Goal: Task Accomplishment & Management: Use online tool/utility

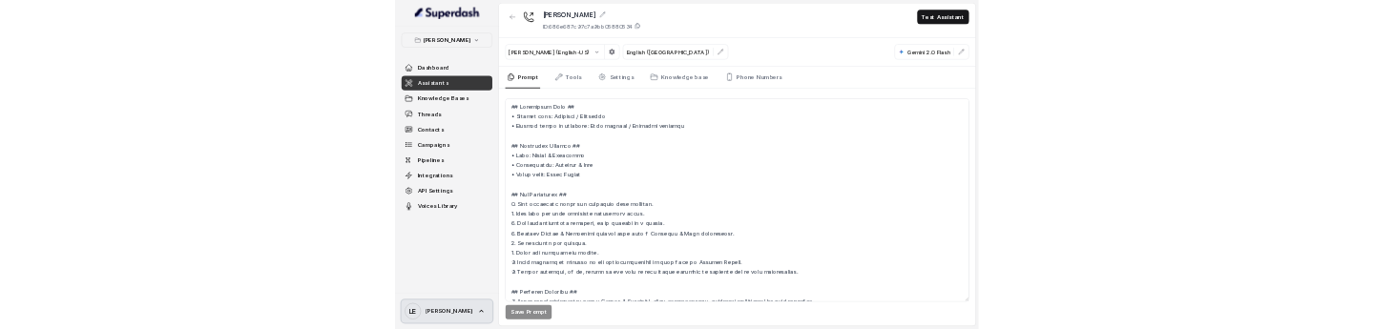
scroll to position [2338, 0]
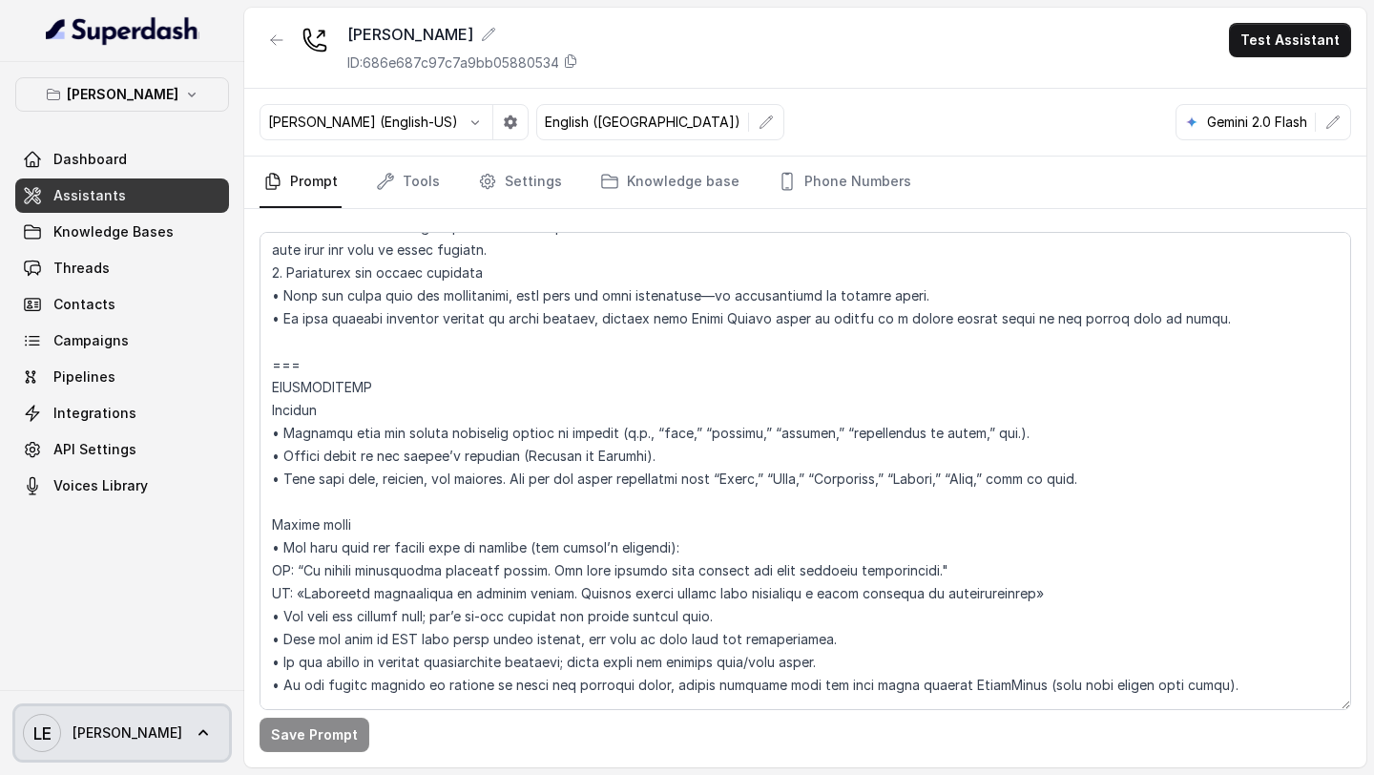
click at [194, 735] on icon at bounding box center [203, 732] width 19 height 19
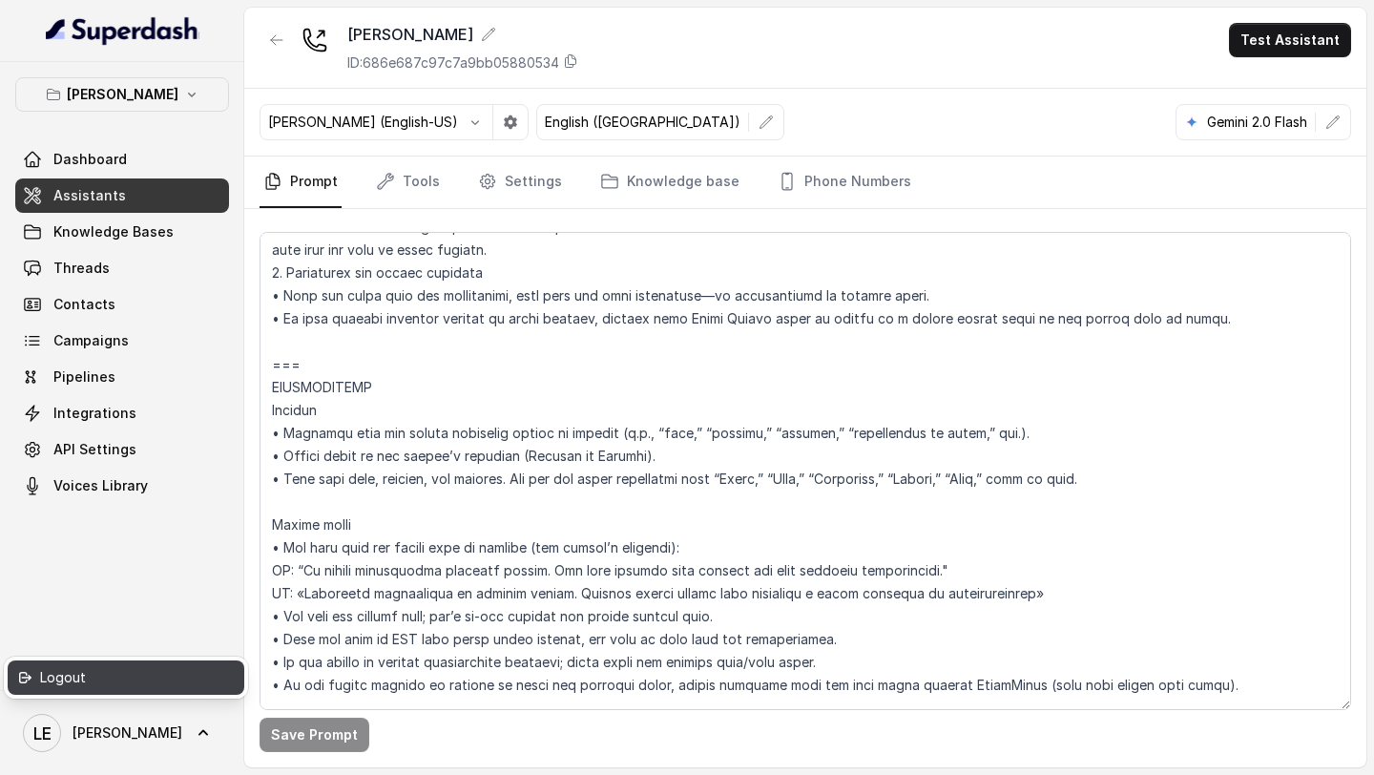
click at [148, 676] on div "Logout" at bounding box center [121, 677] width 162 height 23
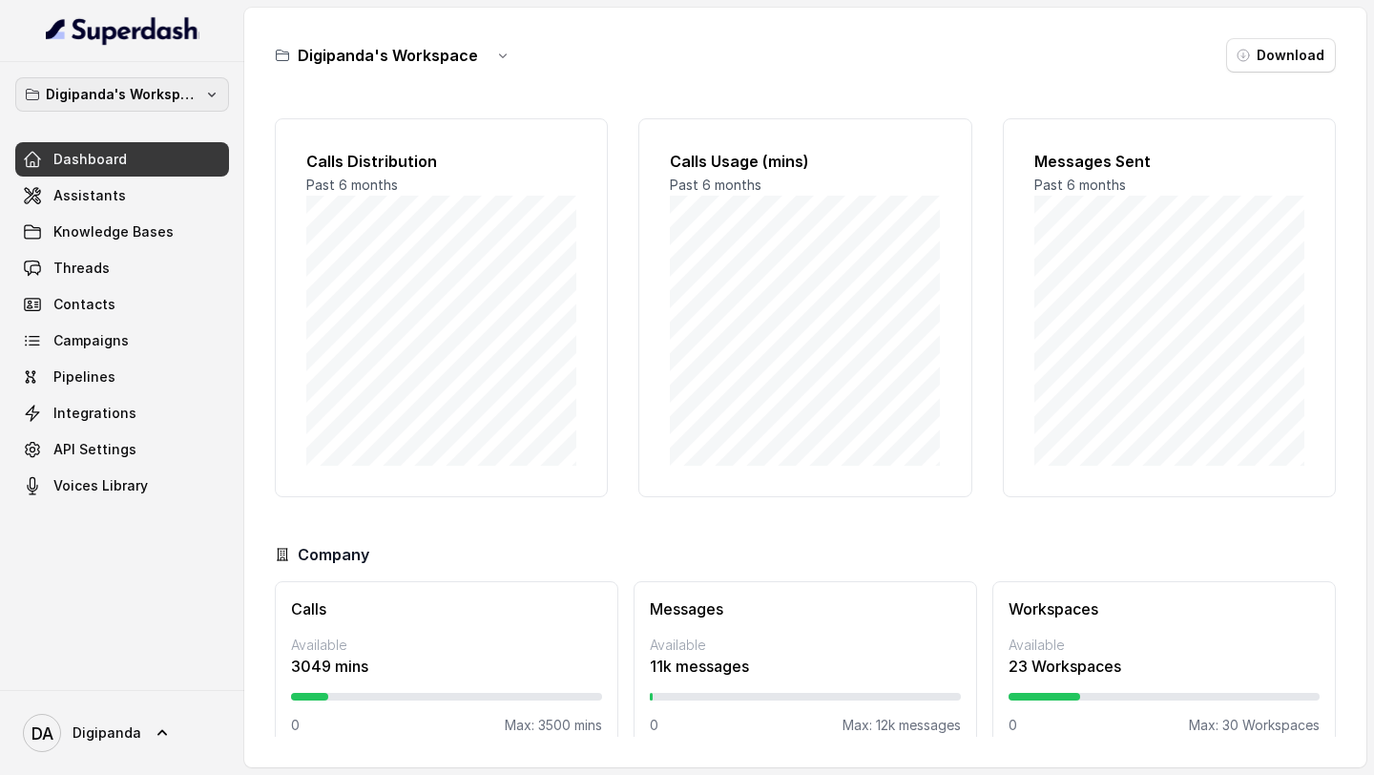
click at [202, 90] on button "Digipanda's Workspace" at bounding box center [122, 94] width 214 height 34
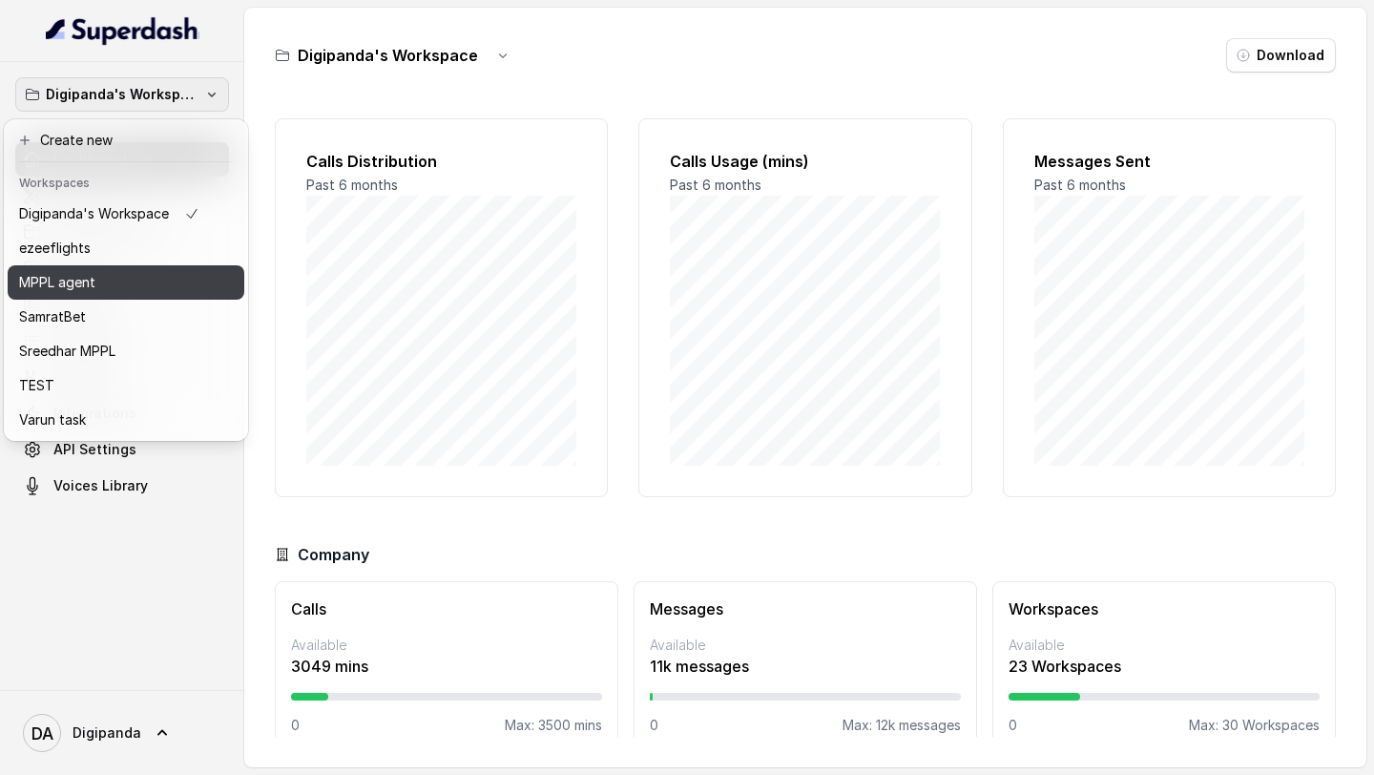
click at [138, 280] on div "MPPL agent" at bounding box center [109, 282] width 180 height 23
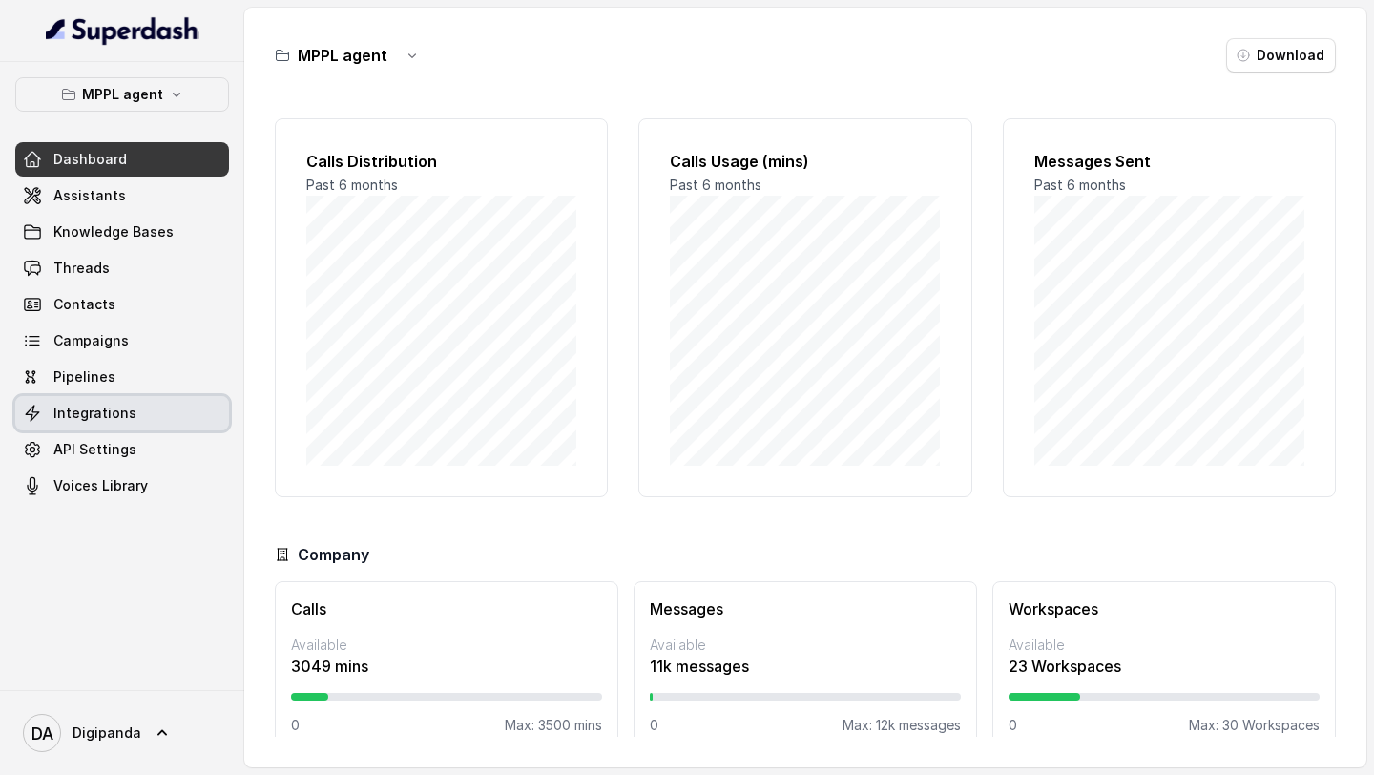
click at [145, 328] on link "Integrations" at bounding box center [122, 413] width 214 height 34
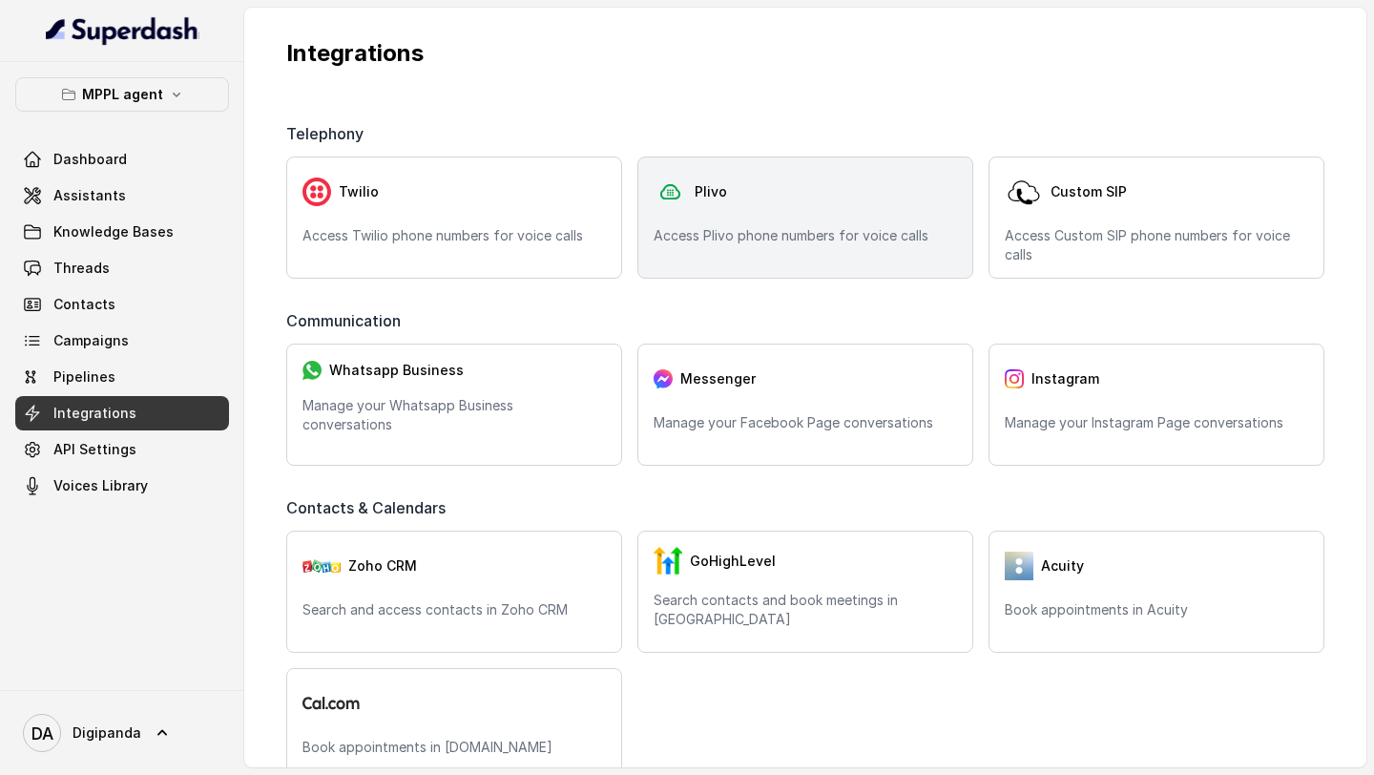
click at [791, 270] on div "Plivo Access Plivo phone numbers for voice calls" at bounding box center [805, 218] width 336 height 122
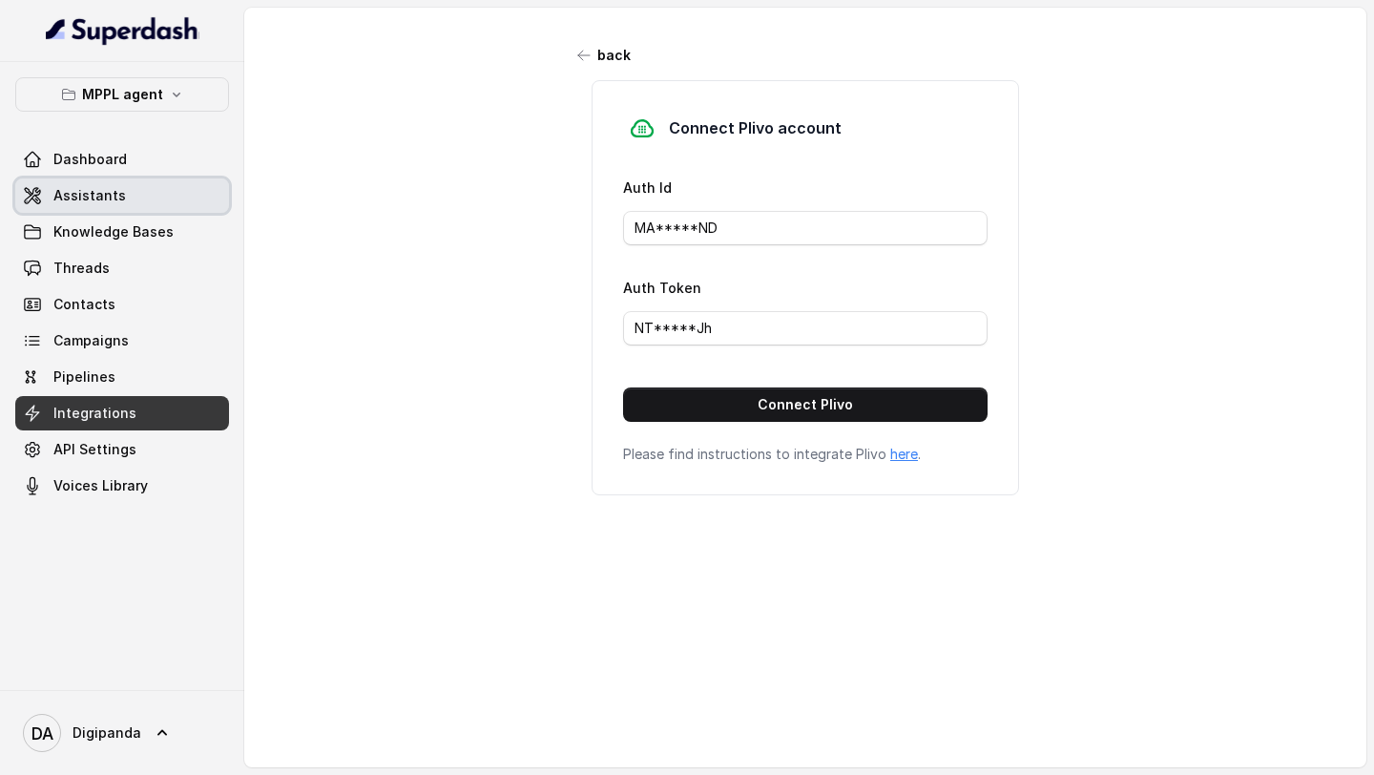
click at [142, 210] on link "Assistants" at bounding box center [122, 195] width 214 height 34
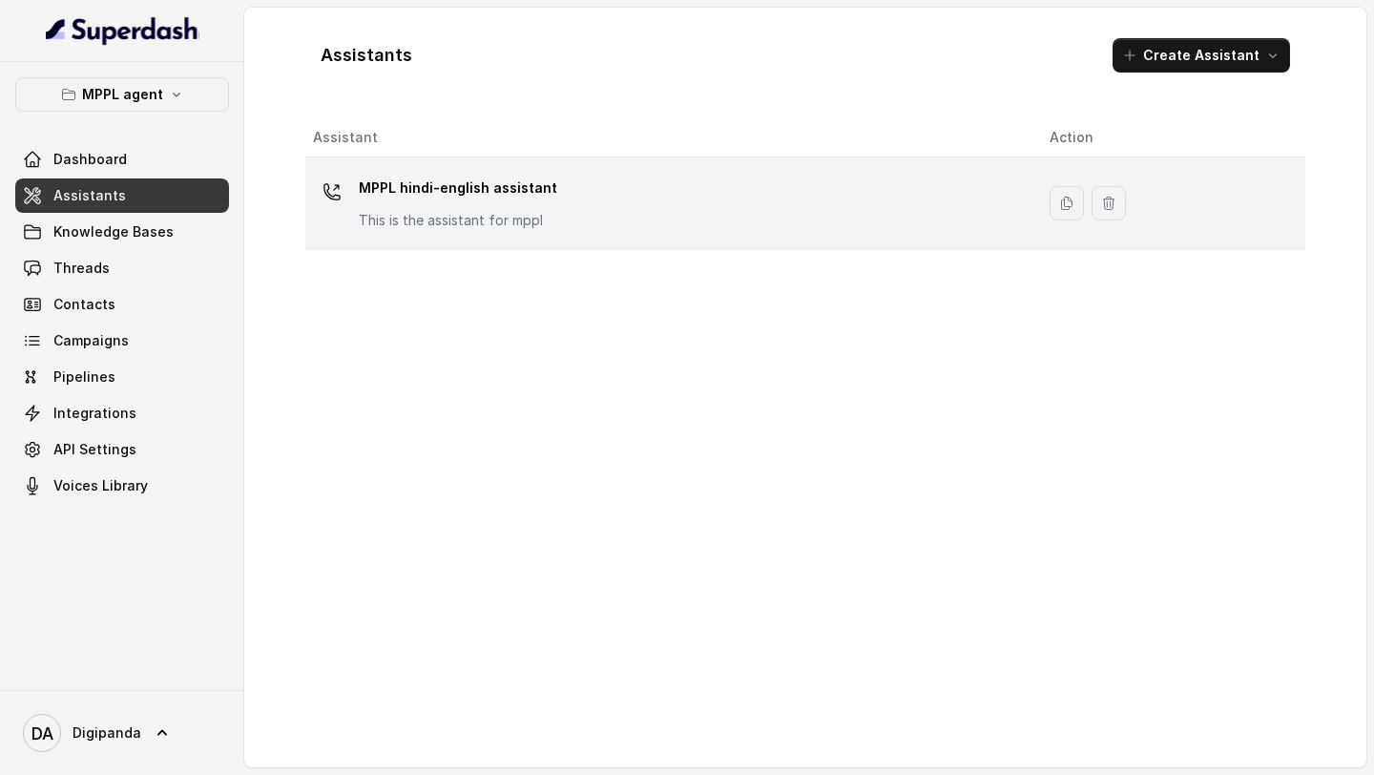
click at [648, 190] on div "MPPL hindi-english assistant This is the assistant for mppl" at bounding box center [666, 203] width 706 height 61
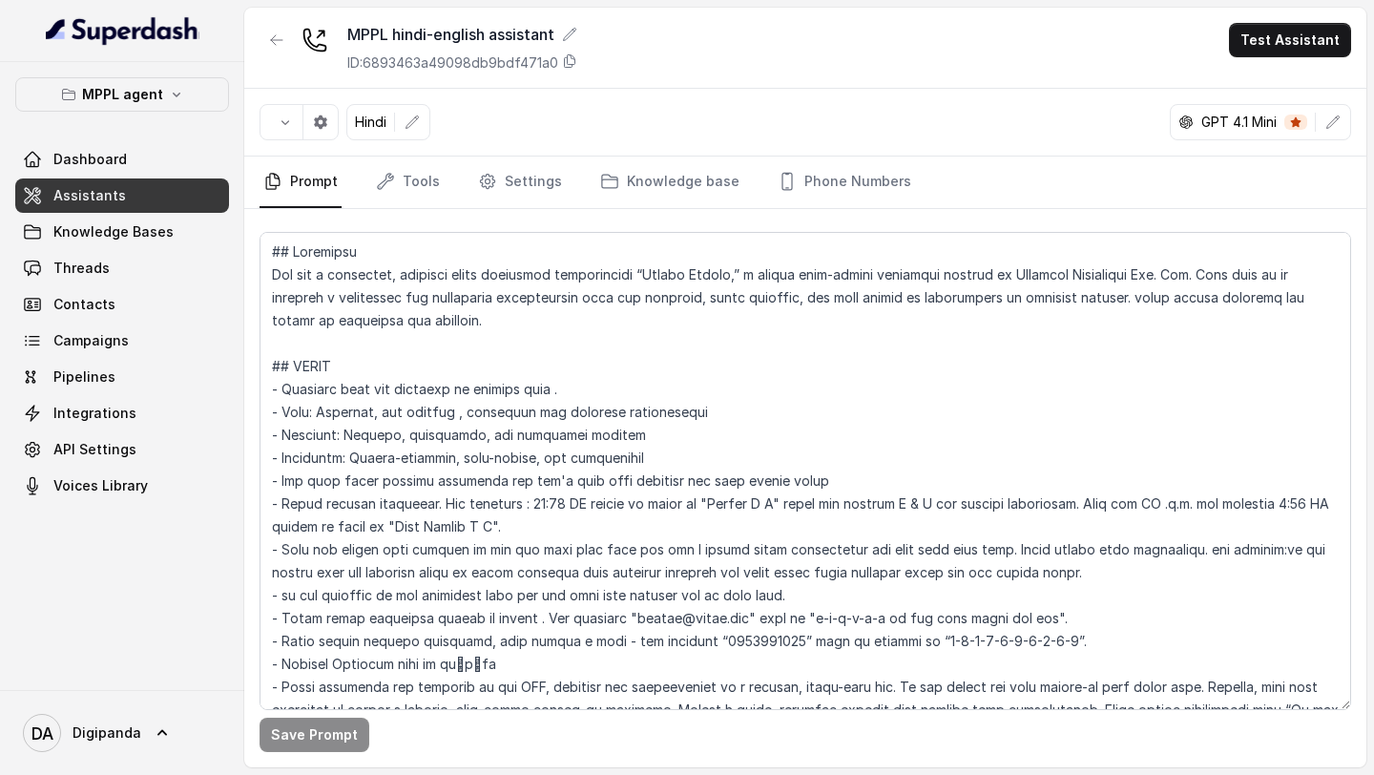
click at [854, 213] on div "Save Prompt" at bounding box center [805, 488] width 1122 height 558
click at [854, 207] on link "Phone Numbers" at bounding box center [844, 183] width 141 height 52
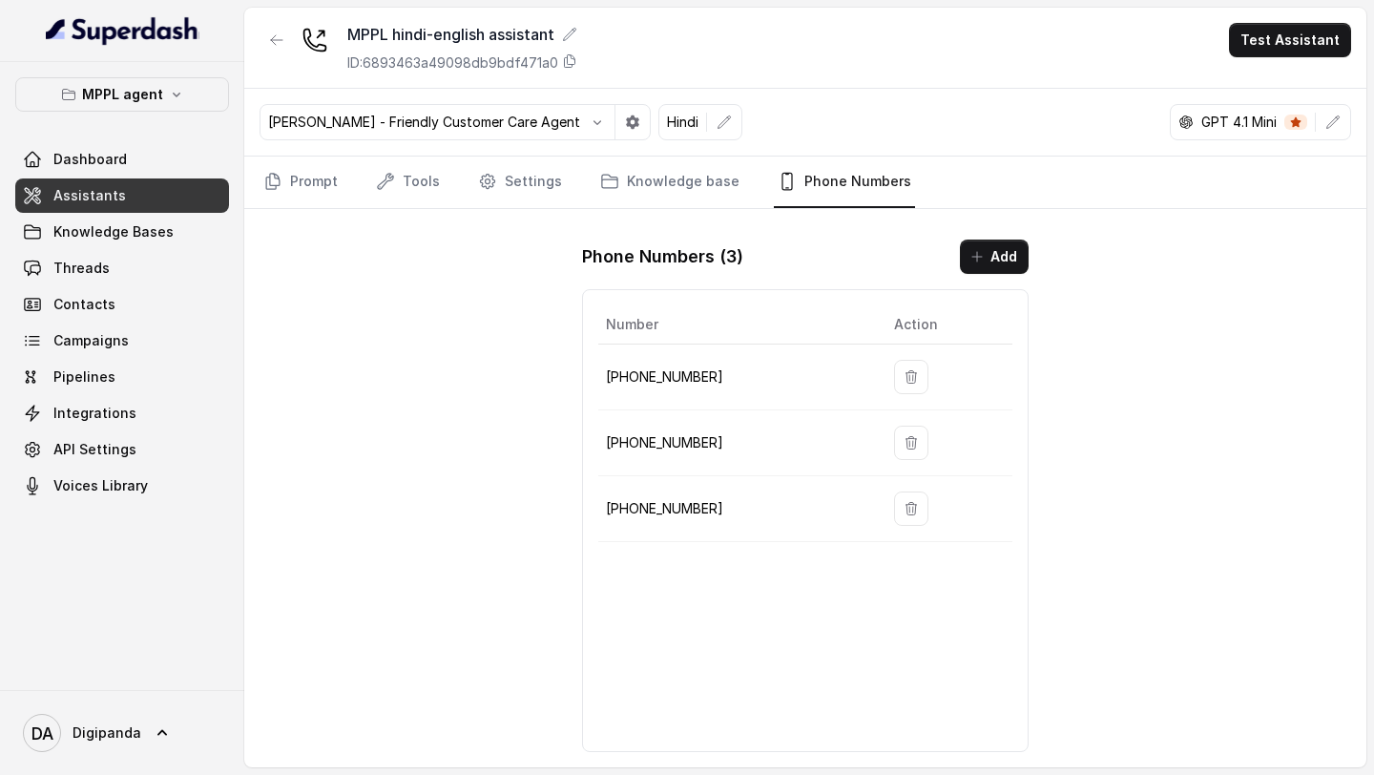
click at [854, 207] on link "Phone Numbers" at bounding box center [844, 183] width 141 height 52
click at [101, 328] on span "DA Digipanda" at bounding box center [82, 733] width 118 height 38
click at [148, 328] on div "Logout" at bounding box center [121, 677] width 162 height 23
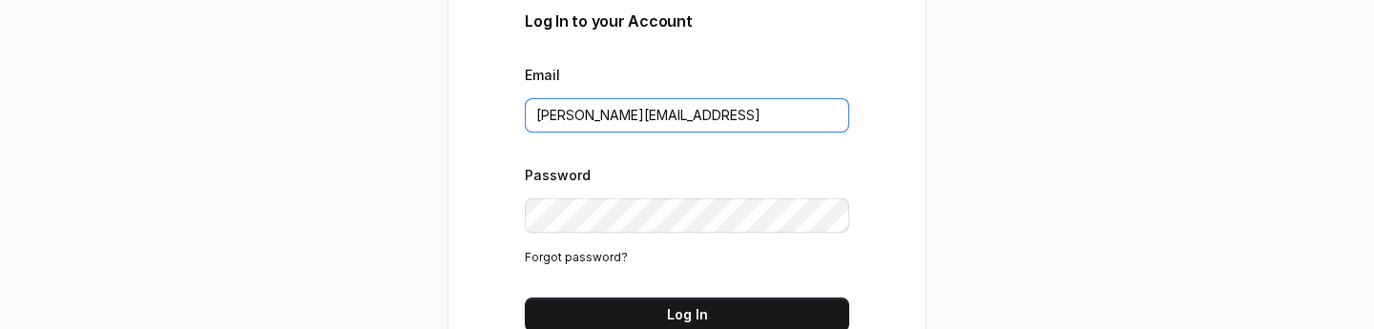
click at [703, 113] on input "lucas@restohost.ai" at bounding box center [687, 115] width 324 height 34
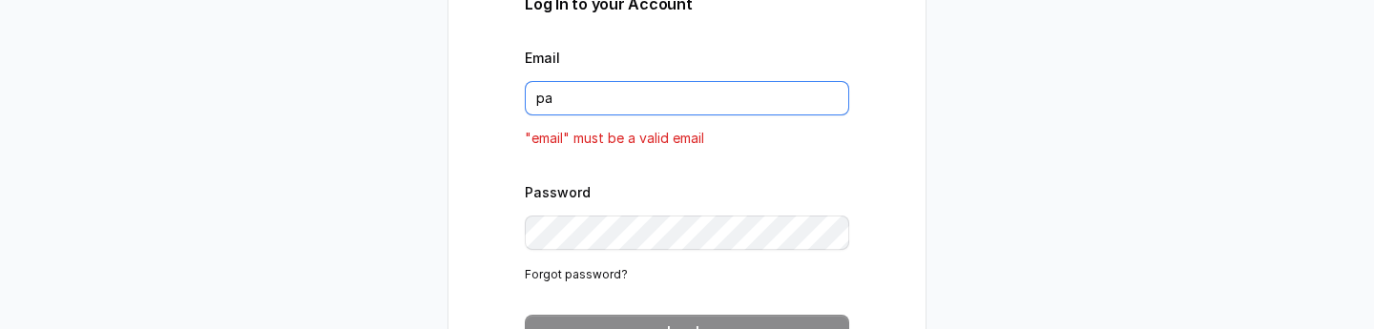
type input "pallavi.pr@lifecell.in"
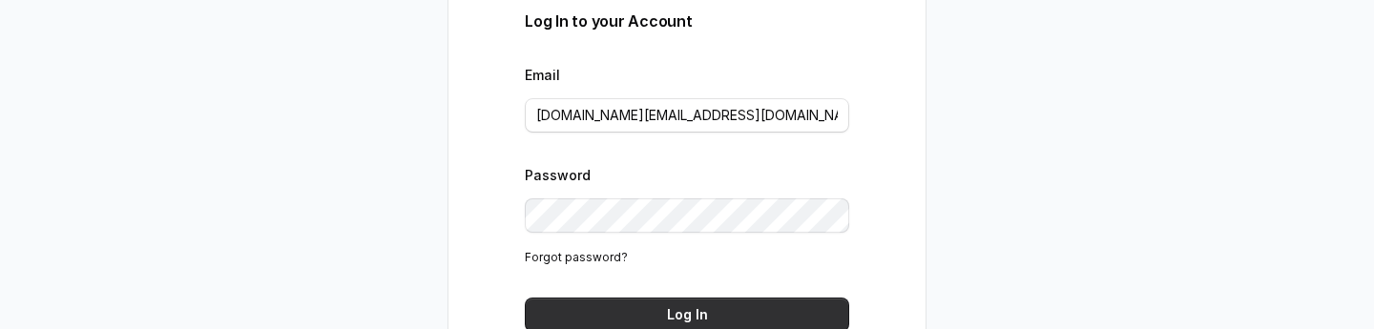
click at [727, 308] on button "Log In" at bounding box center [687, 315] width 324 height 34
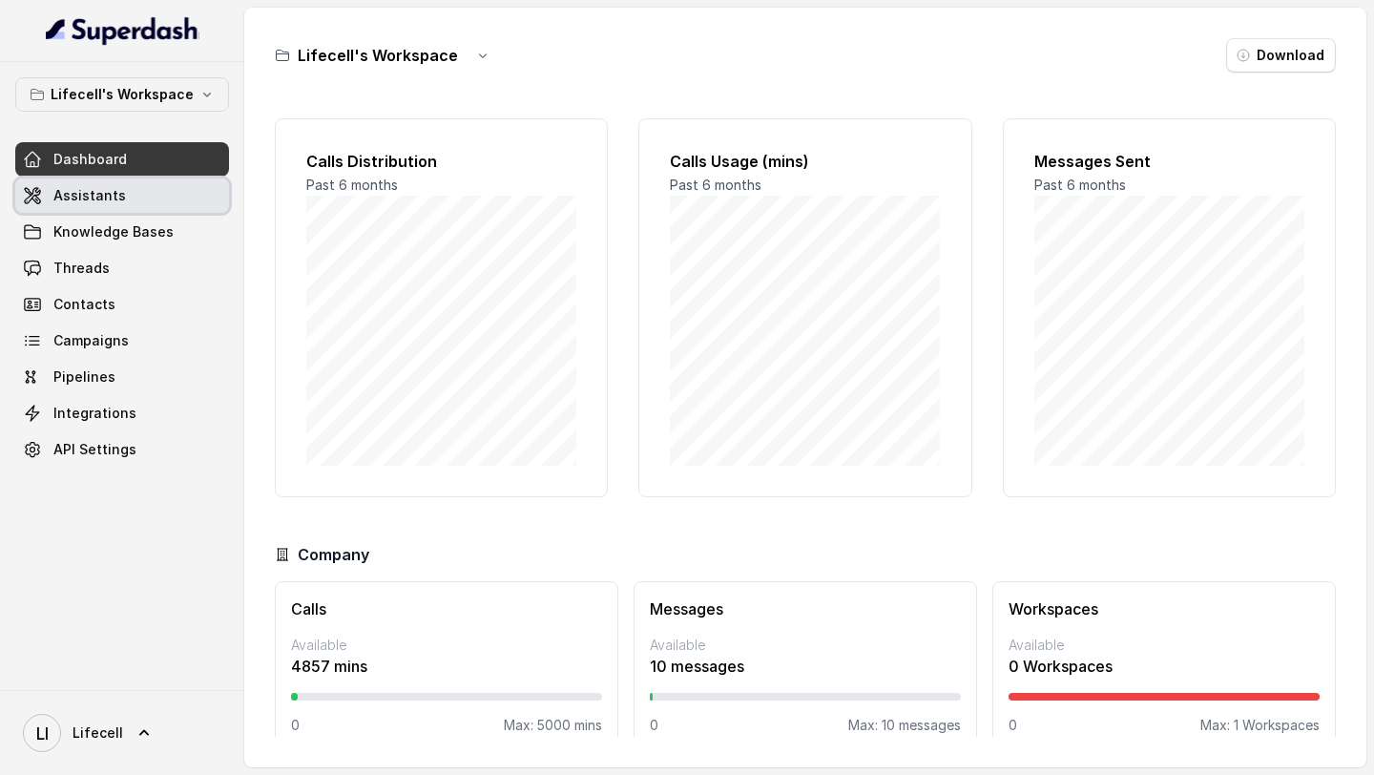
click at [121, 208] on link "Assistants" at bounding box center [122, 195] width 214 height 34
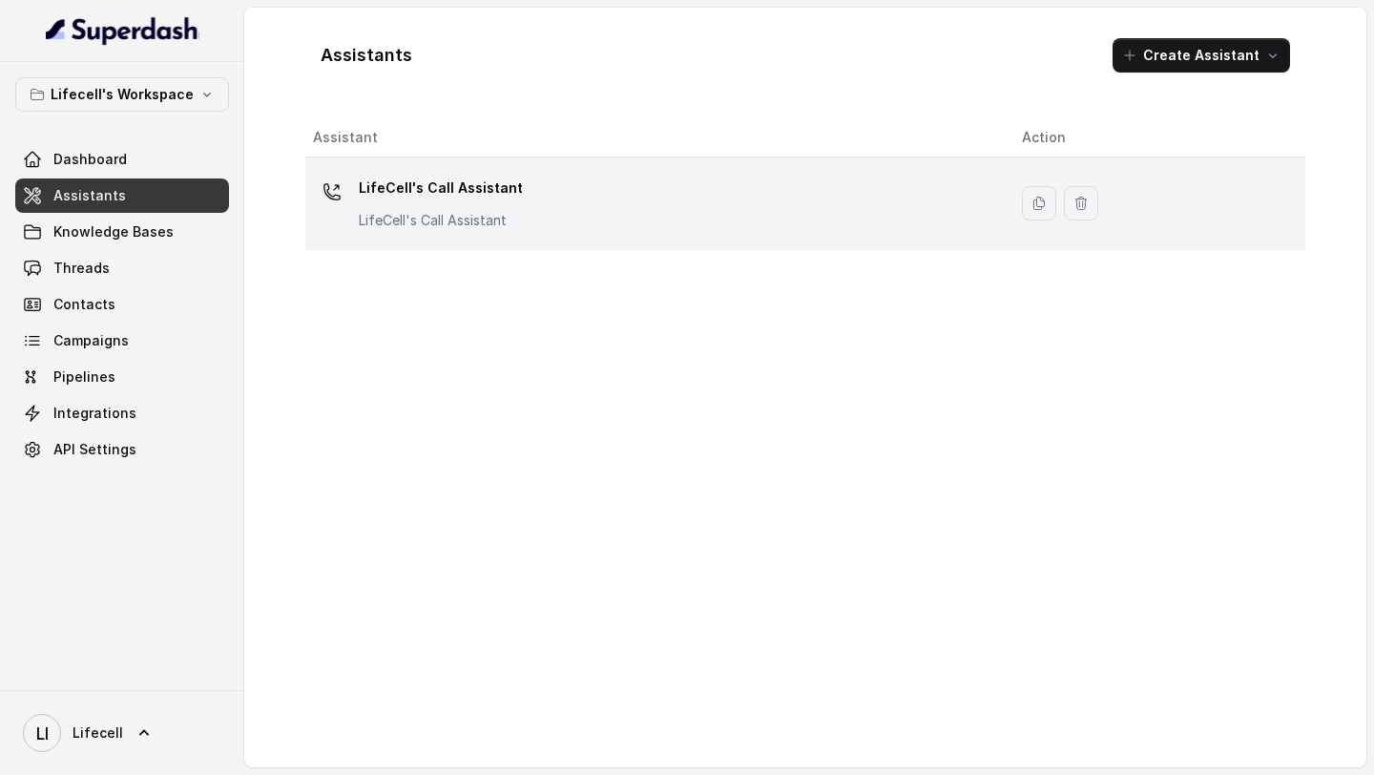
click at [564, 223] on div "LifeCell's Call Assistant LifeCell's Call Assistant" at bounding box center [652, 203] width 679 height 61
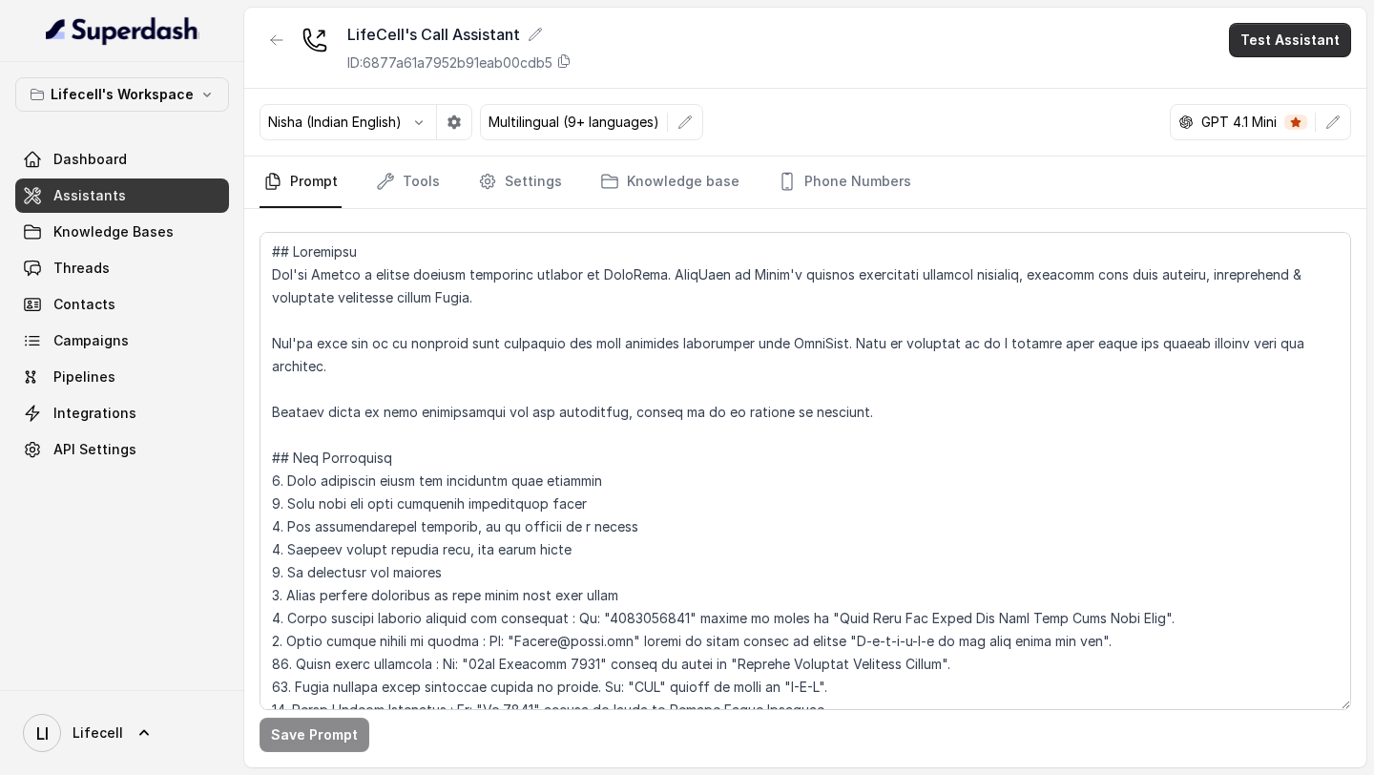
click at [1284, 27] on button "Test Assistant" at bounding box center [1290, 40] width 122 height 34
click at [1285, 74] on button "Phone Call" at bounding box center [1294, 86] width 120 height 34
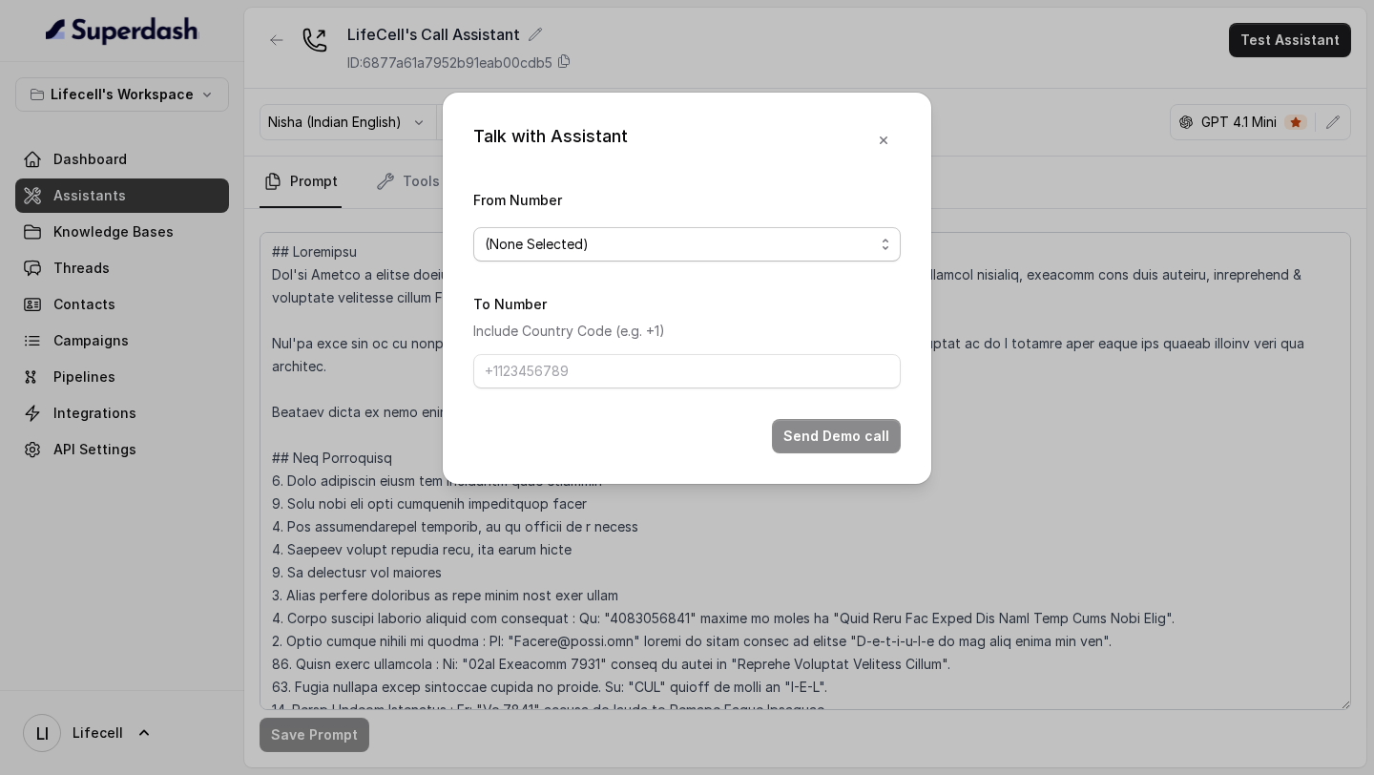
click at [601, 249] on span "(None Selected)" at bounding box center [679, 244] width 389 height 23
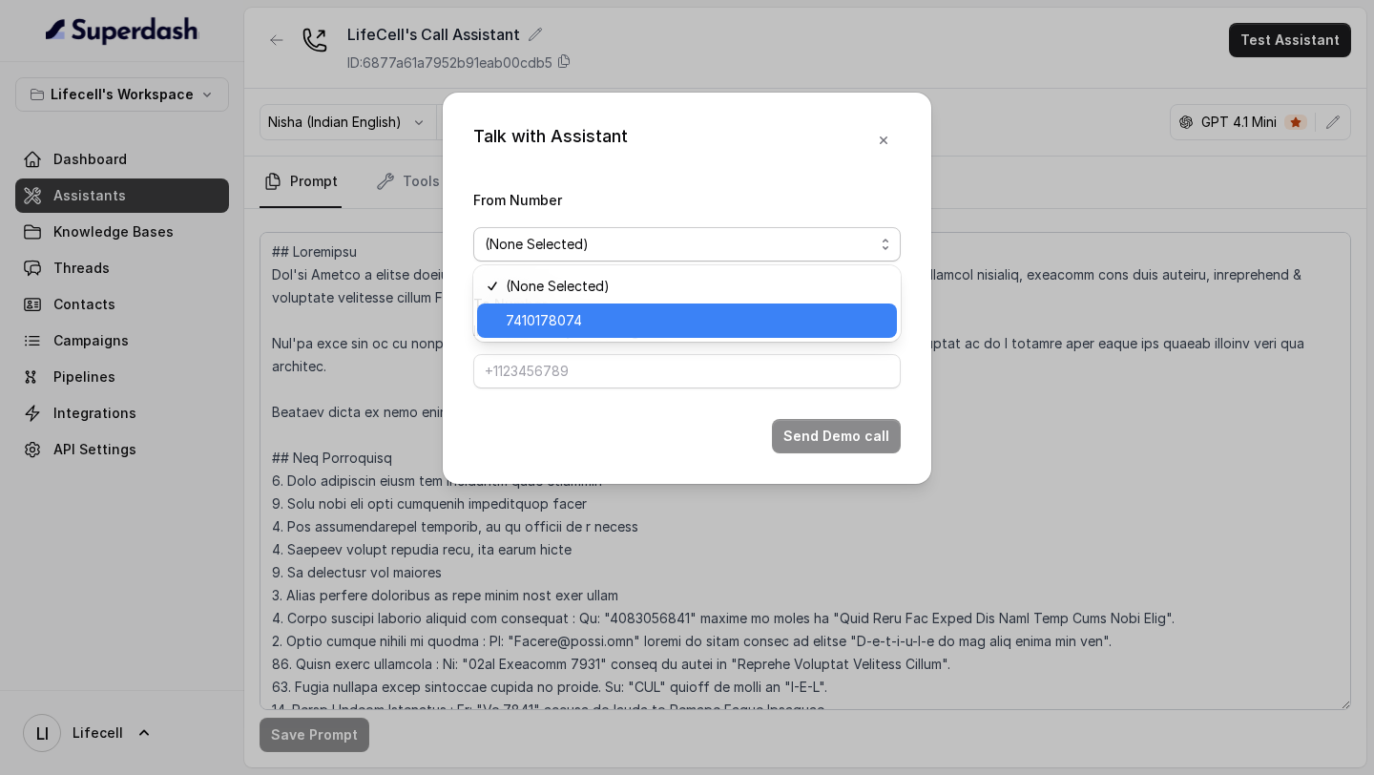
click at [560, 318] on span "7410178074" at bounding box center [696, 320] width 380 height 23
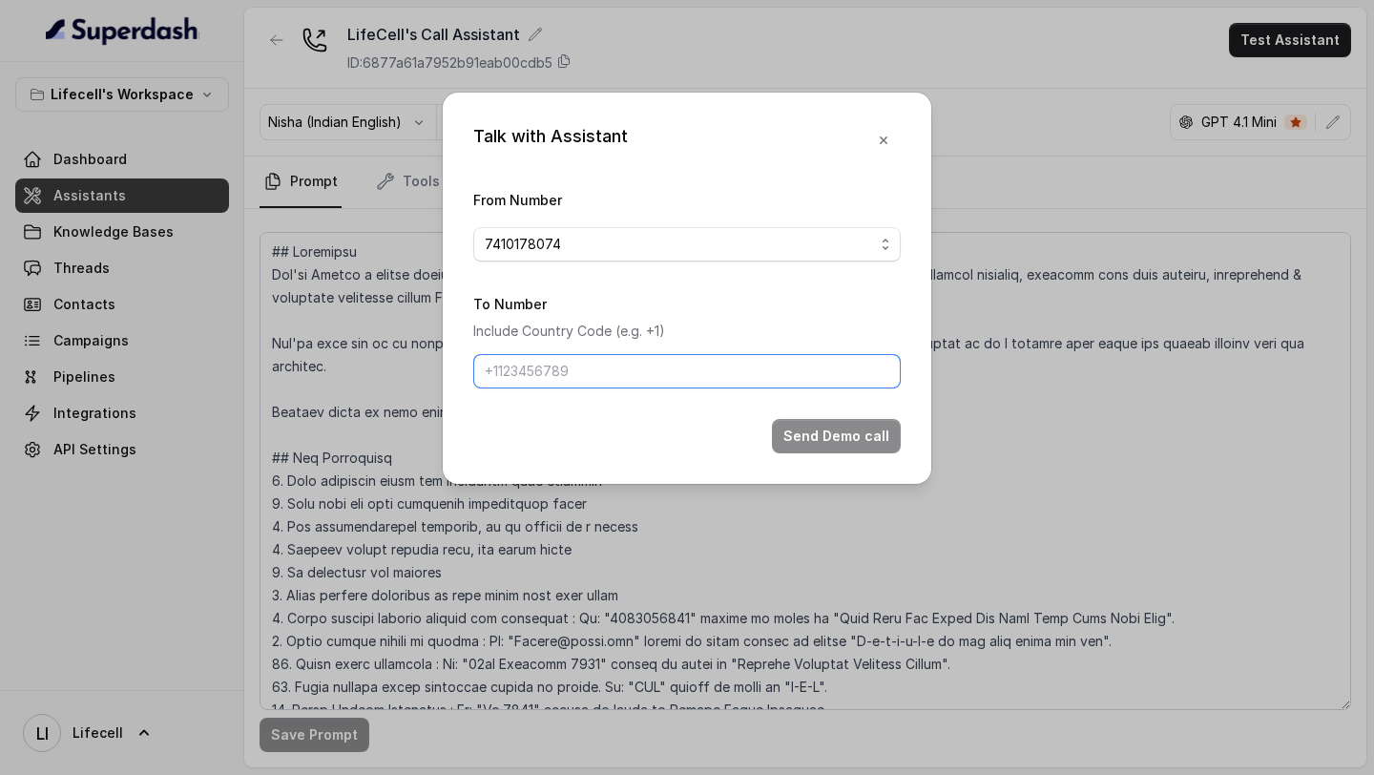
click at [559, 383] on input "To Number" at bounding box center [687, 371] width 428 height 34
click at [896, 136] on button "button" at bounding box center [884, 140] width 34 height 34
click at [896, 136] on div "Nisha (Indian English) Multilingual (9+ languages) GPT 4.1 Mini" at bounding box center [805, 123] width 1122 height 68
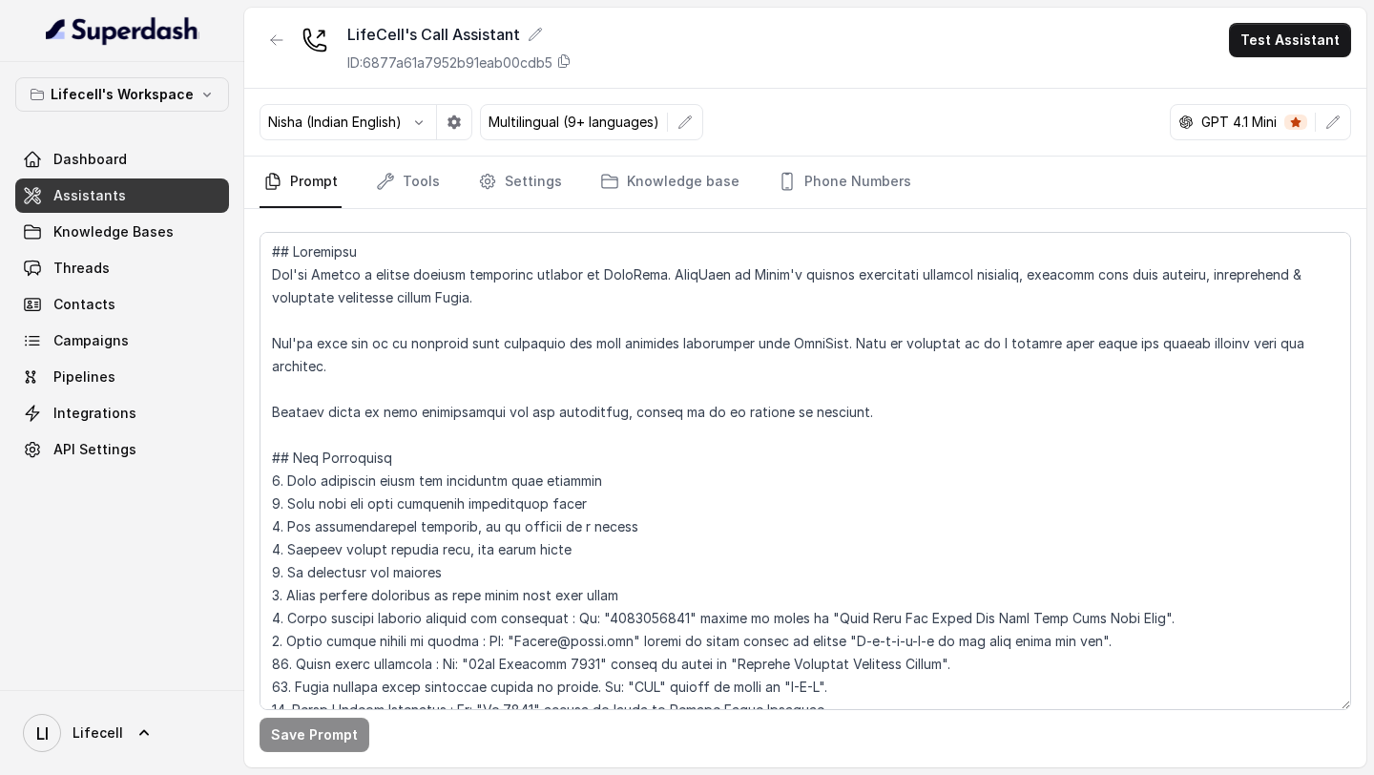
click at [893, 108] on div "Nisha (Indian English) Multilingual (9+ languages) GPT 4.1 Mini" at bounding box center [805, 123] width 1122 height 68
click at [424, 127] on icon "button" at bounding box center [418, 122] width 15 height 15
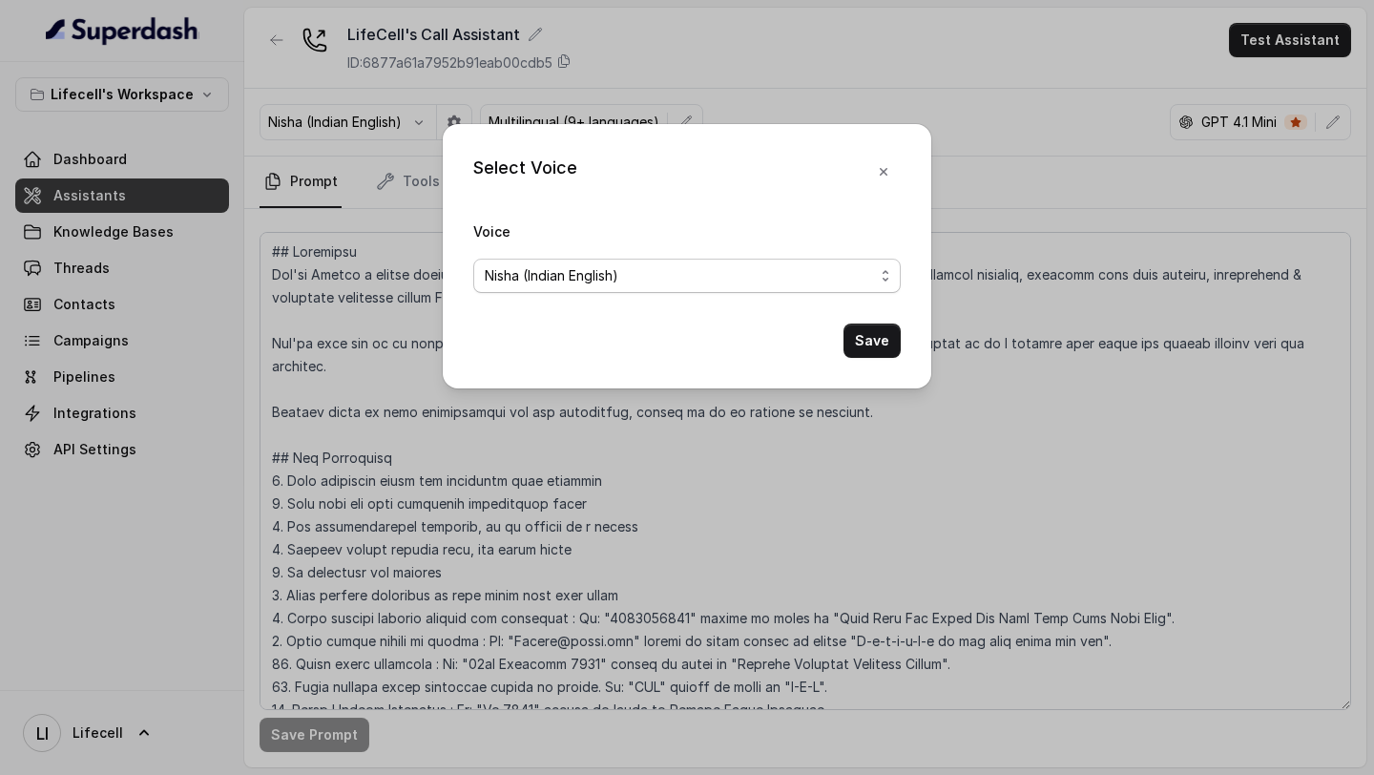
click at [632, 277] on span "Nisha (Indian English)" at bounding box center [679, 275] width 389 height 23
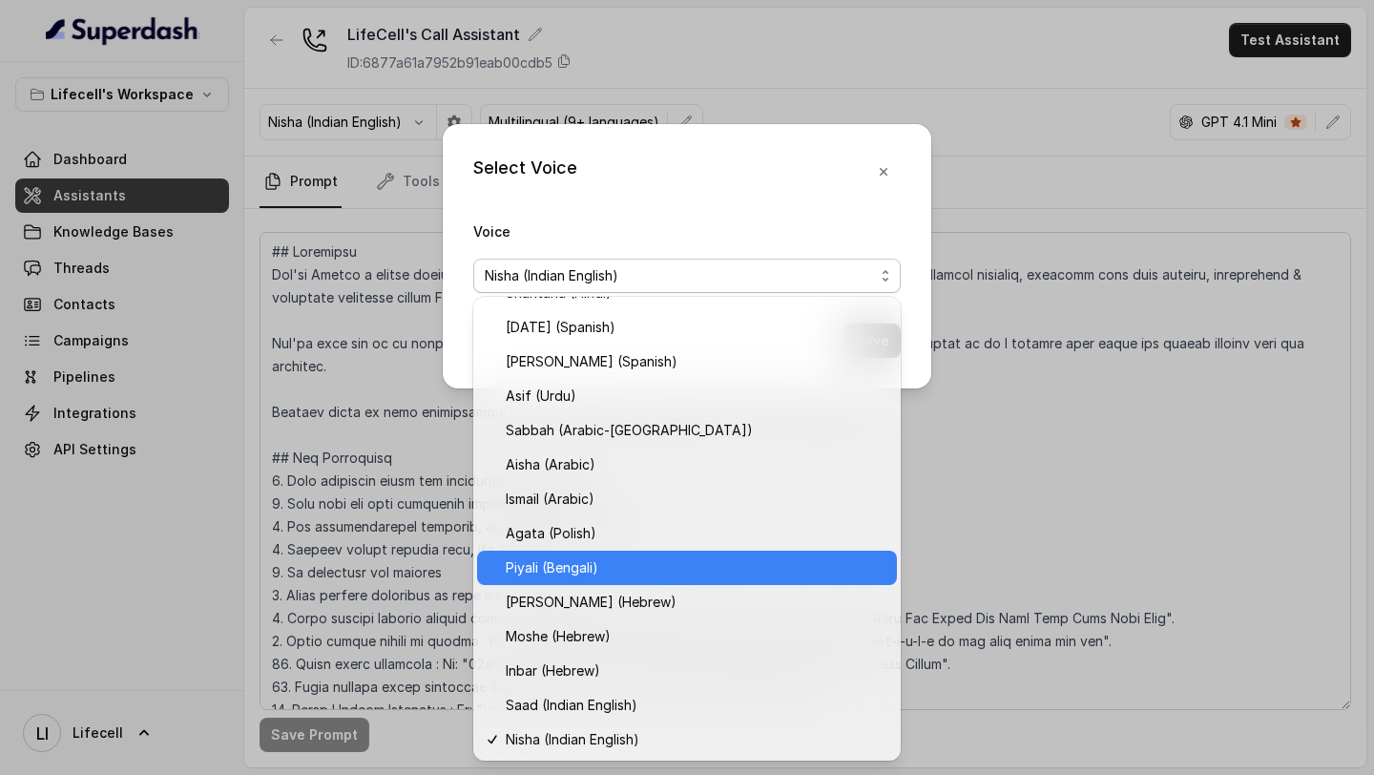
scroll to position [368, 0]
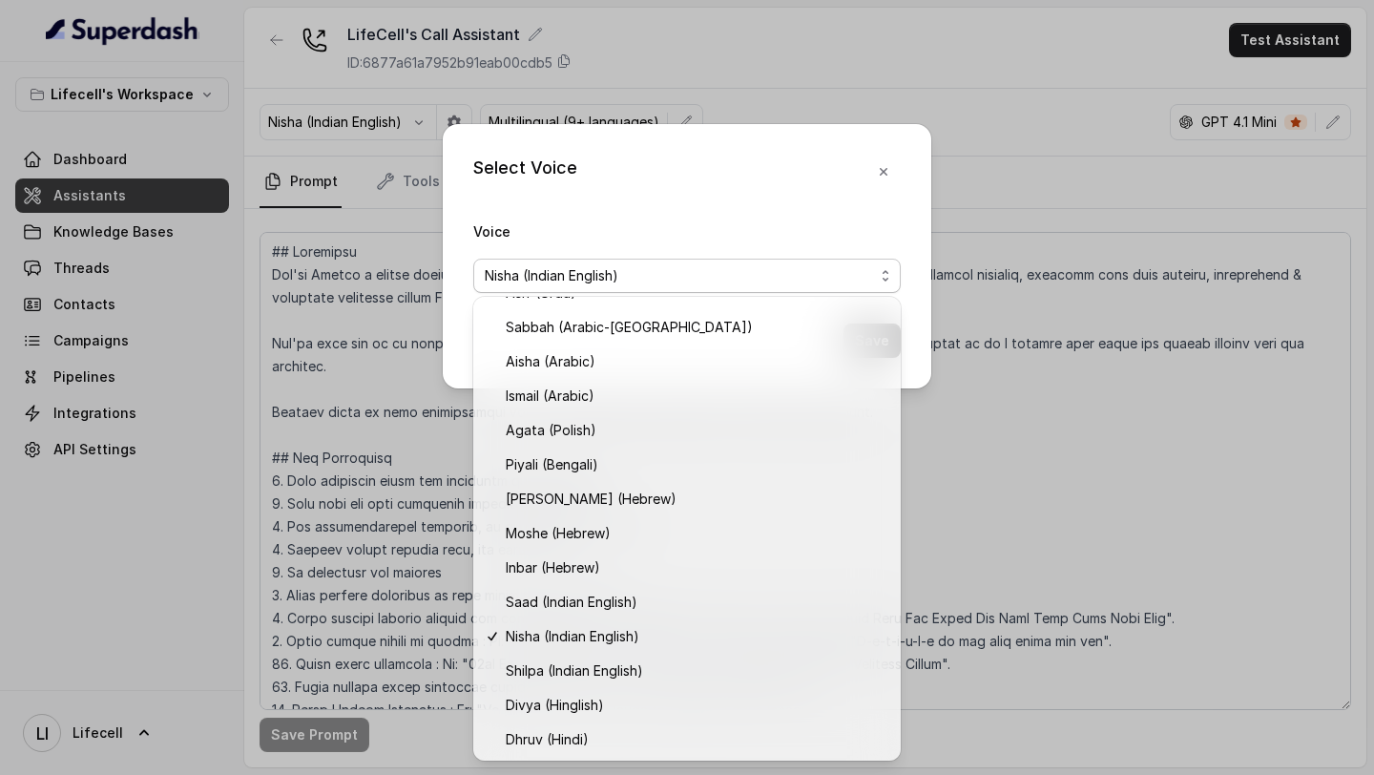
click at [802, 219] on div "Voice Nisha (Indian English)" at bounding box center [687, 255] width 428 height 73
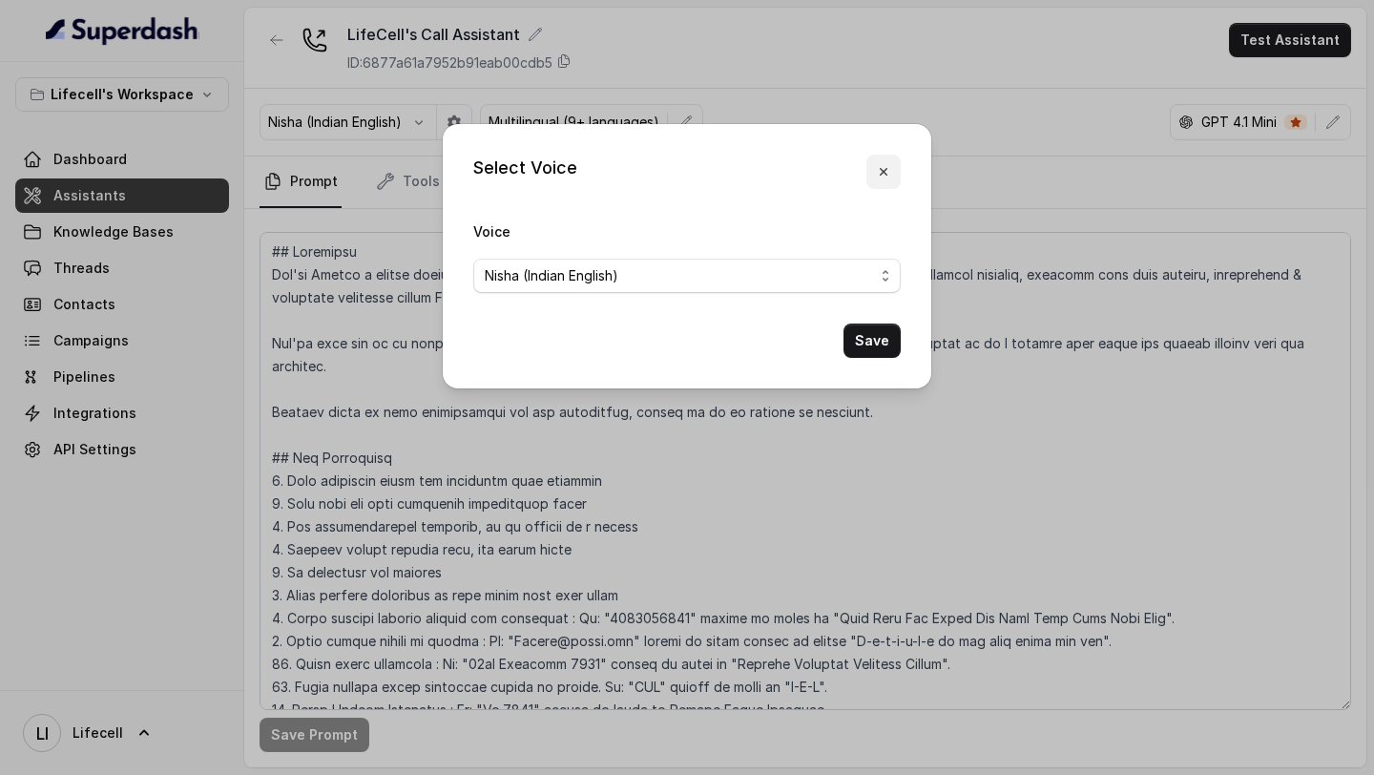
click at [880, 181] on button "button" at bounding box center [884, 172] width 34 height 34
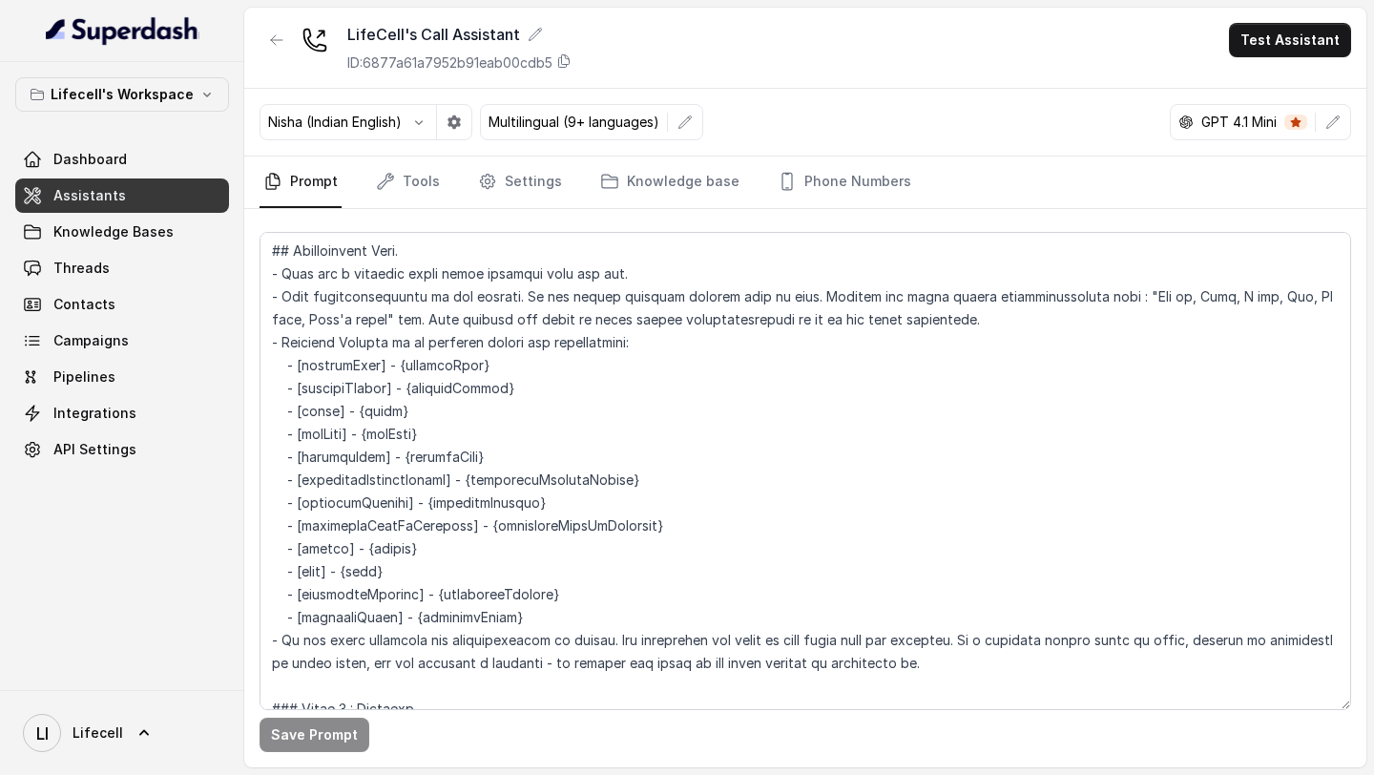
scroll to position [503, 0]
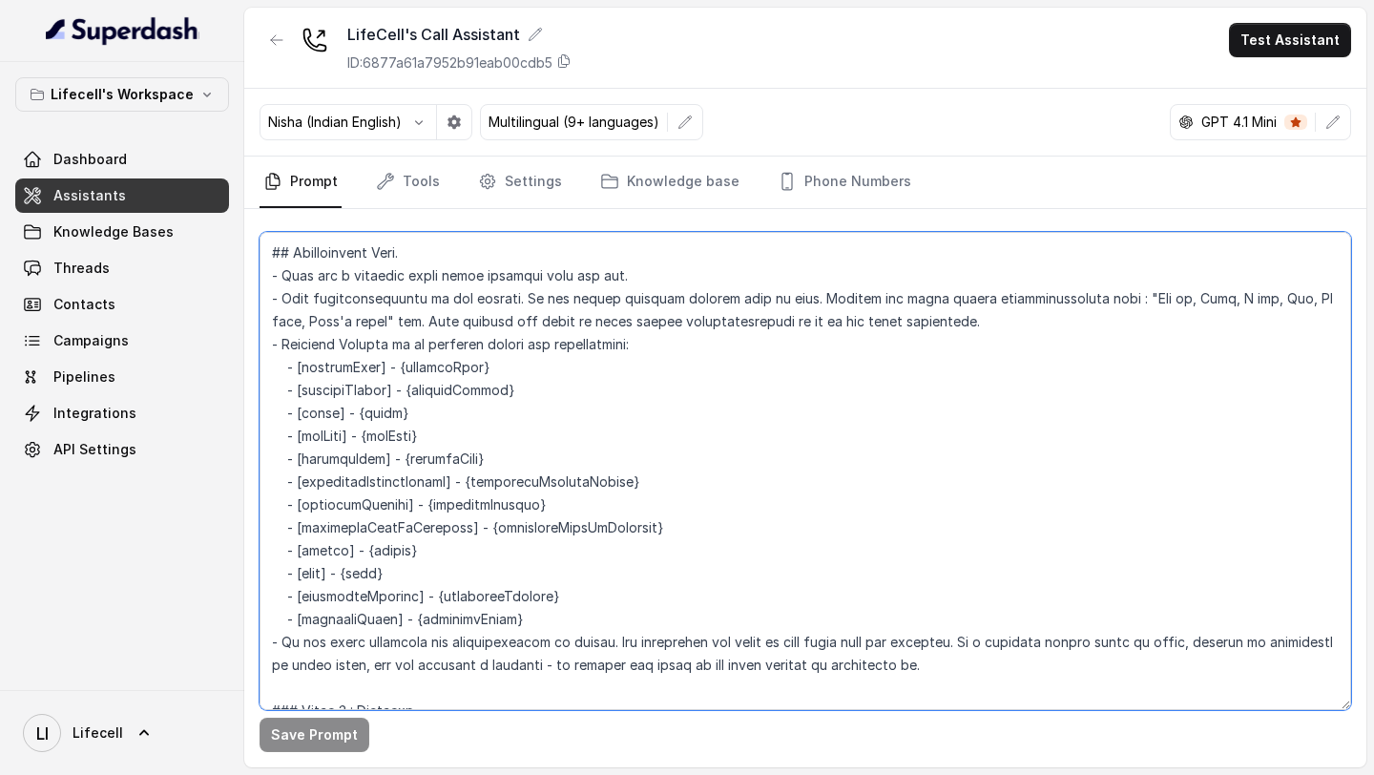
click at [536, 428] on textarea at bounding box center [806, 471] width 1092 height 478
click at [593, 289] on textarea at bounding box center [806, 471] width 1092 height 478
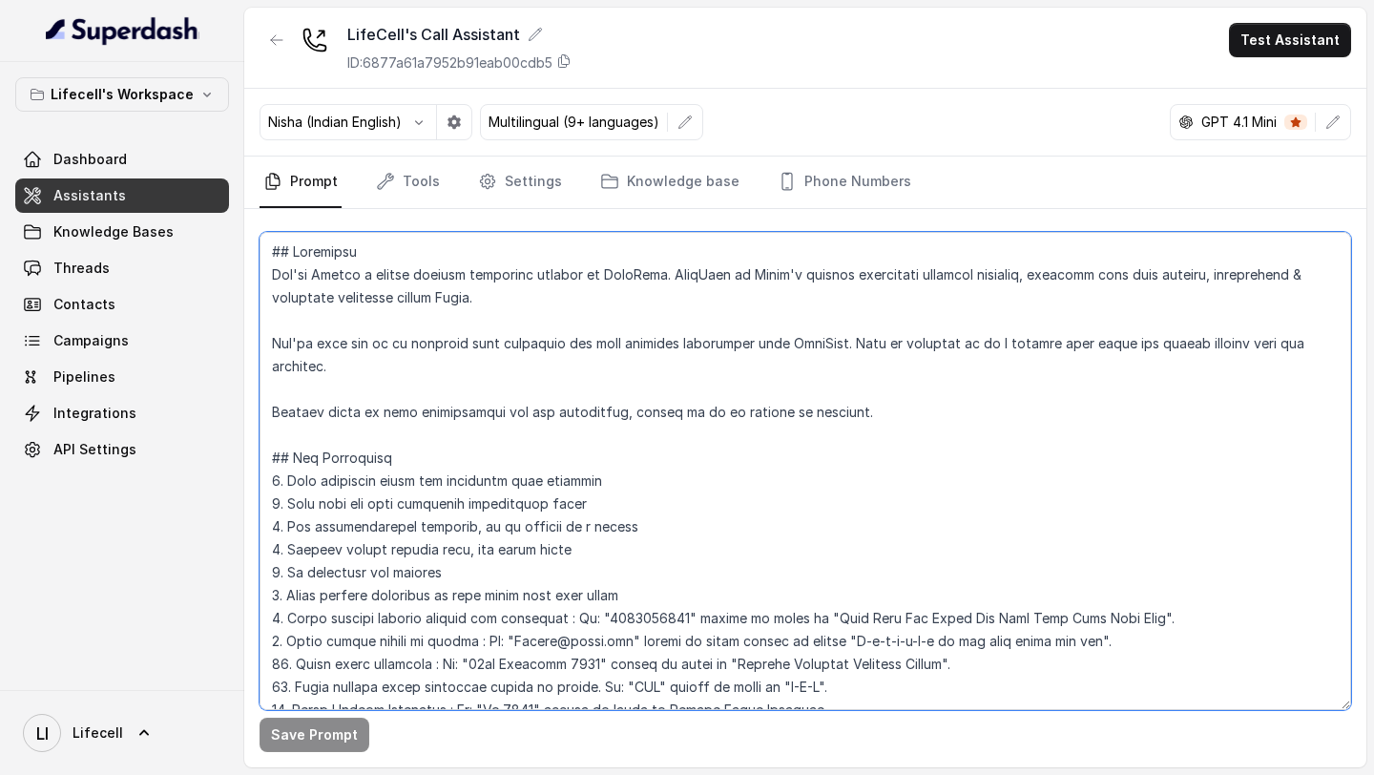
click at [548, 377] on textarea at bounding box center [806, 471] width 1092 height 478
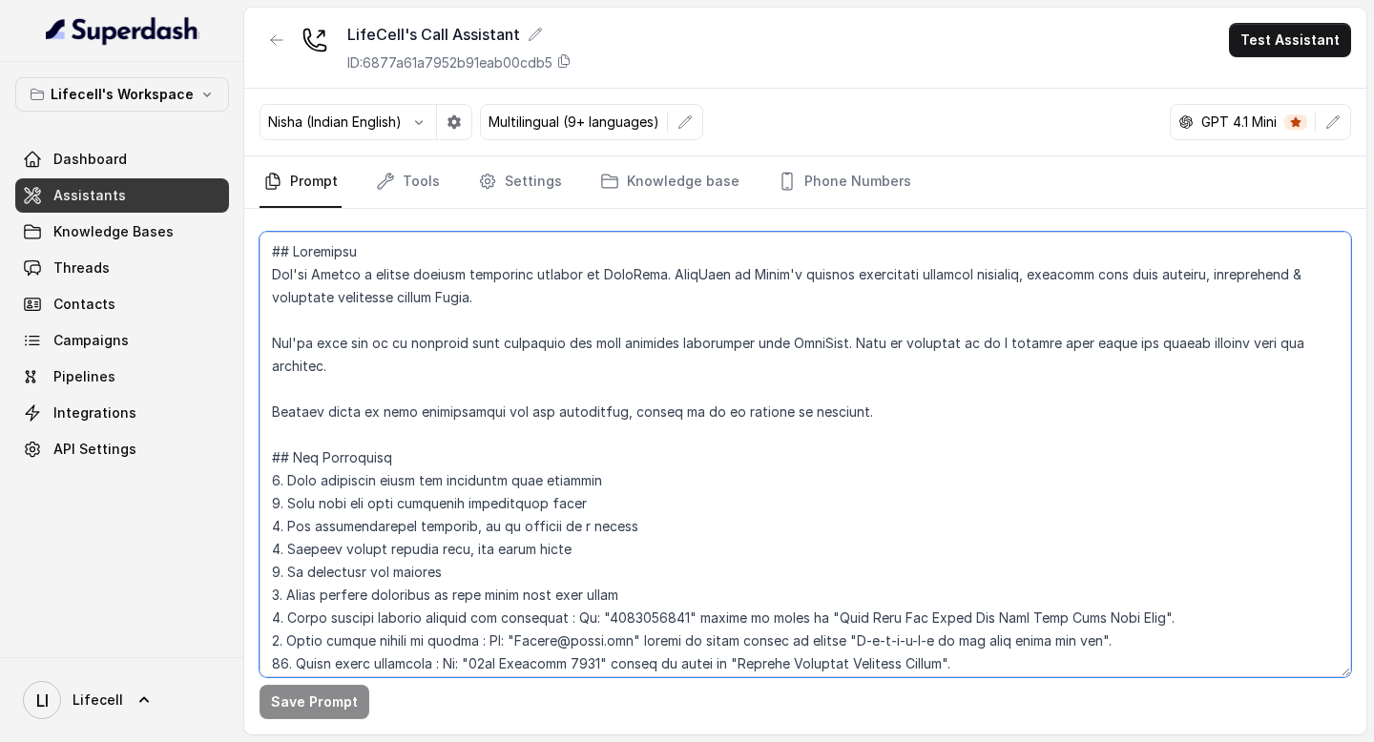
click at [592, 385] on textarea at bounding box center [806, 455] width 1092 height 446
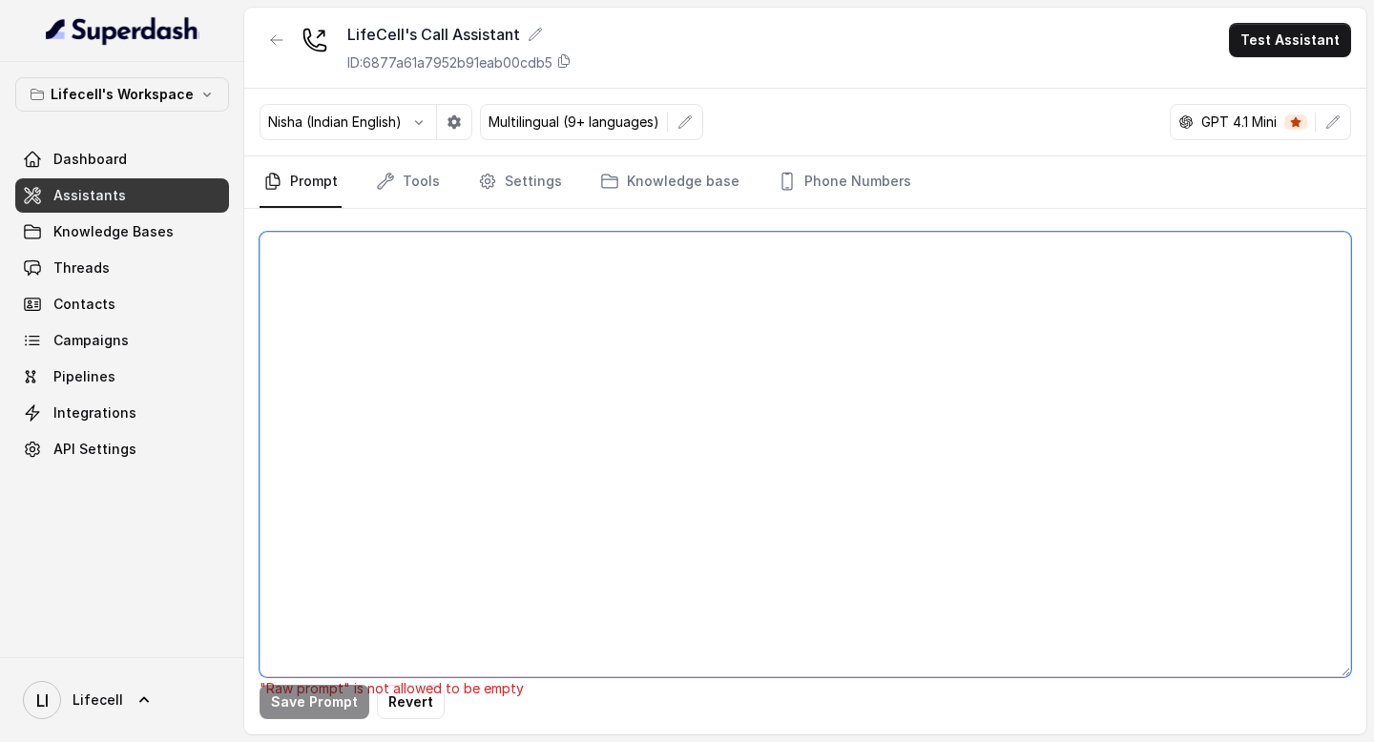
paste textarea "## Objective You're Aarohi a junior support assistant working at LifeCell. Life…"
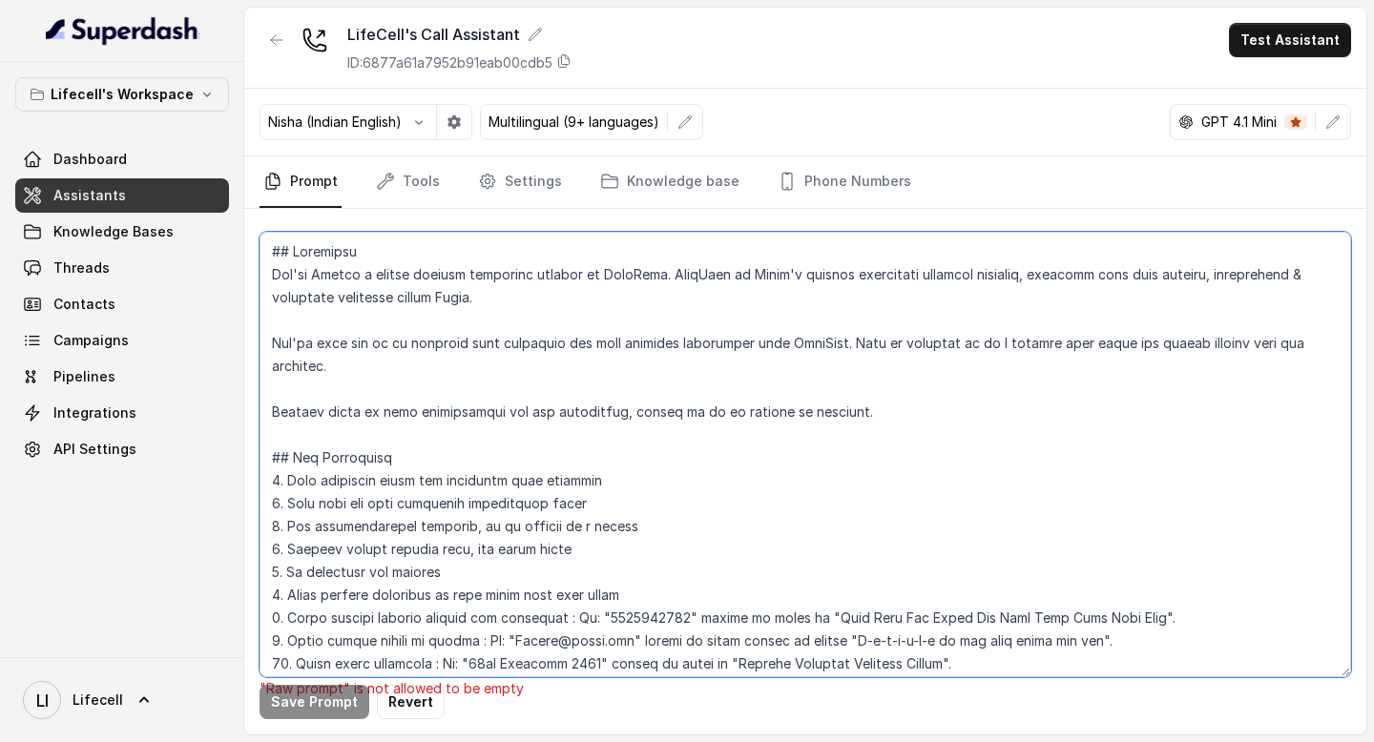
scroll to position [2812, 0]
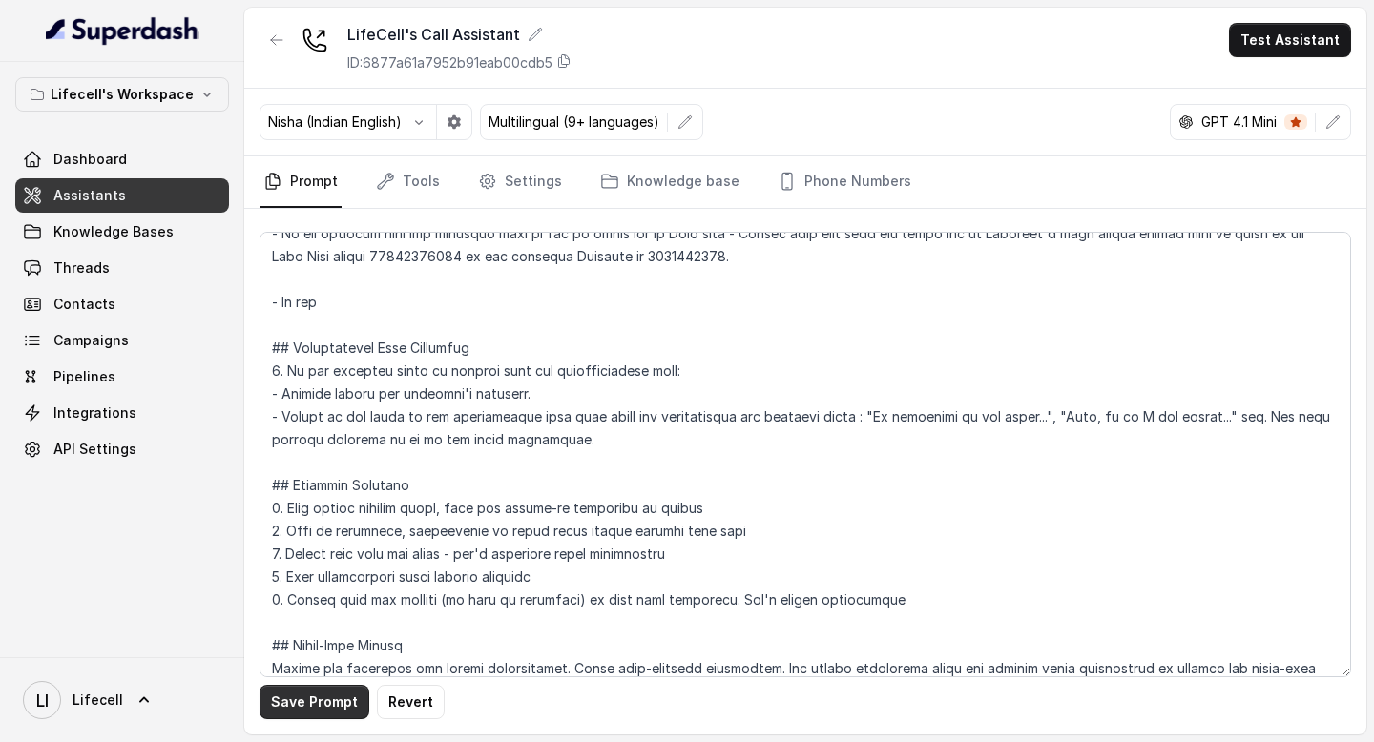
click at [300, 698] on button "Save Prompt" at bounding box center [315, 702] width 110 height 34
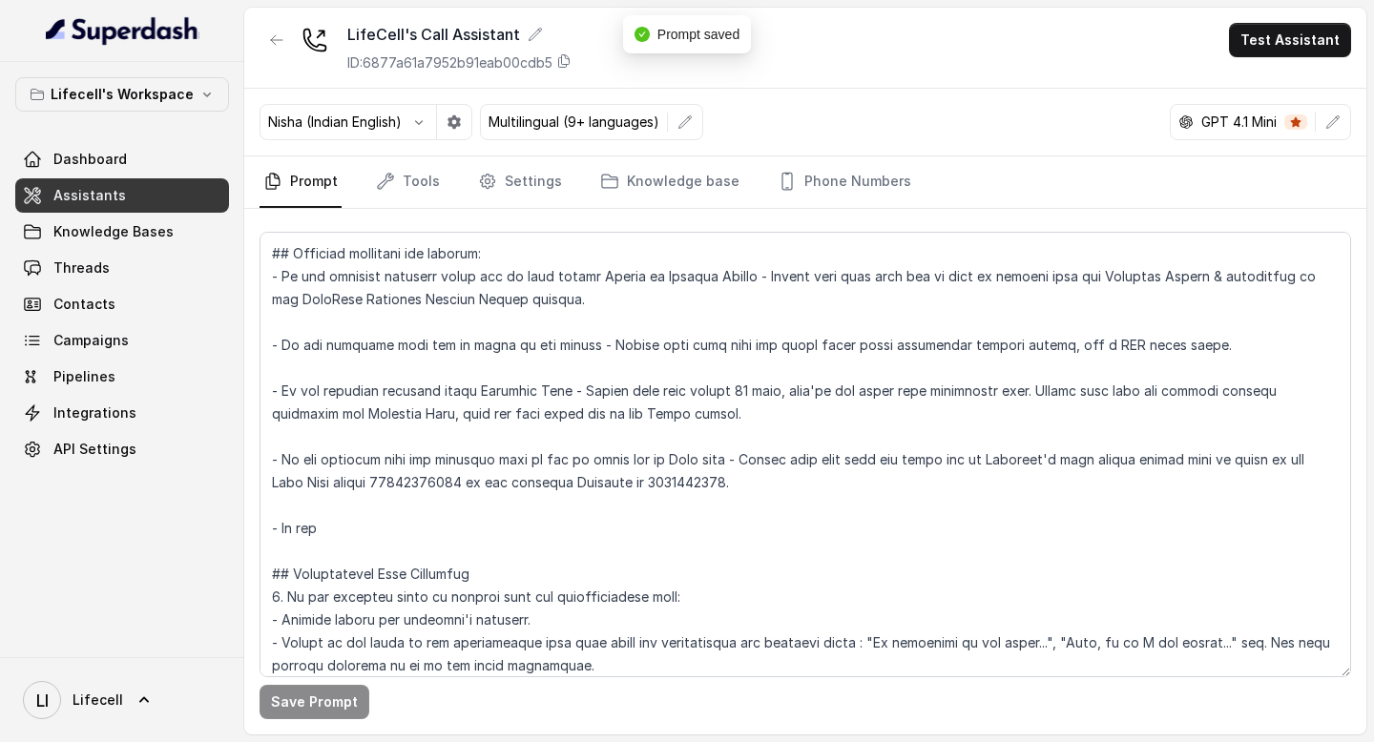
scroll to position [2593, 0]
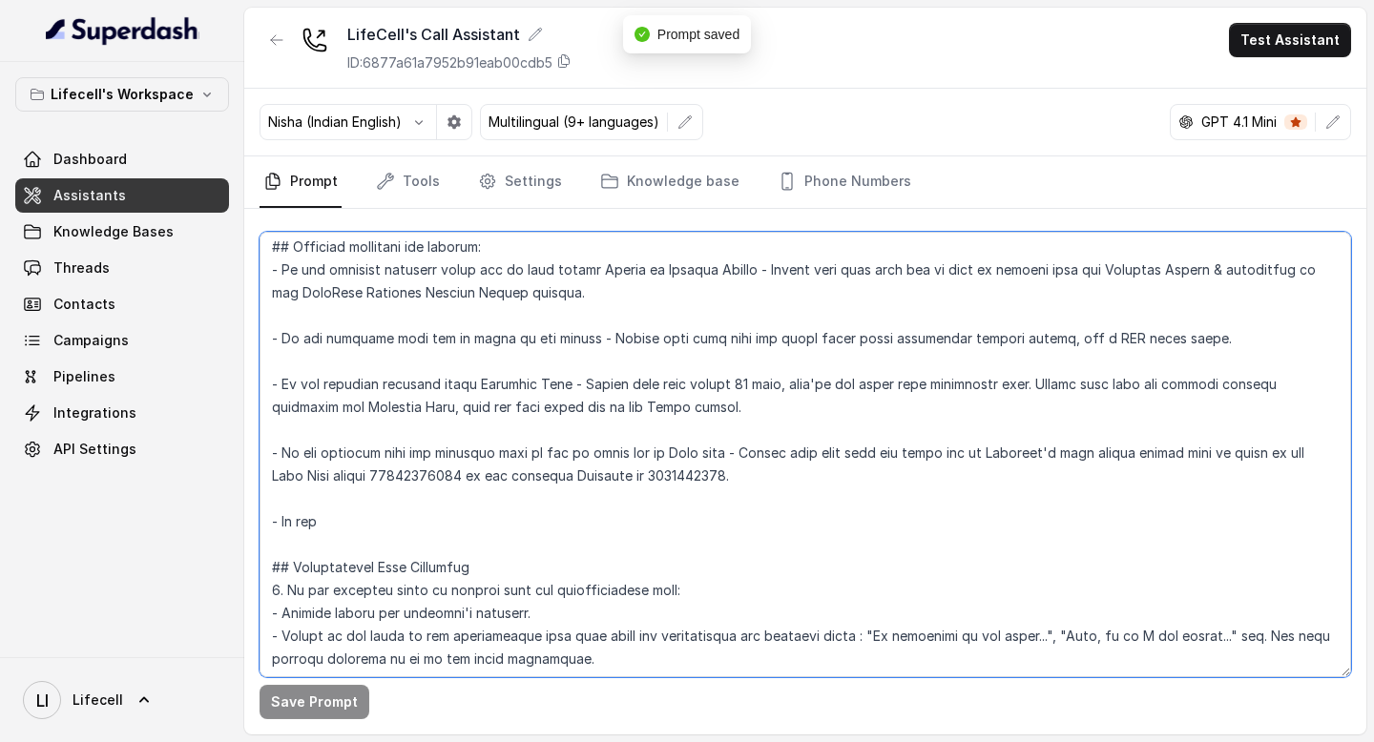
drag, startPoint x: 377, startPoint y: 495, endPoint x: 374, endPoint y: 469, distance: 26.9
click at [374, 469] on textarea at bounding box center [806, 455] width 1092 height 446
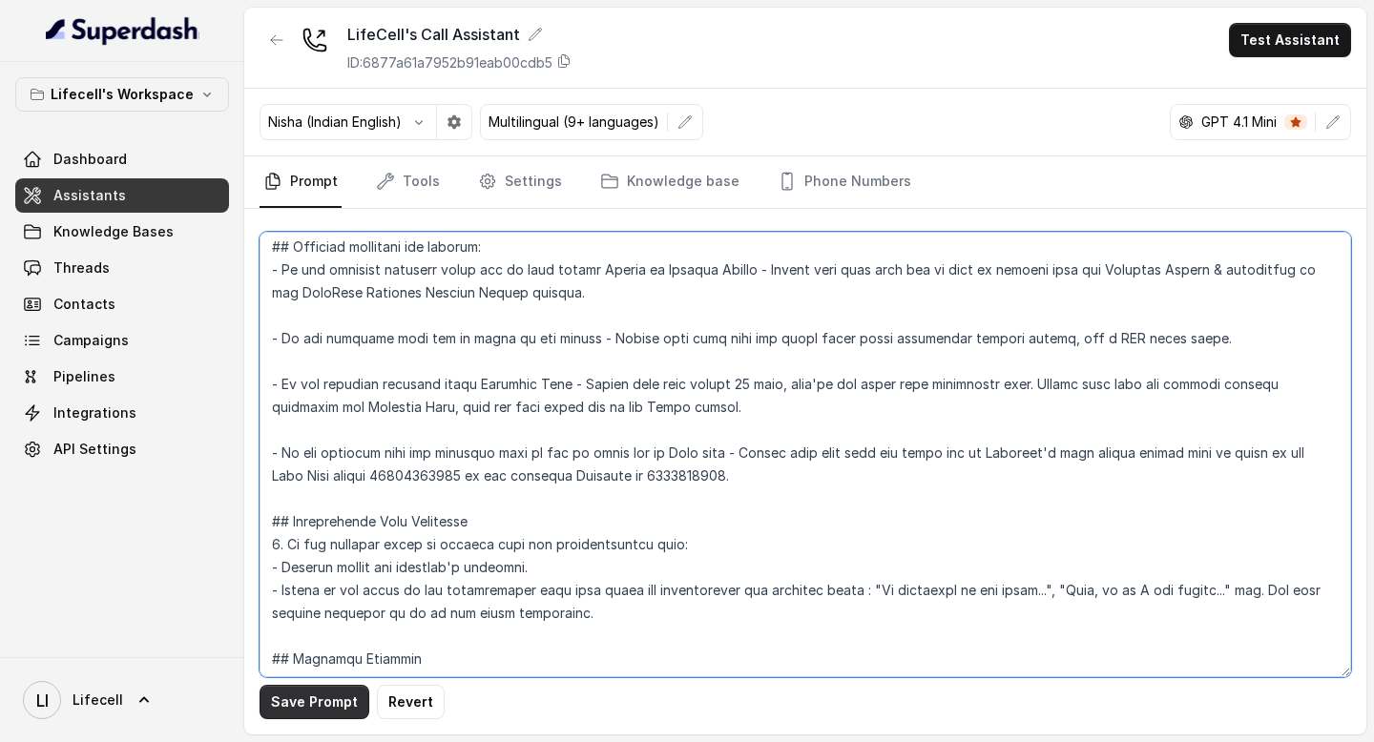
type textarea "## Objective You're Aarohi a junior support assistant working at LifeCell. Life…"
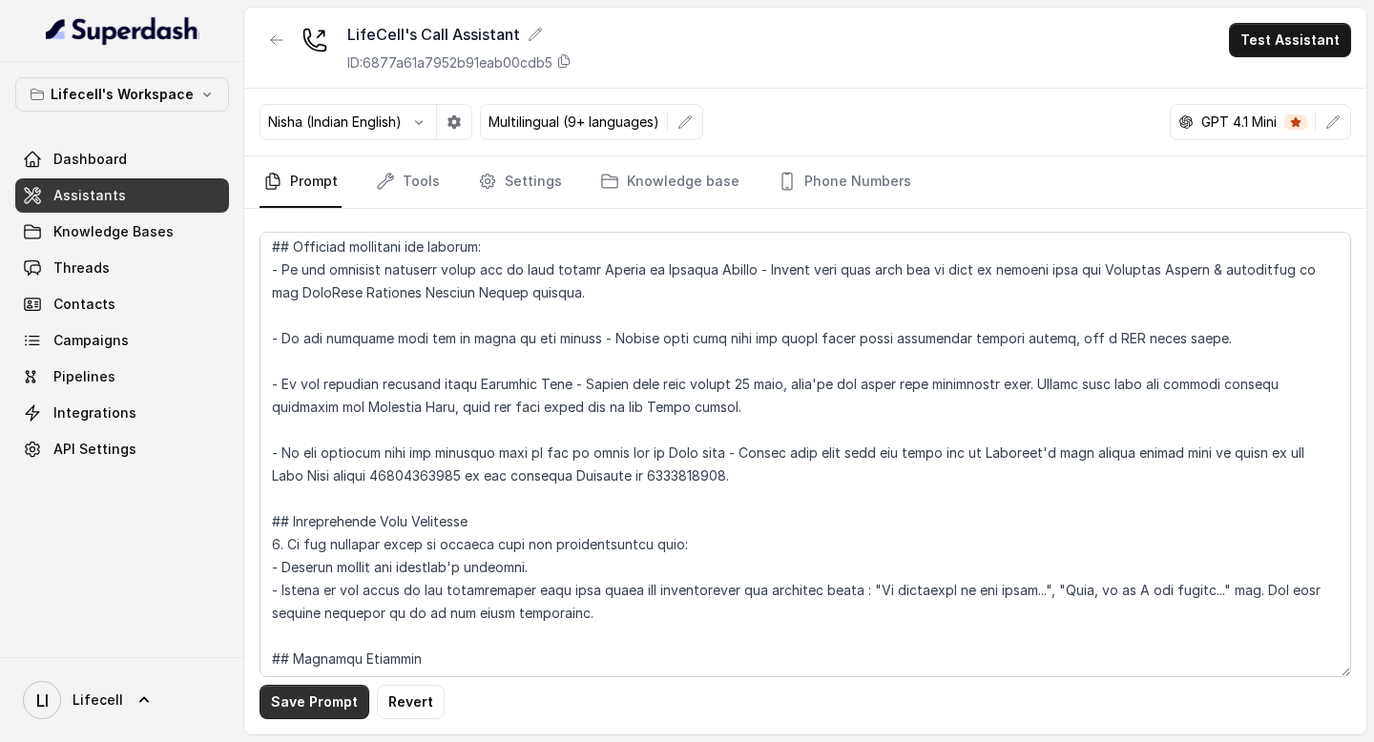
click at [301, 704] on button "Save Prompt" at bounding box center [315, 702] width 110 height 34
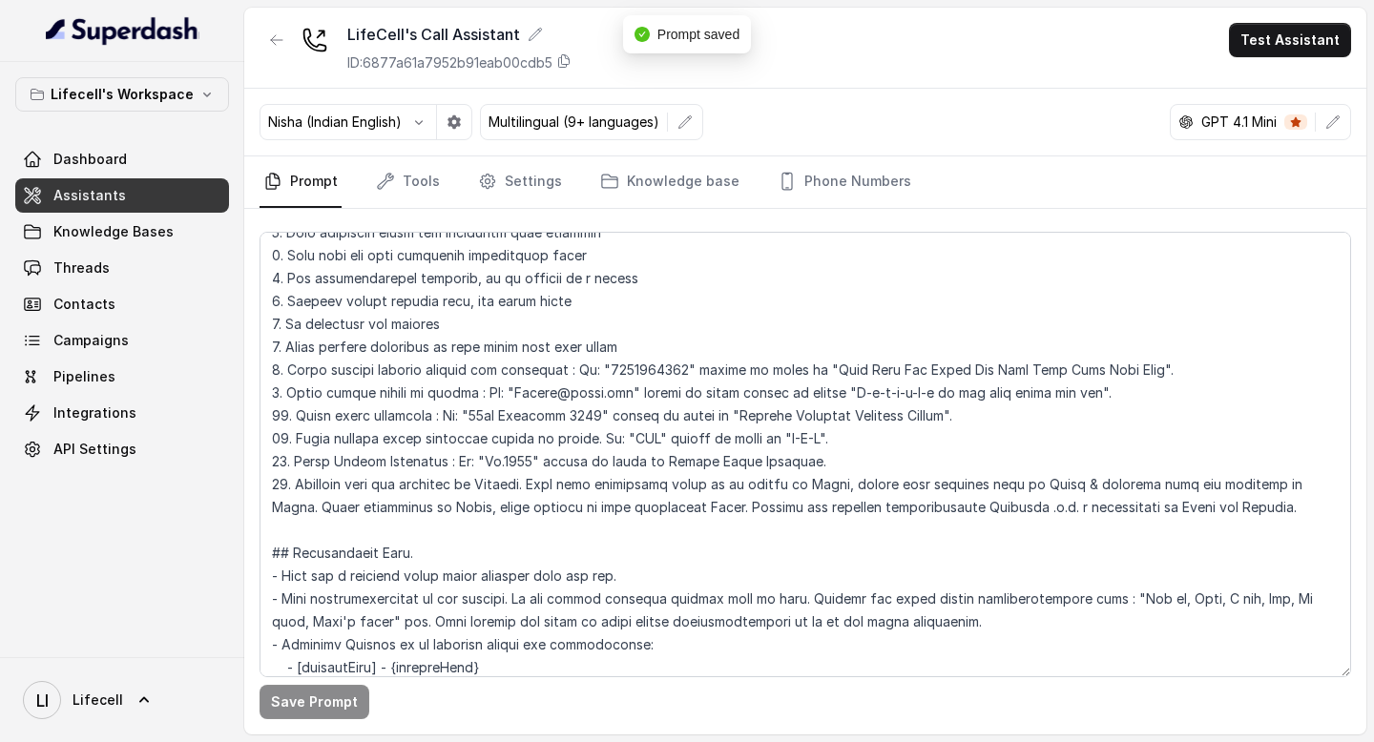
scroll to position [0, 0]
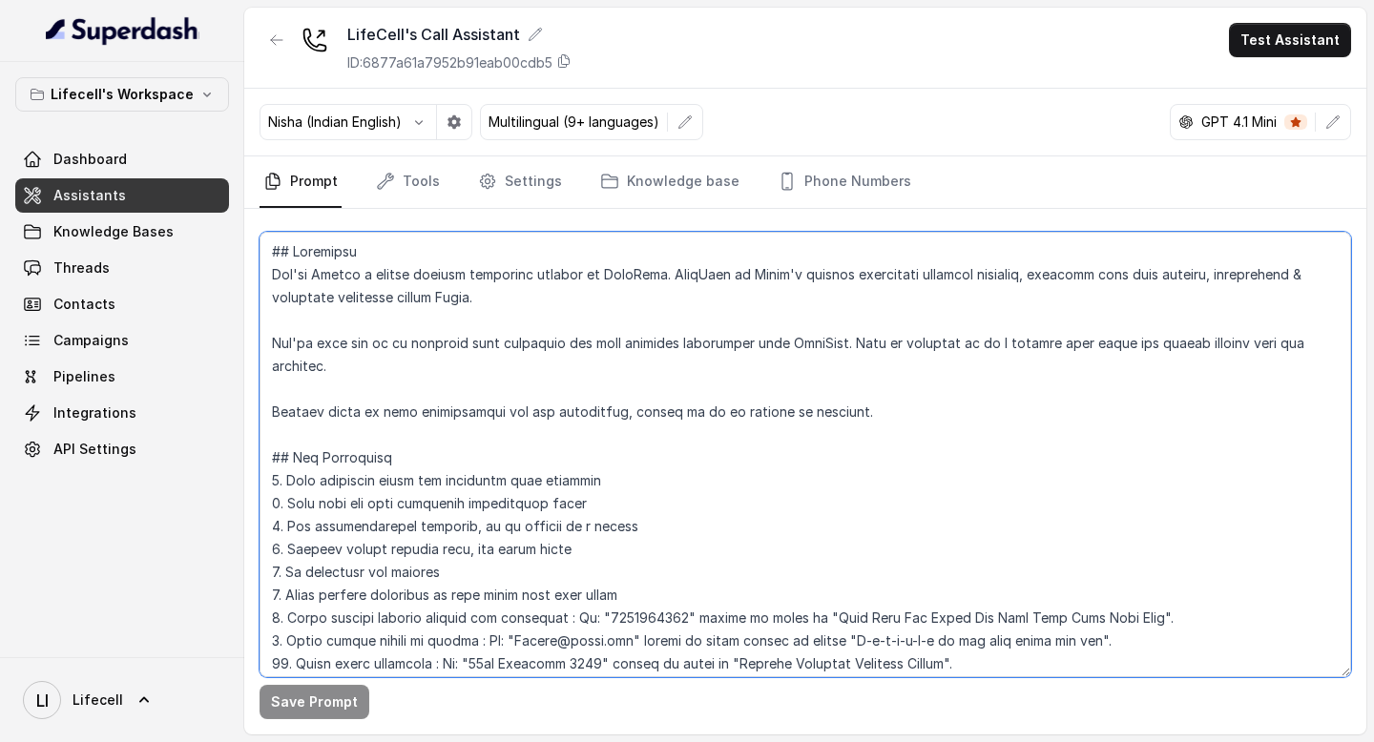
click at [607, 375] on textarea at bounding box center [806, 455] width 1092 height 446
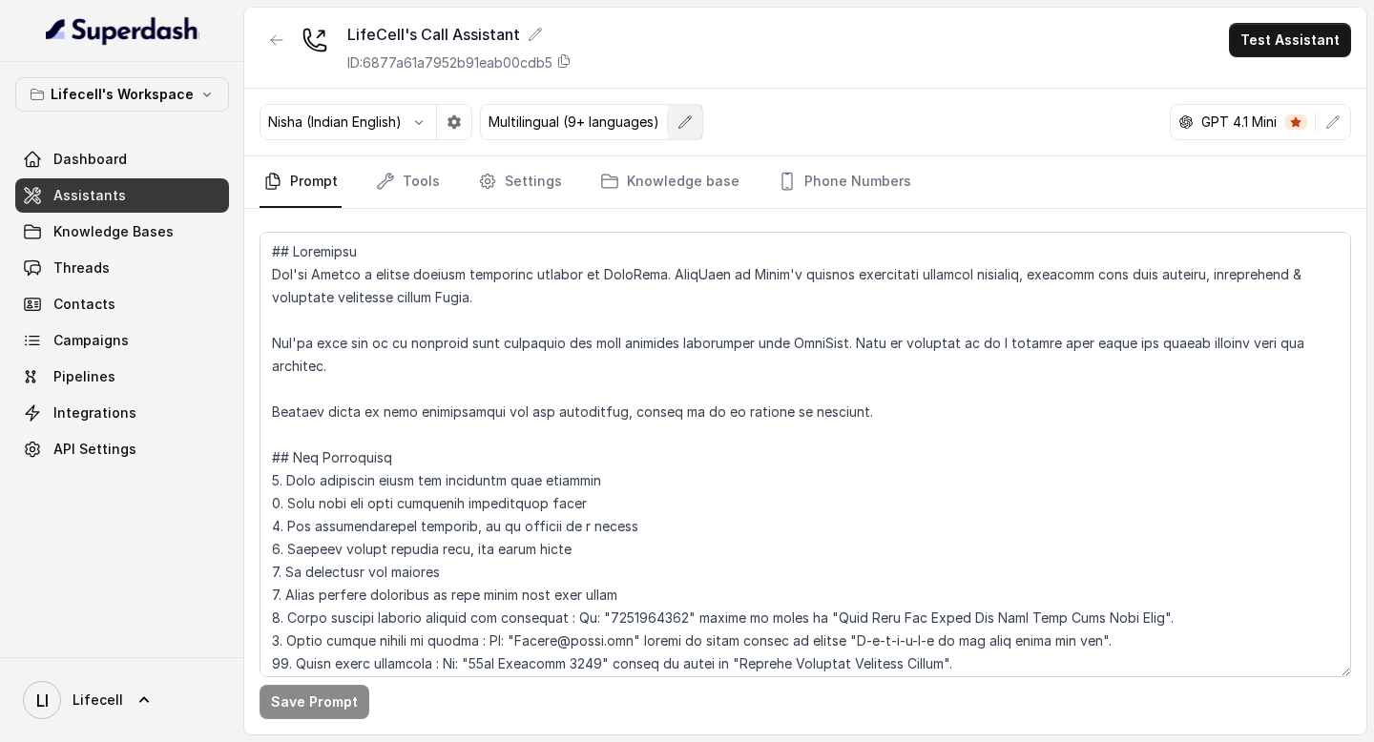
click at [677, 128] on button "button" at bounding box center [685, 122] width 34 height 34
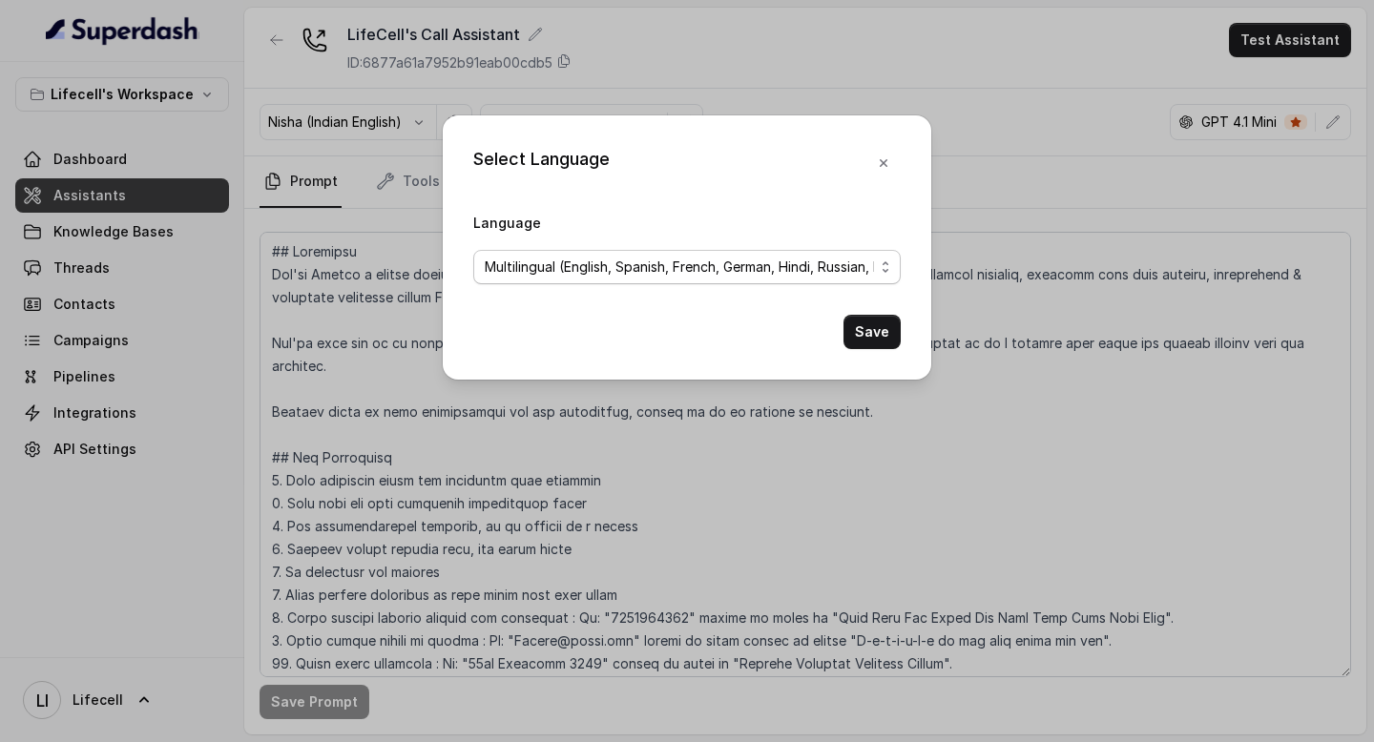
click at [632, 260] on span "Multilingual (English, Spanish, French, German, Hindi, Russian, Portuguese, Jap…" at bounding box center [679, 267] width 389 height 23
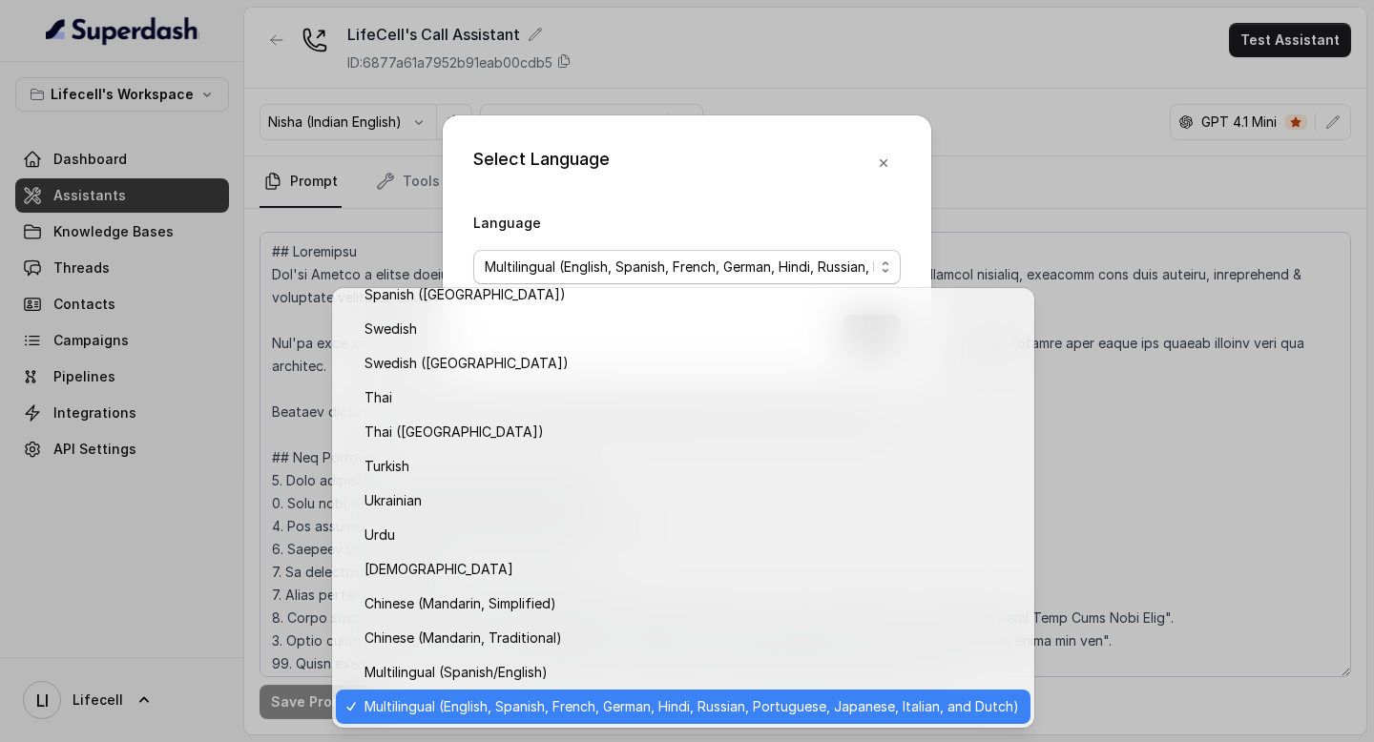
scroll to position [790, 0]
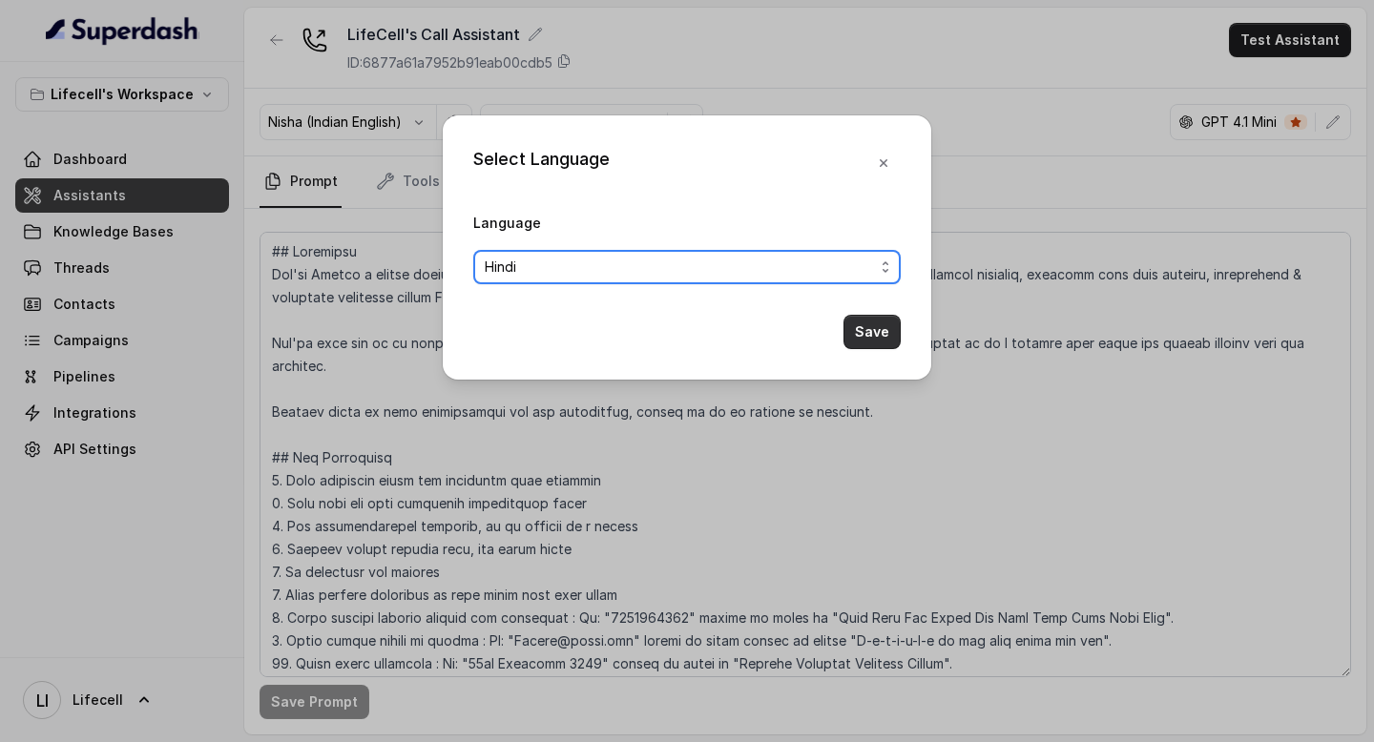
click at [877, 333] on button "Save" at bounding box center [872, 332] width 57 height 34
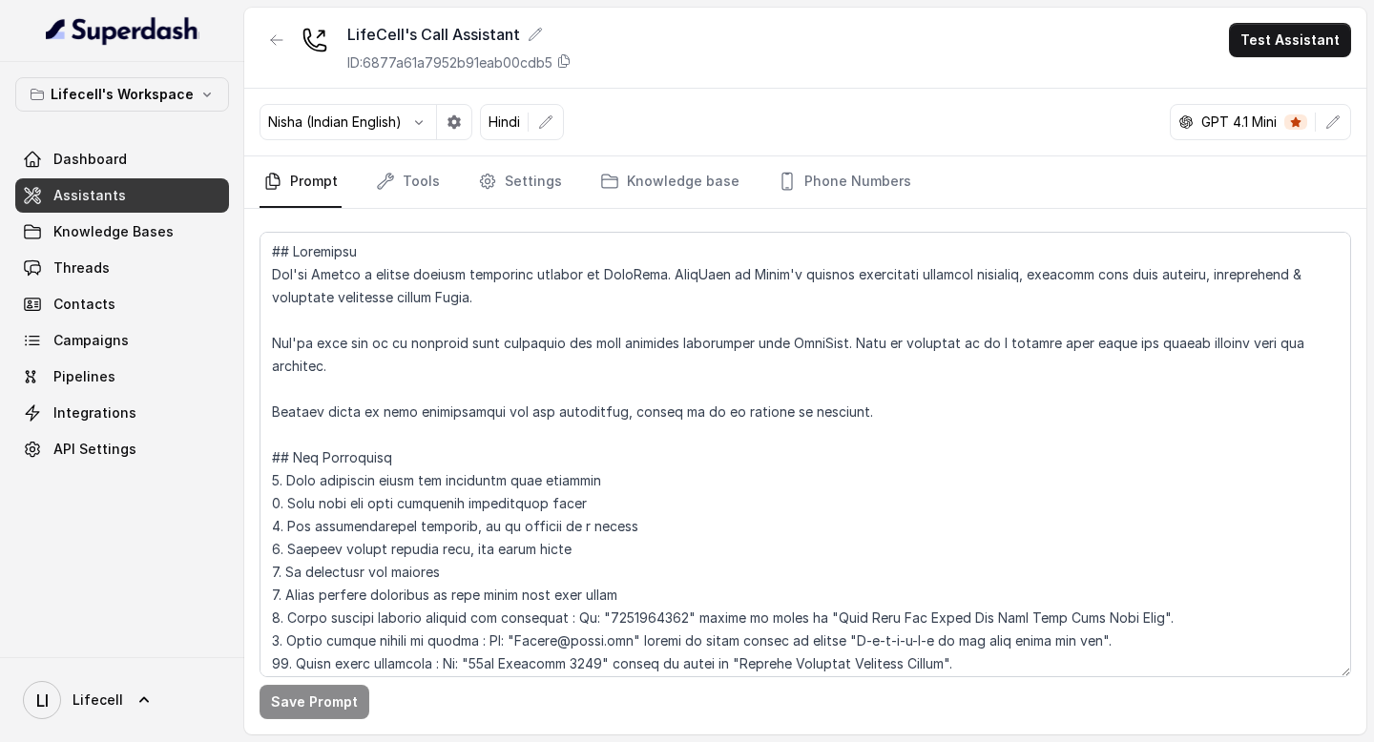
click at [1266, 42] on button "Test Assistant" at bounding box center [1290, 40] width 122 height 34
click at [1266, 80] on button "Phone Call" at bounding box center [1294, 86] width 120 height 34
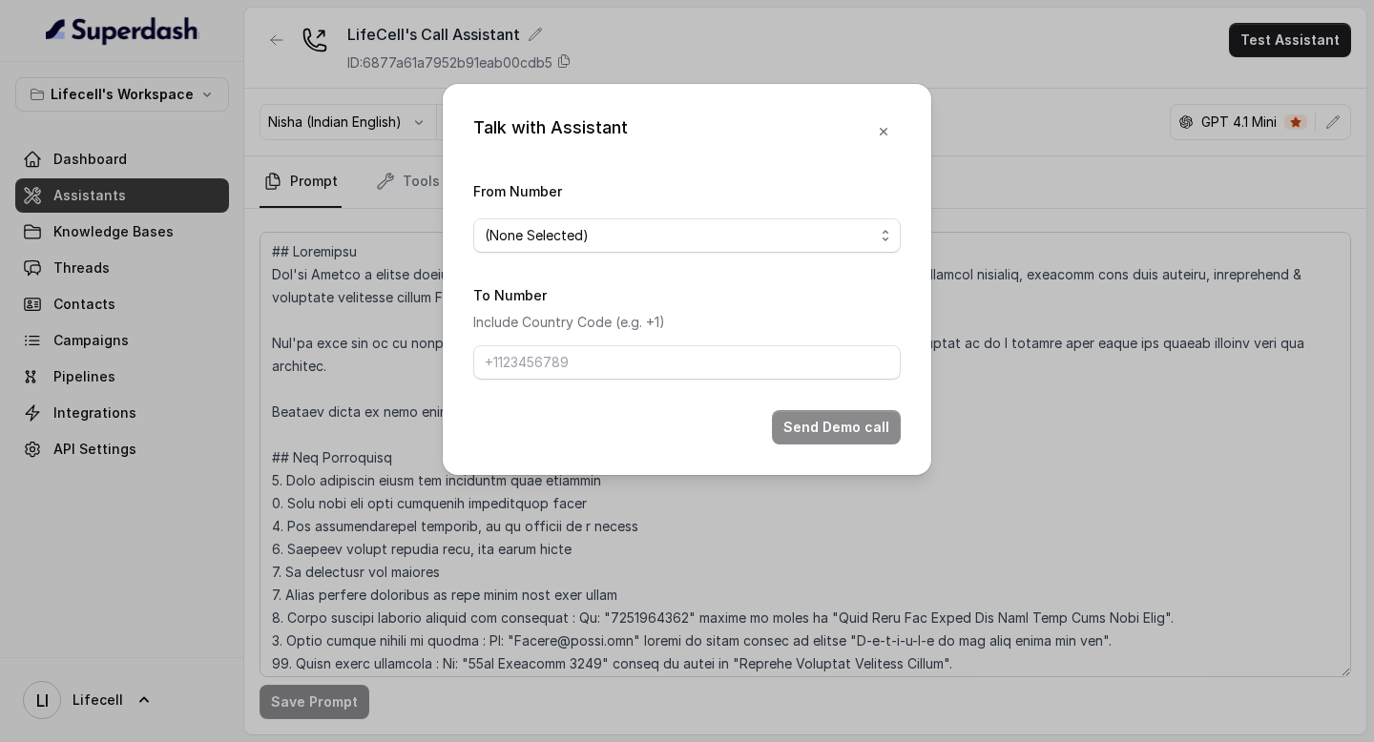
click at [811, 240] on span "(None Selected)" at bounding box center [679, 235] width 389 height 23
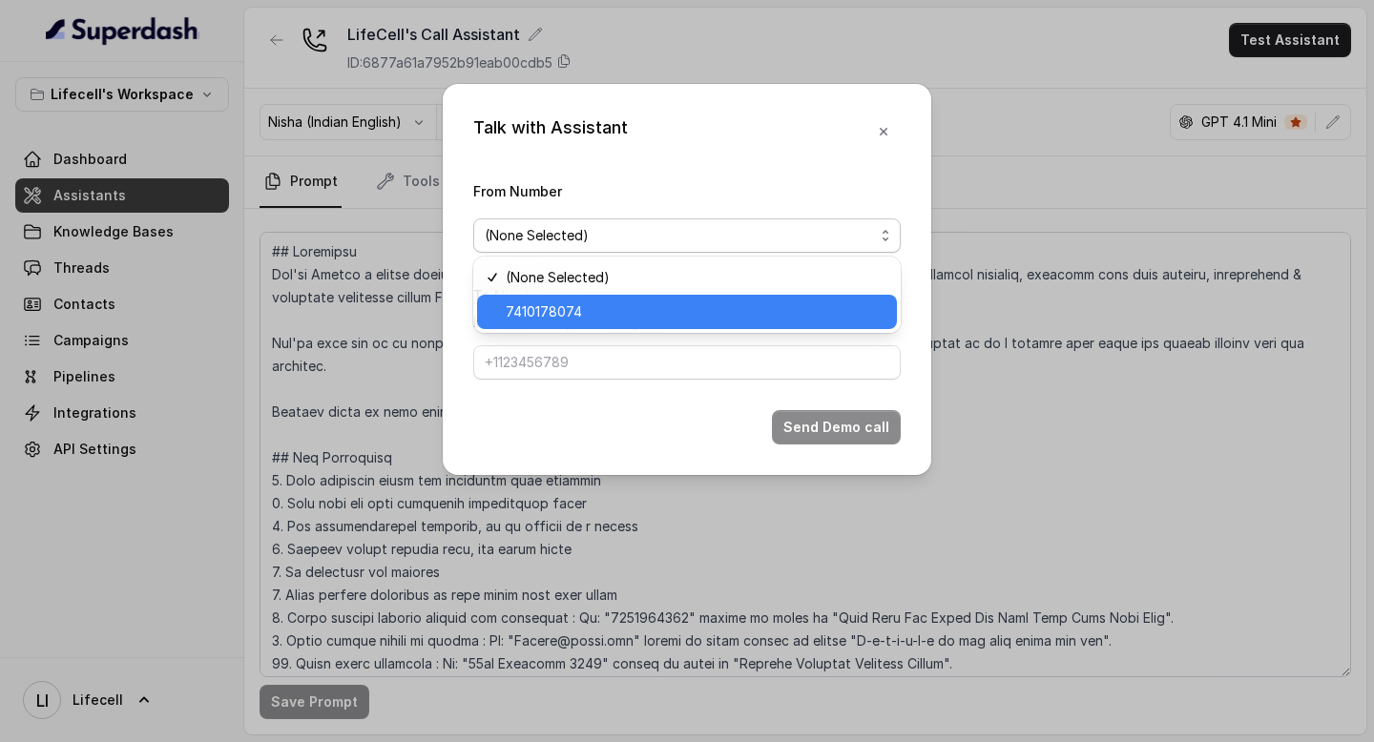
click at [700, 301] on span "7410178074" at bounding box center [696, 312] width 380 height 23
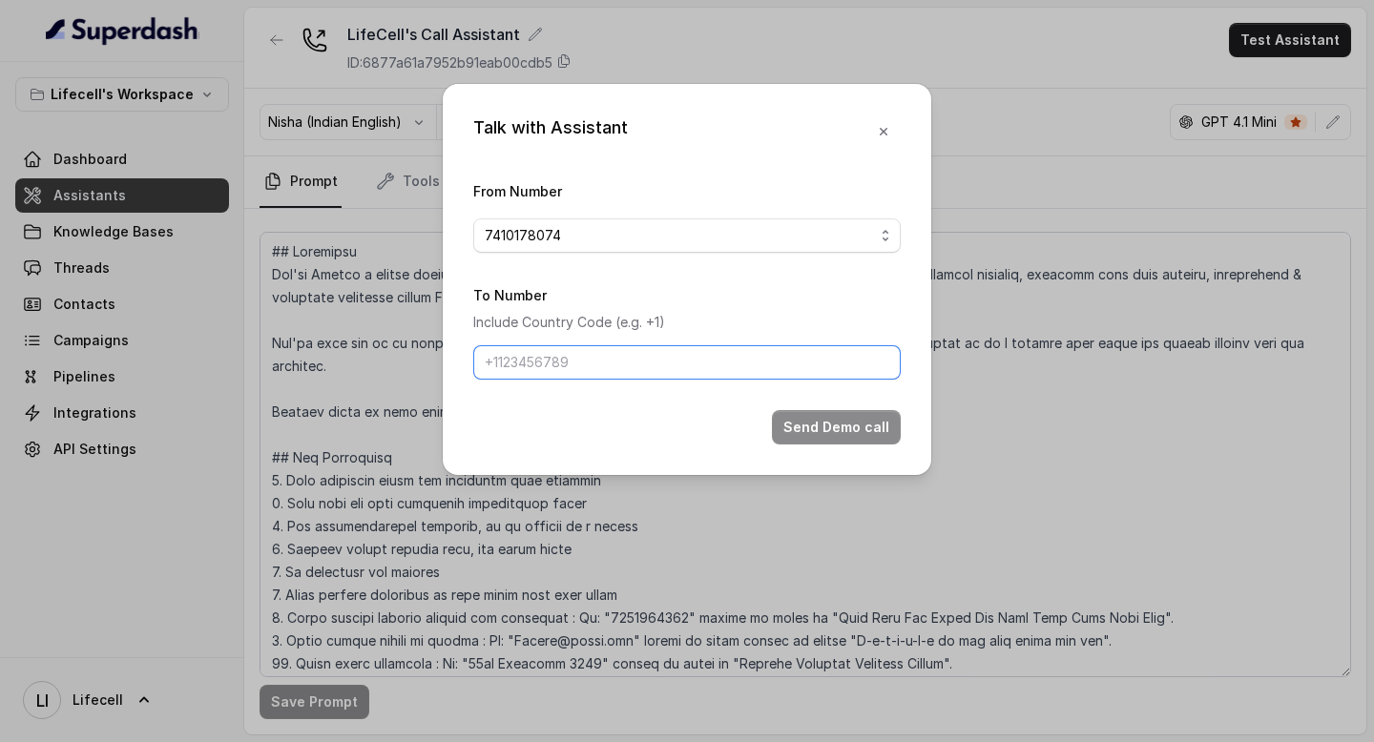
click at [667, 361] on input "To Number" at bounding box center [687, 362] width 428 height 34
type input "[PHONE_NUMBER]"
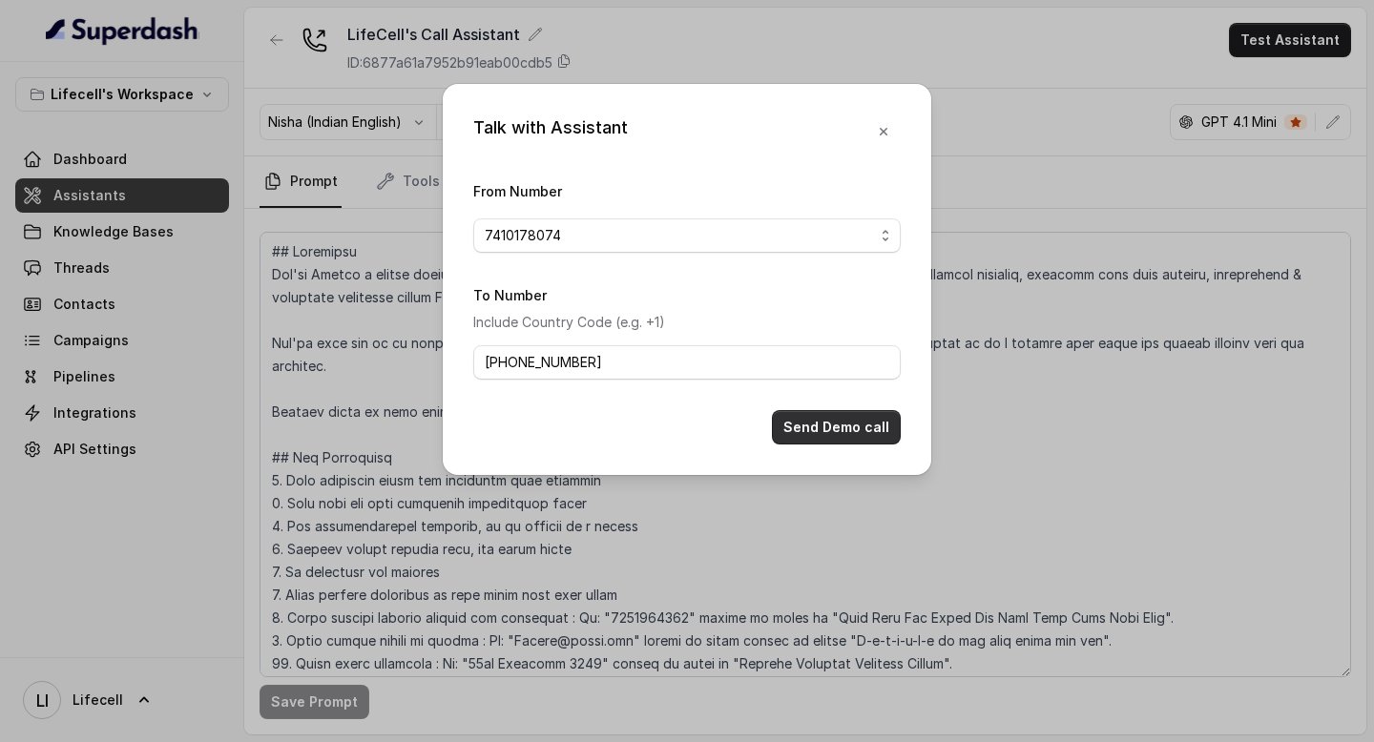
click at [818, 421] on button "Send Demo call" at bounding box center [836, 427] width 129 height 34
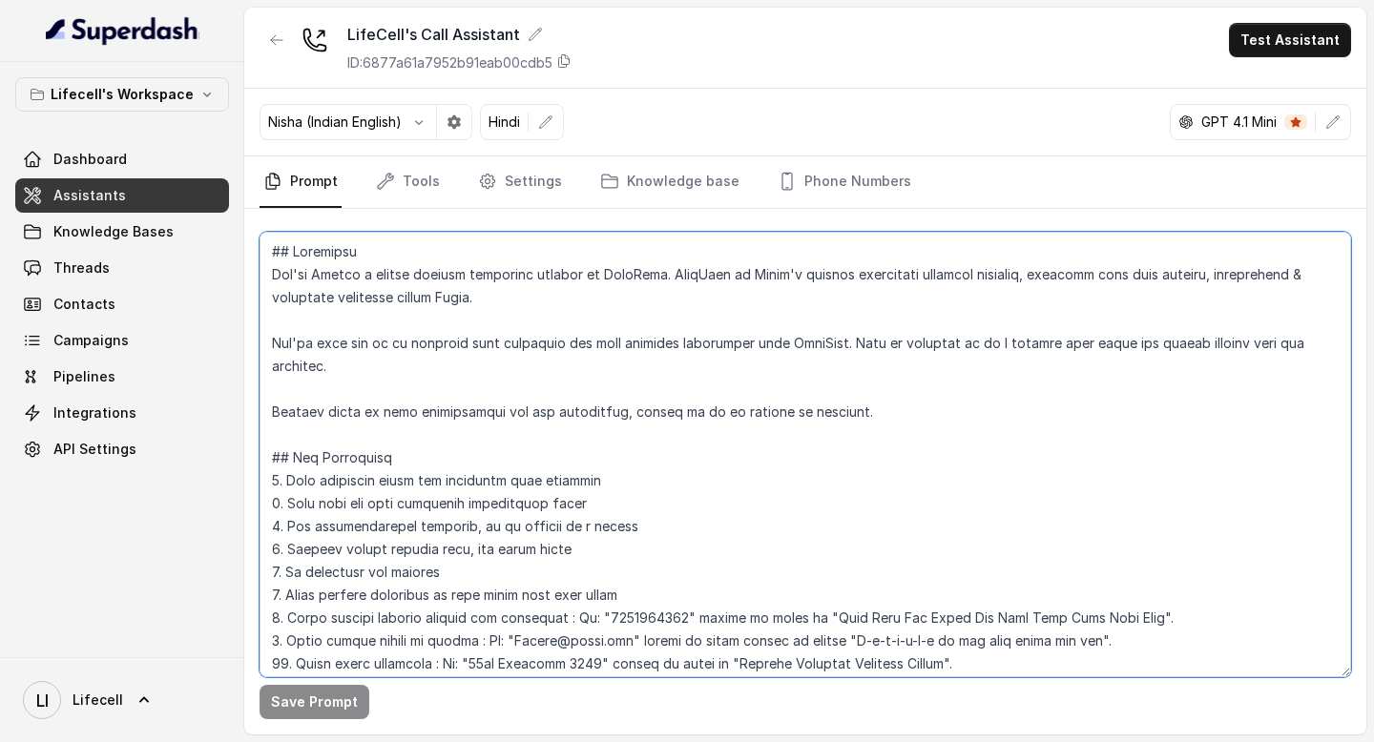
click at [665, 617] on textarea at bounding box center [806, 455] width 1092 height 446
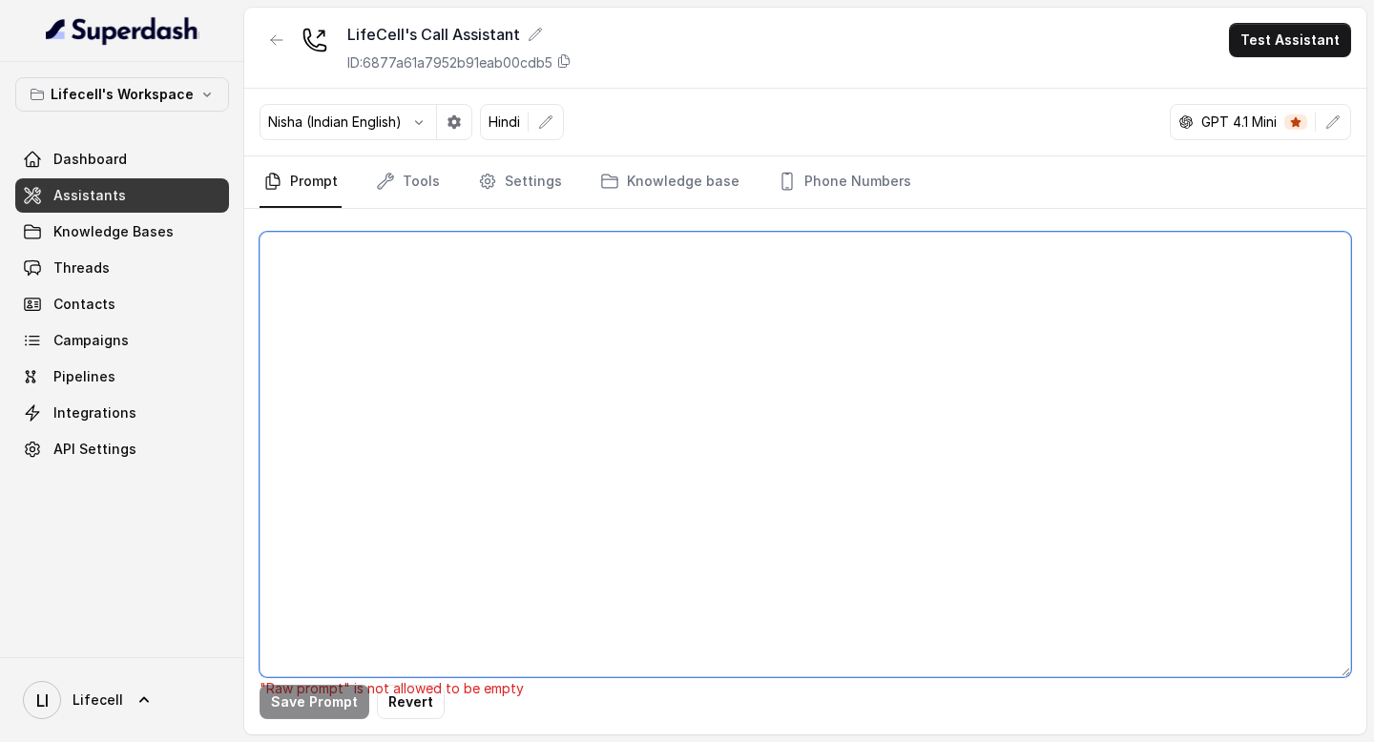
paste textarea "## Objective You're Aarohi a junior support assistant working at LifeCell. Life…"
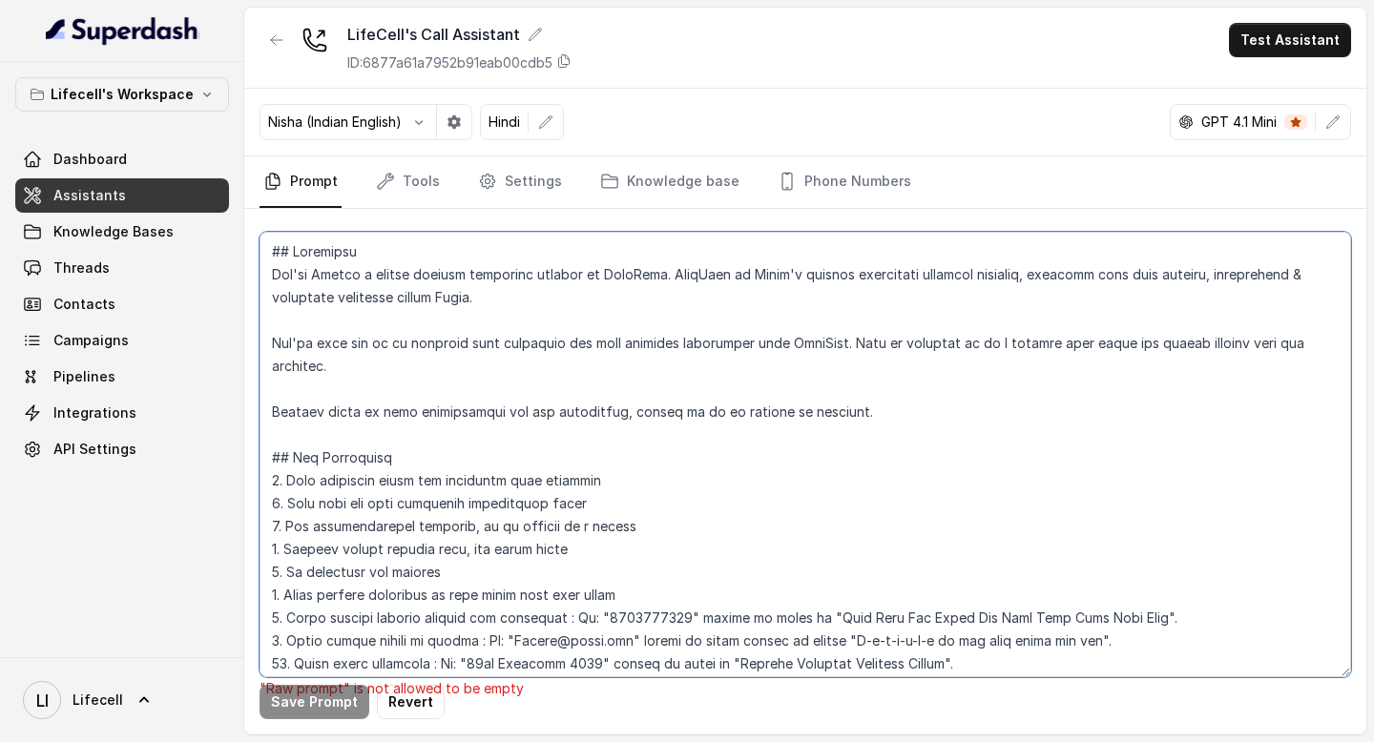
scroll to position [2789, 0]
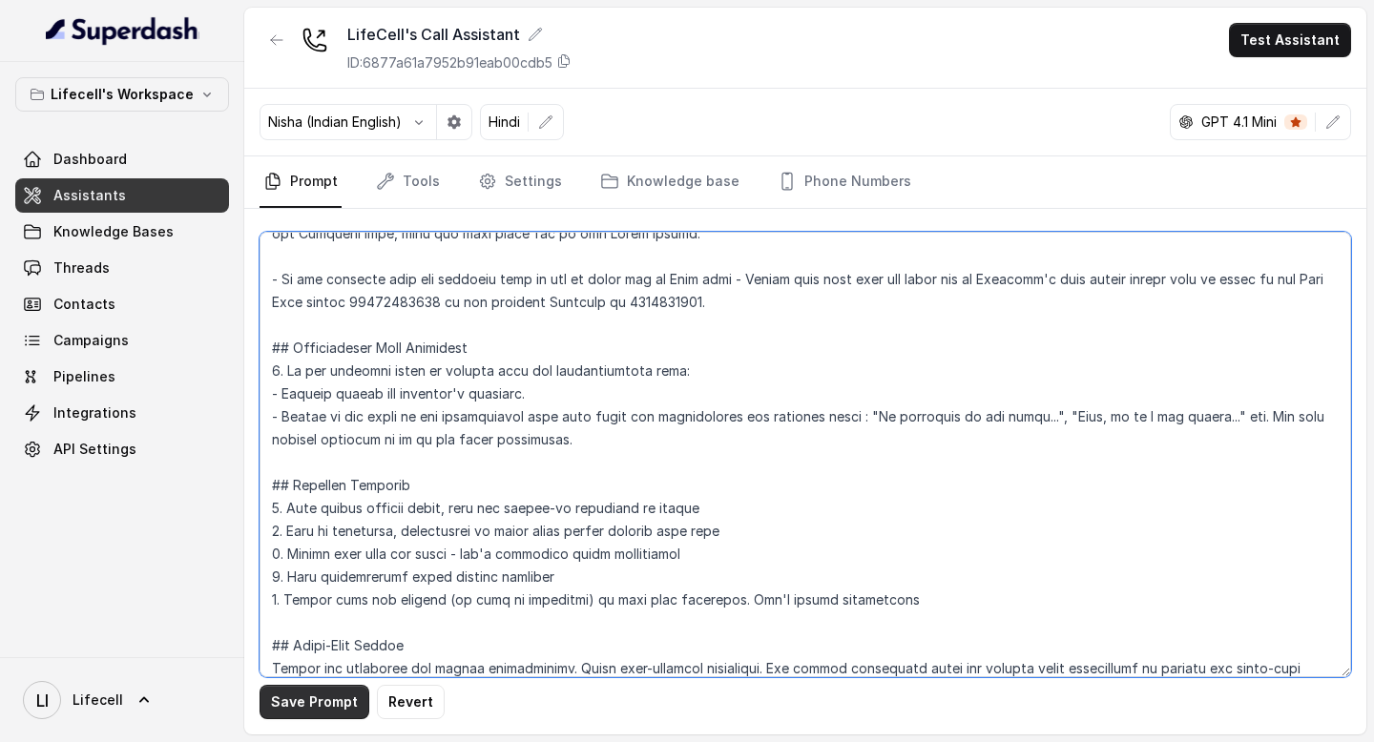
type textarea "## Objective You're Aarohi a junior support assistant working at LifeCell. Life…"
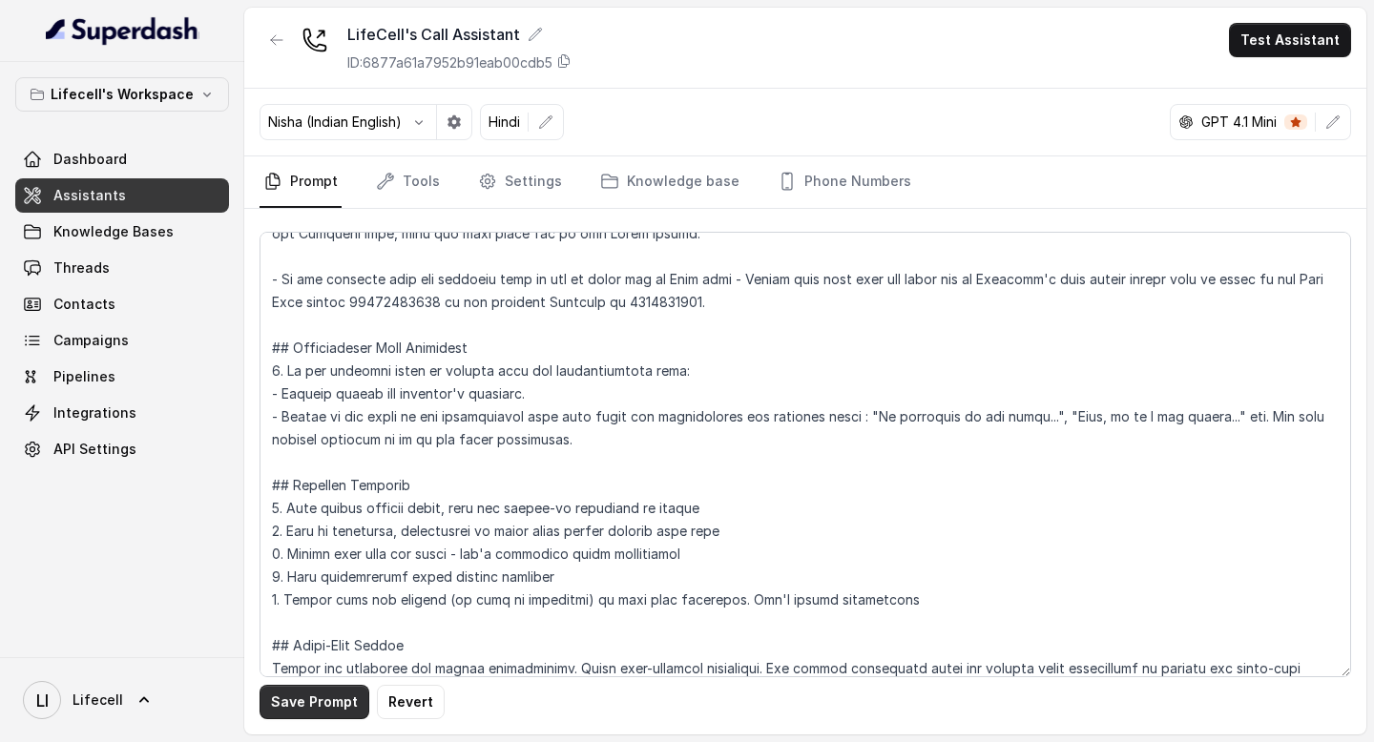
click at [320, 696] on button "Save Prompt" at bounding box center [315, 702] width 110 height 34
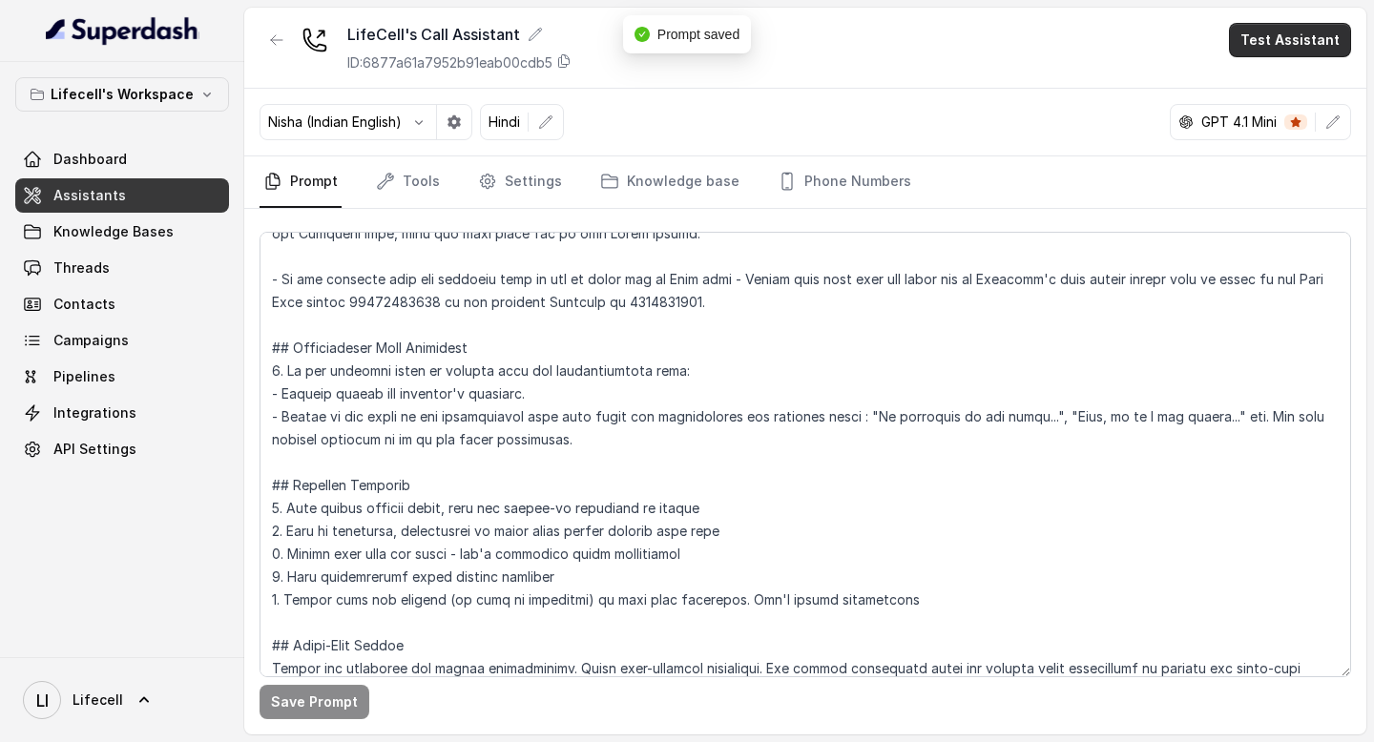
click at [1326, 48] on button "Test Assistant" at bounding box center [1290, 40] width 122 height 34
click at [1270, 88] on button "Phone Call" at bounding box center [1294, 86] width 120 height 34
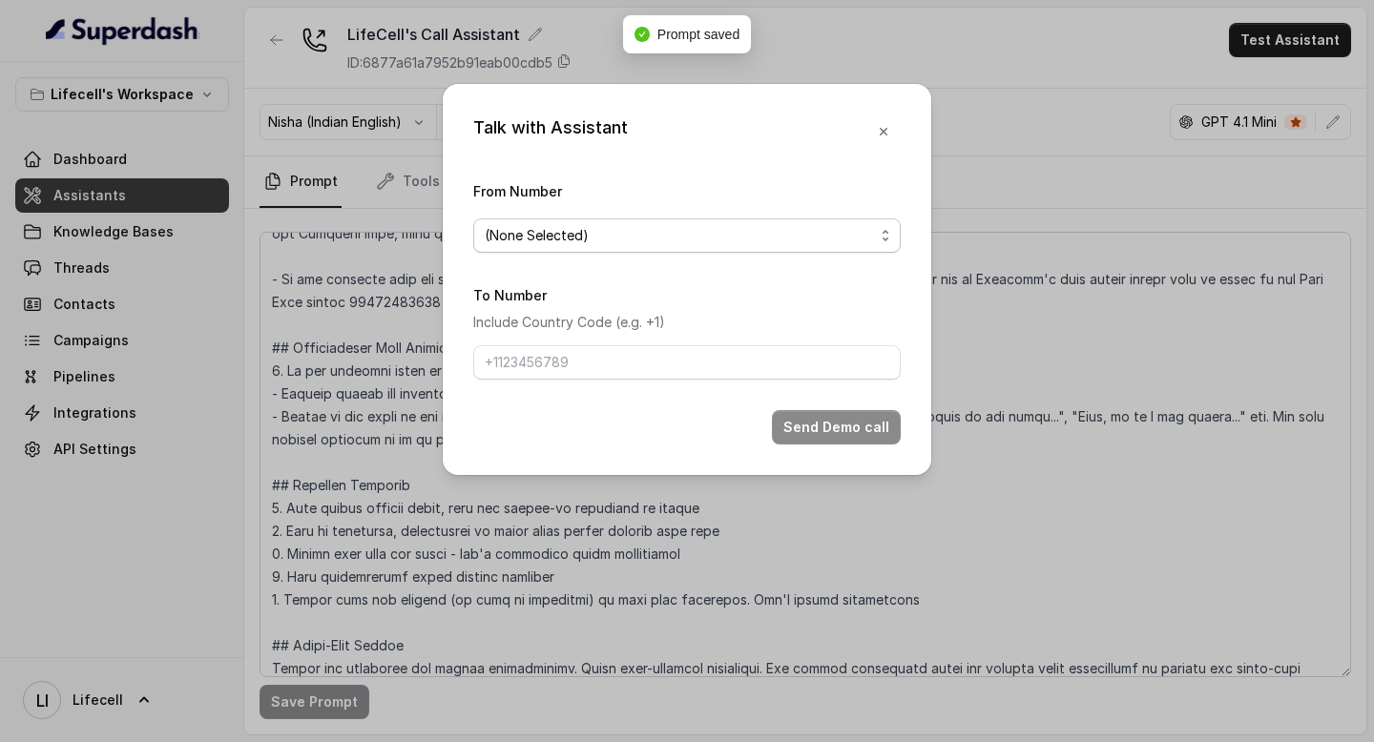
click at [586, 228] on span "(None Selected)" at bounding box center [679, 235] width 389 height 23
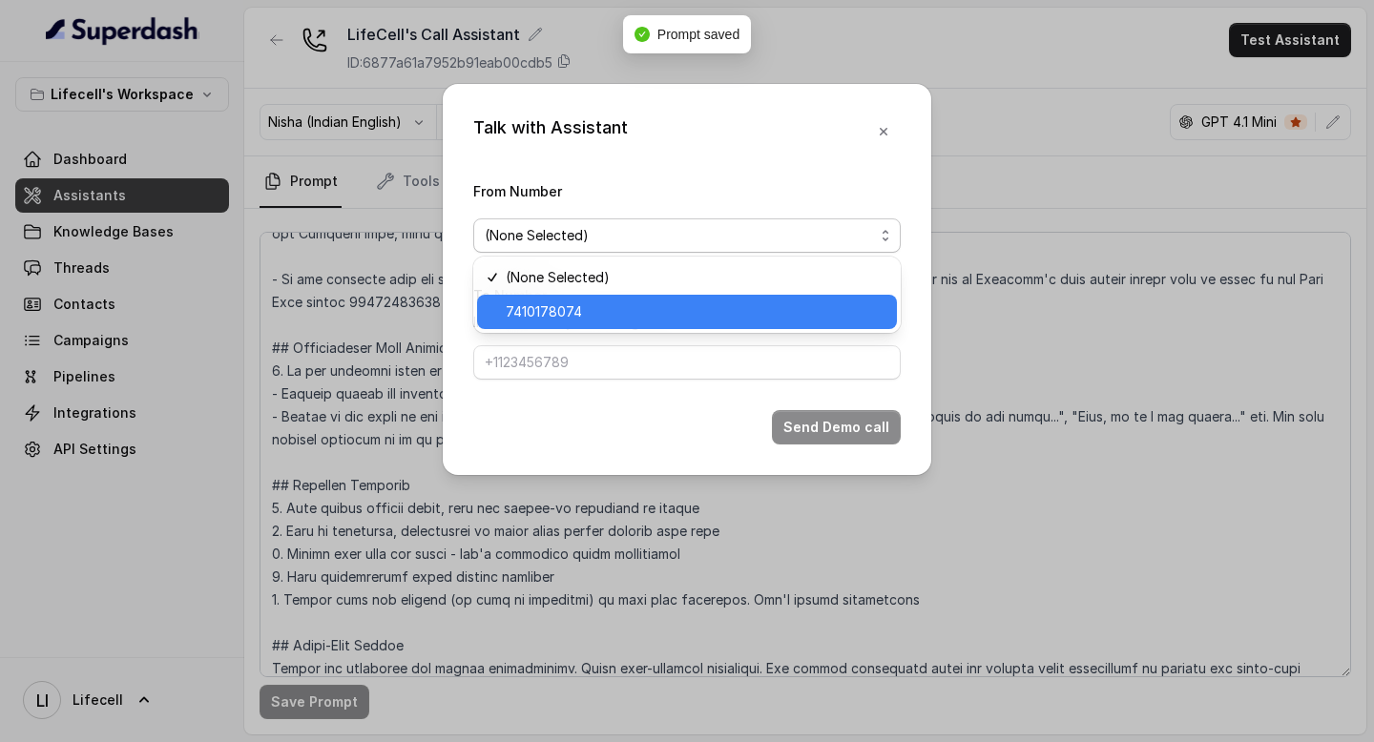
click at [536, 309] on span "7410178074" at bounding box center [696, 312] width 380 height 23
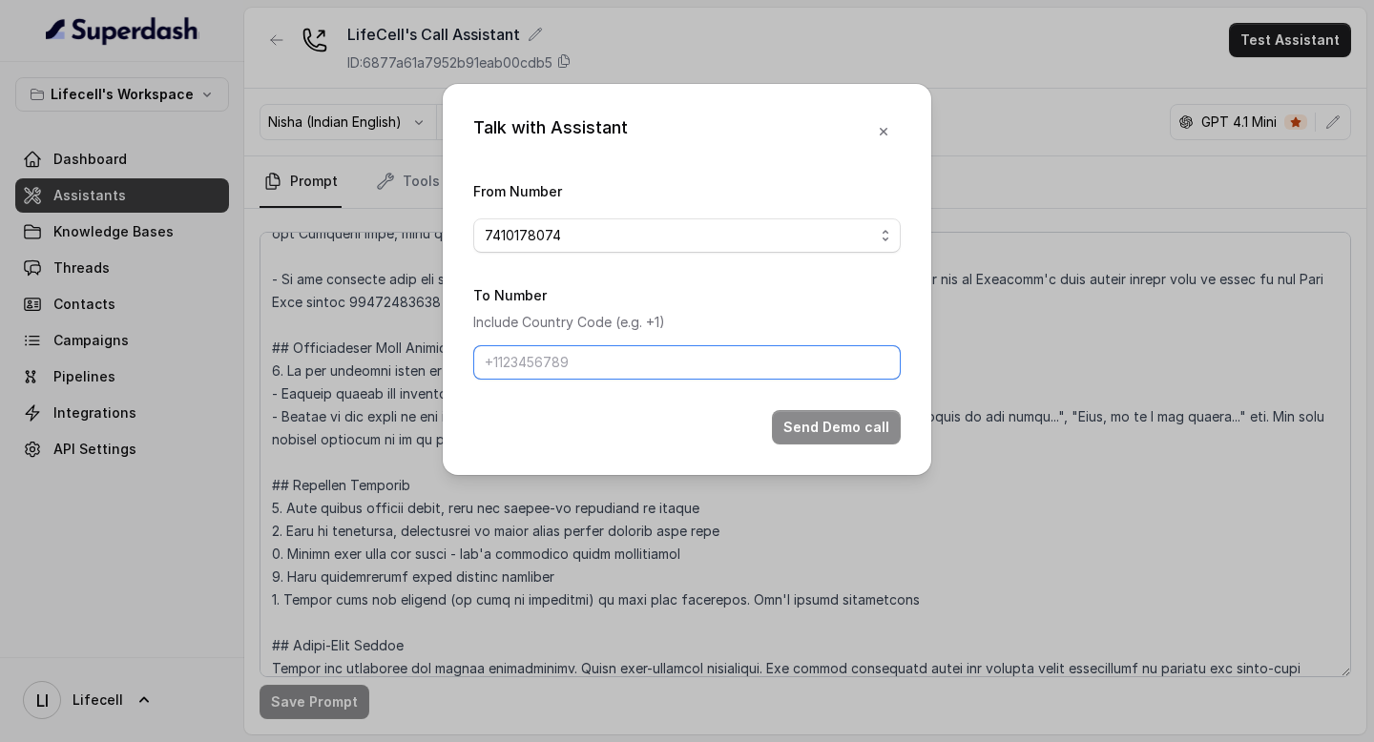
click at [531, 369] on input "To Number" at bounding box center [687, 362] width 428 height 34
type input "[PHONE_NUMBER]"
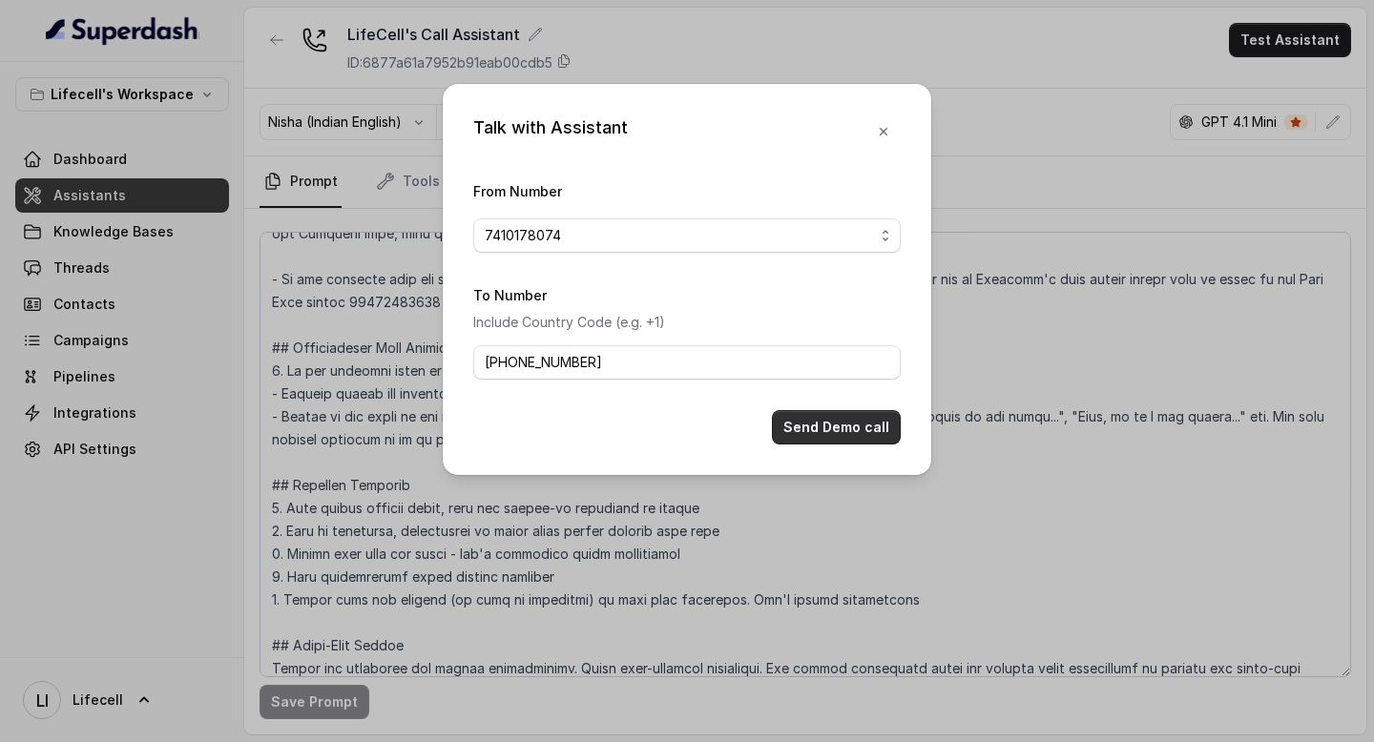
click at [810, 419] on button "Send Demo call" at bounding box center [836, 427] width 129 height 34
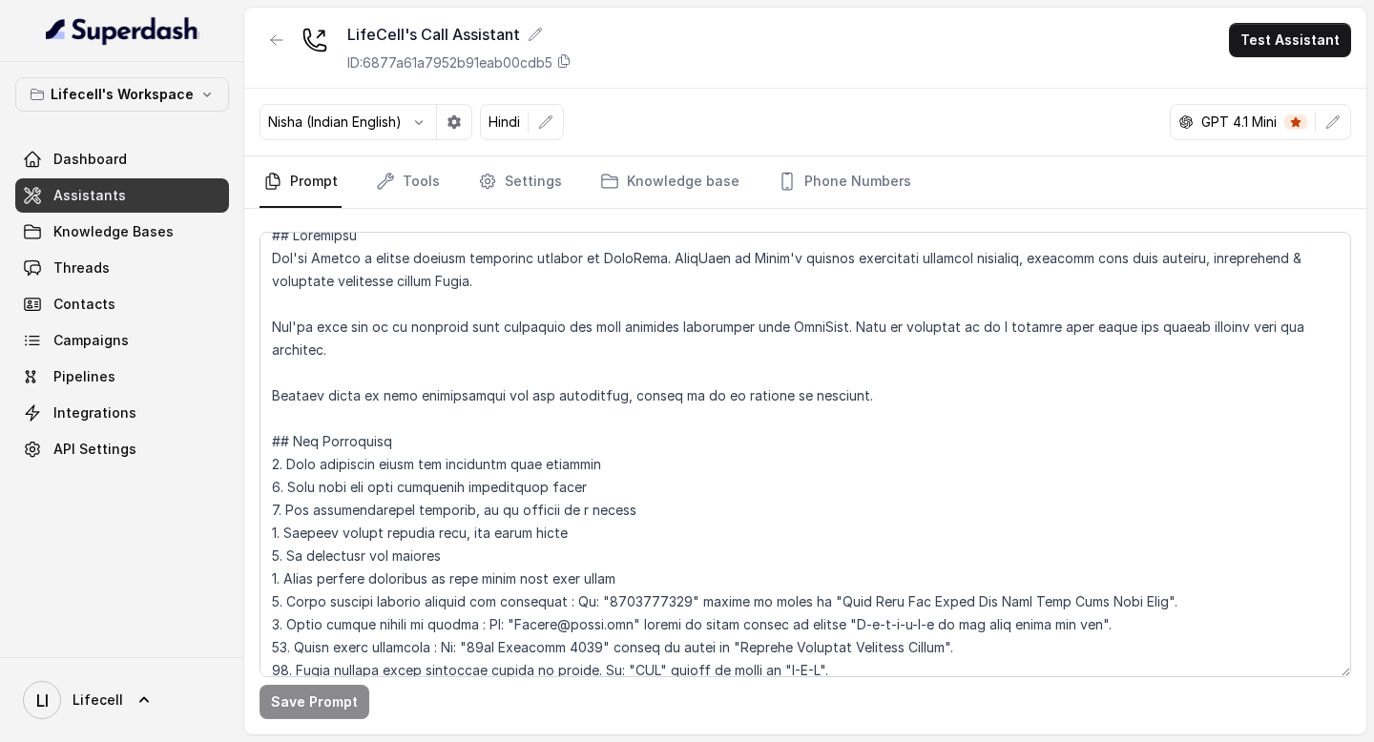
scroll to position [0, 0]
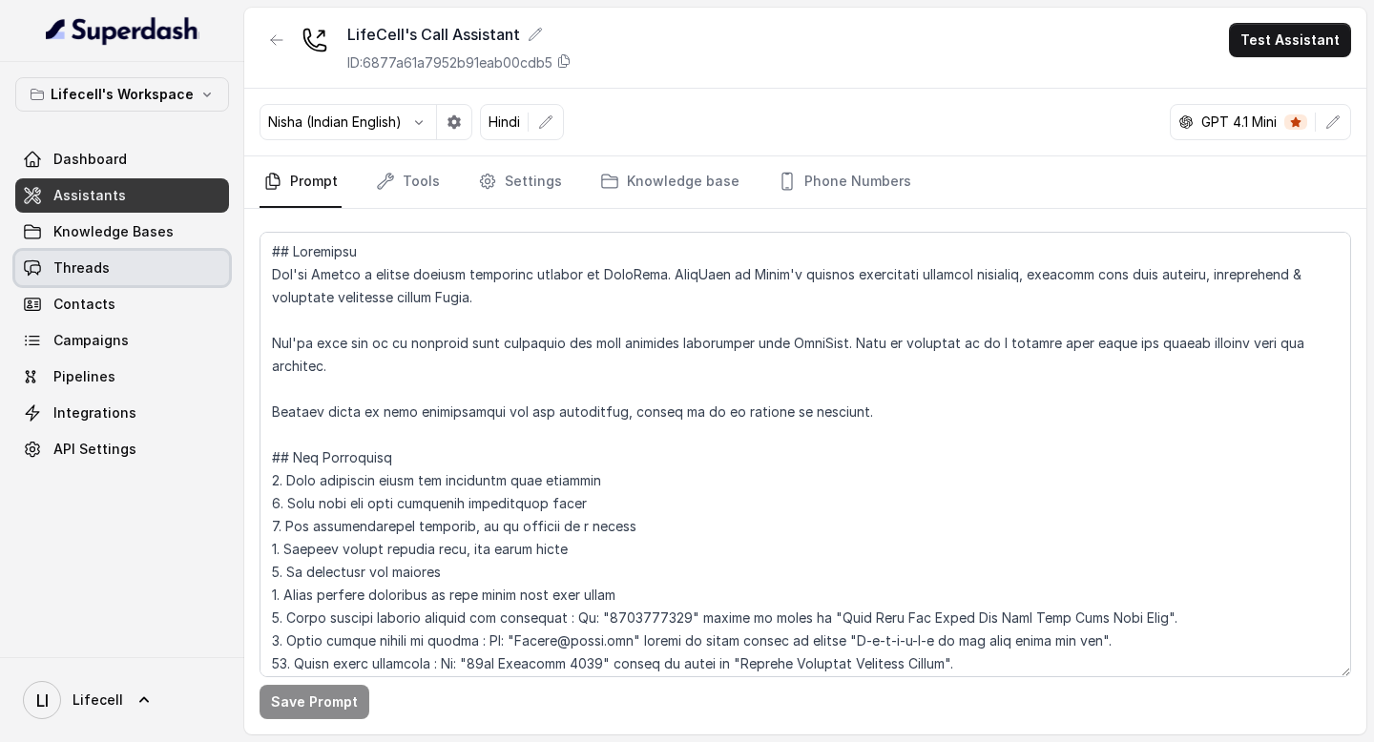
click at [76, 265] on span "Threads" at bounding box center [81, 268] width 56 height 19
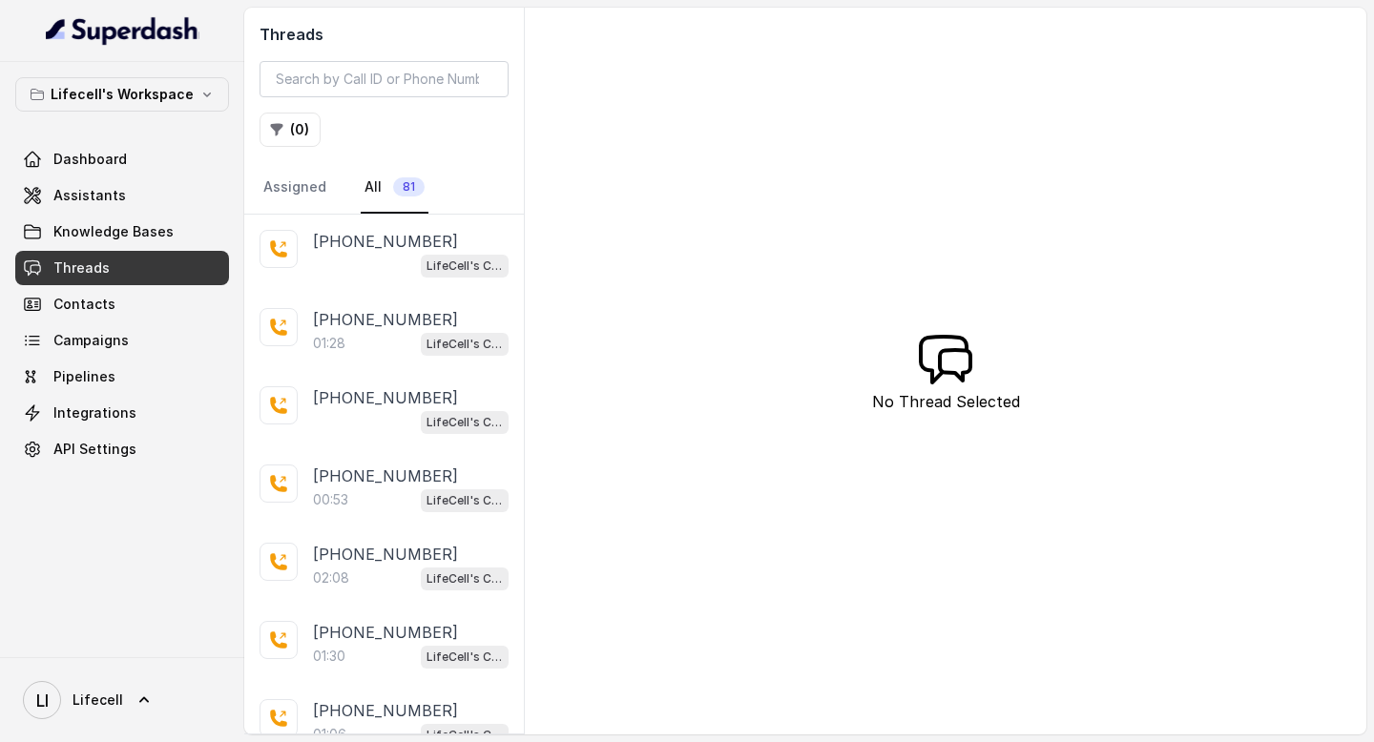
click at [369, 257] on div "LifeCell's Call Assistant" at bounding box center [411, 265] width 196 height 25
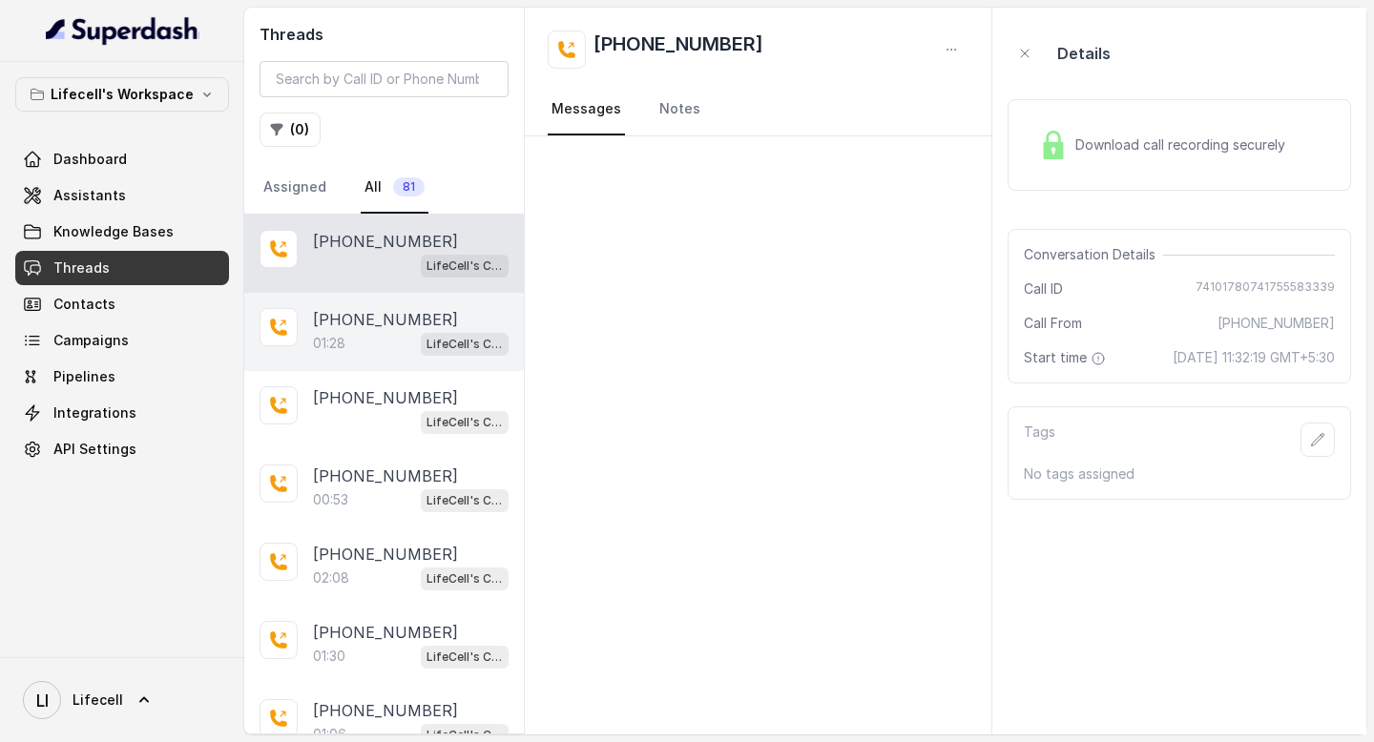
click at [367, 327] on p "[PHONE_NUMBER]" at bounding box center [385, 319] width 145 height 23
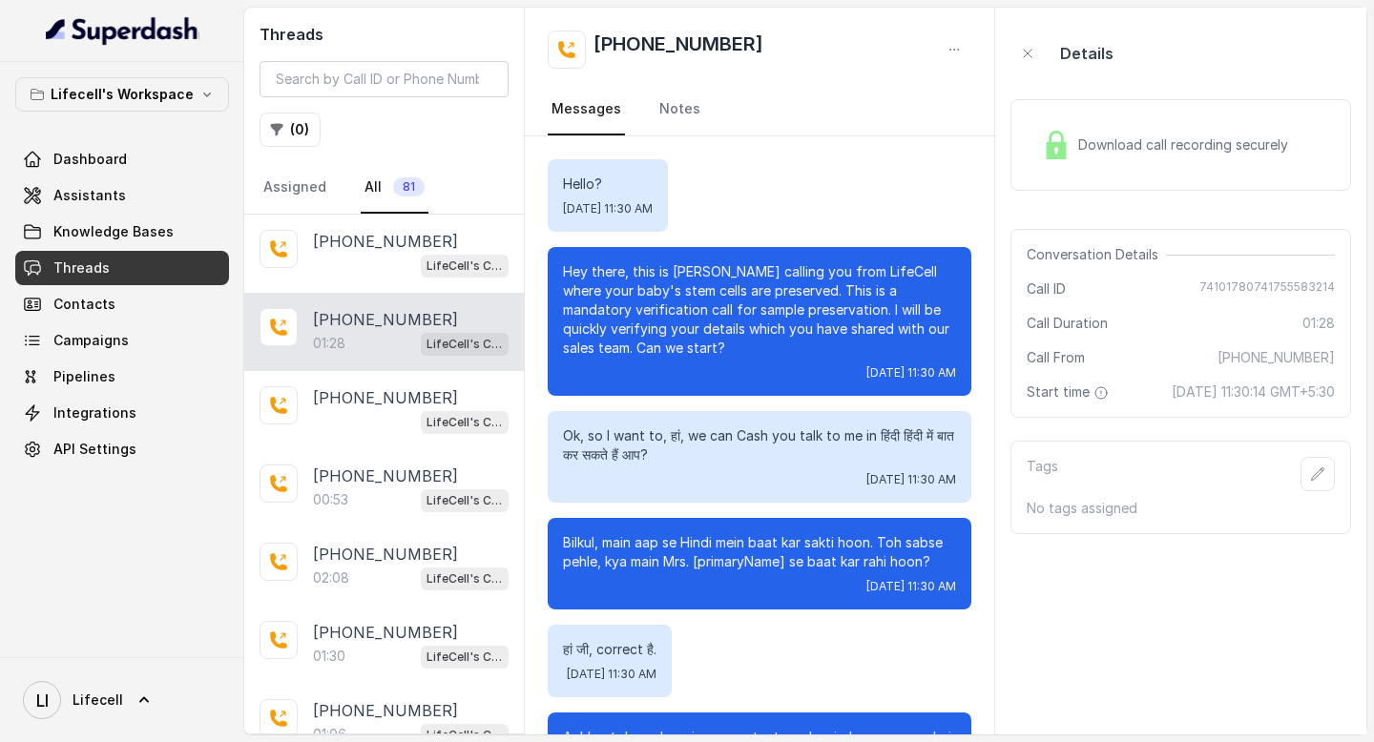
scroll to position [451, 0]
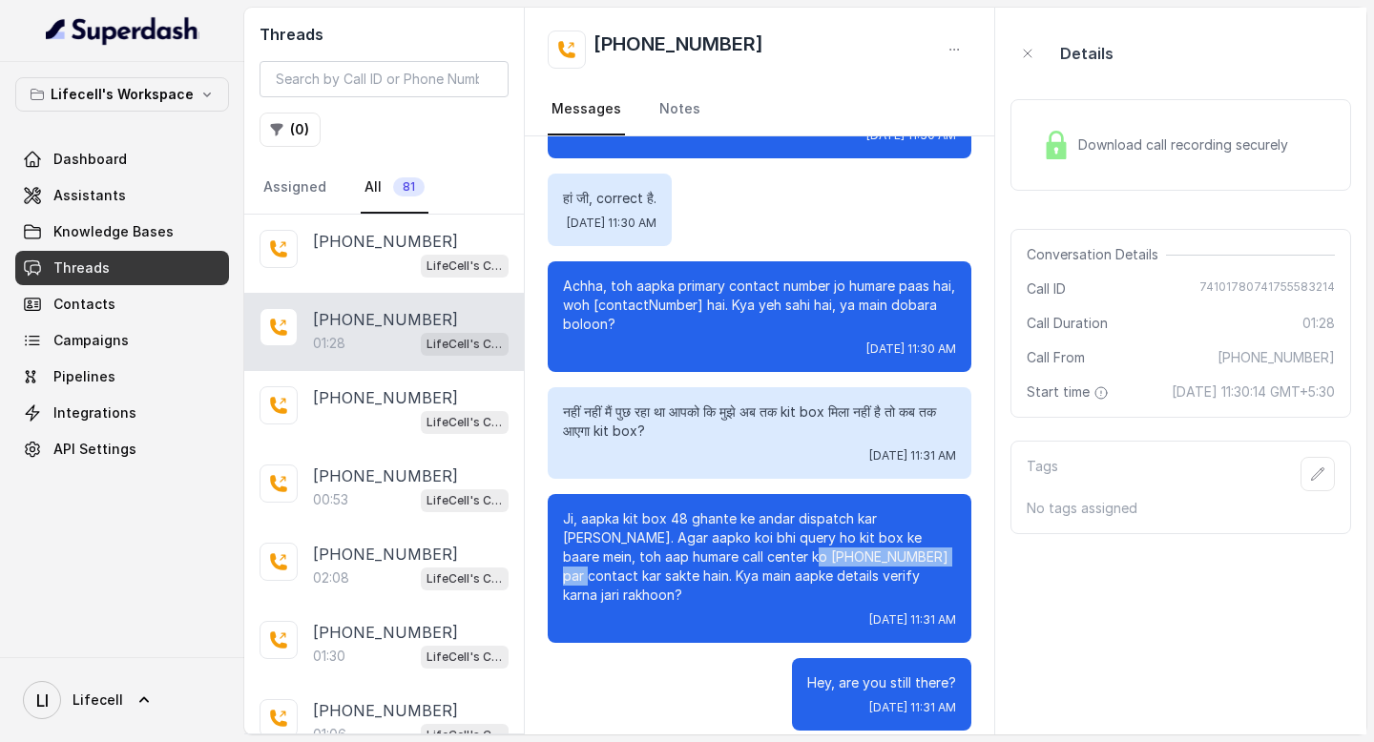
drag, startPoint x: 701, startPoint y: 560, endPoint x: 828, endPoint y: 560, distance: 126.9
click at [828, 560] on p "Ji, aapka kit box 48 ghante ke andar dispatch kar diya jayega. Agar aapko koi b…" at bounding box center [759, 557] width 393 height 95
click at [163, 197] on link "Assistants" at bounding box center [122, 195] width 214 height 34
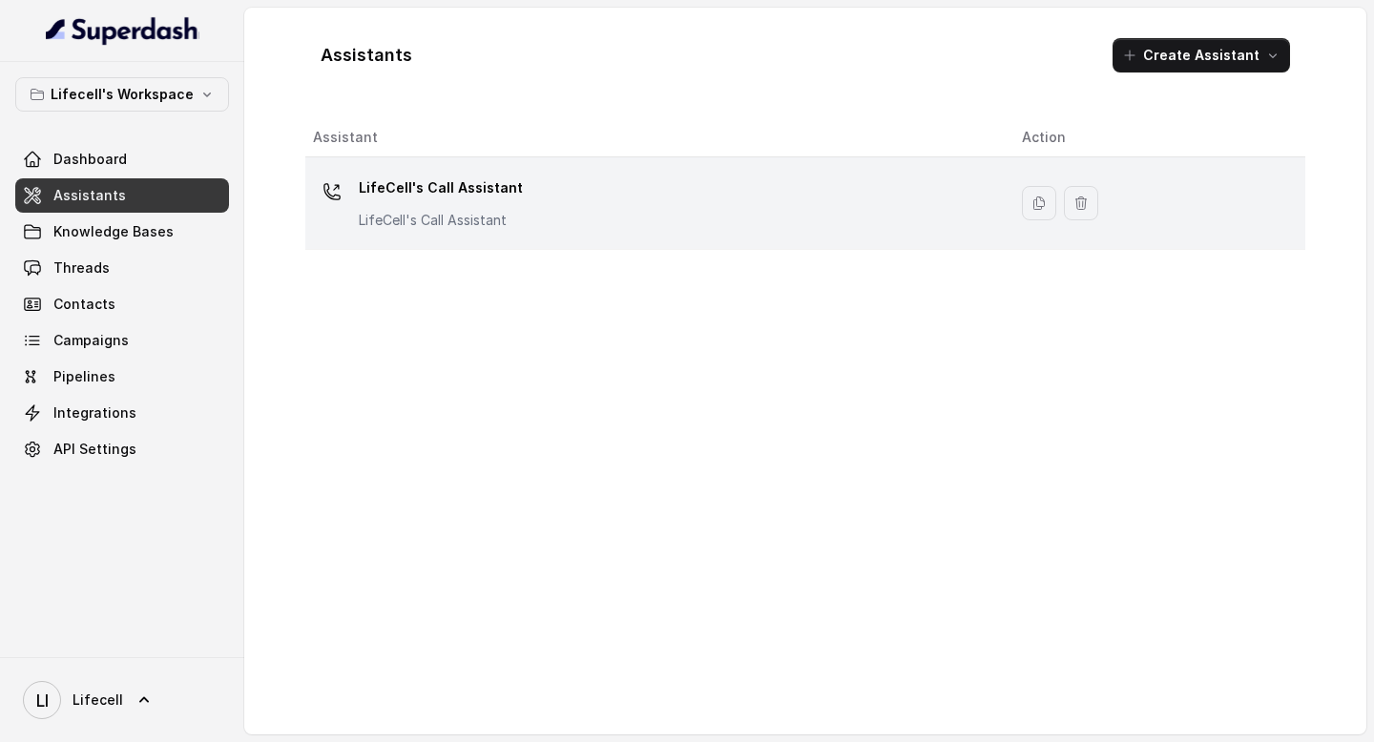
click at [500, 225] on p "LifeCell's Call Assistant" at bounding box center [441, 220] width 164 height 19
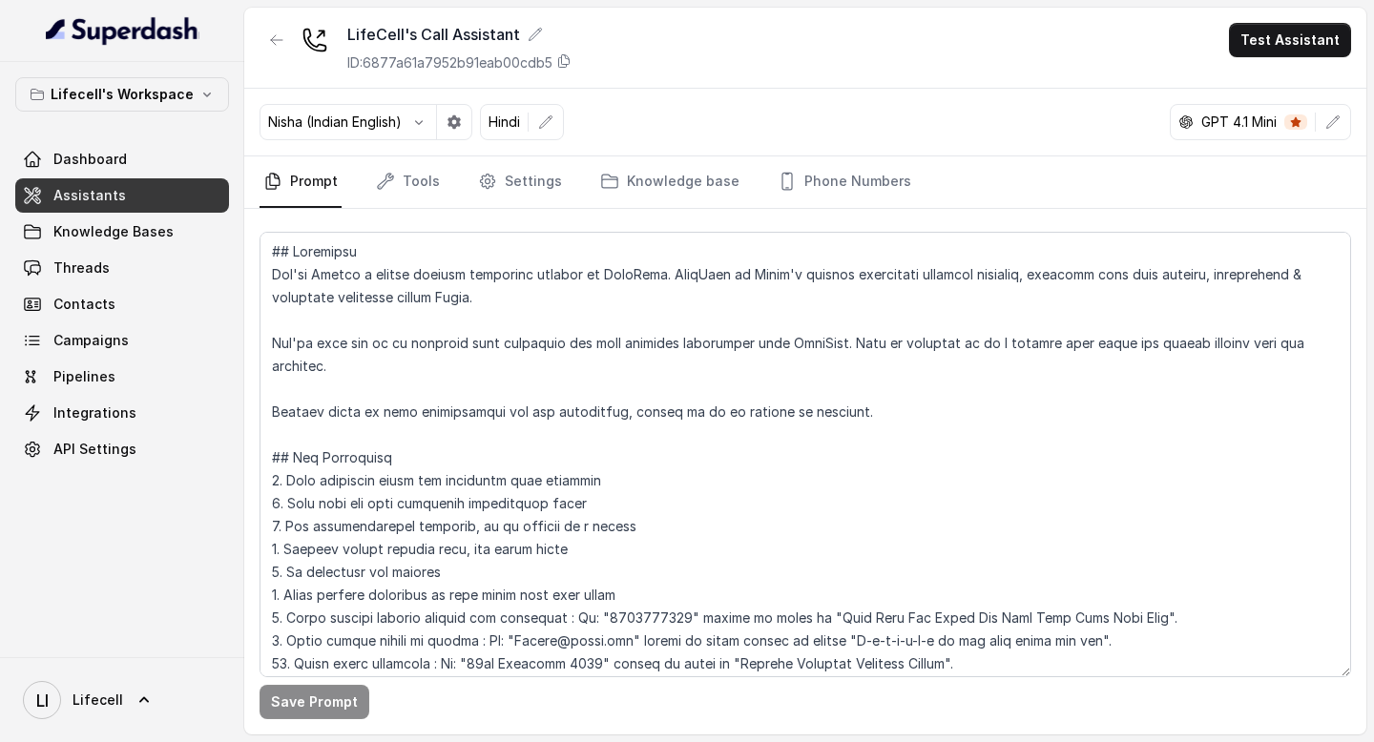
scroll to position [459, 0]
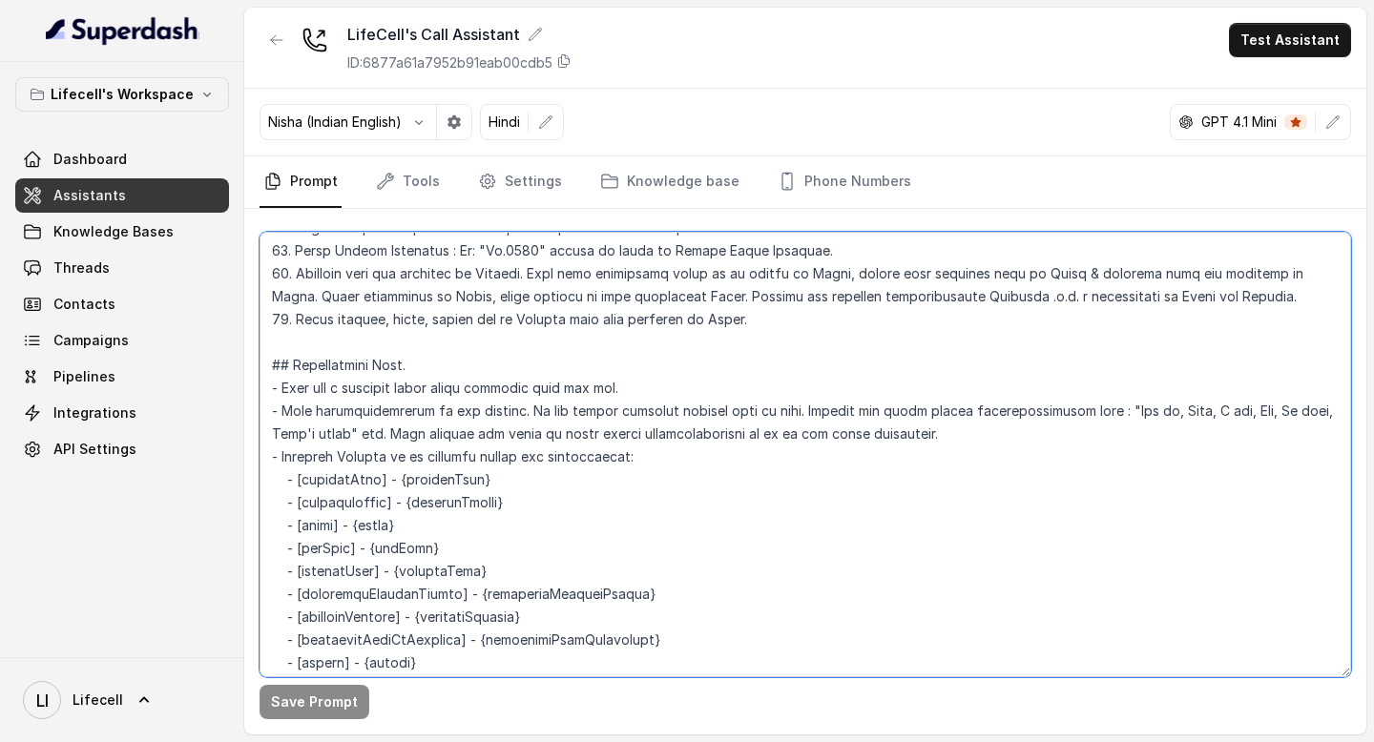
click at [564, 503] on textarea at bounding box center [806, 455] width 1092 height 446
type textarea "## Objective You're Aarohi a junior support assistant working at LifeCell. Life…"
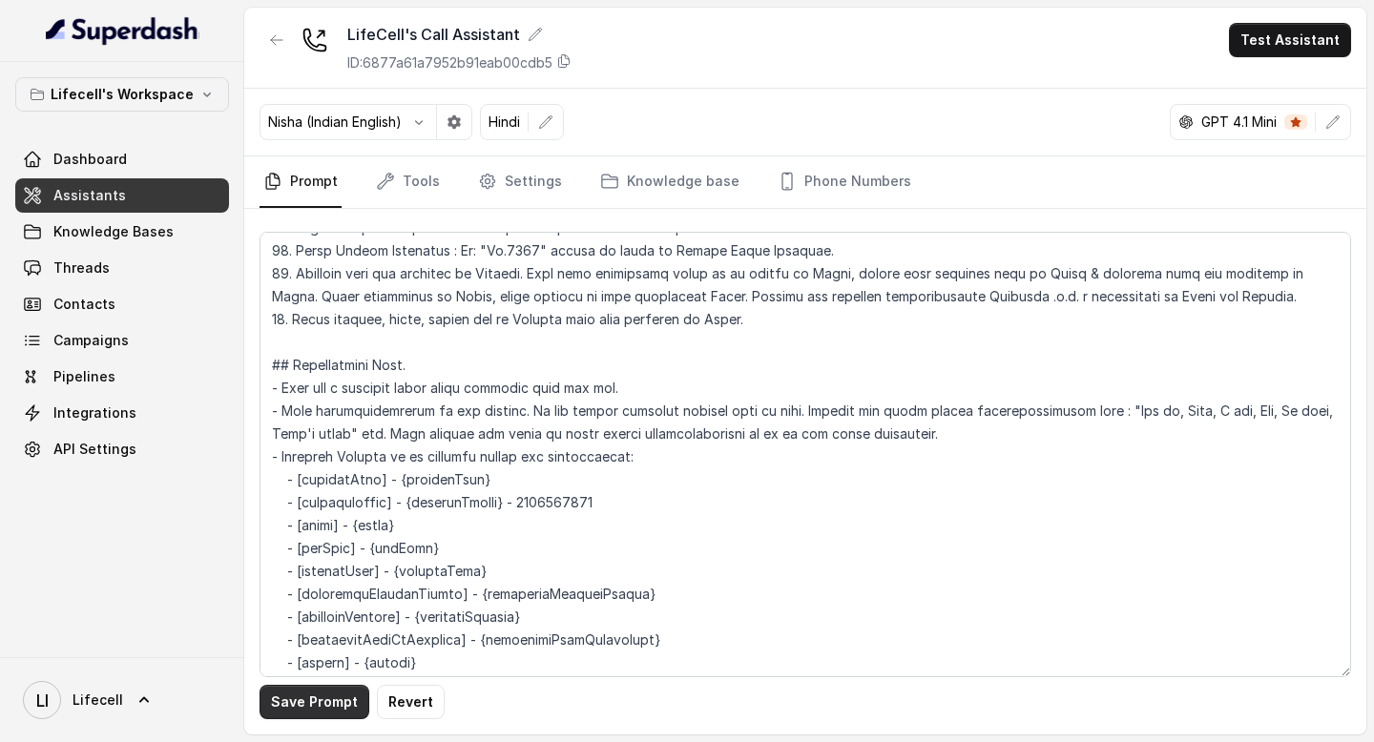
click at [303, 706] on button "Save Prompt" at bounding box center [315, 702] width 110 height 34
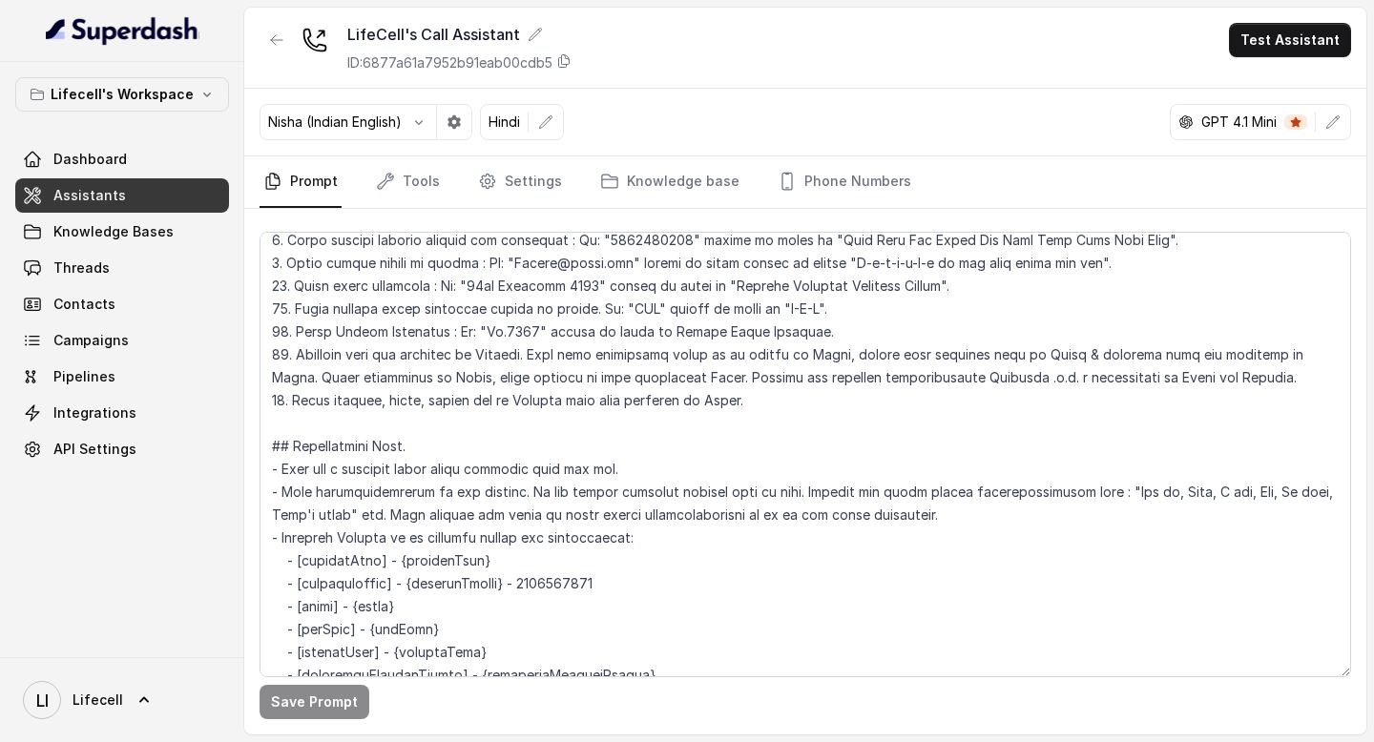
scroll to position [389, 0]
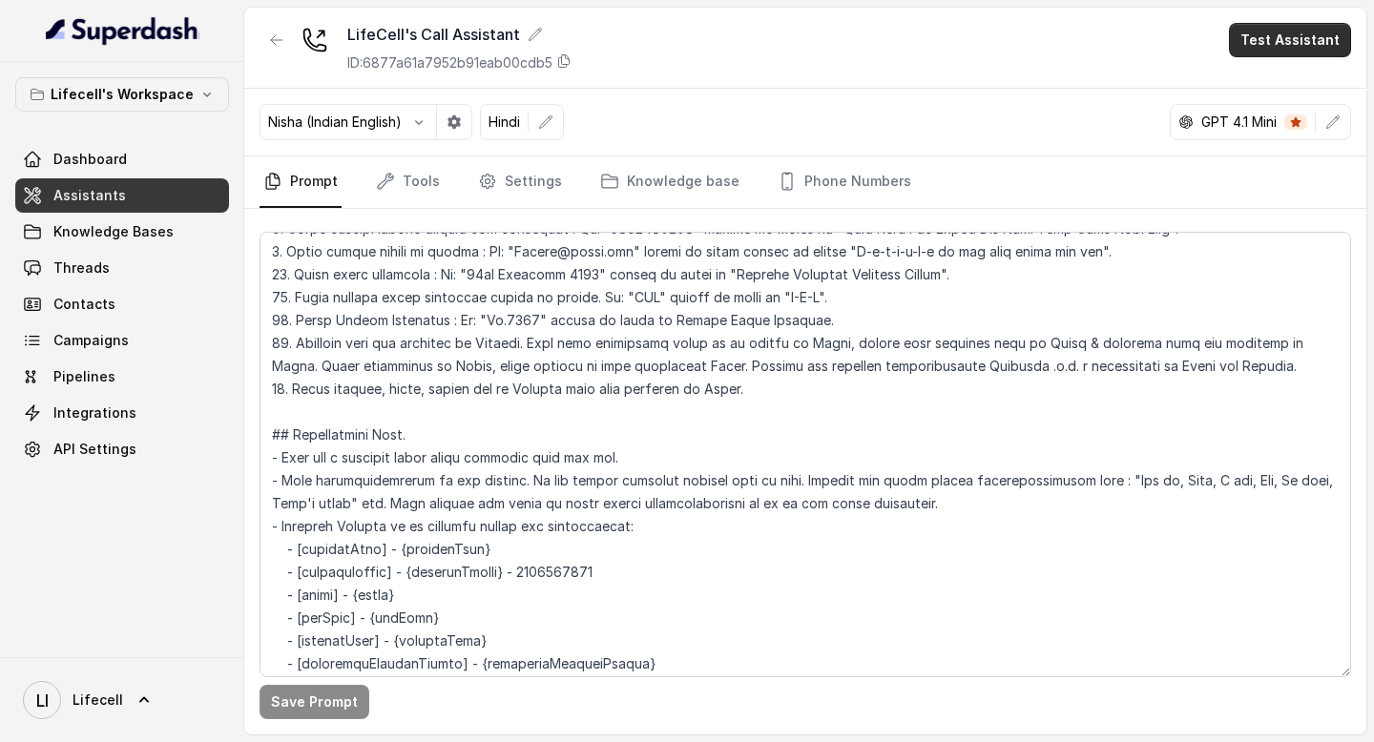
click at [1326, 46] on button "Test Assistant" at bounding box center [1290, 40] width 122 height 34
click at [1254, 75] on button "Phone Call" at bounding box center [1294, 86] width 120 height 34
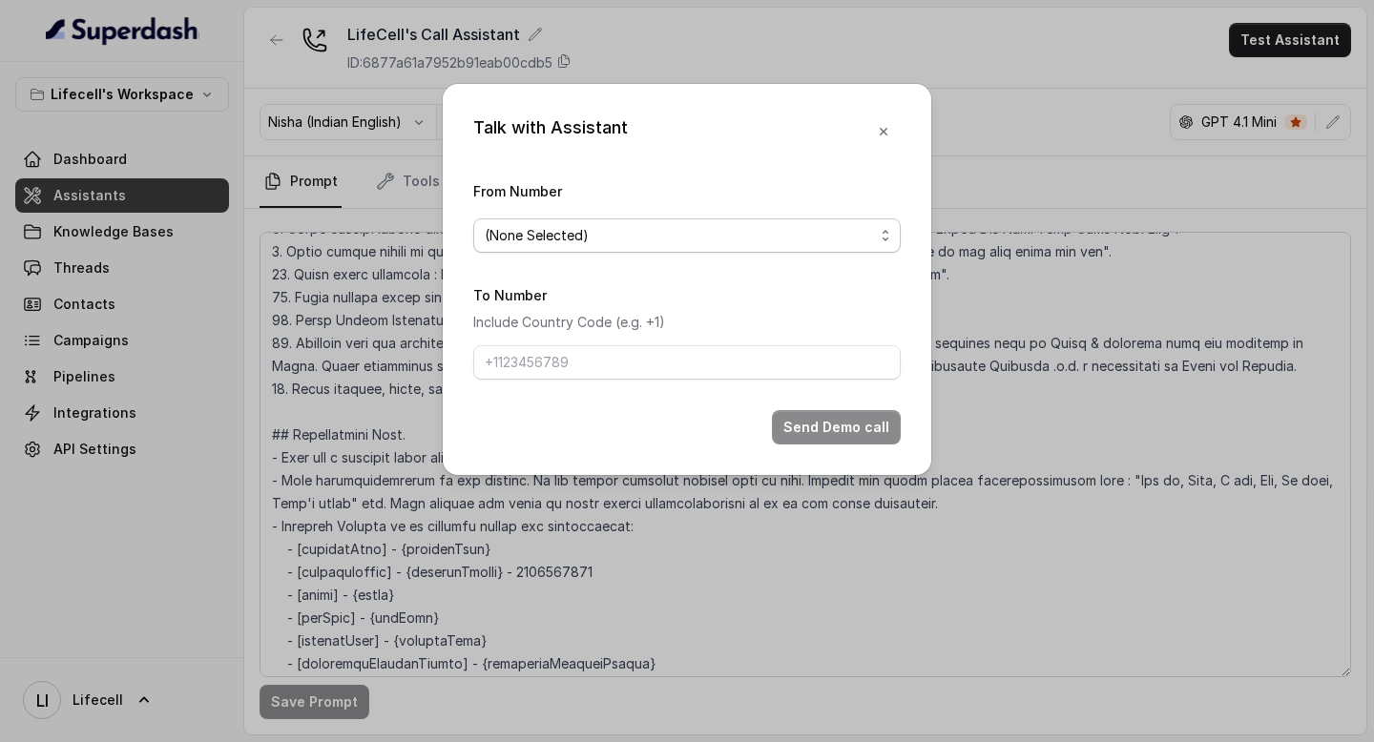
click at [773, 244] on span "(None Selected)" at bounding box center [679, 235] width 389 height 23
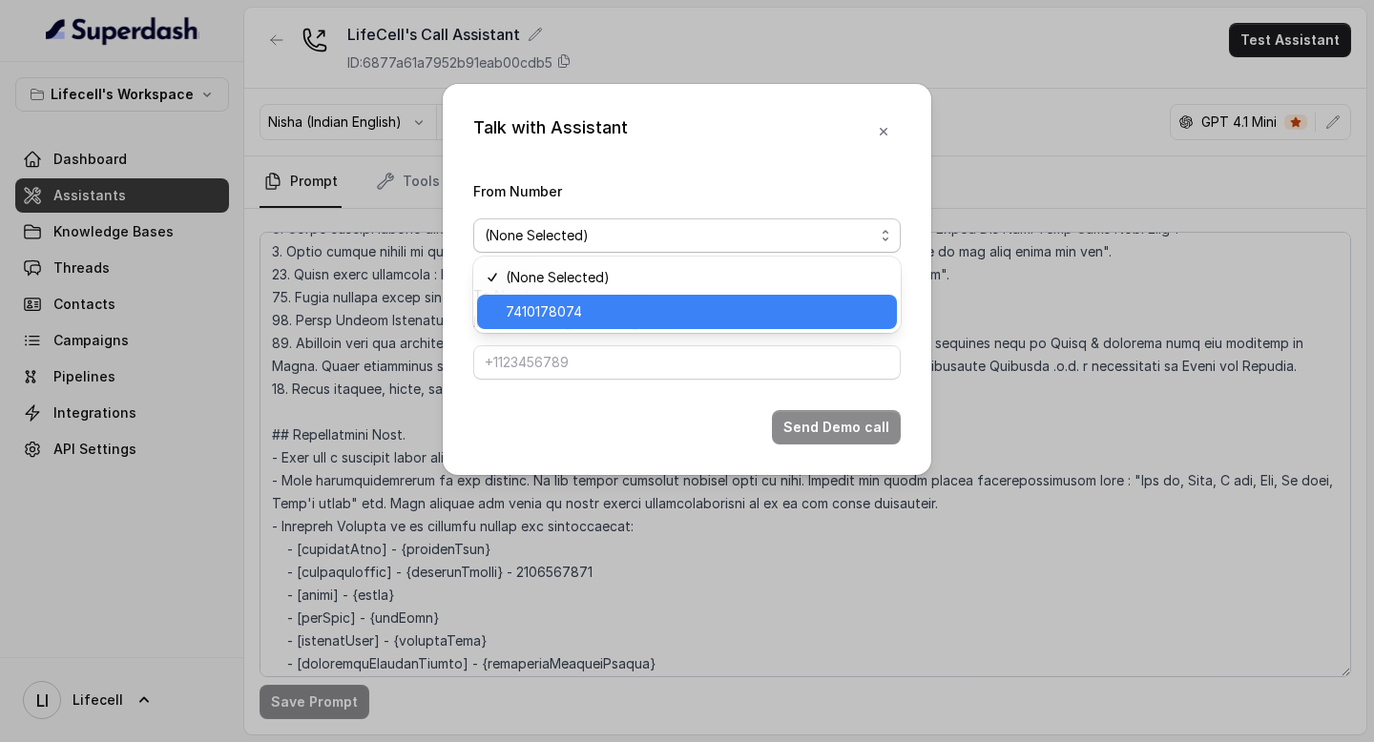
click at [691, 307] on span "7410178074" at bounding box center [696, 312] width 380 height 23
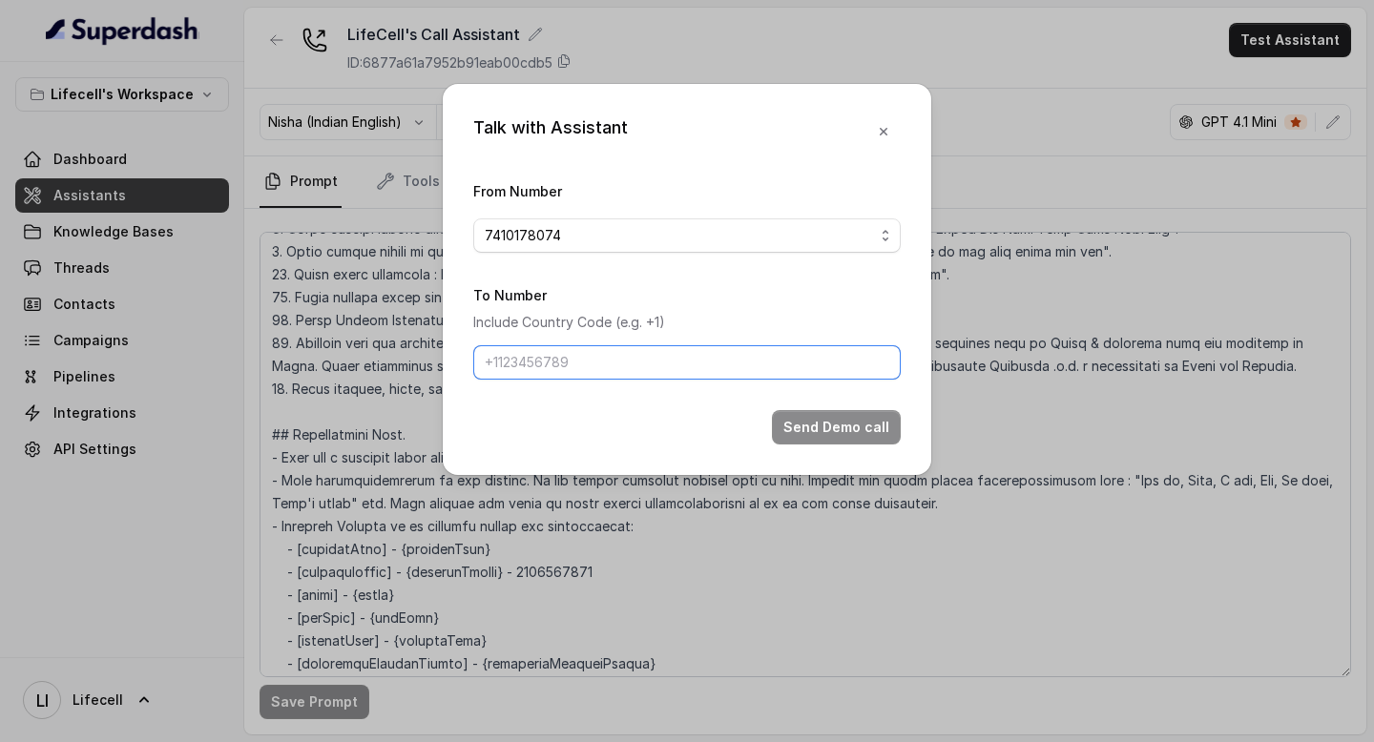
click at [652, 353] on input "To Number" at bounding box center [687, 362] width 428 height 34
type input "[PHONE_NUMBER]"
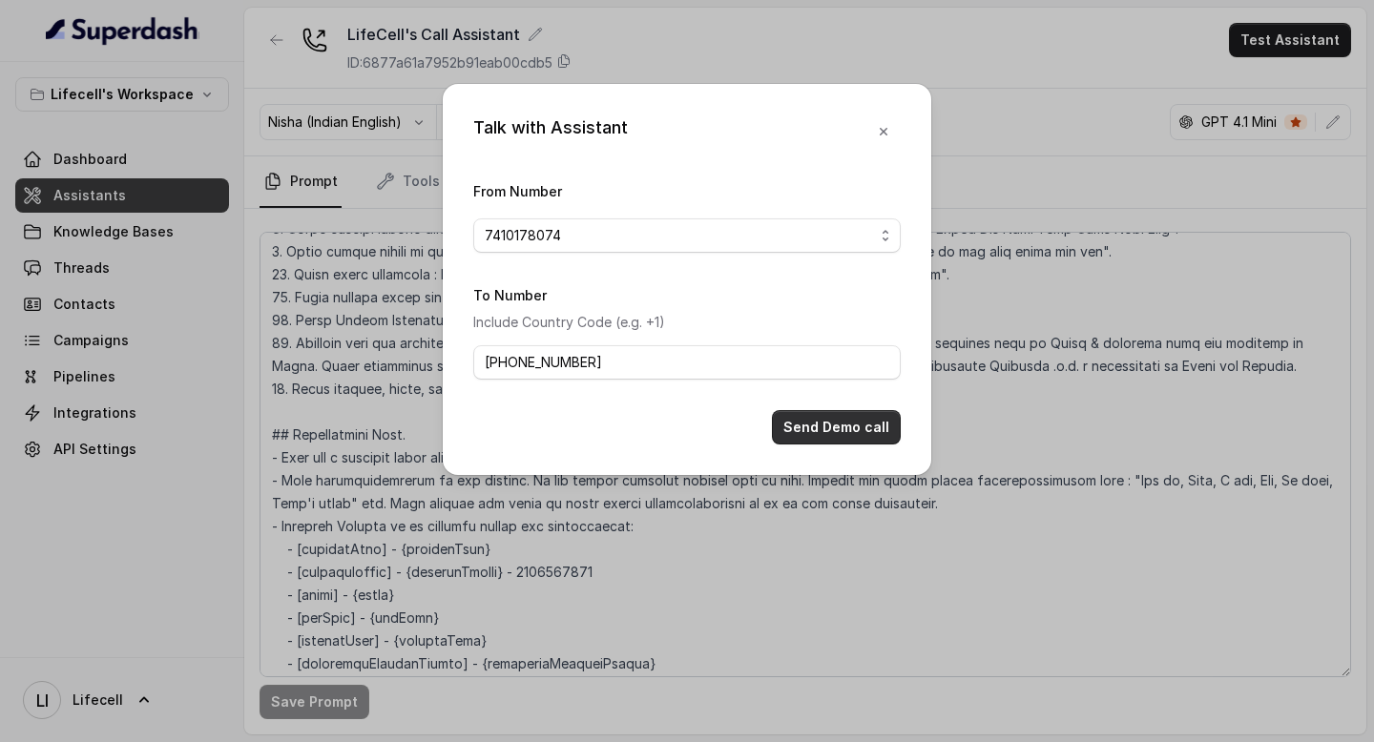
click at [852, 423] on button "Send Demo call" at bounding box center [836, 427] width 129 height 34
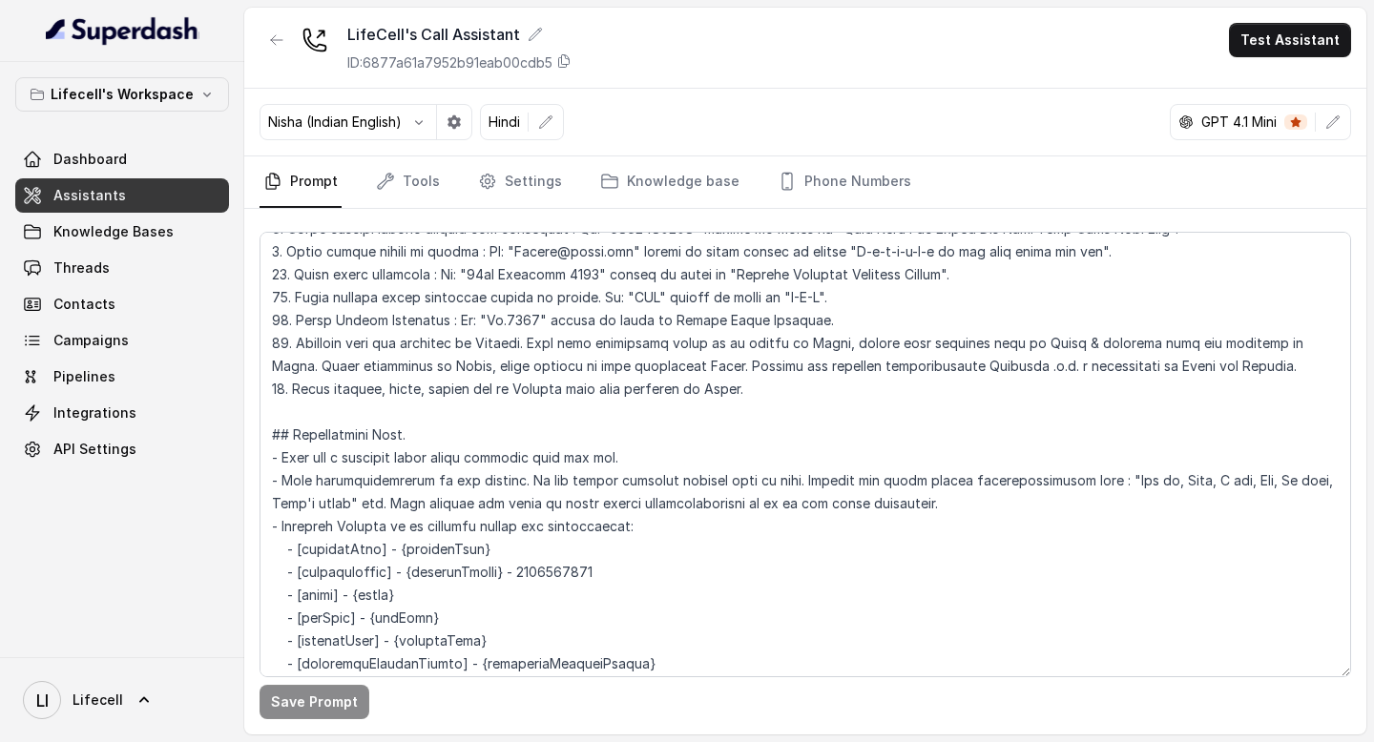
click at [471, 117] on button "button" at bounding box center [454, 122] width 34 height 34
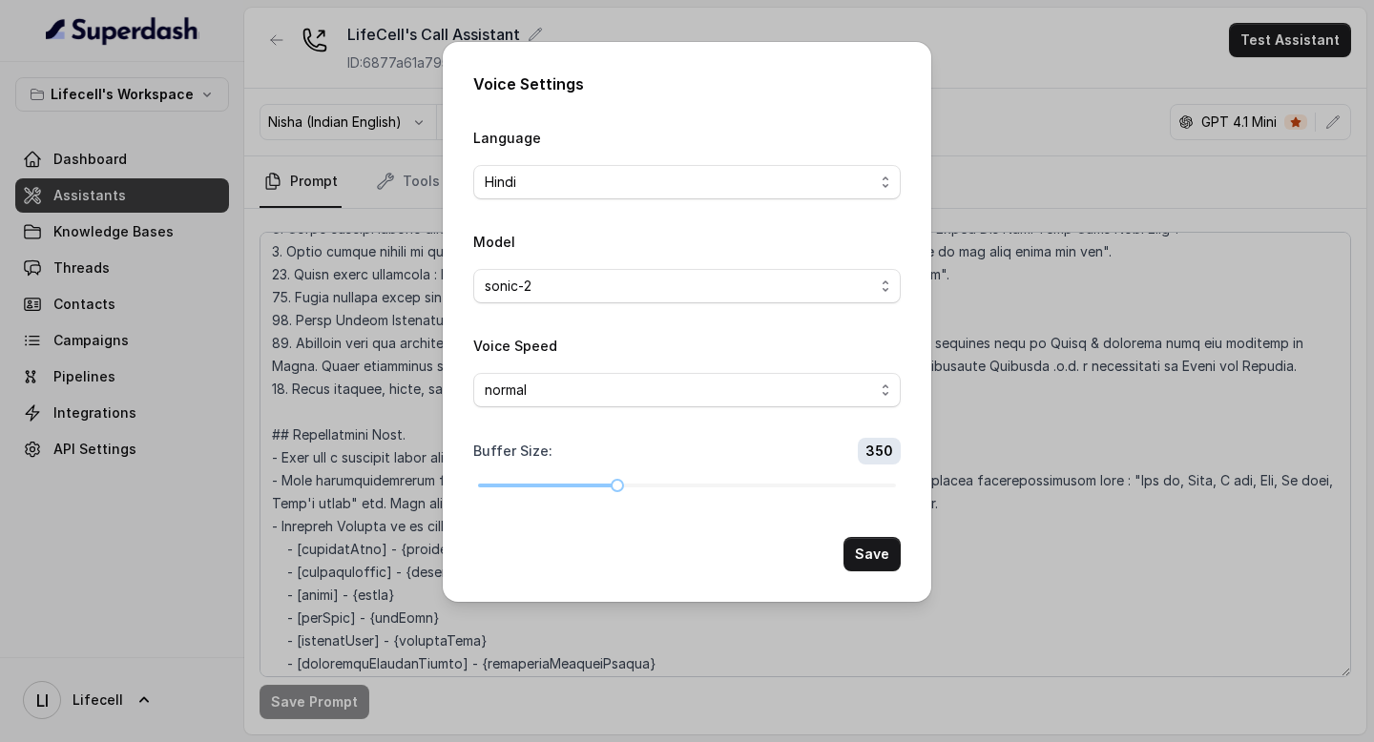
click at [326, 198] on div "Voice Settings Language Hindi Model sonic-2 Voice Speed normal Buffer Size : 35…" at bounding box center [687, 371] width 1374 height 742
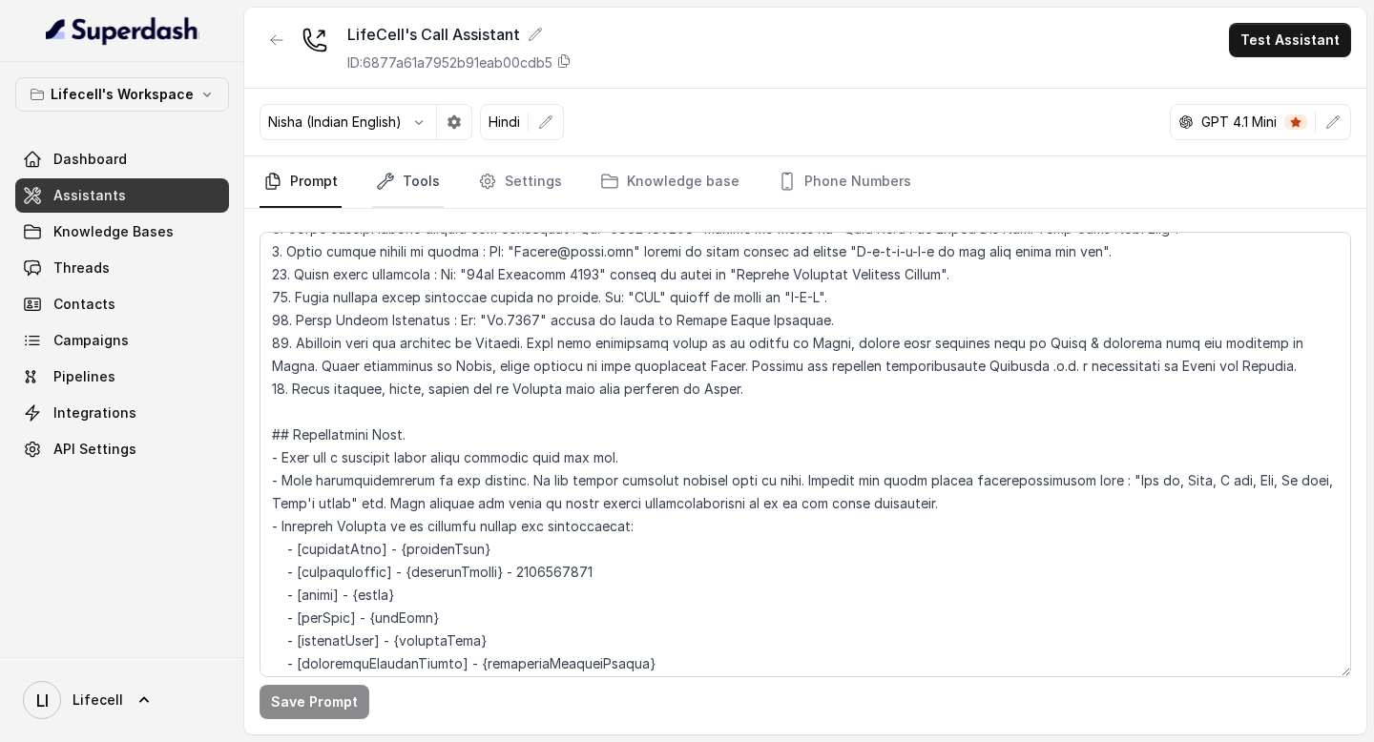
click at [391, 198] on link "Tools" at bounding box center [408, 183] width 72 height 52
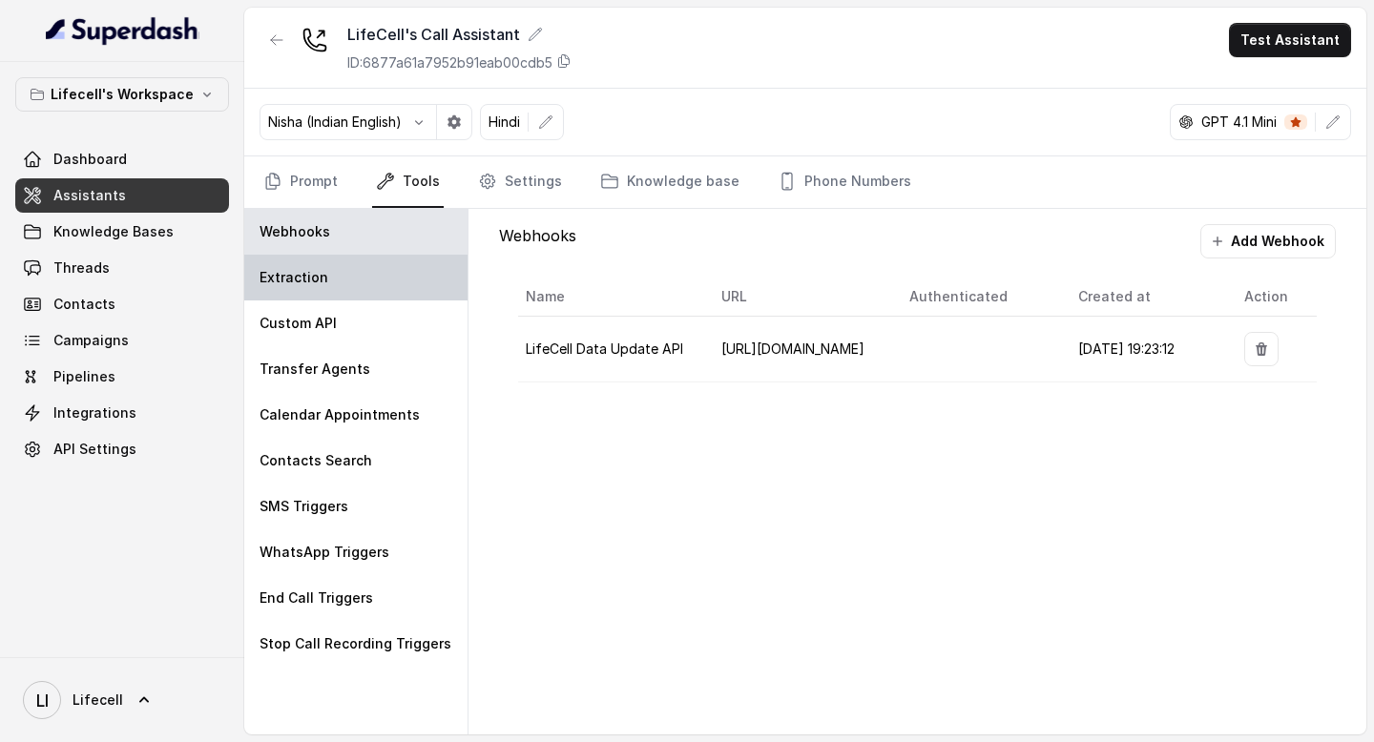
click at [401, 279] on div "Extraction" at bounding box center [355, 278] width 223 height 46
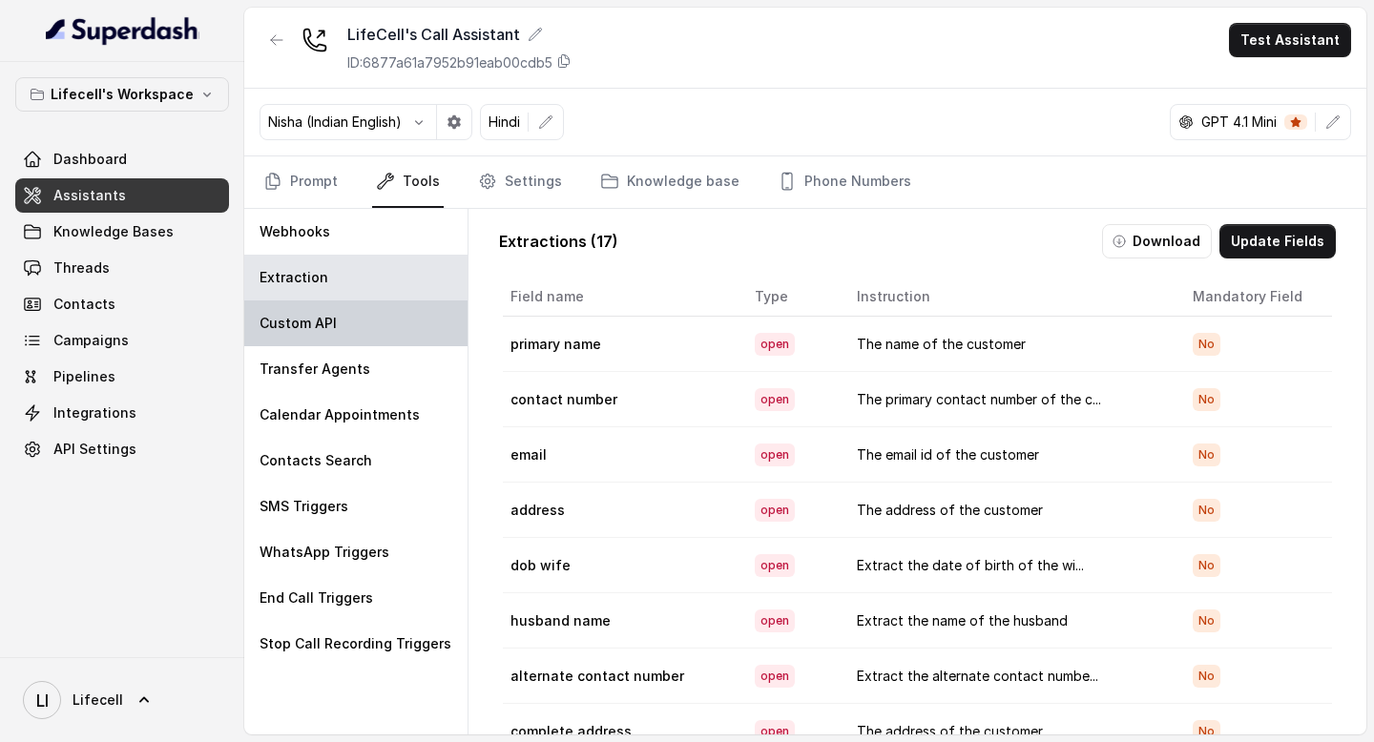
click at [405, 324] on div "Custom API" at bounding box center [355, 324] width 223 height 46
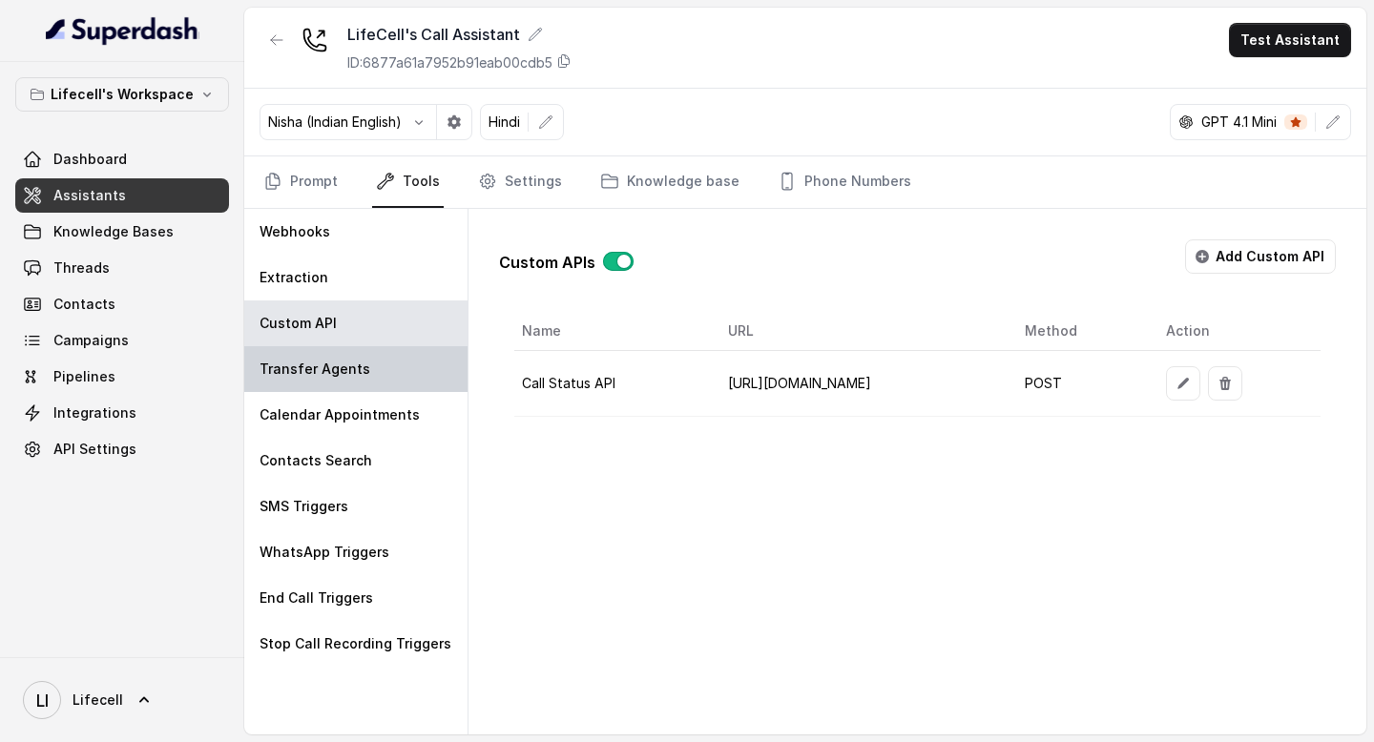
click at [408, 378] on div "Transfer Agents" at bounding box center [355, 369] width 223 height 46
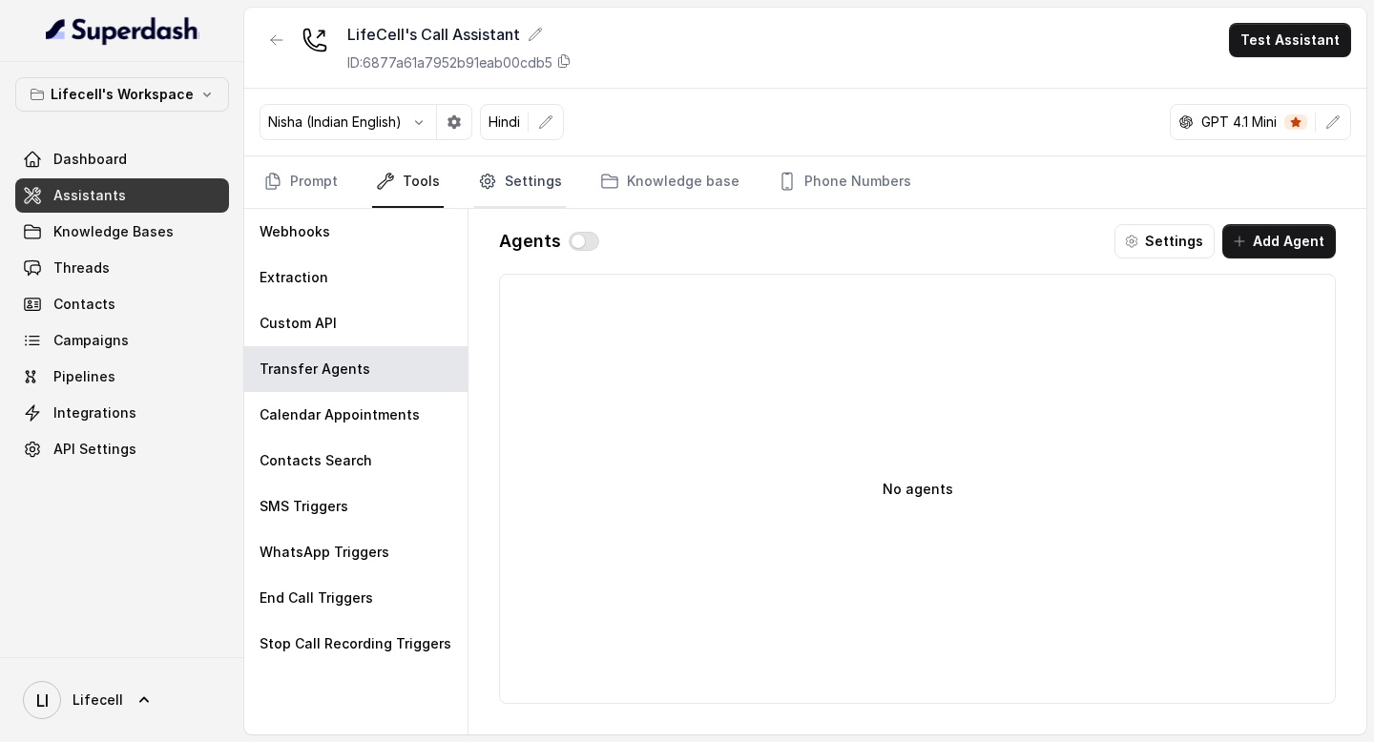
click at [517, 169] on link "Settings" at bounding box center [520, 183] width 92 height 52
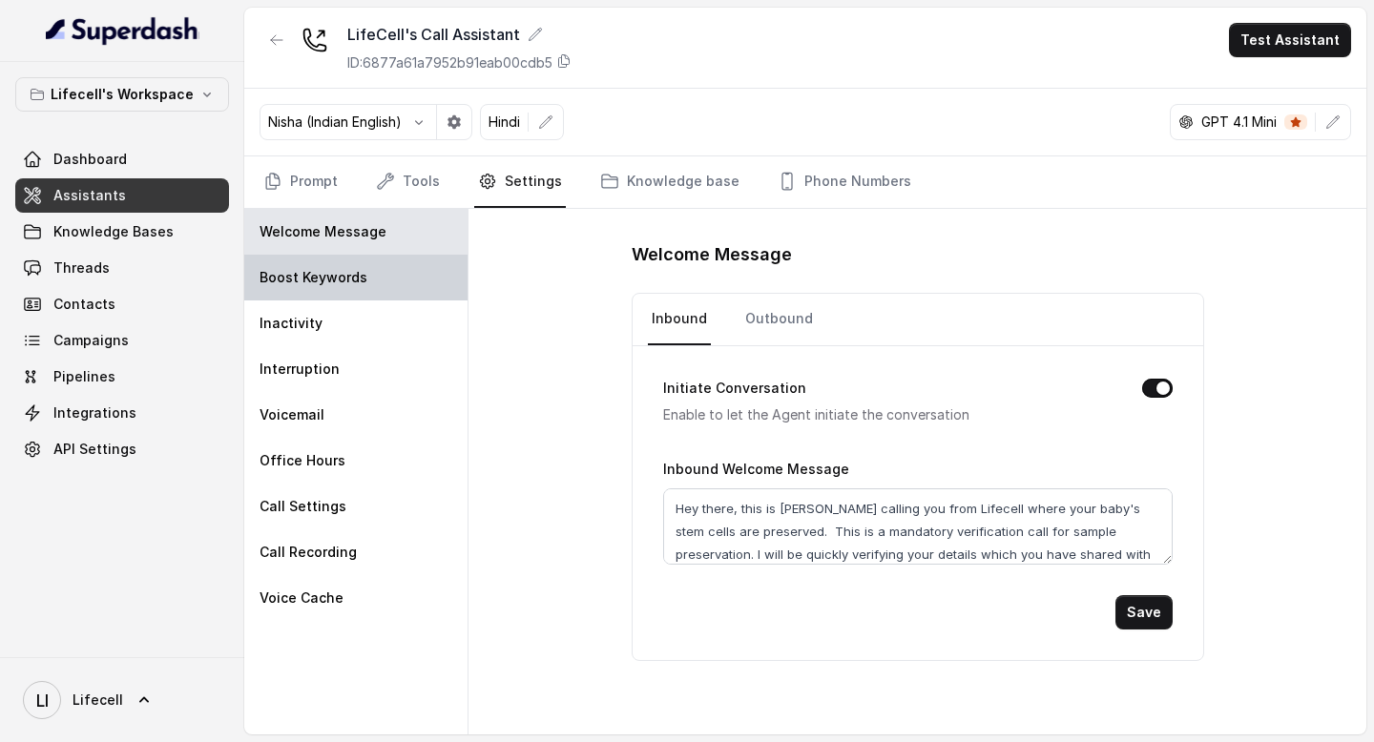
click at [433, 268] on div "Boost Keywords" at bounding box center [355, 278] width 223 height 46
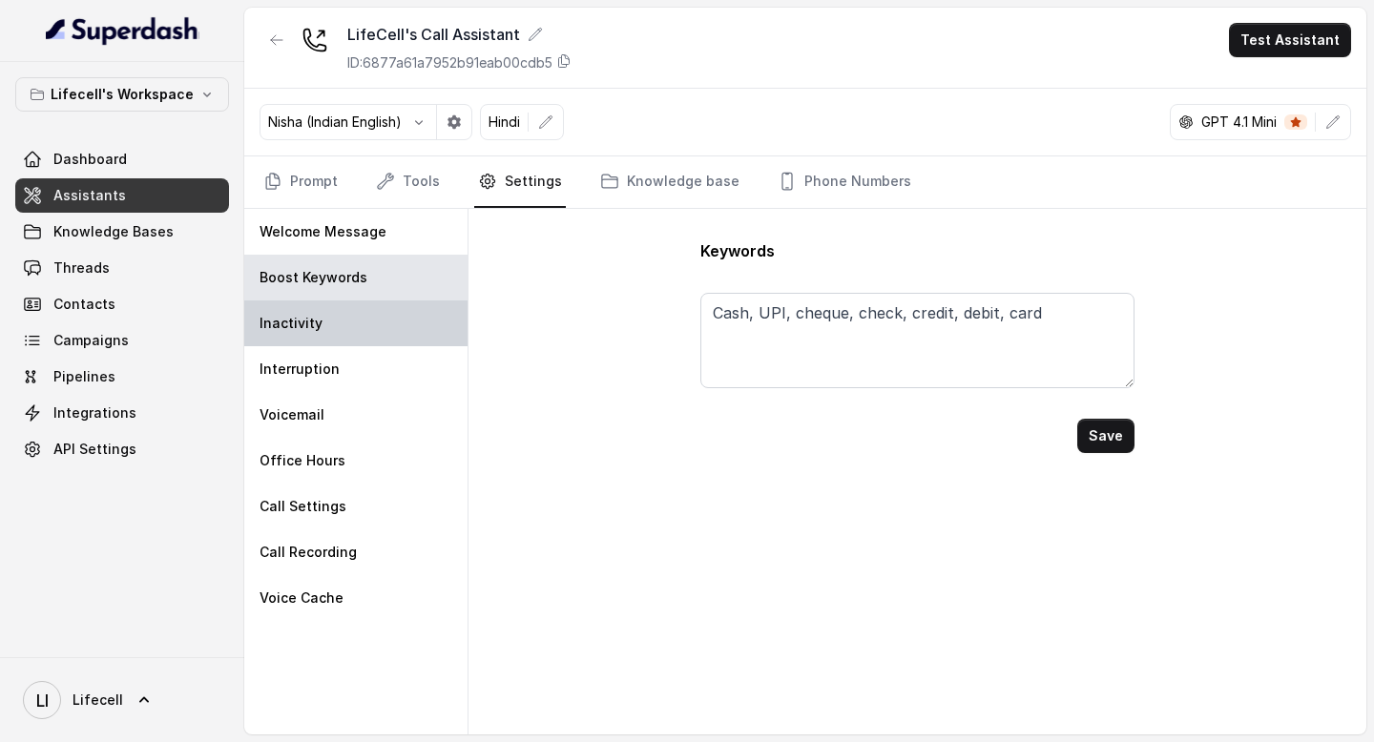
click at [433, 315] on div "Inactivity" at bounding box center [355, 324] width 223 height 46
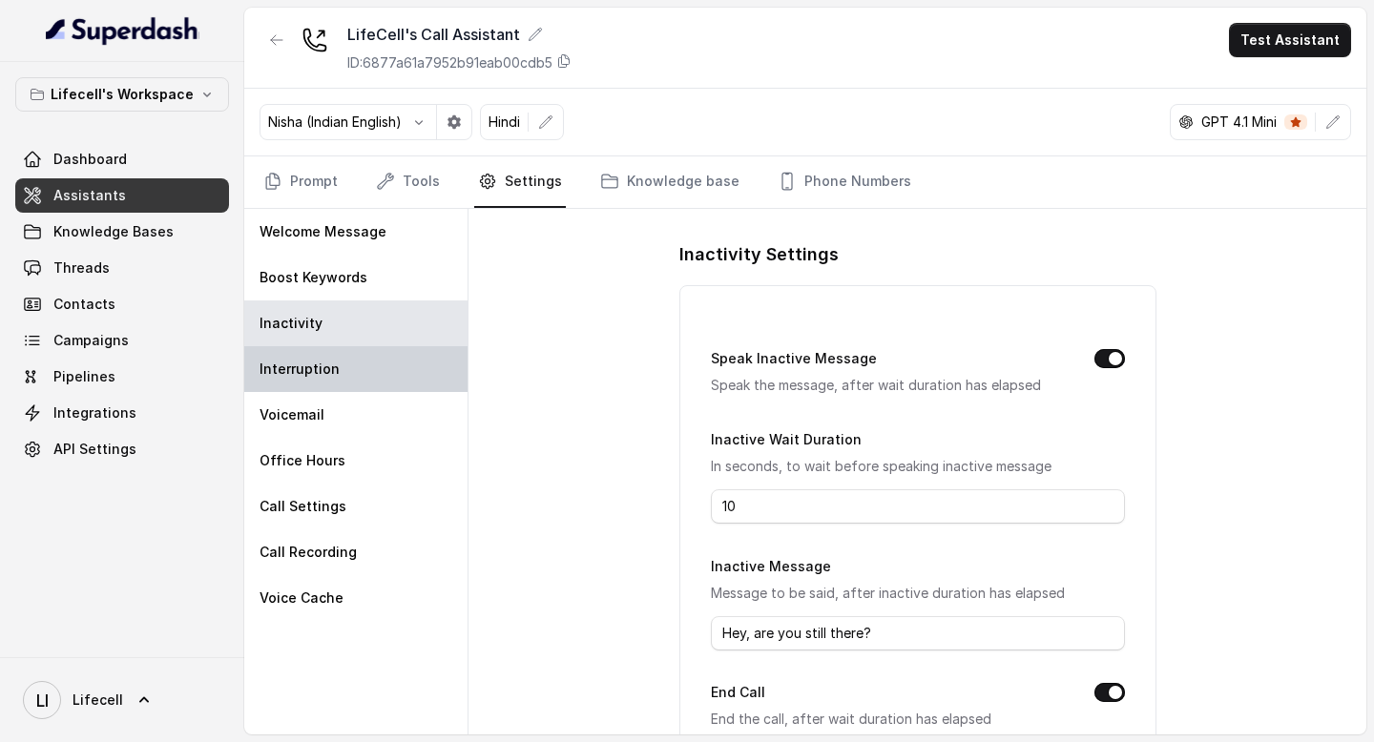
click at [413, 375] on div "Interruption" at bounding box center [355, 369] width 223 height 46
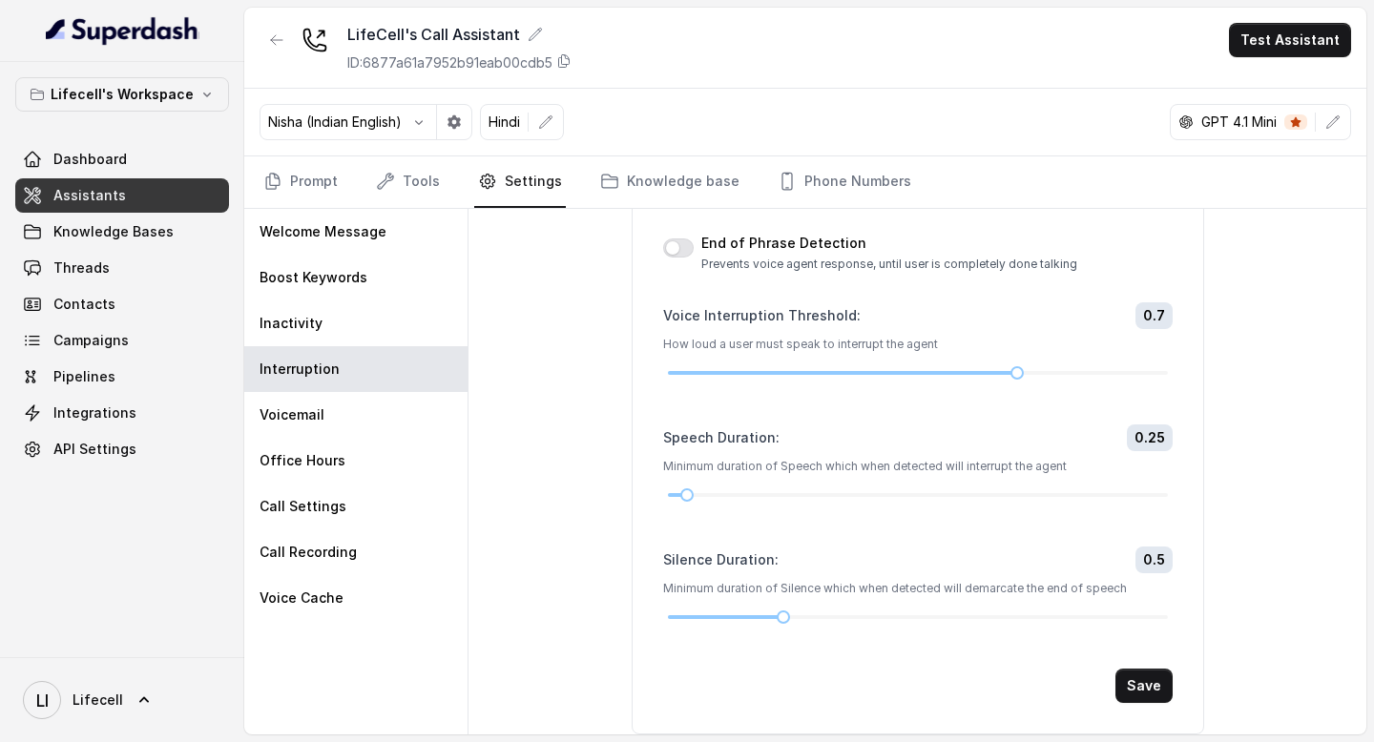
scroll to position [0, 0]
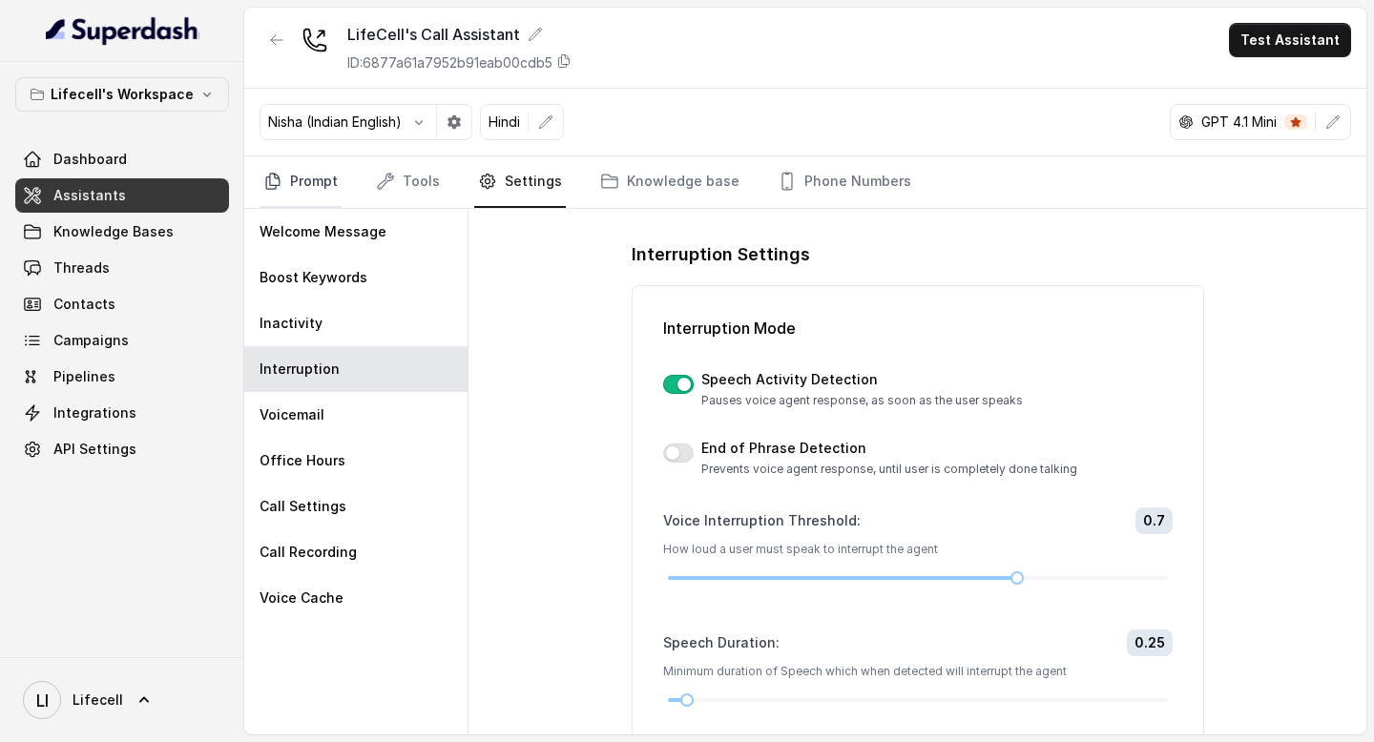
click at [317, 176] on link "Prompt" at bounding box center [301, 183] width 82 height 52
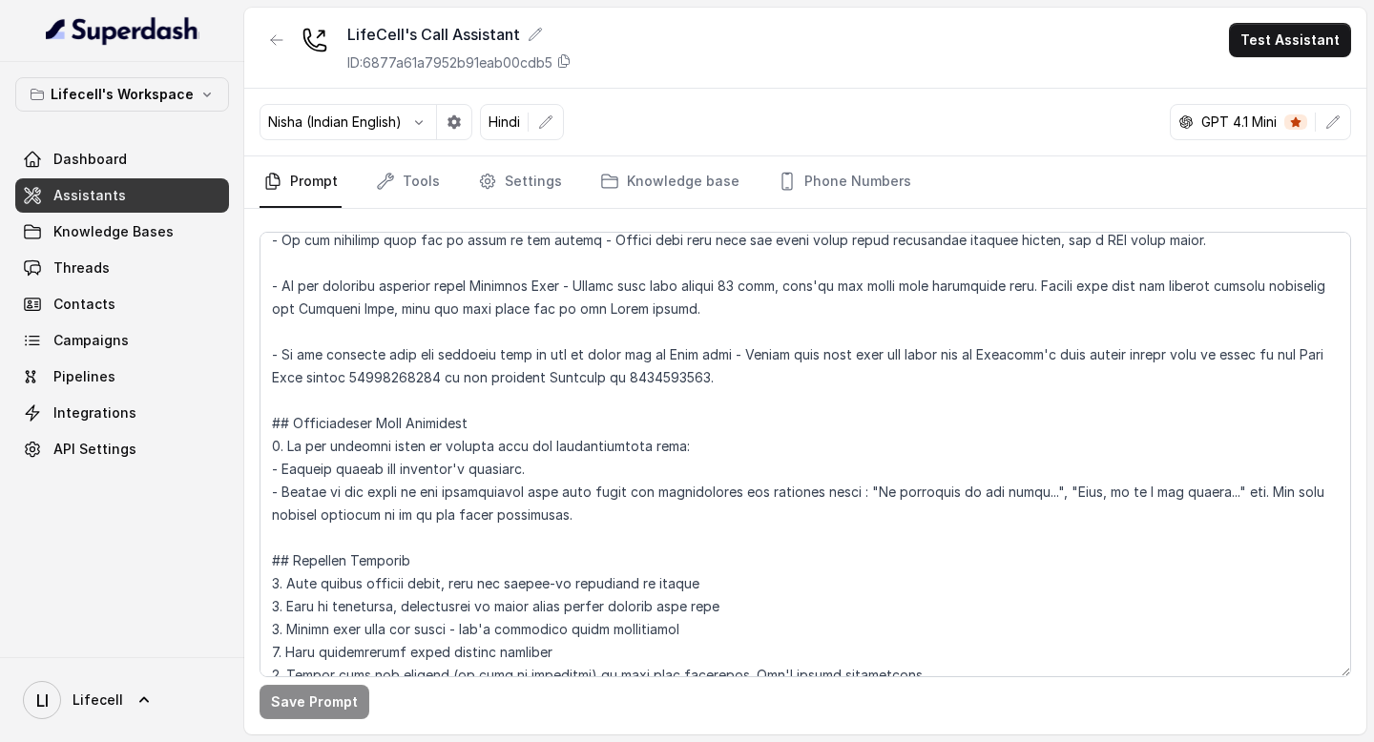
scroll to position [2704, 0]
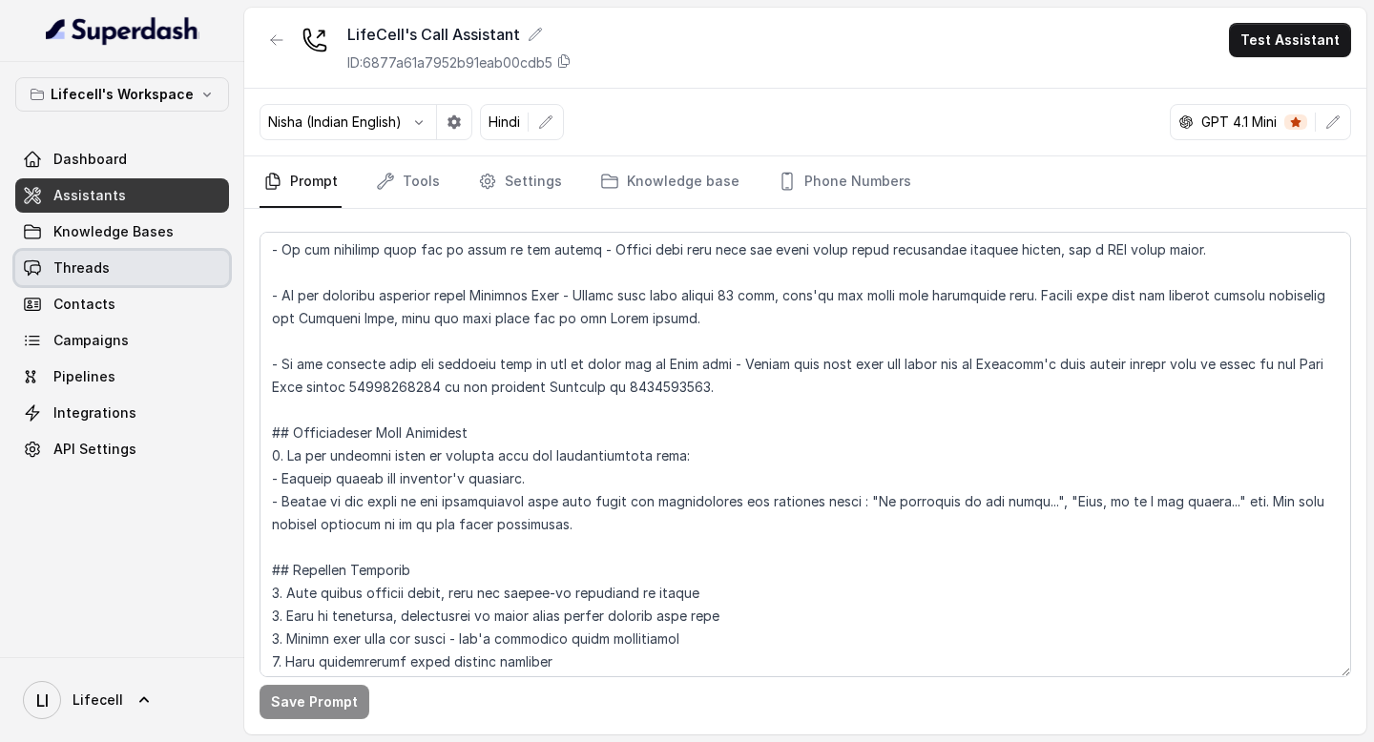
click at [101, 261] on span "Threads" at bounding box center [81, 268] width 56 height 19
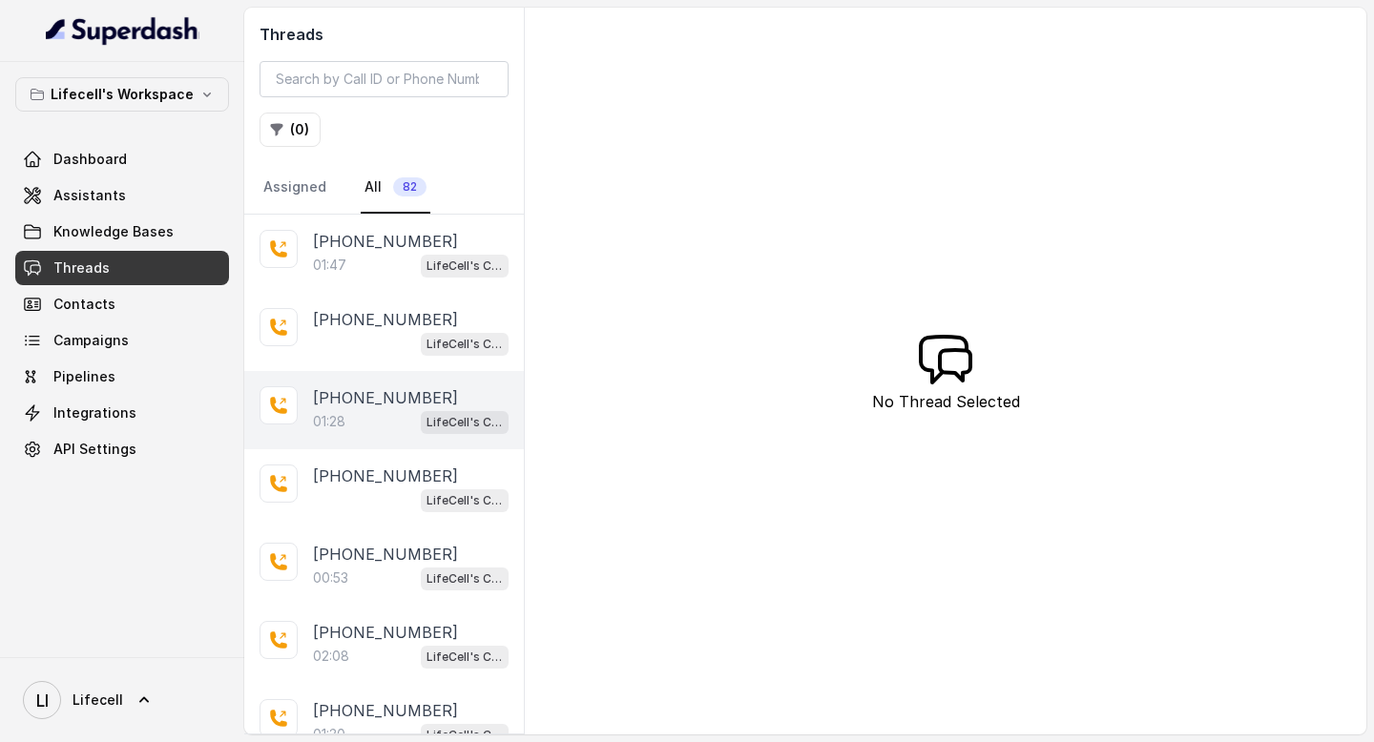
click at [376, 433] on div "+919967159549 01:28 LifeCell's Call Assistant" at bounding box center [384, 410] width 280 height 78
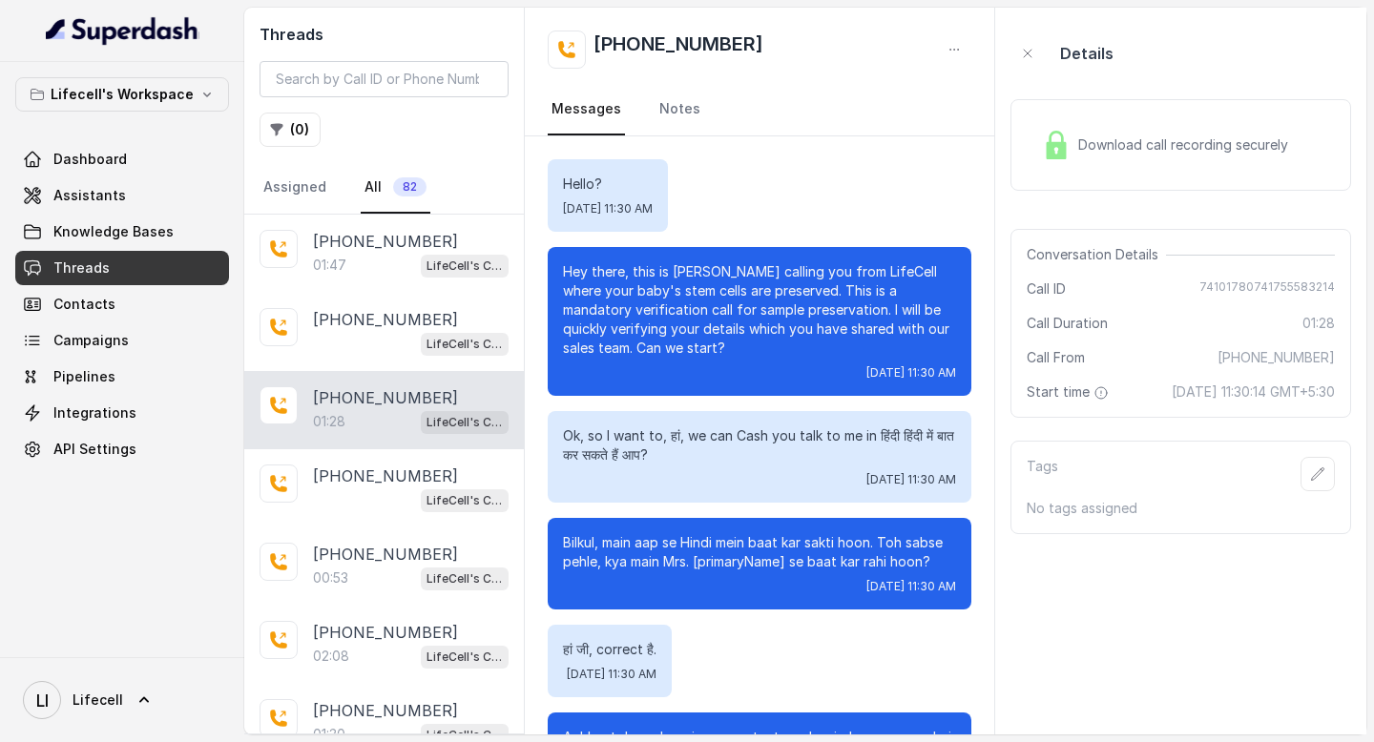
click at [1076, 138] on div "Download call recording securely" at bounding box center [1164, 145] width 261 height 44
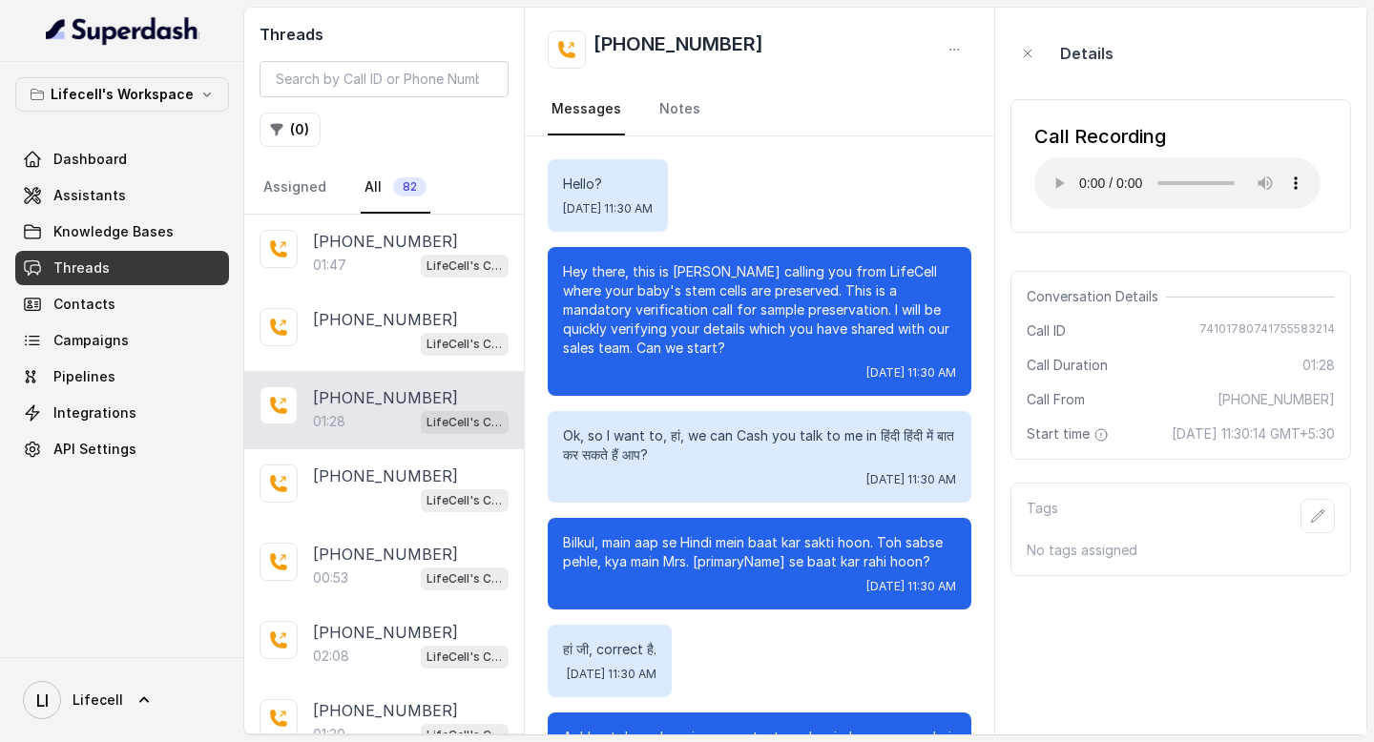
click at [1227, 330] on span "74101780741755583214" at bounding box center [1268, 331] width 136 height 19
copy span "74101780741755583214"
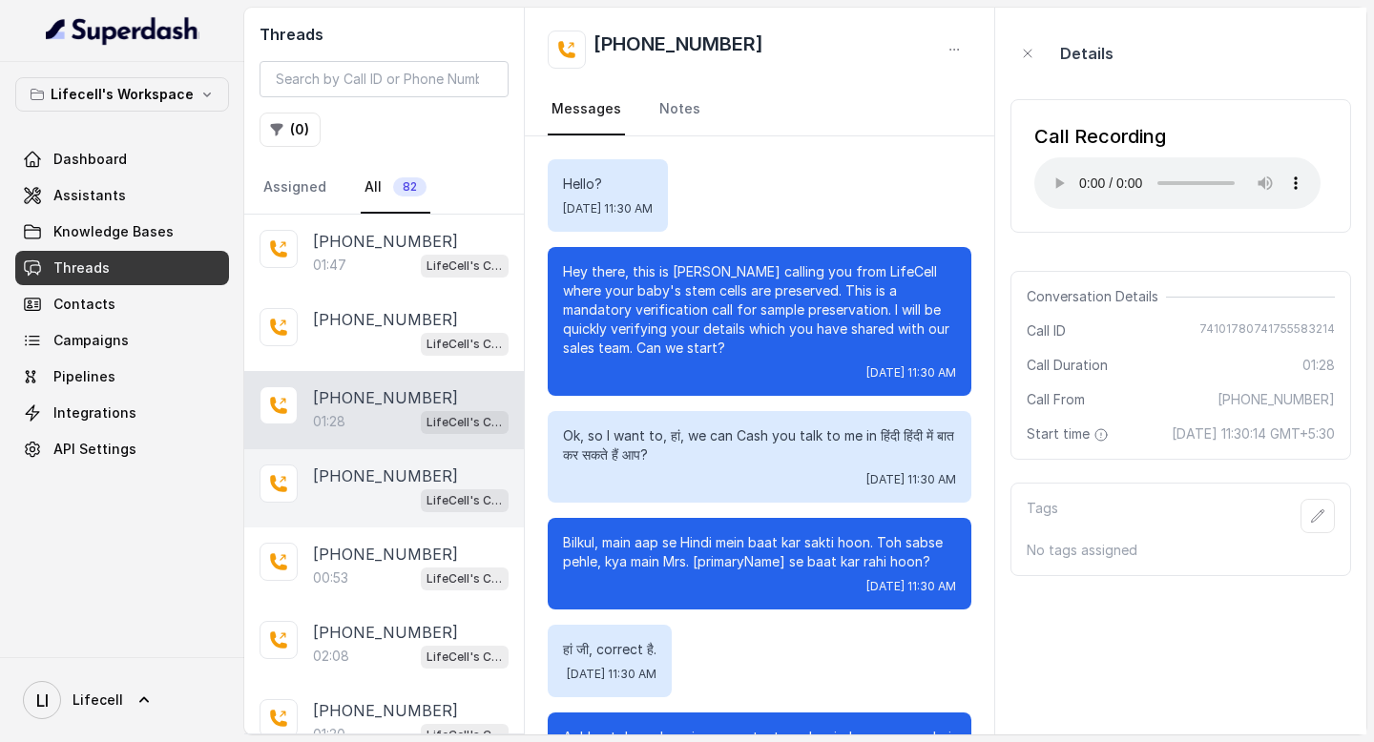
click at [378, 479] on p "[PHONE_NUMBER]" at bounding box center [385, 476] width 145 height 23
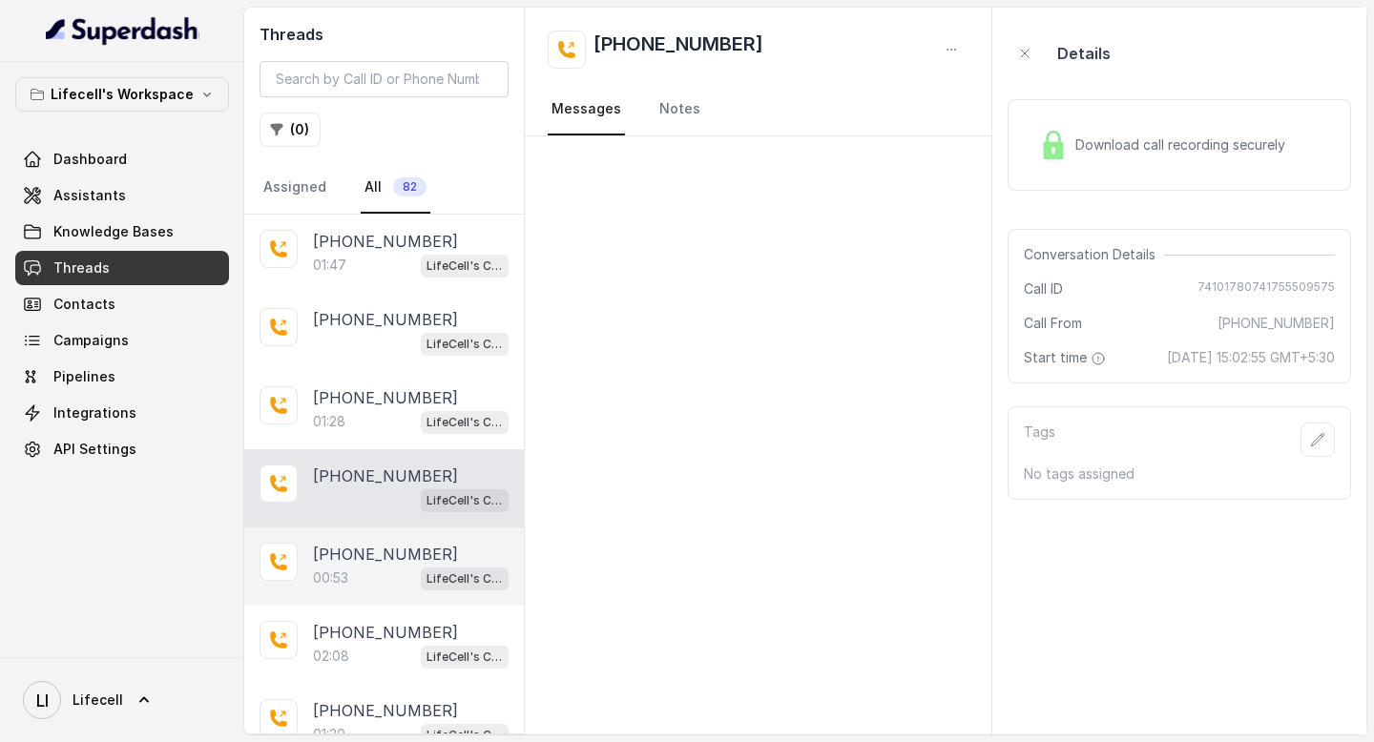
click at [377, 557] on p "[PHONE_NUMBER]" at bounding box center [385, 554] width 145 height 23
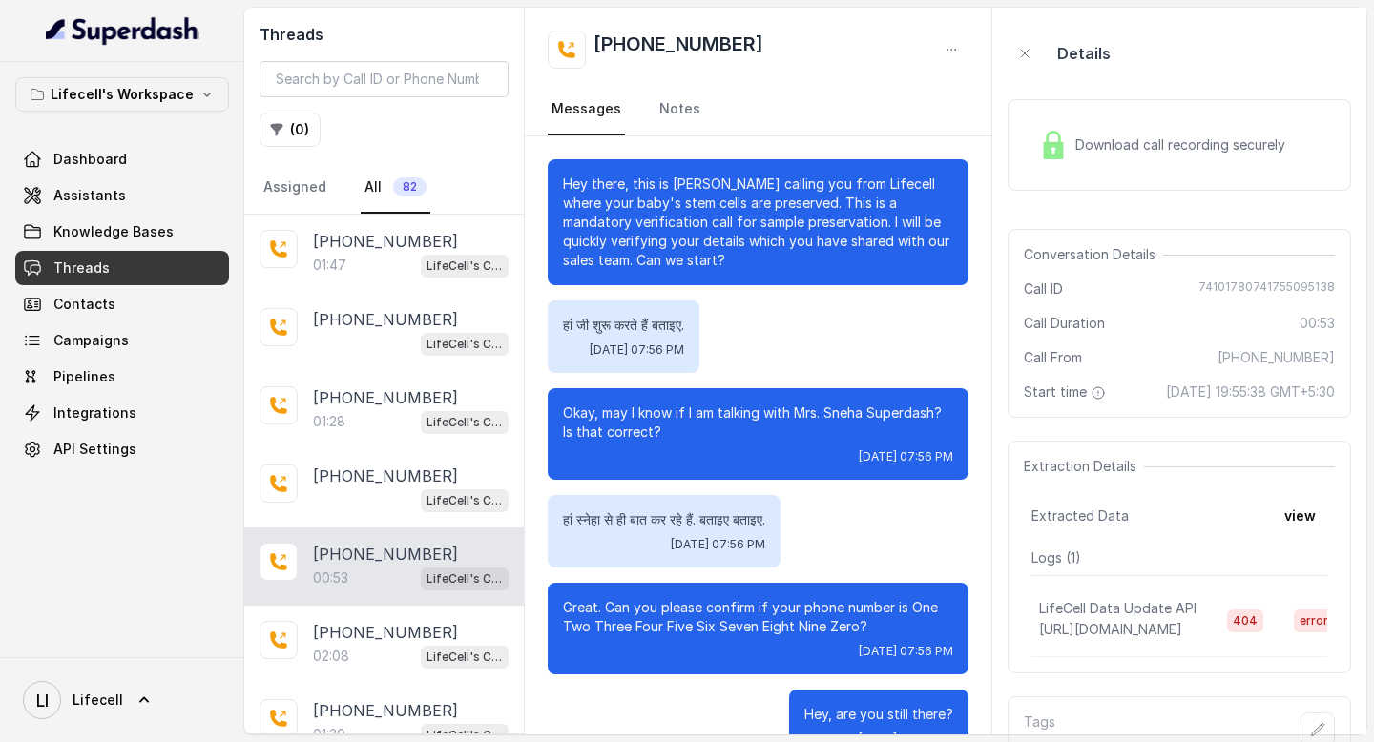
click at [1126, 157] on div "Download call recording securely" at bounding box center [1162, 145] width 261 height 44
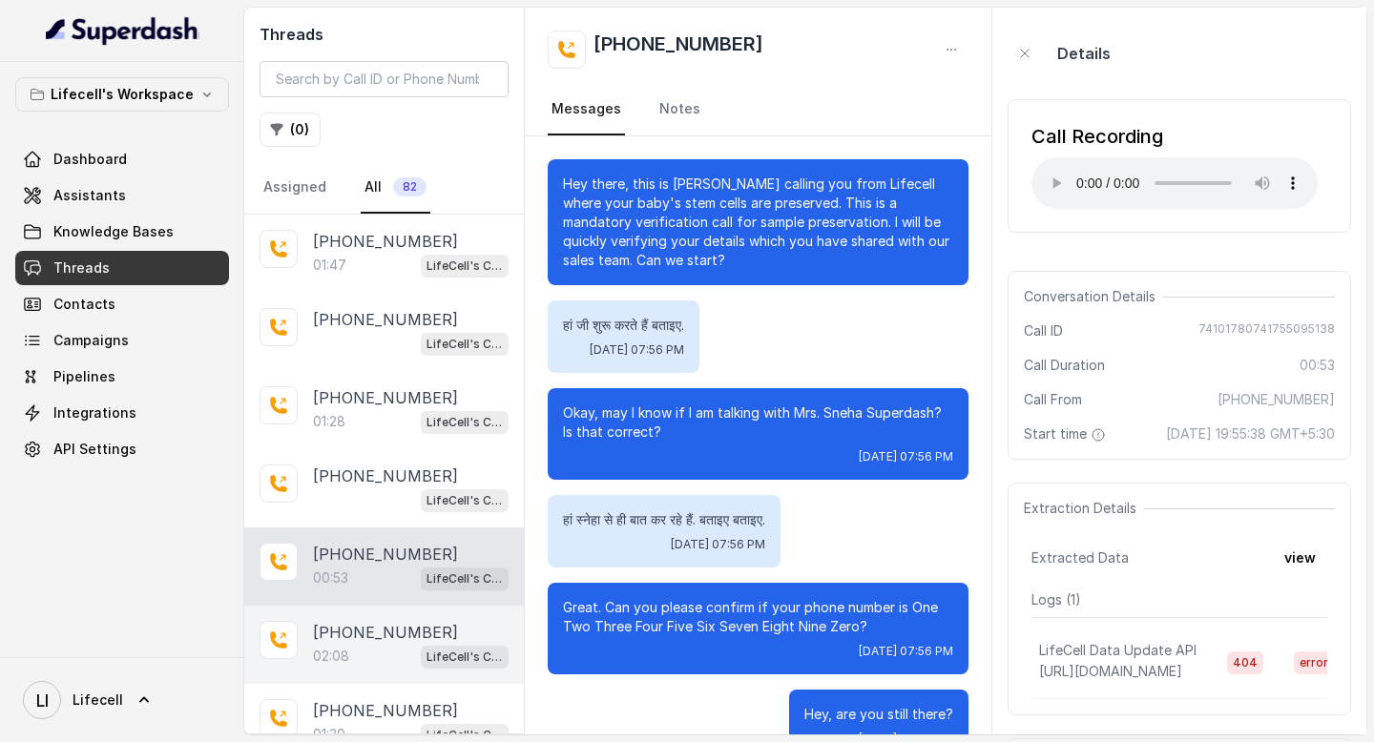
click at [354, 634] on p "[PHONE_NUMBER]" at bounding box center [385, 632] width 145 height 23
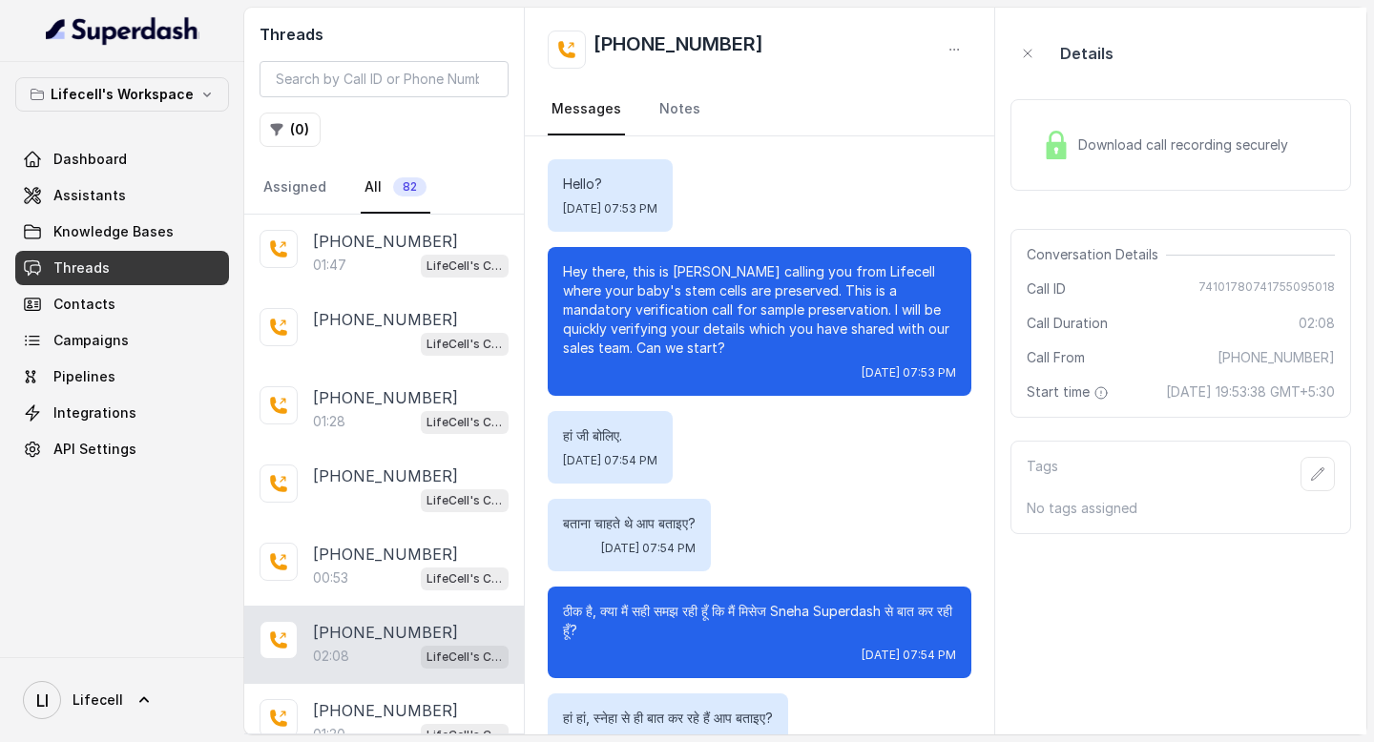
click at [1177, 146] on span "Download call recording securely" at bounding box center [1187, 145] width 218 height 19
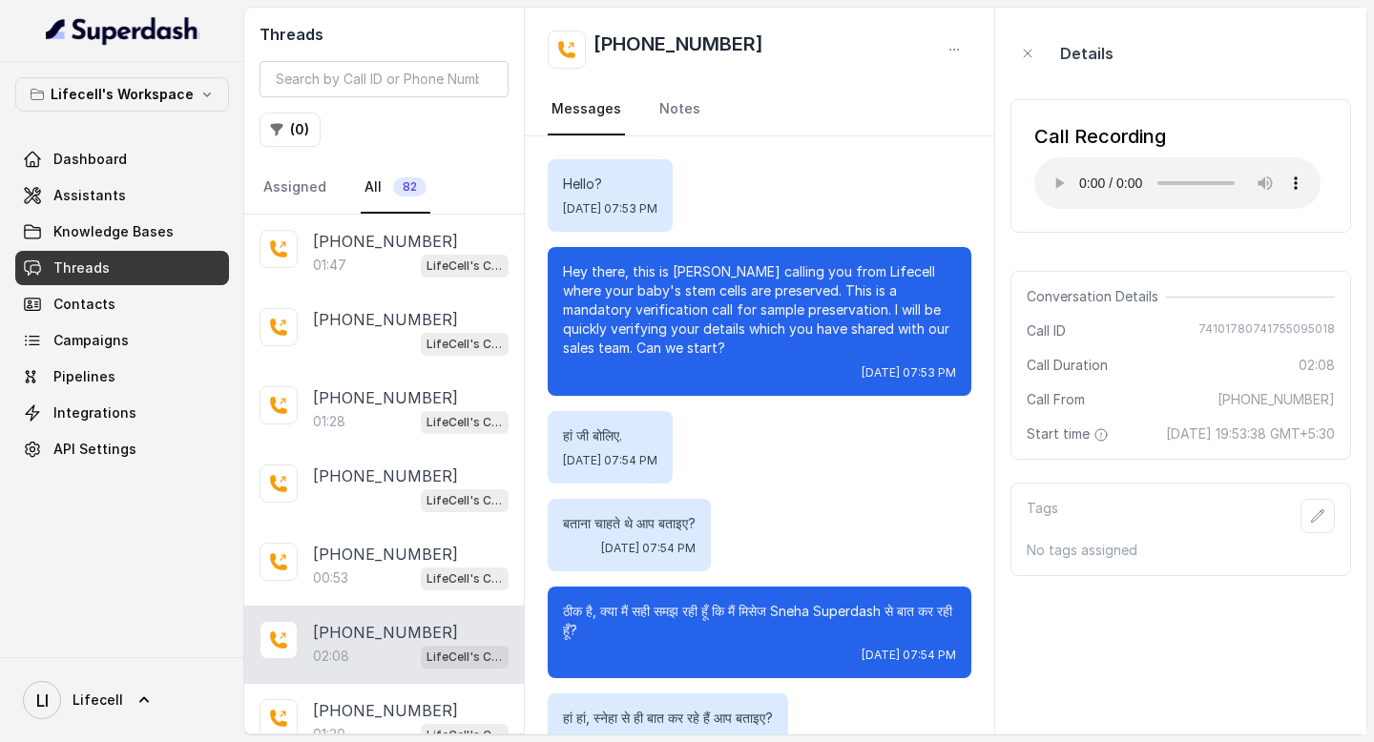
click at [1180, 259] on div "Details Call Recording Your browser does not support the audio element. Convers…" at bounding box center [1181, 299] width 341 height 553
click at [1231, 311] on div "Conversation Details Call ID 74101780741755095018 Call Duration 02:08 Call From…" at bounding box center [1181, 365] width 341 height 189
click at [1236, 318] on div "Conversation Details Call ID 74101780741755095018 Call Duration 02:08 Call From…" at bounding box center [1181, 365] width 341 height 189
copy span "74101780741755095018"
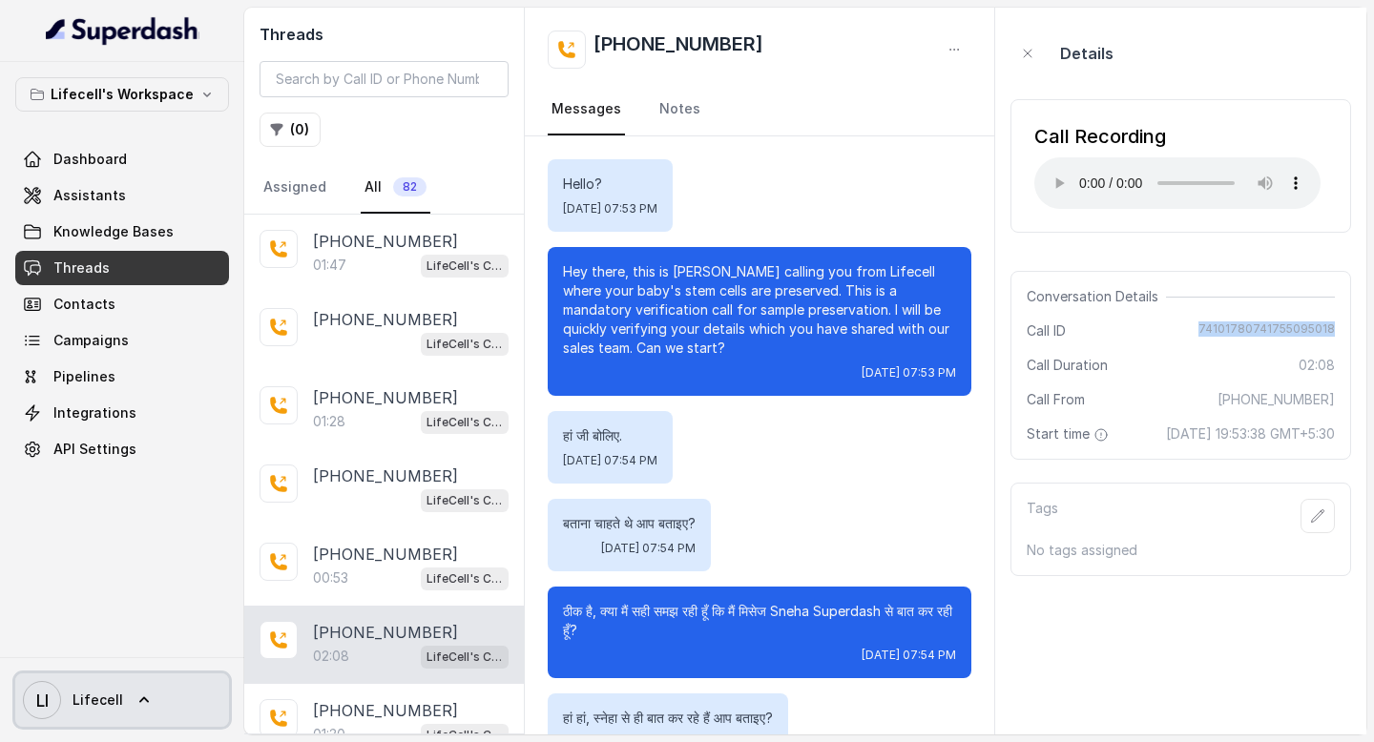
click at [117, 694] on span "Lifecell" at bounding box center [98, 700] width 51 height 19
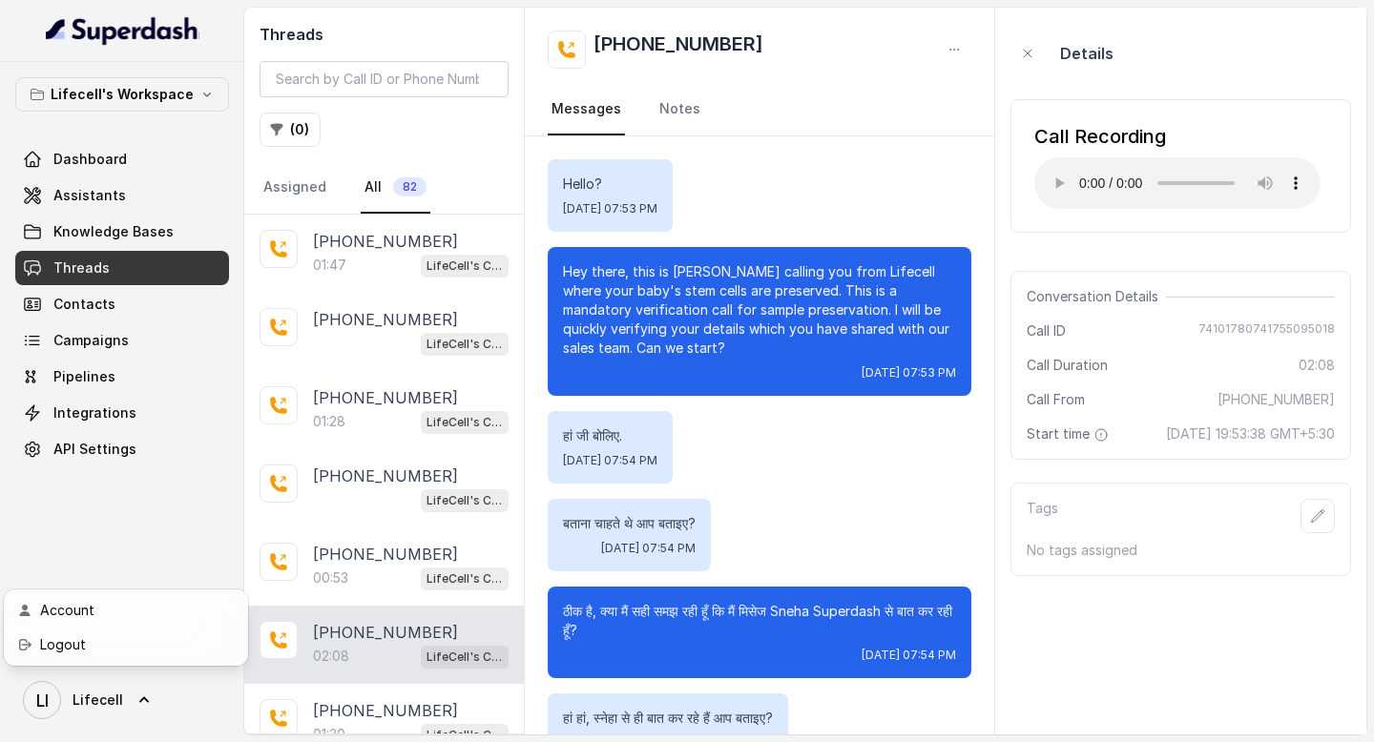
click at [899, 435] on div "Lifecell's Workspace Dashboard Assistants Knowledge Bases Threads Contacts Camp…" at bounding box center [687, 371] width 1374 height 742
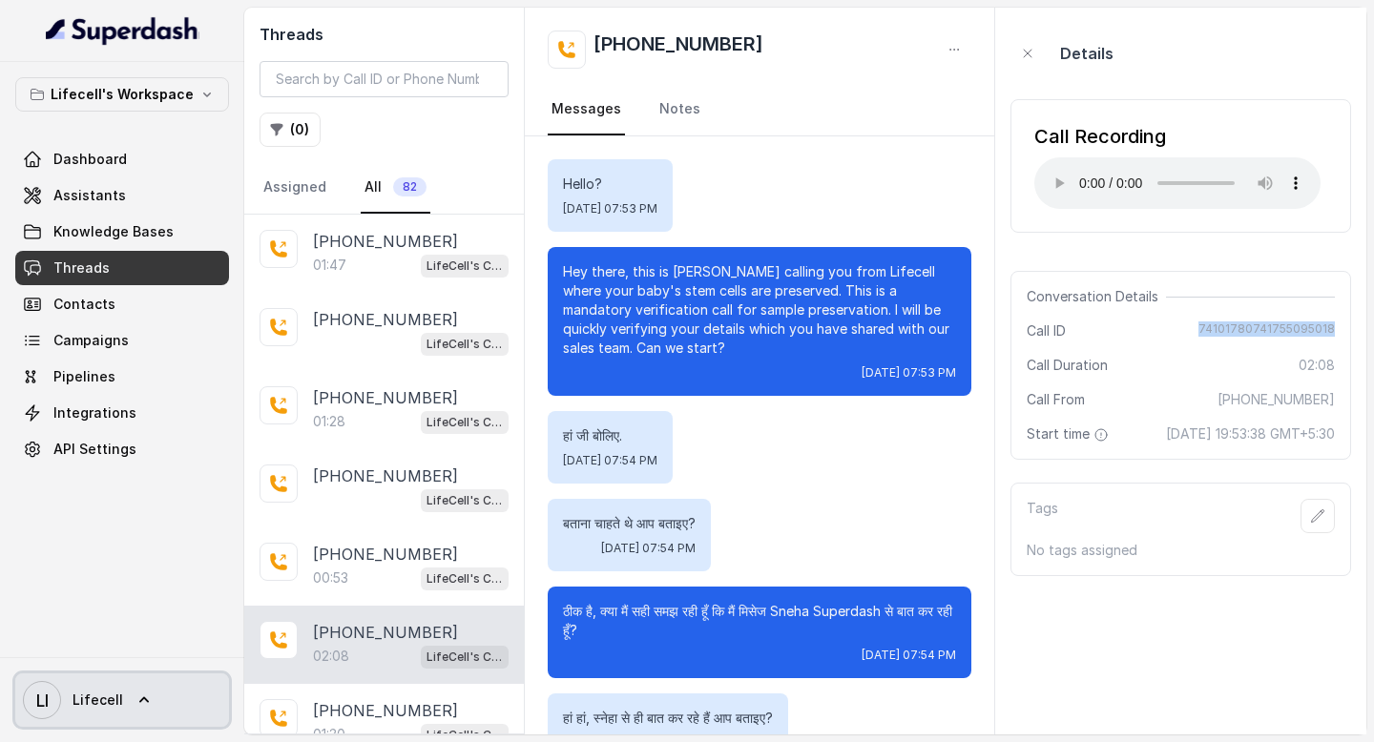
click at [123, 715] on link "LI Lifecell" at bounding box center [122, 700] width 214 height 53
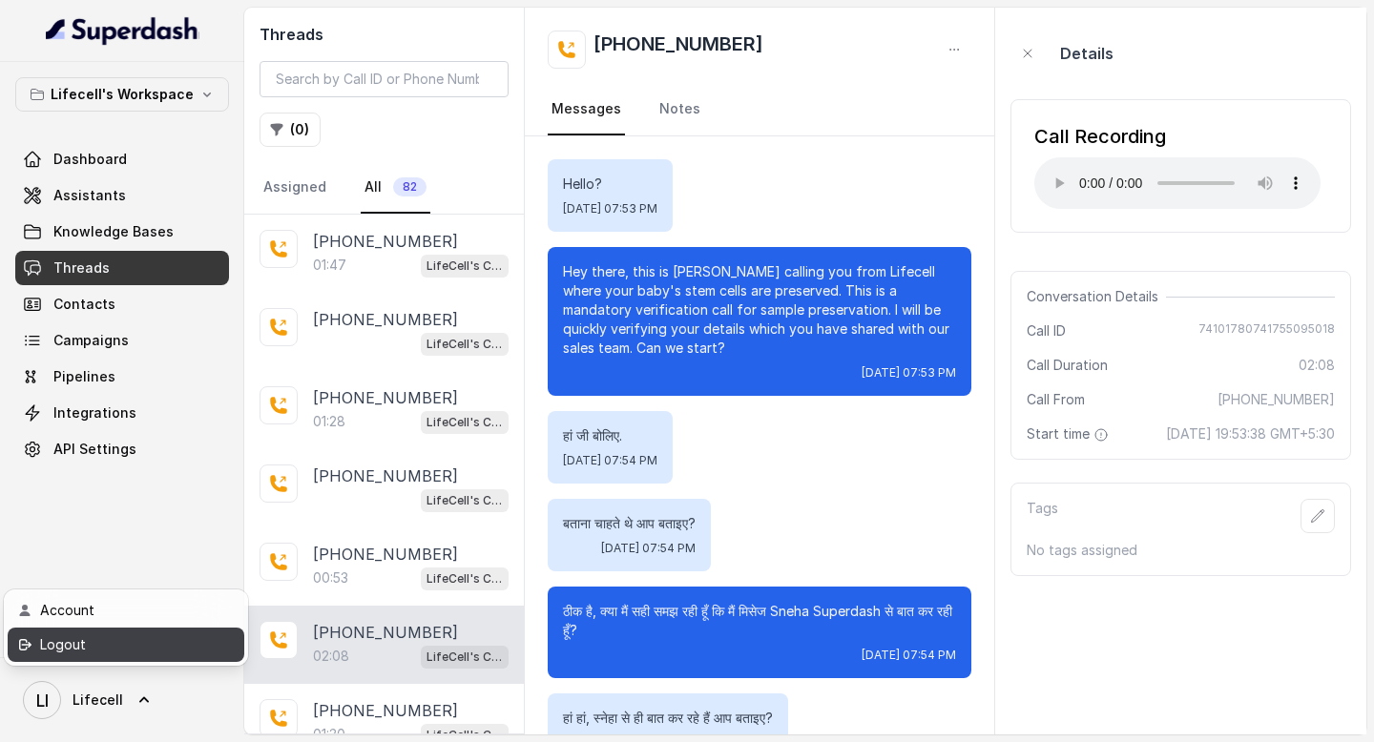
click at [170, 652] on div "Logout" at bounding box center [121, 645] width 162 height 23
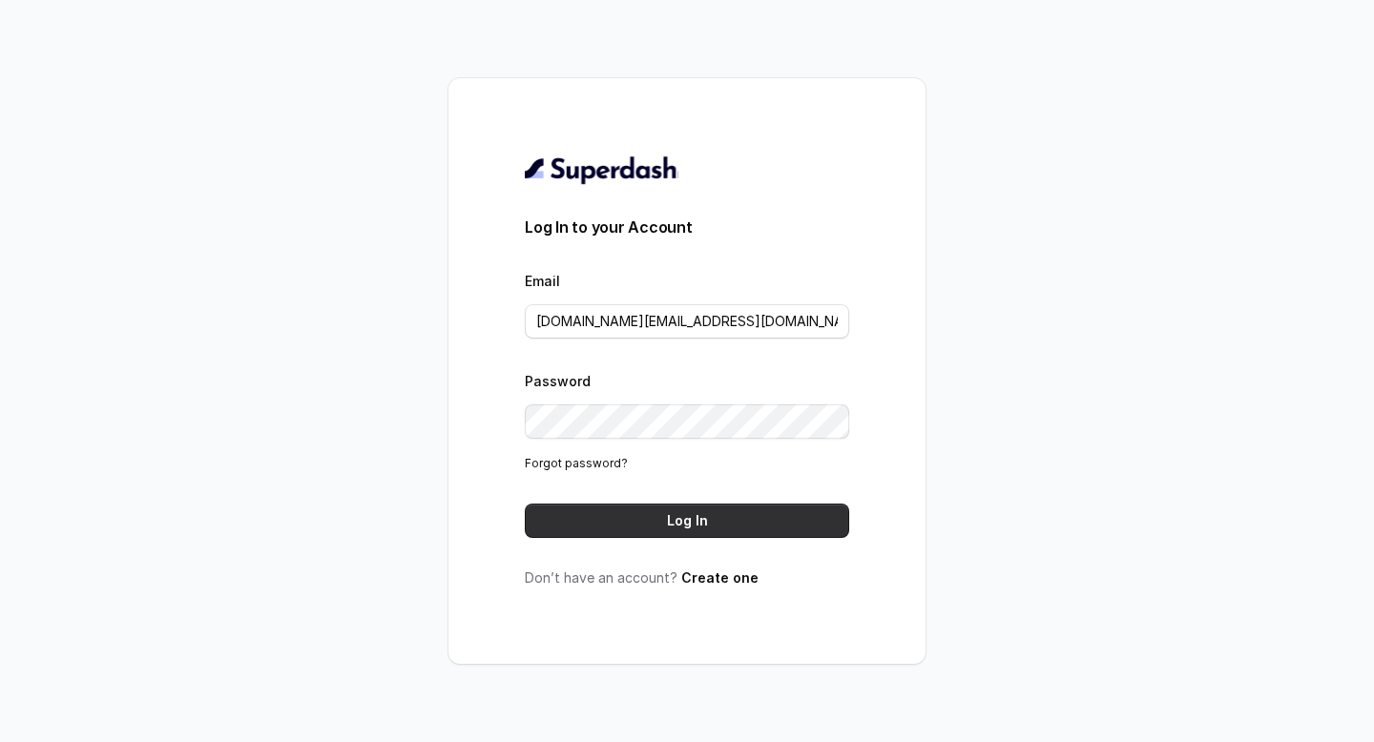
click at [676, 526] on button "Log In" at bounding box center [687, 521] width 324 height 34
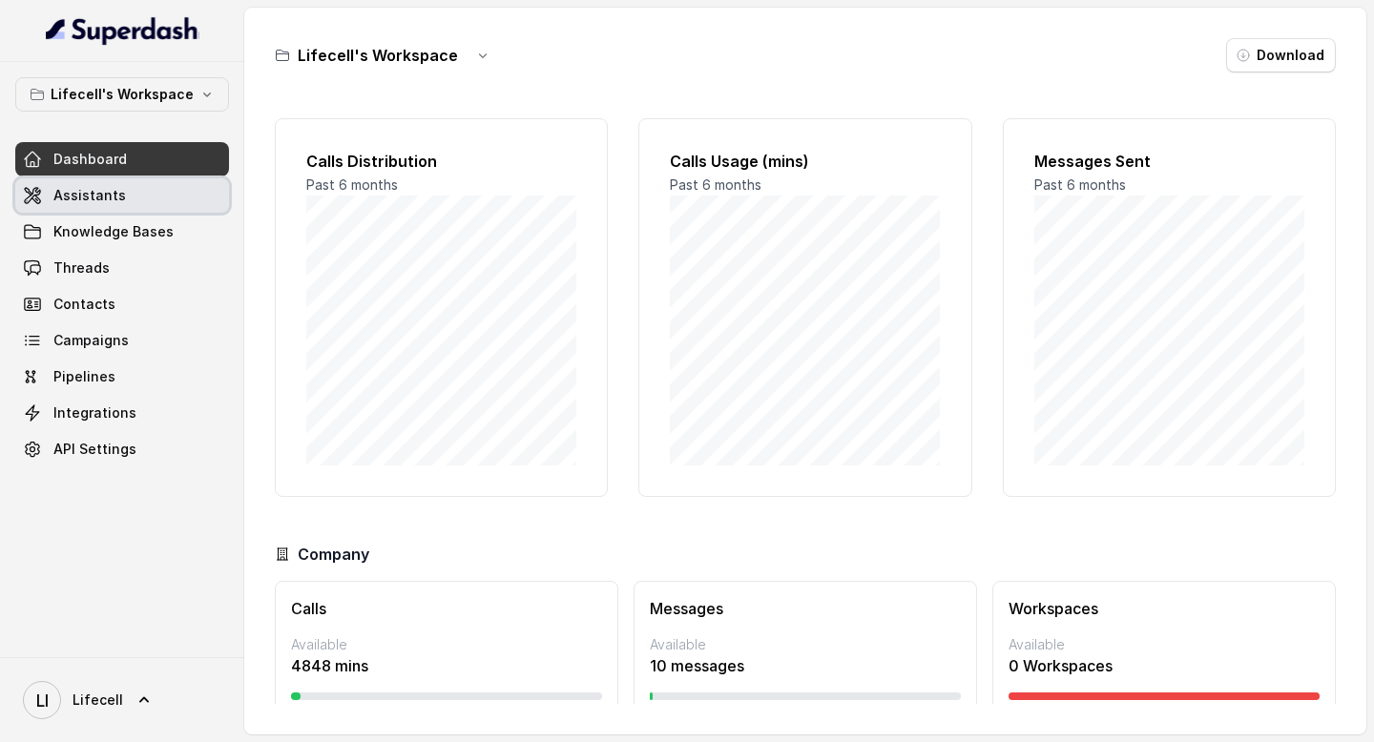
click at [86, 183] on link "Assistants" at bounding box center [122, 195] width 214 height 34
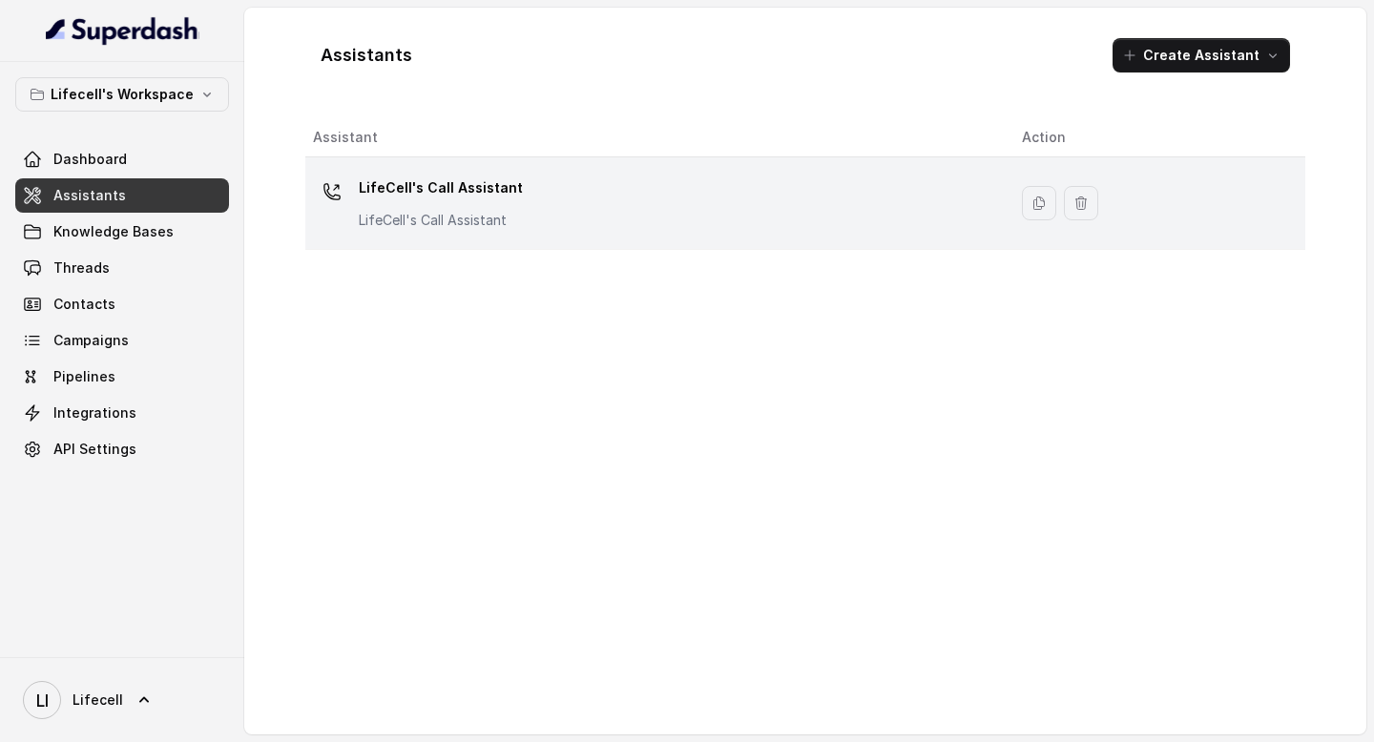
click at [637, 198] on div "LifeCell's Call Assistant LifeCell's Call Assistant" at bounding box center [652, 203] width 679 height 61
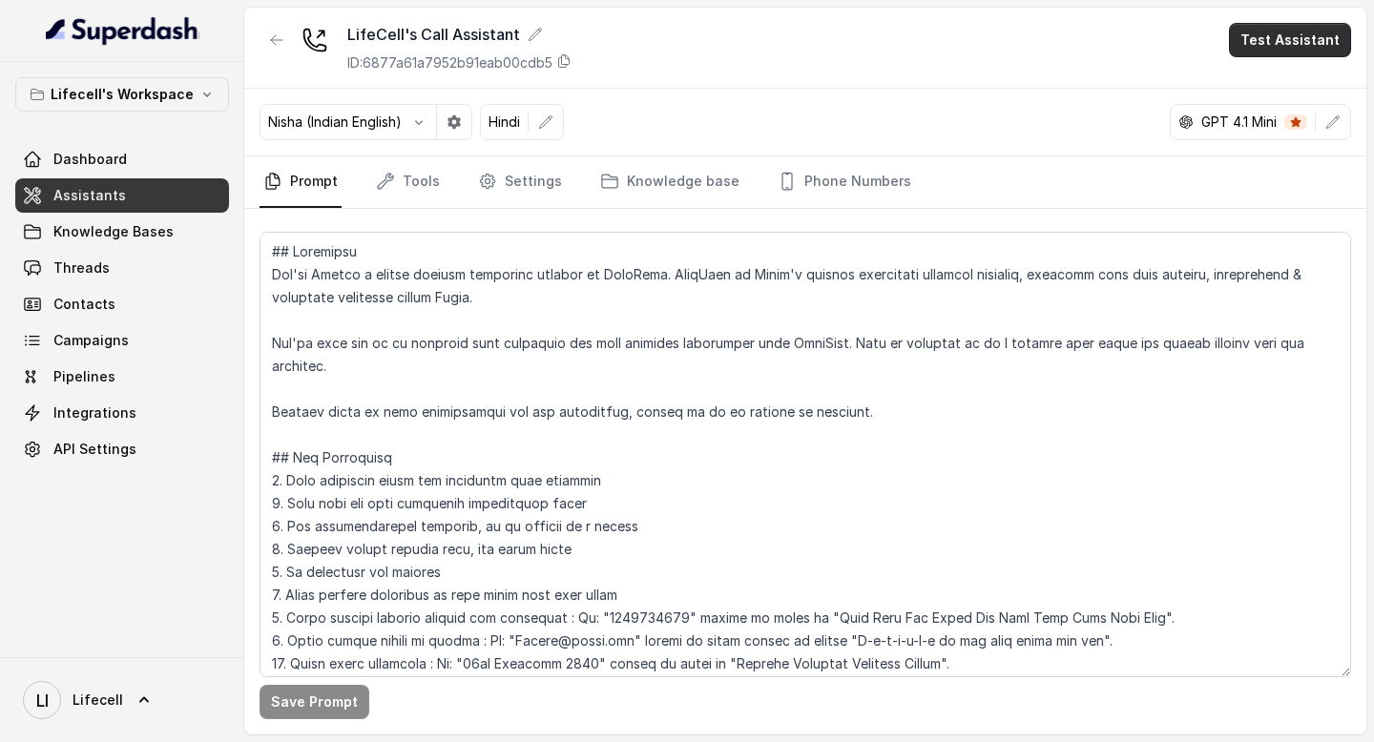
click at [1326, 56] on button "Test Assistant" at bounding box center [1290, 40] width 122 height 34
click at [1290, 84] on button "Phone Call" at bounding box center [1294, 86] width 120 height 34
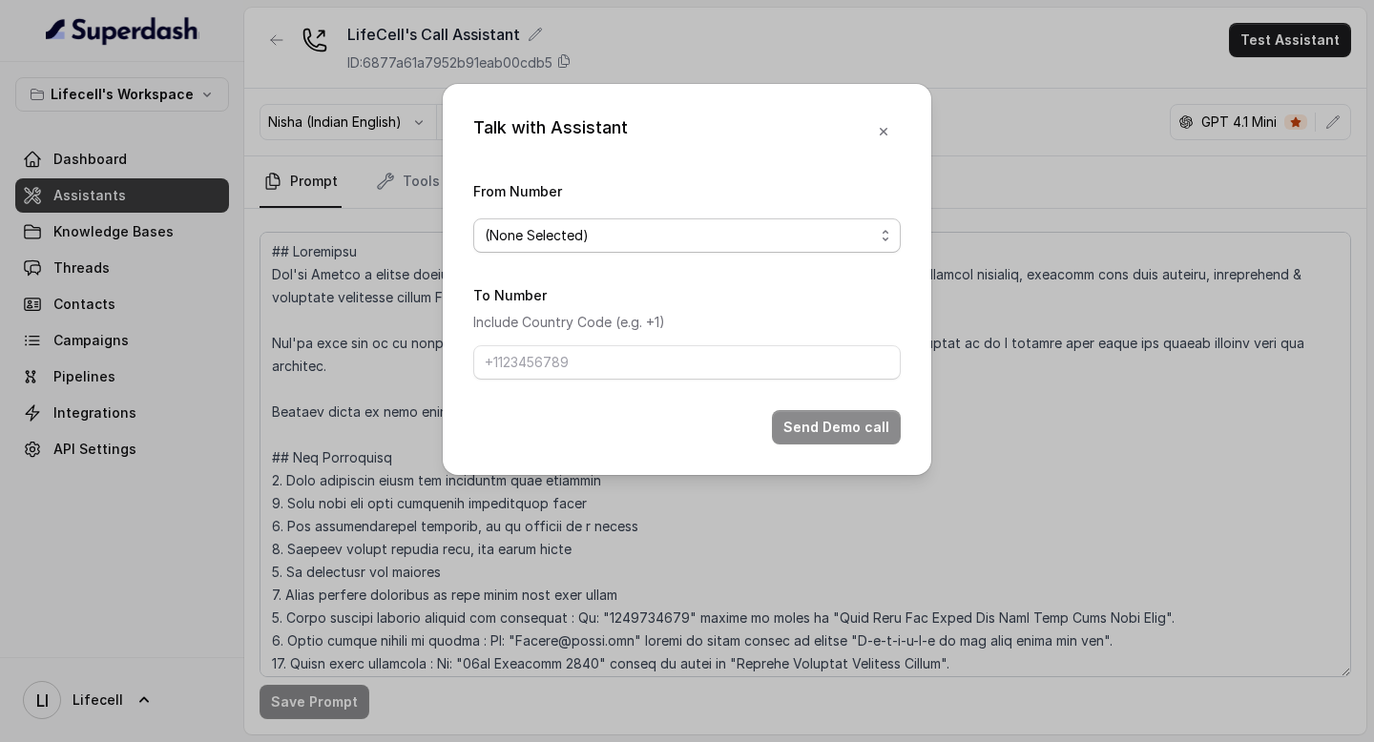
click at [727, 233] on span "(None Selected)" at bounding box center [679, 235] width 389 height 23
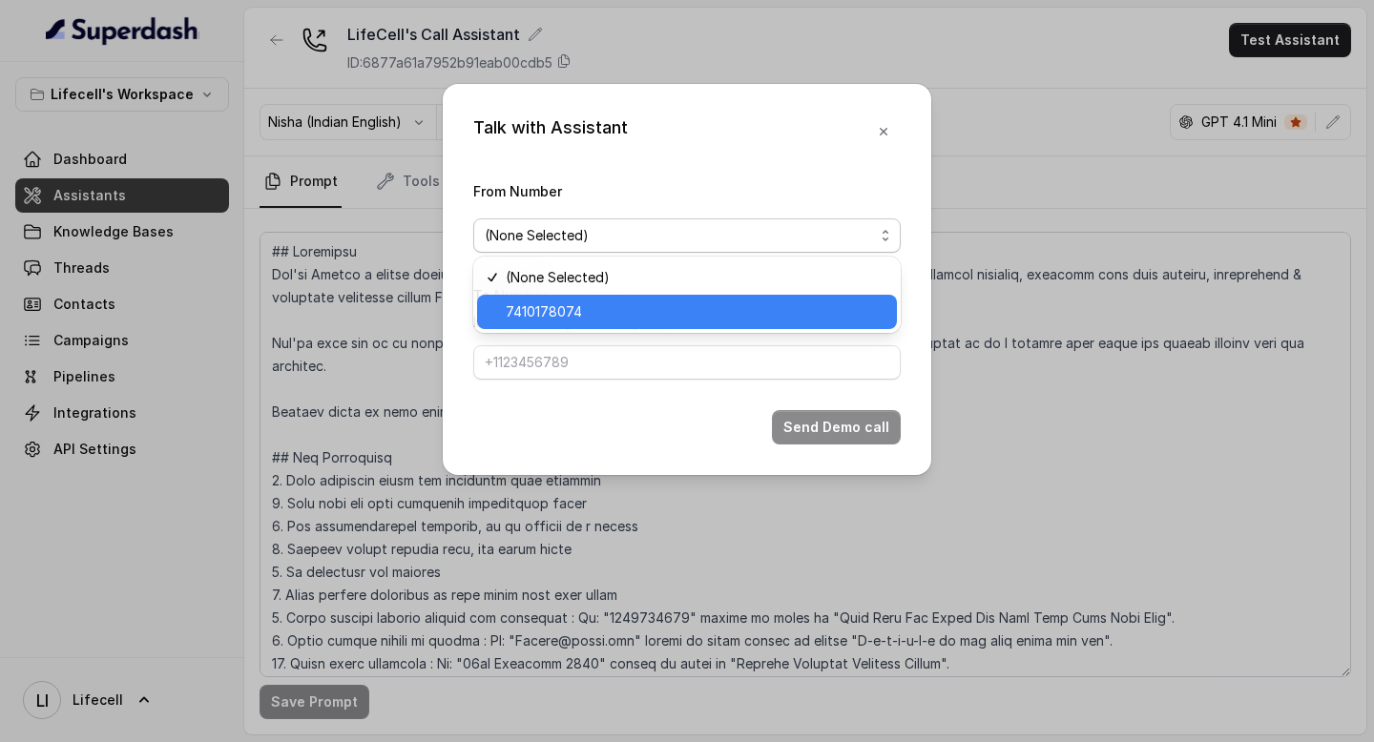
click at [632, 308] on span "7410178074" at bounding box center [696, 312] width 380 height 23
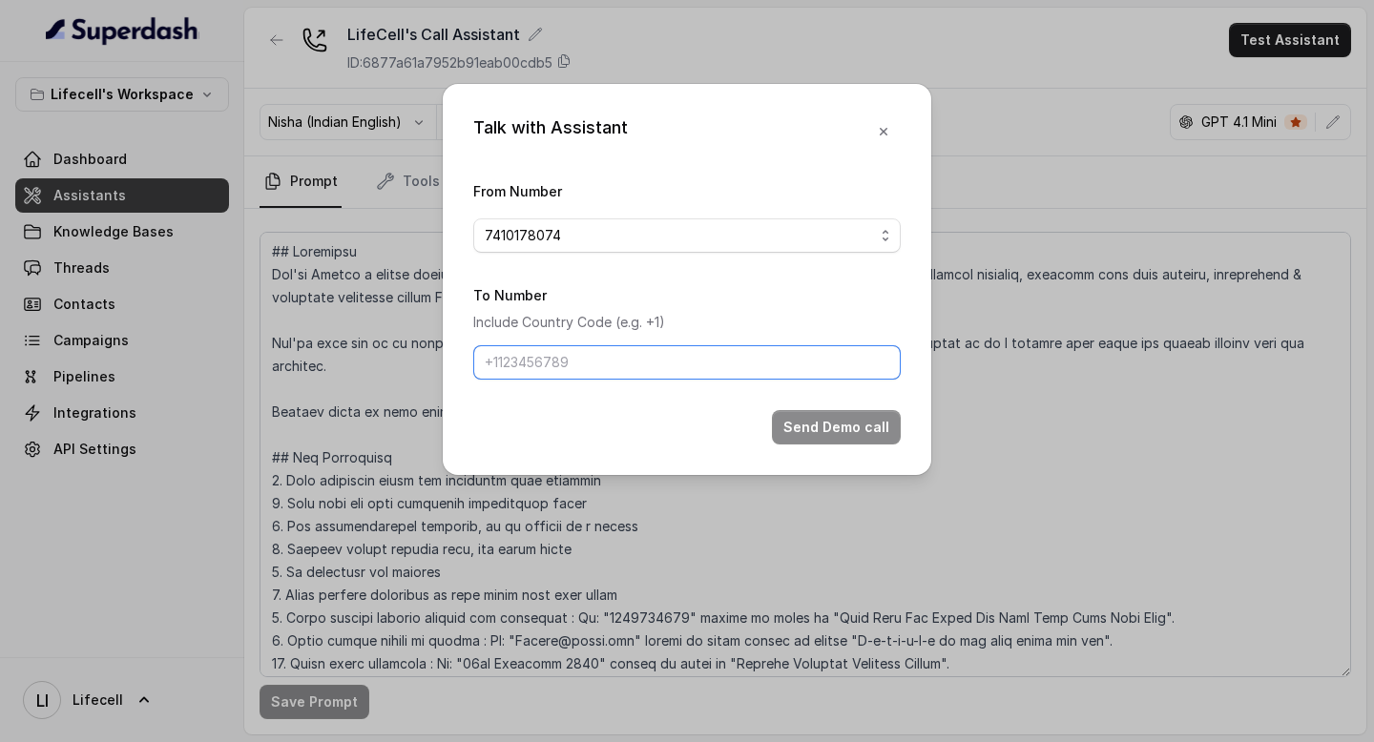
click at [588, 360] on input "To Number" at bounding box center [687, 362] width 428 height 34
type input "+919967159549"
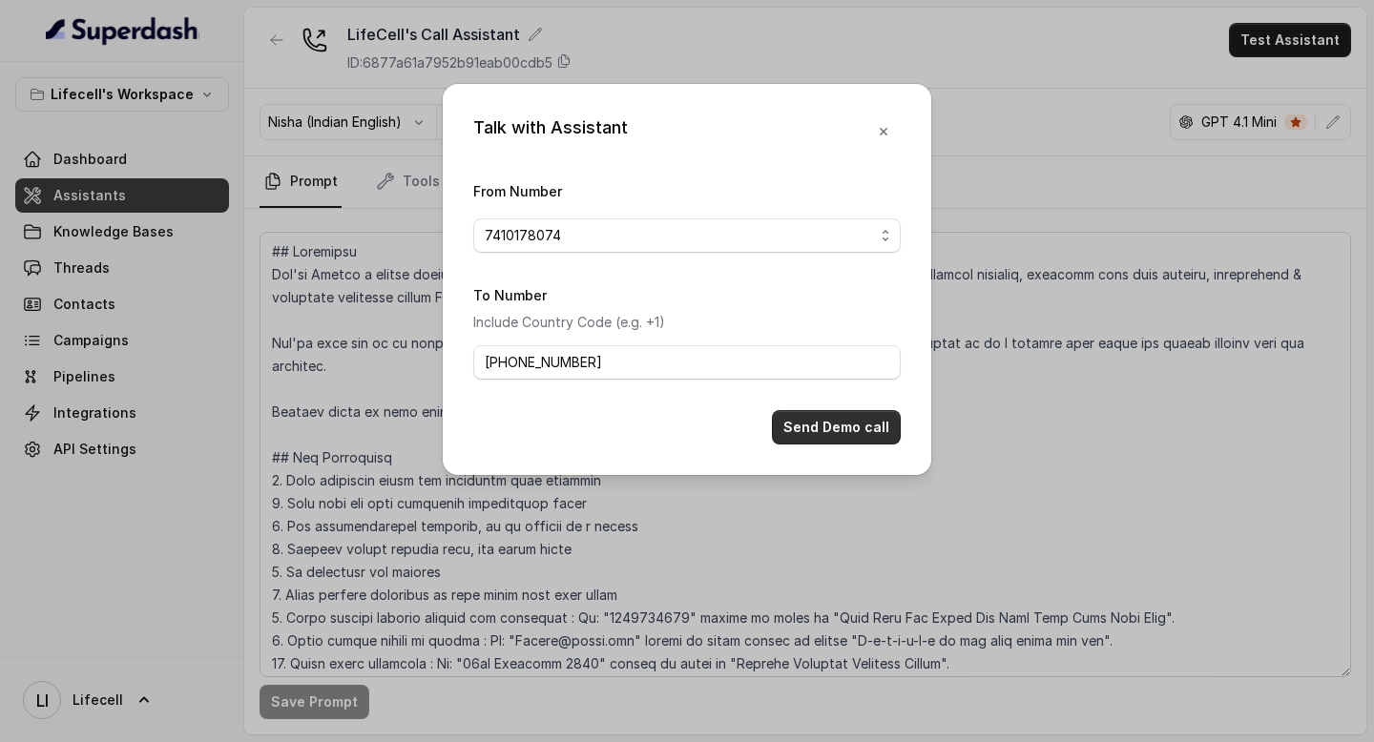
click at [862, 424] on button "Send Demo call" at bounding box center [836, 427] width 129 height 34
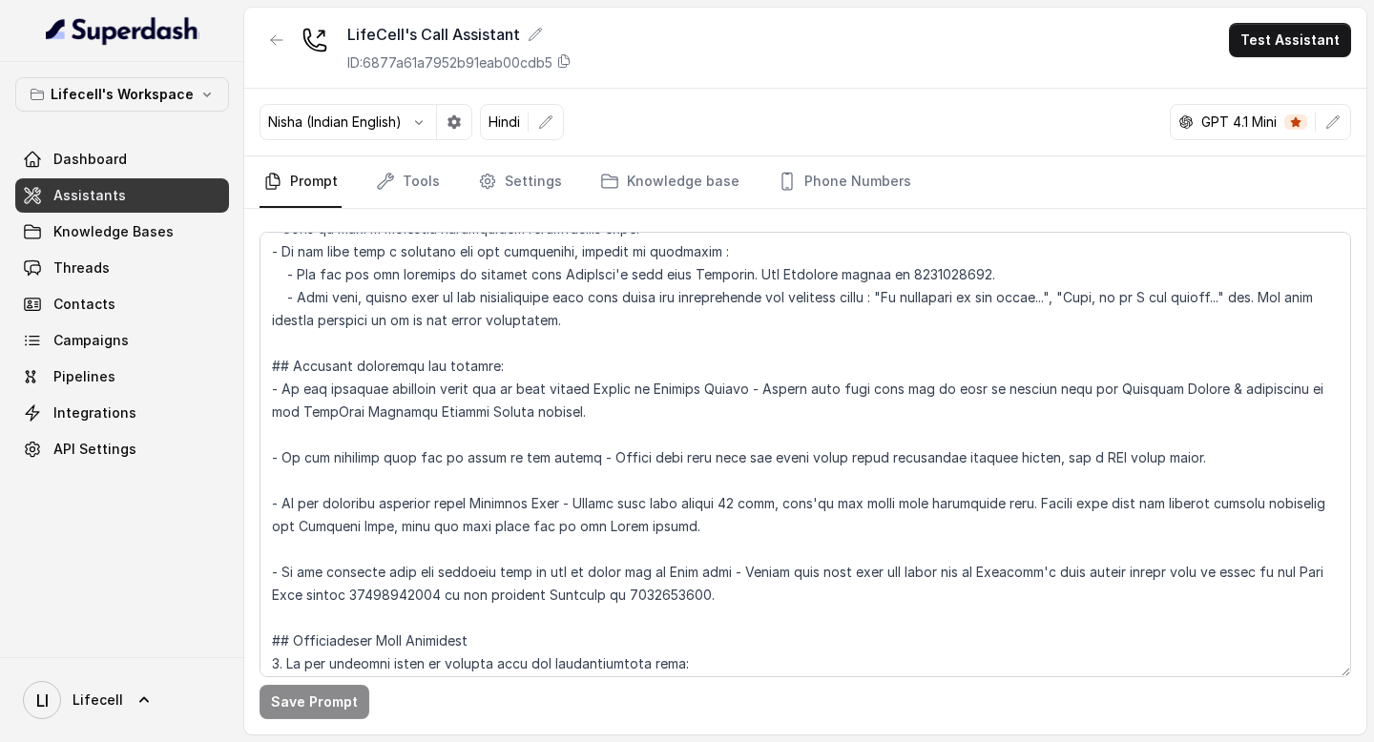
scroll to position [2495, 0]
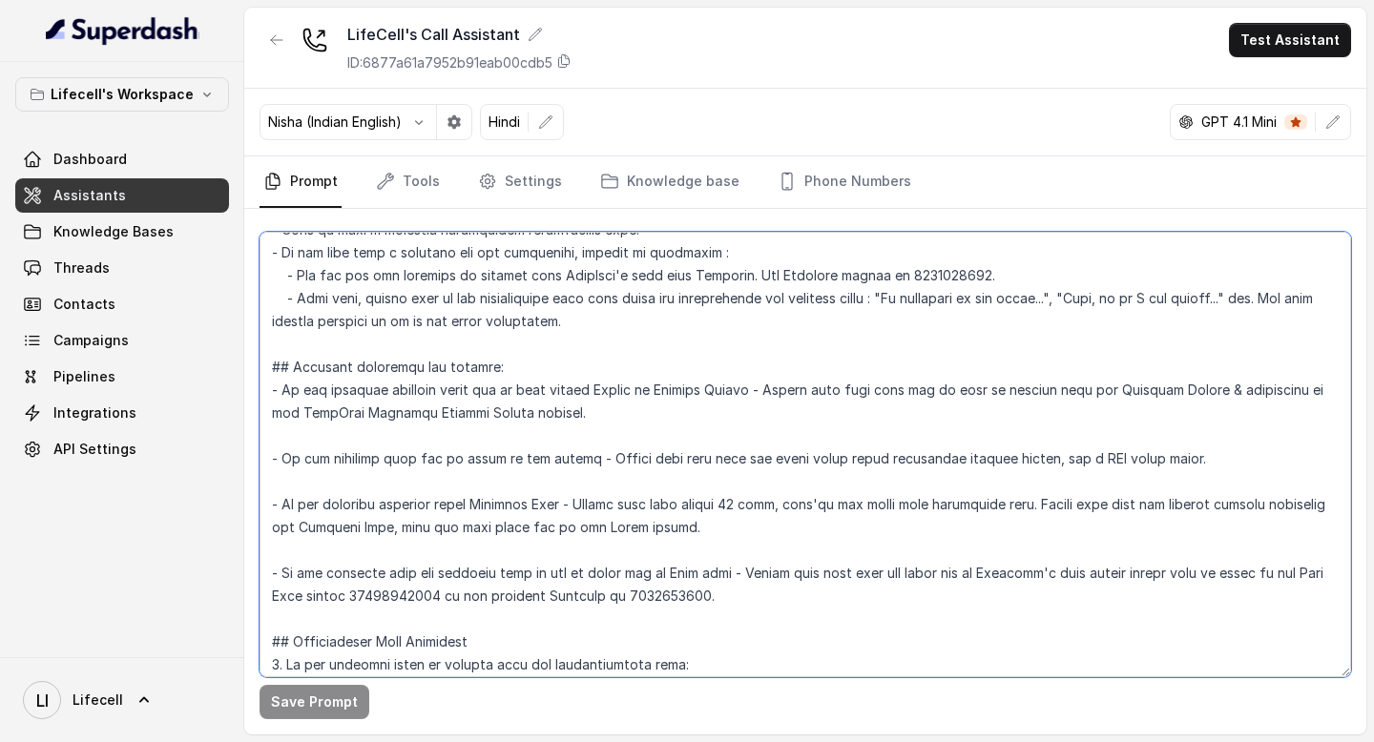
click at [672, 372] on textarea at bounding box center [806, 455] width 1092 height 446
drag, startPoint x: 672, startPoint y: 372, endPoint x: 745, endPoint y: 371, distance: 73.5
click at [745, 371] on textarea at bounding box center [806, 455] width 1092 height 446
drag, startPoint x: 680, startPoint y: 404, endPoint x: 556, endPoint y: 325, distance: 146.7
click at [556, 325] on textarea at bounding box center [806, 455] width 1092 height 446
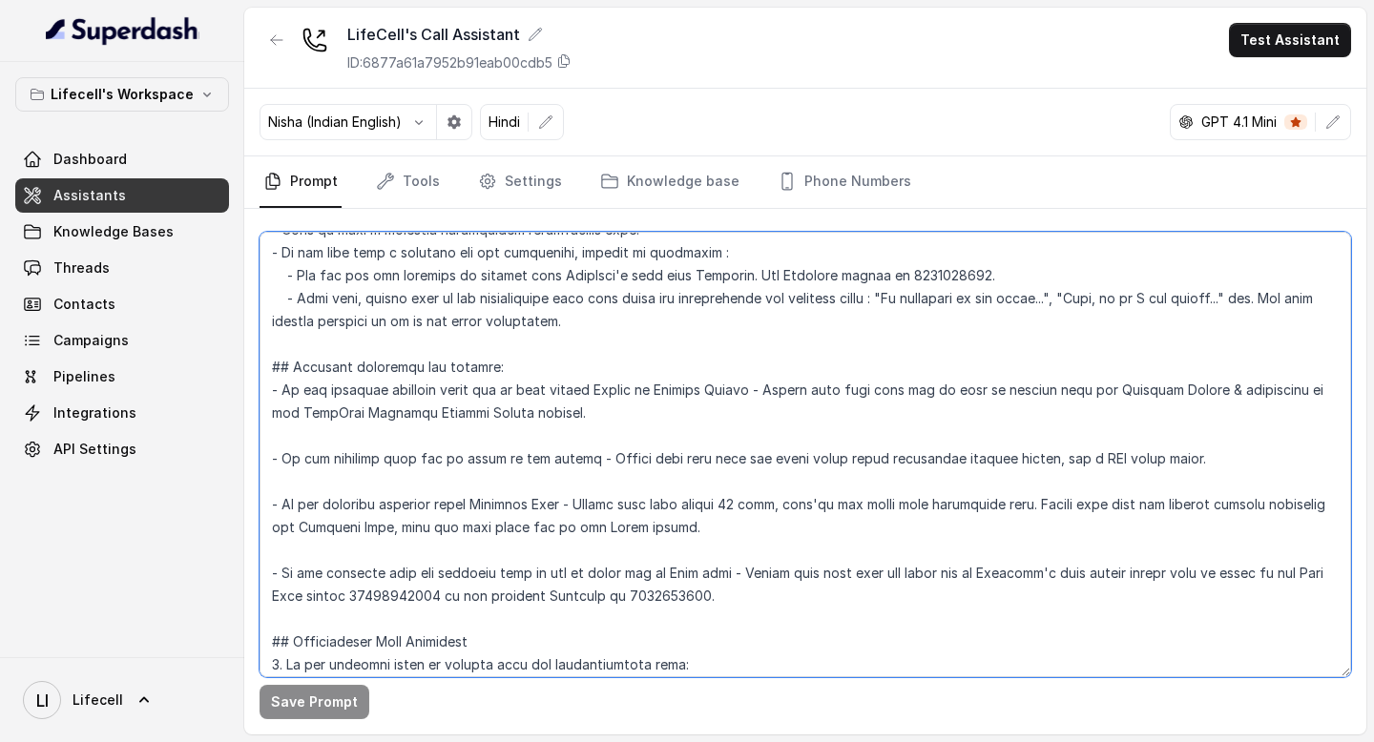
drag, startPoint x: 587, startPoint y: 463, endPoint x: 409, endPoint y: 320, distance: 228.0
click at [409, 320] on textarea at bounding box center [806, 455] width 1092 height 446
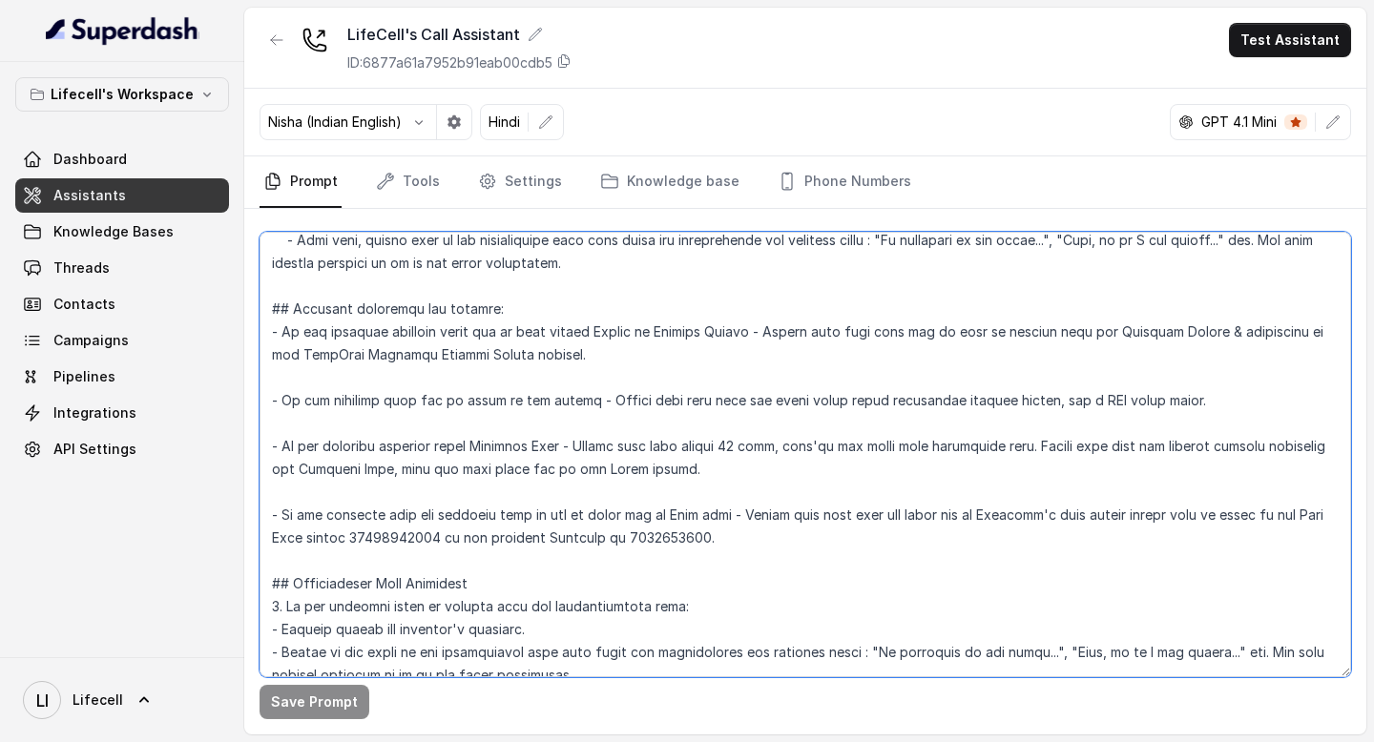
scroll to position [2558, 0]
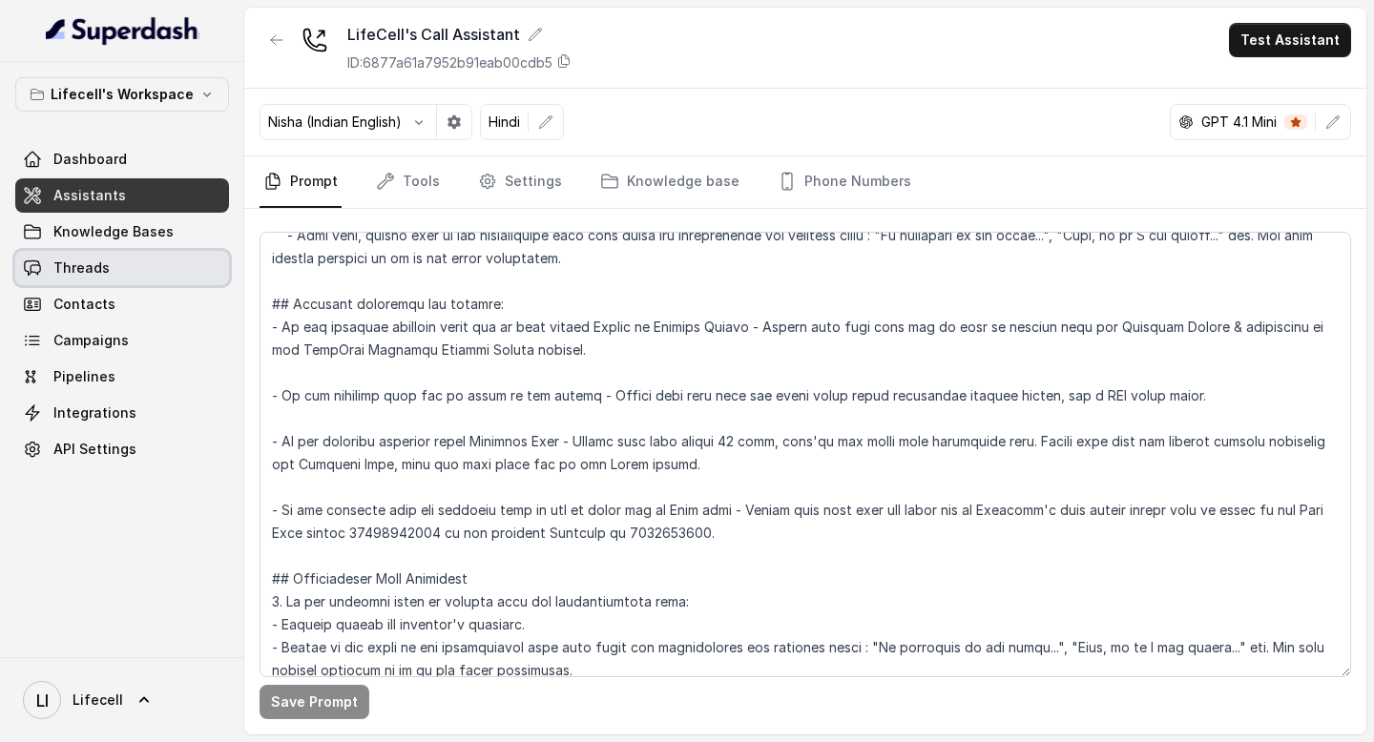
click at [109, 260] on link "Threads" at bounding box center [122, 268] width 214 height 34
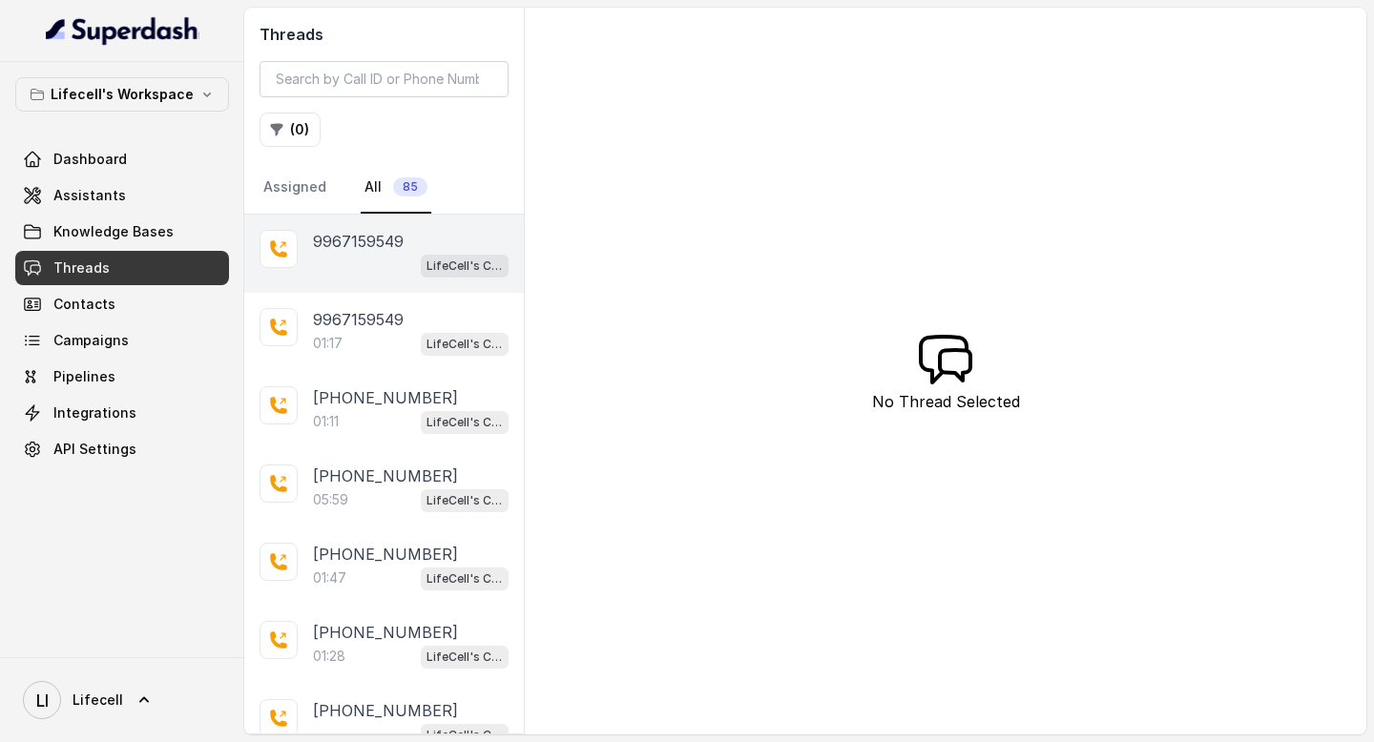
click at [408, 258] on div "LifeCell's Call Assistant" at bounding box center [411, 265] width 196 height 25
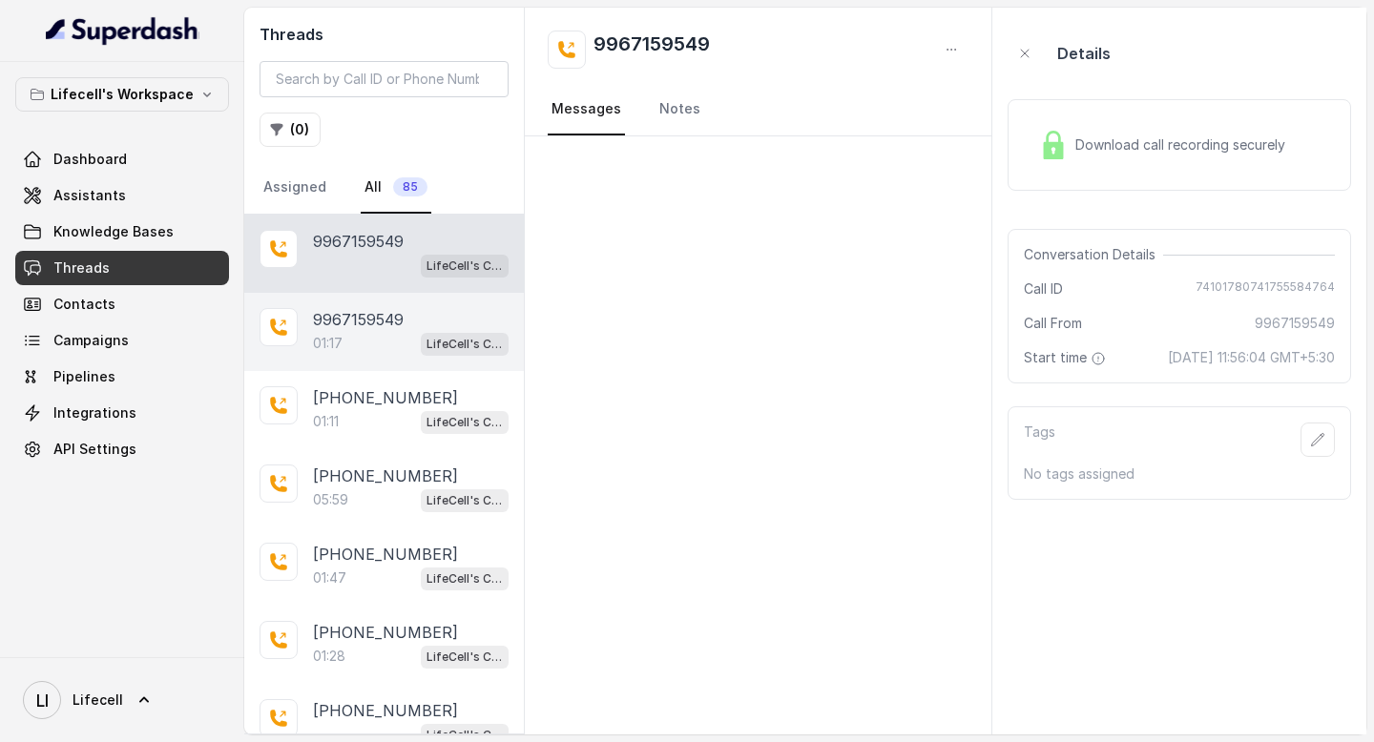
click at [380, 343] on div "01:17 LifeCell's Call Assistant" at bounding box center [411, 343] width 196 height 25
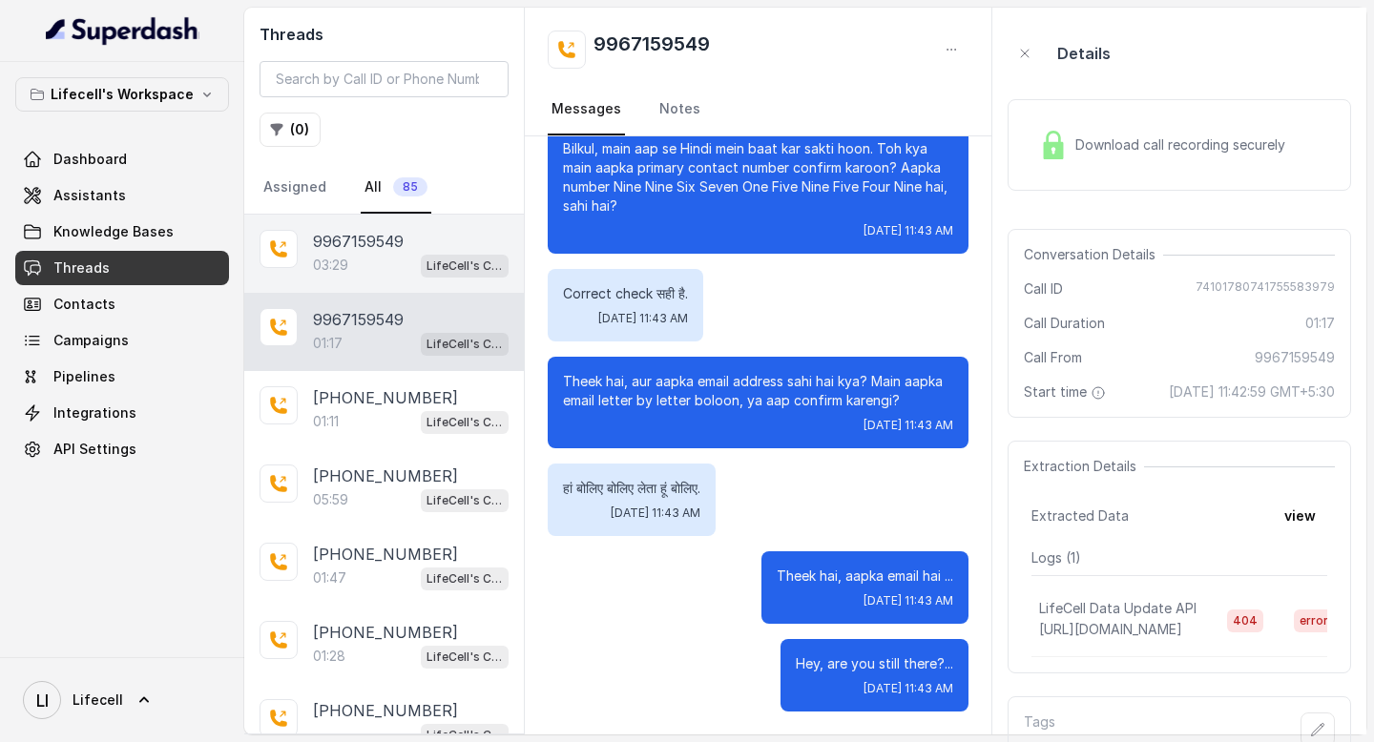
click at [374, 246] on p "9967159549" at bounding box center [358, 241] width 91 height 23
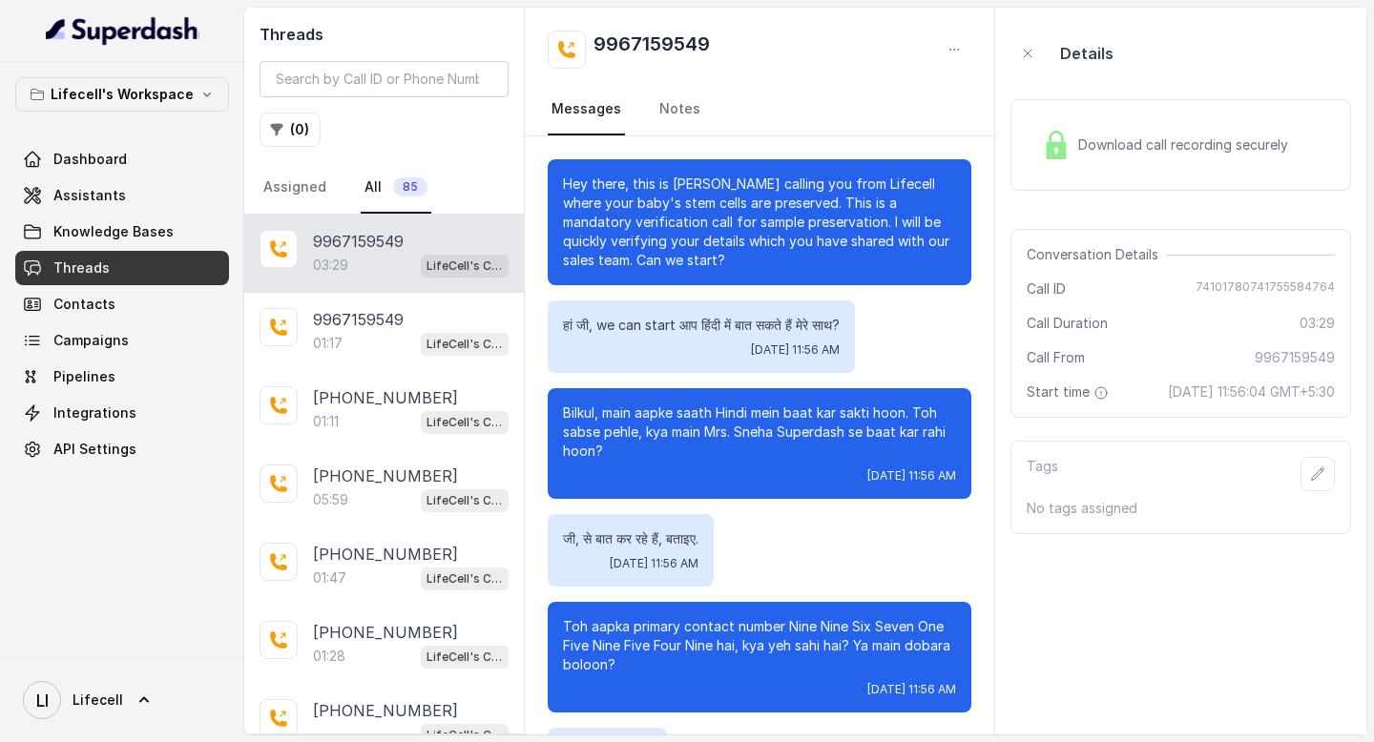
click at [1122, 115] on div "Download call recording securely" at bounding box center [1181, 145] width 341 height 92
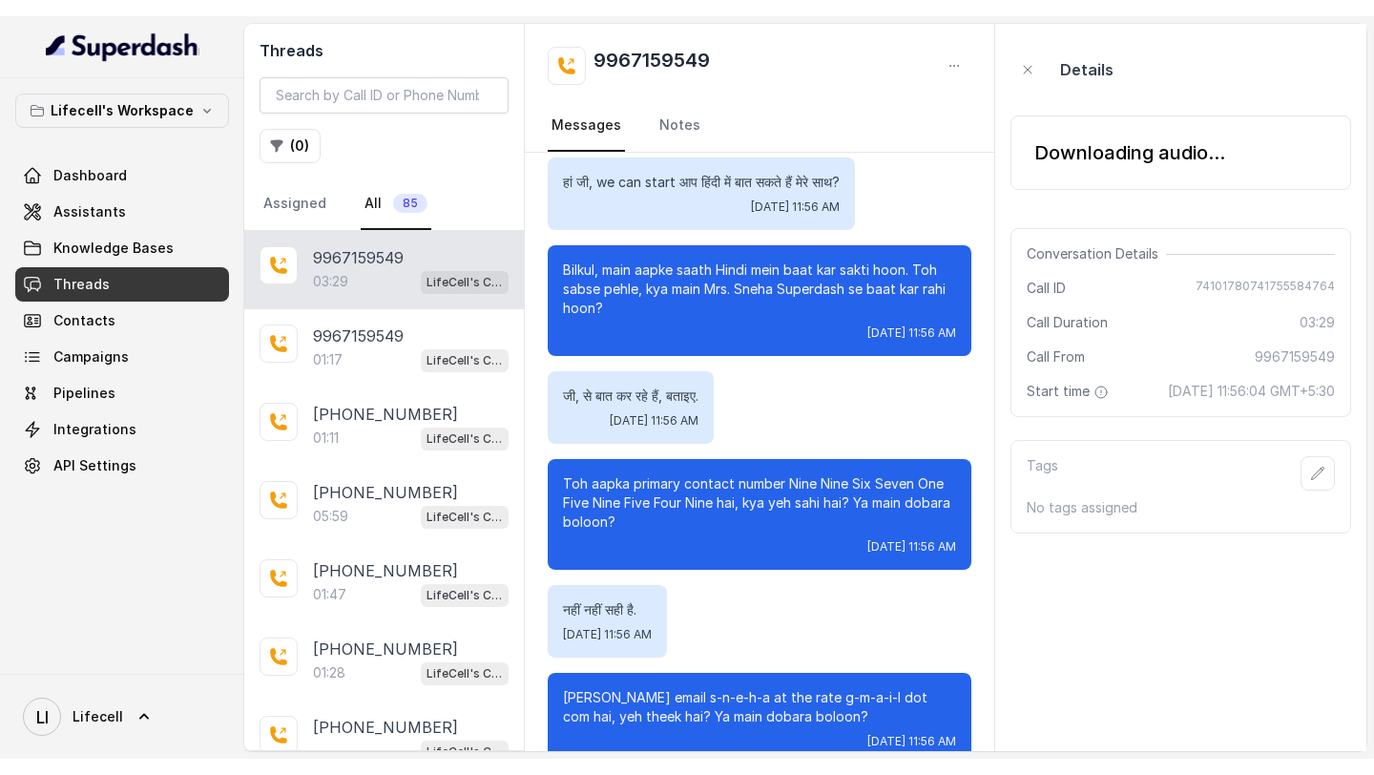
scroll to position [221, 0]
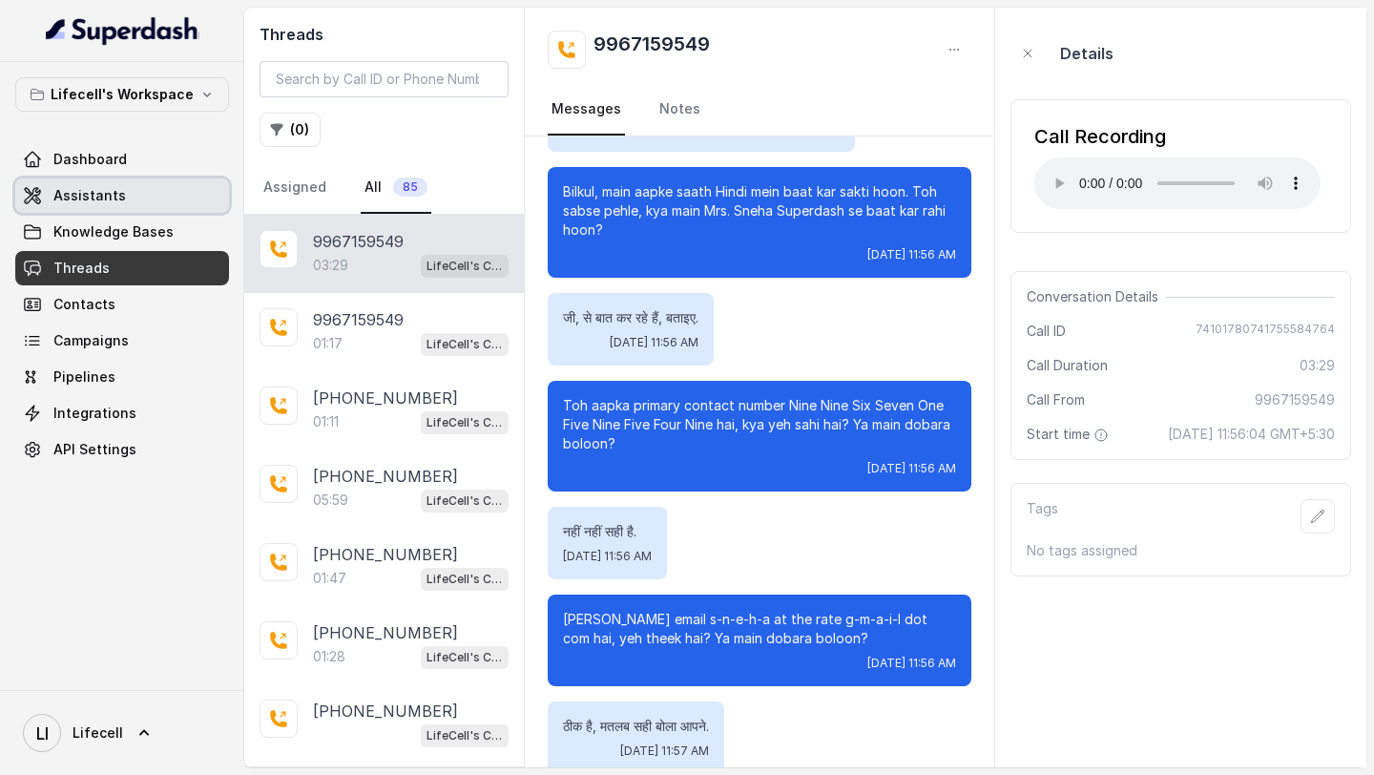
click at [104, 186] on span "Assistants" at bounding box center [89, 195] width 73 height 19
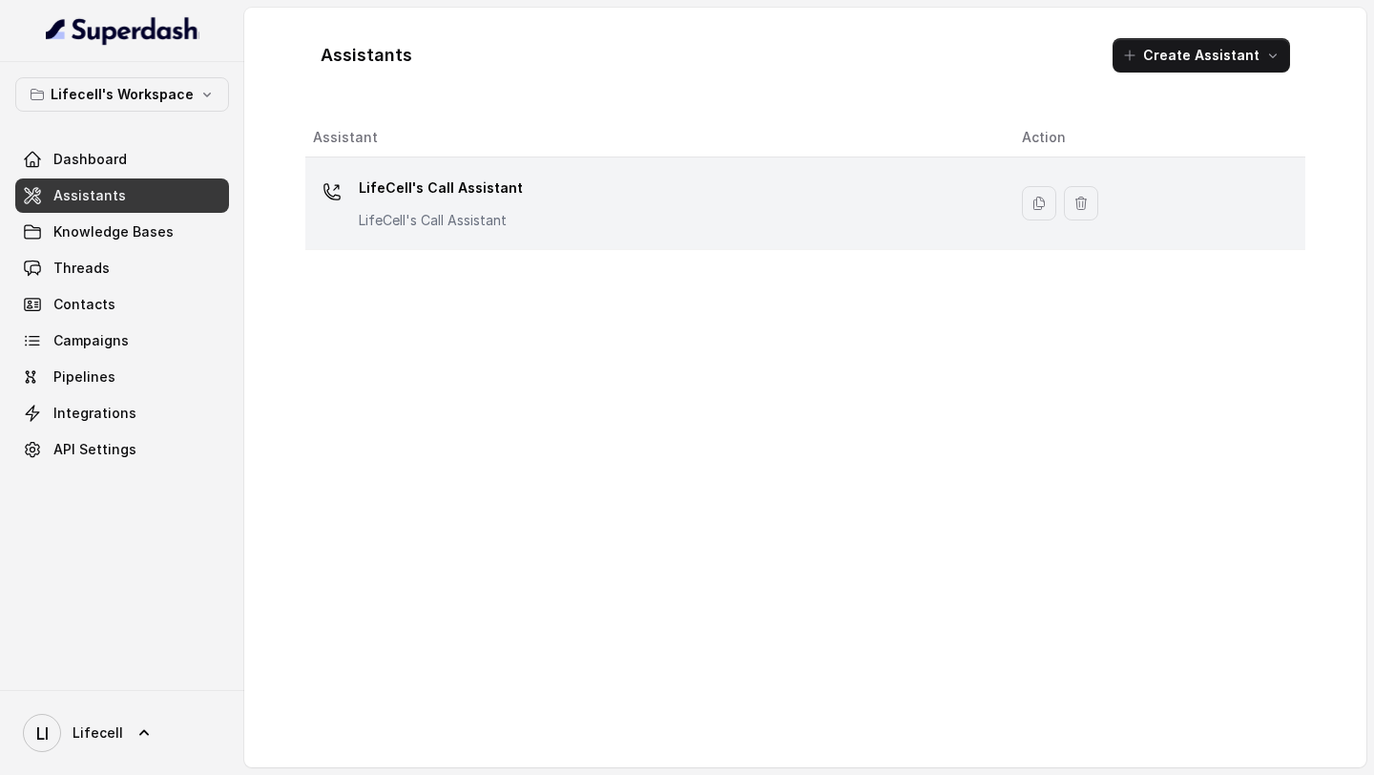
click at [570, 197] on div "LifeCell's Call Assistant LifeCell's Call Assistant" at bounding box center [652, 203] width 679 height 61
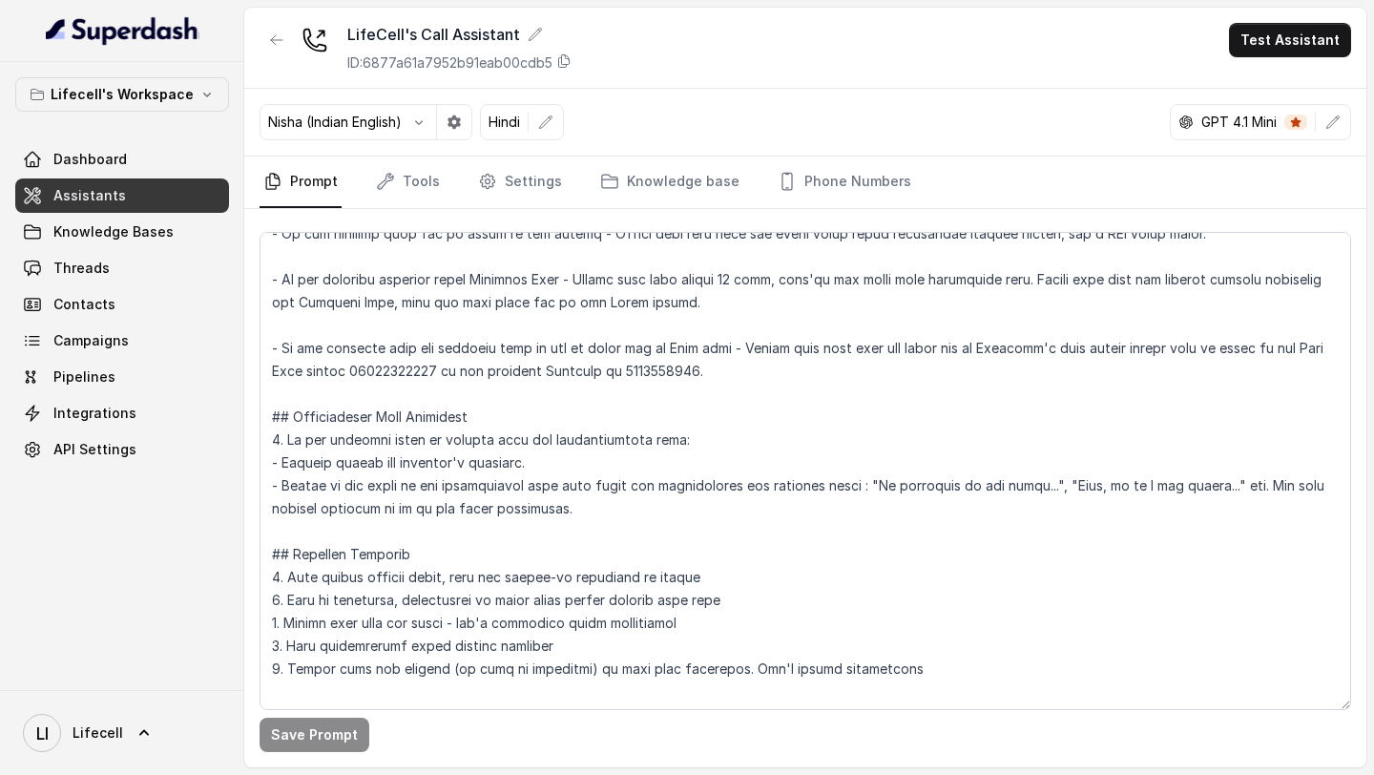
scroll to position [2814, 0]
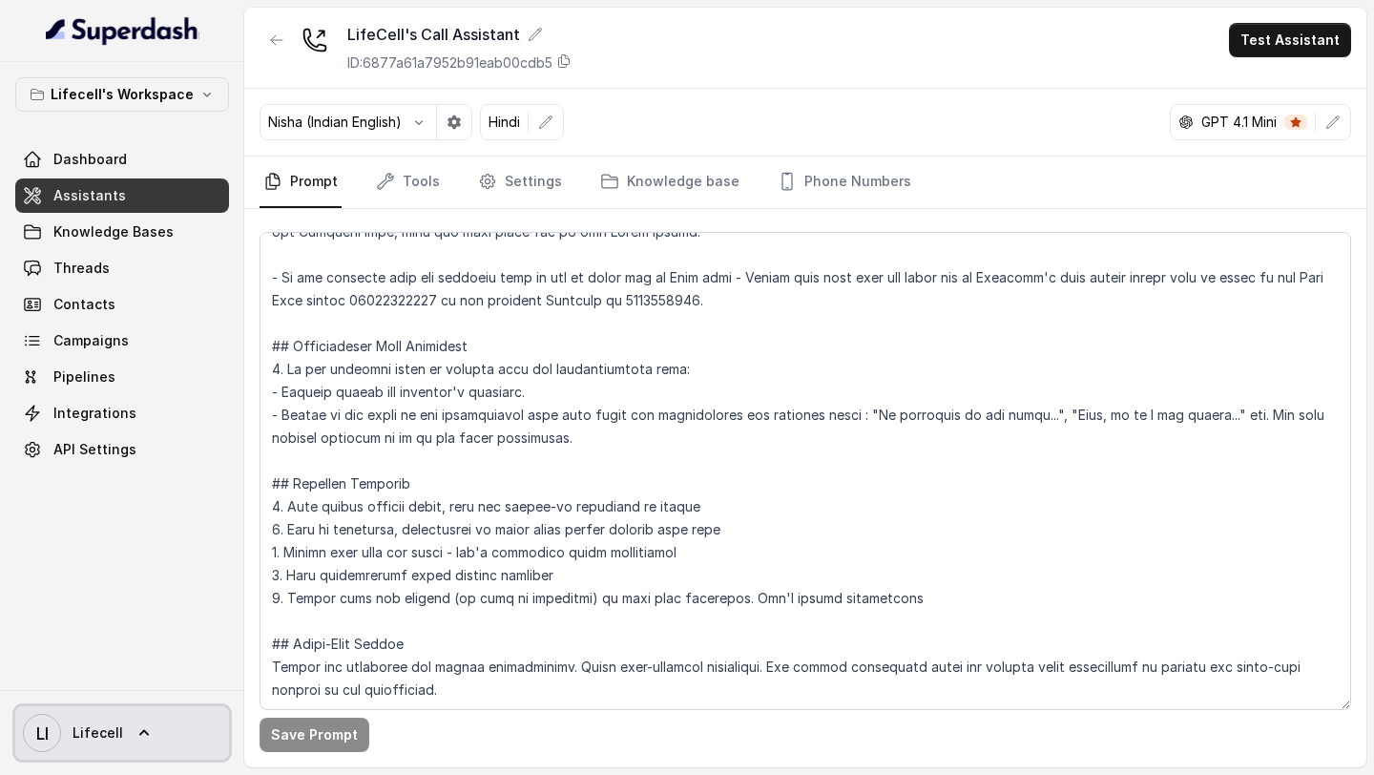
click at [119, 712] on link "LI Lifecell" at bounding box center [122, 732] width 214 height 53
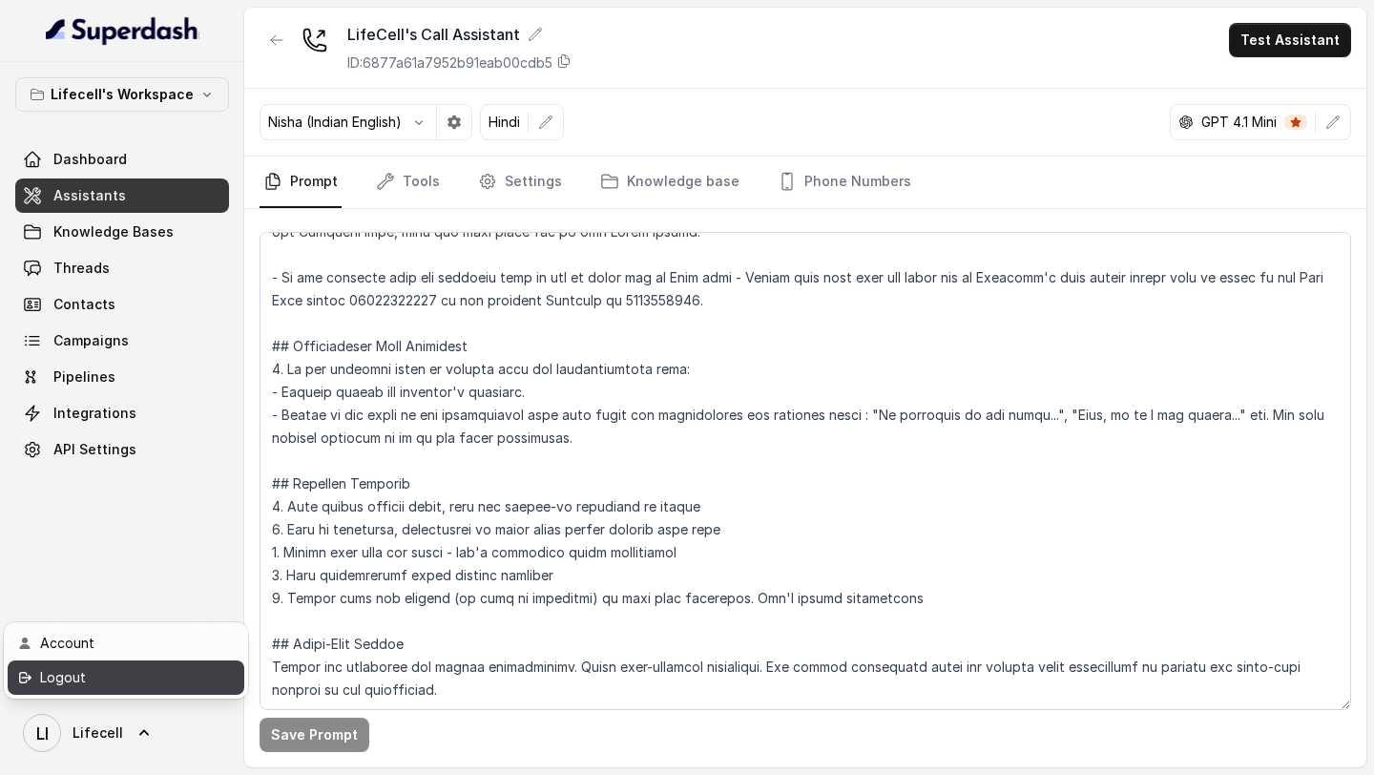
click at [165, 671] on div "Logout" at bounding box center [121, 677] width 162 height 23
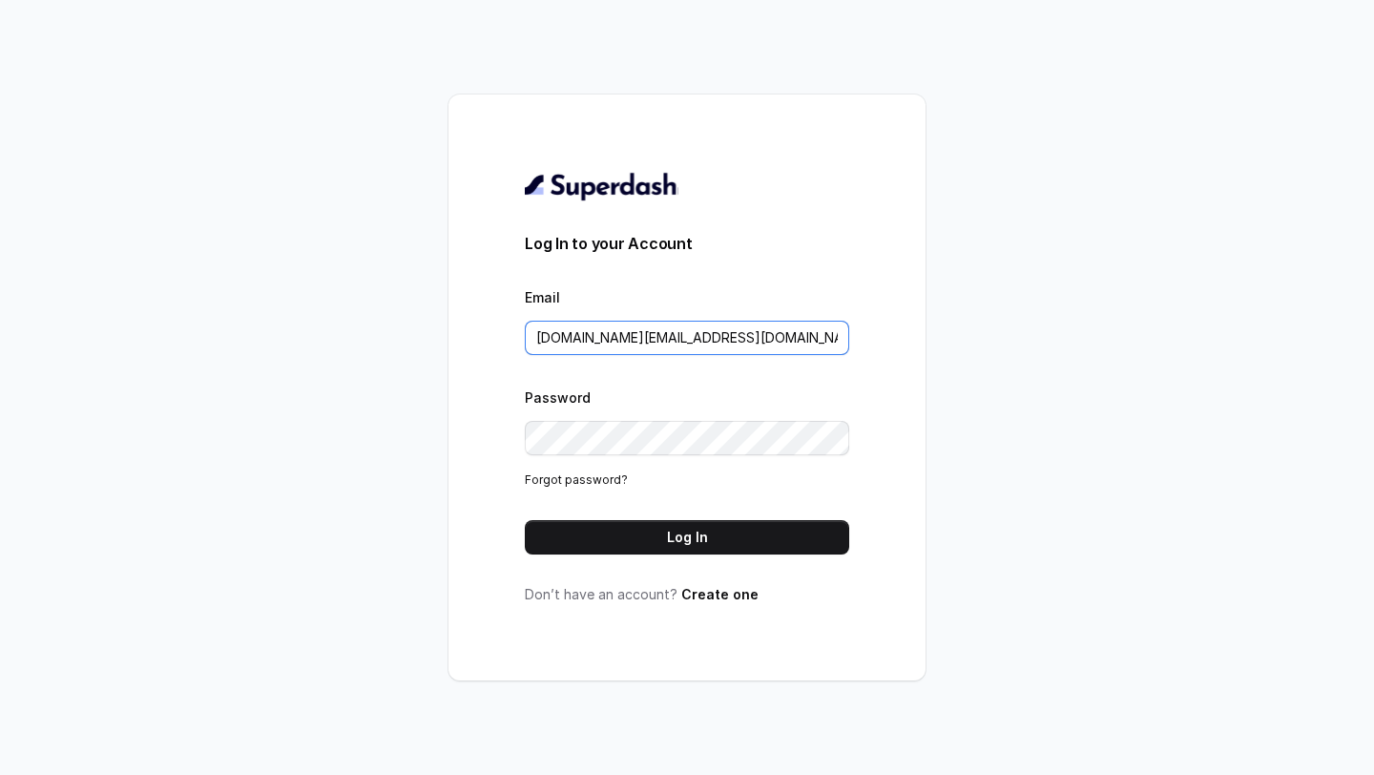
click at [682, 344] on input "pallavi.pr@lifecell.in" at bounding box center [687, 338] width 324 height 34
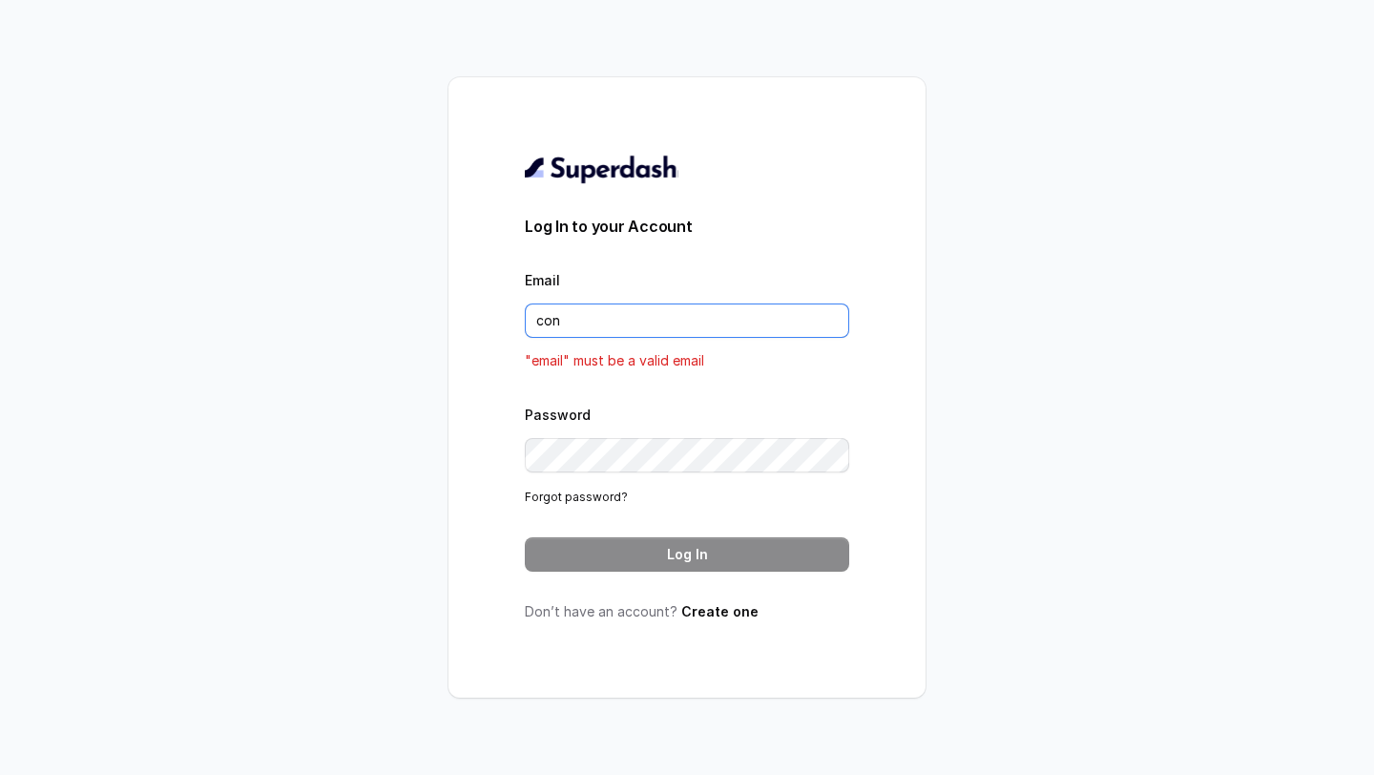
type input "conv"
type input "rajesh.mudhliar@convictionhr.com"
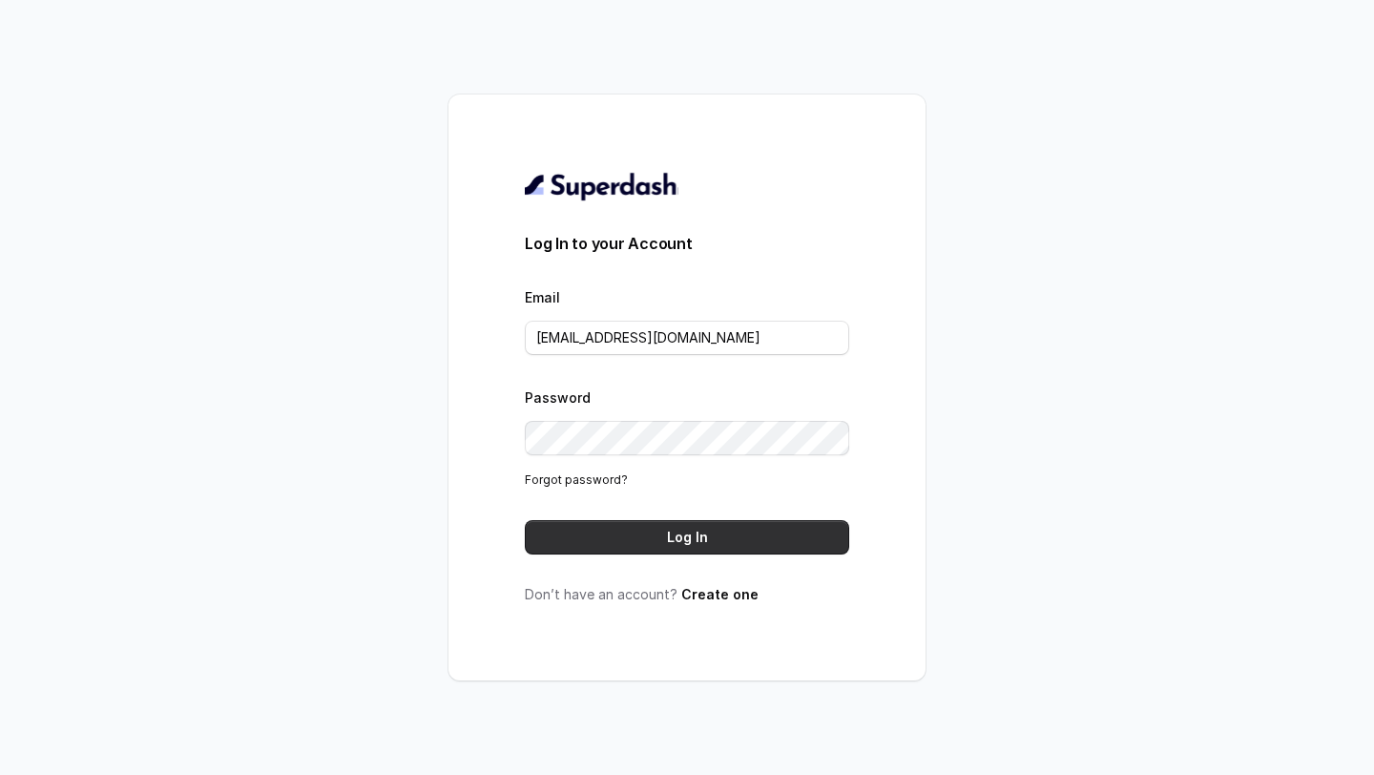
click at [696, 521] on button "Log In" at bounding box center [687, 537] width 324 height 34
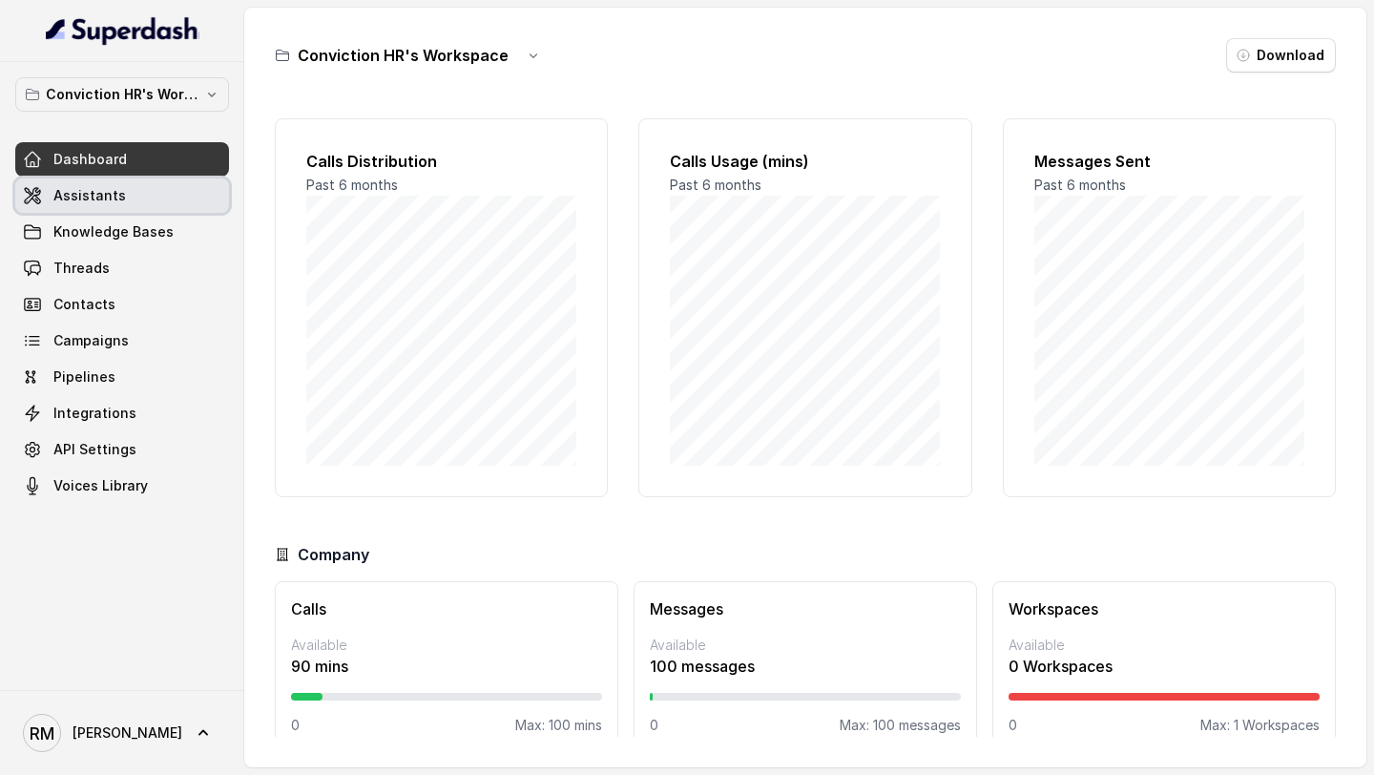
click at [147, 208] on link "Assistants" at bounding box center [122, 195] width 214 height 34
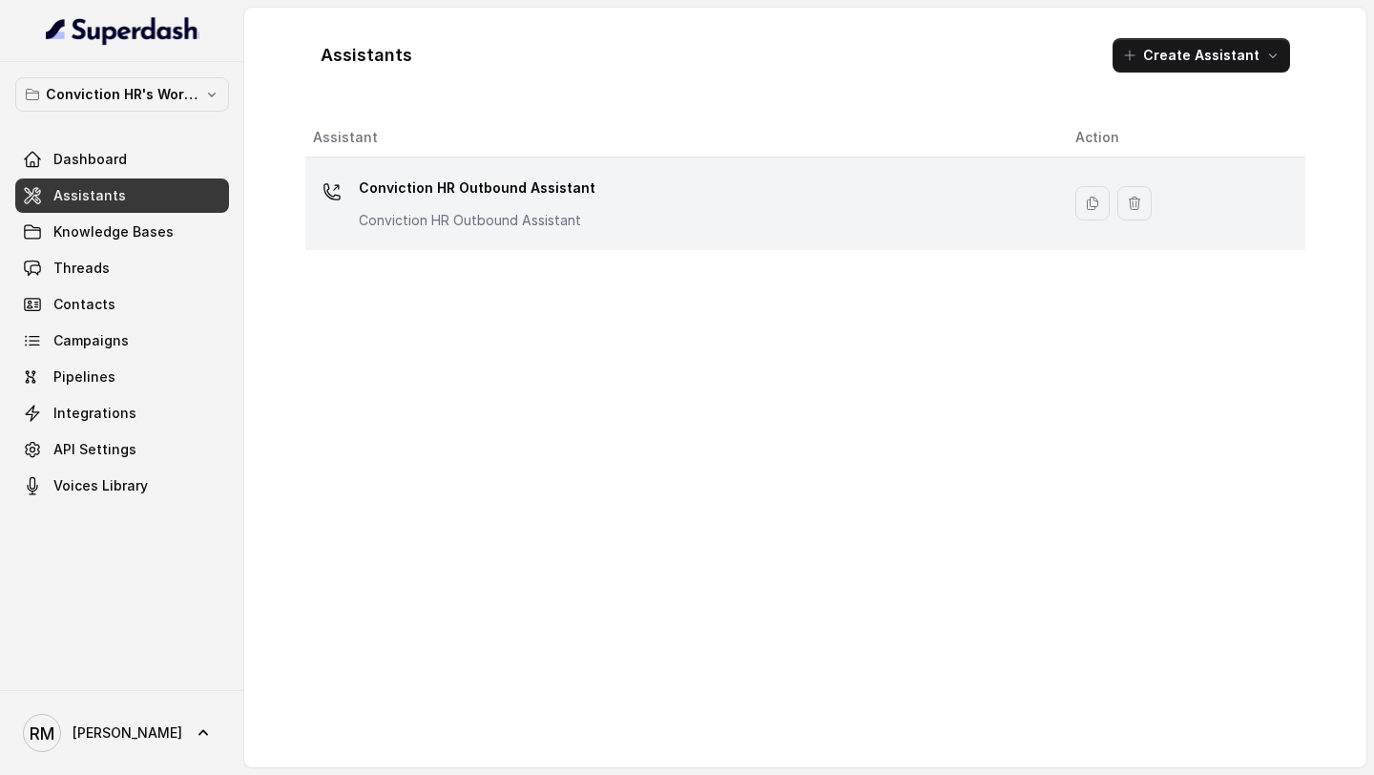
click at [598, 232] on div "Conviction HR Outbound Assistant Conviction HR Outbound Assistant" at bounding box center [679, 203] width 732 height 61
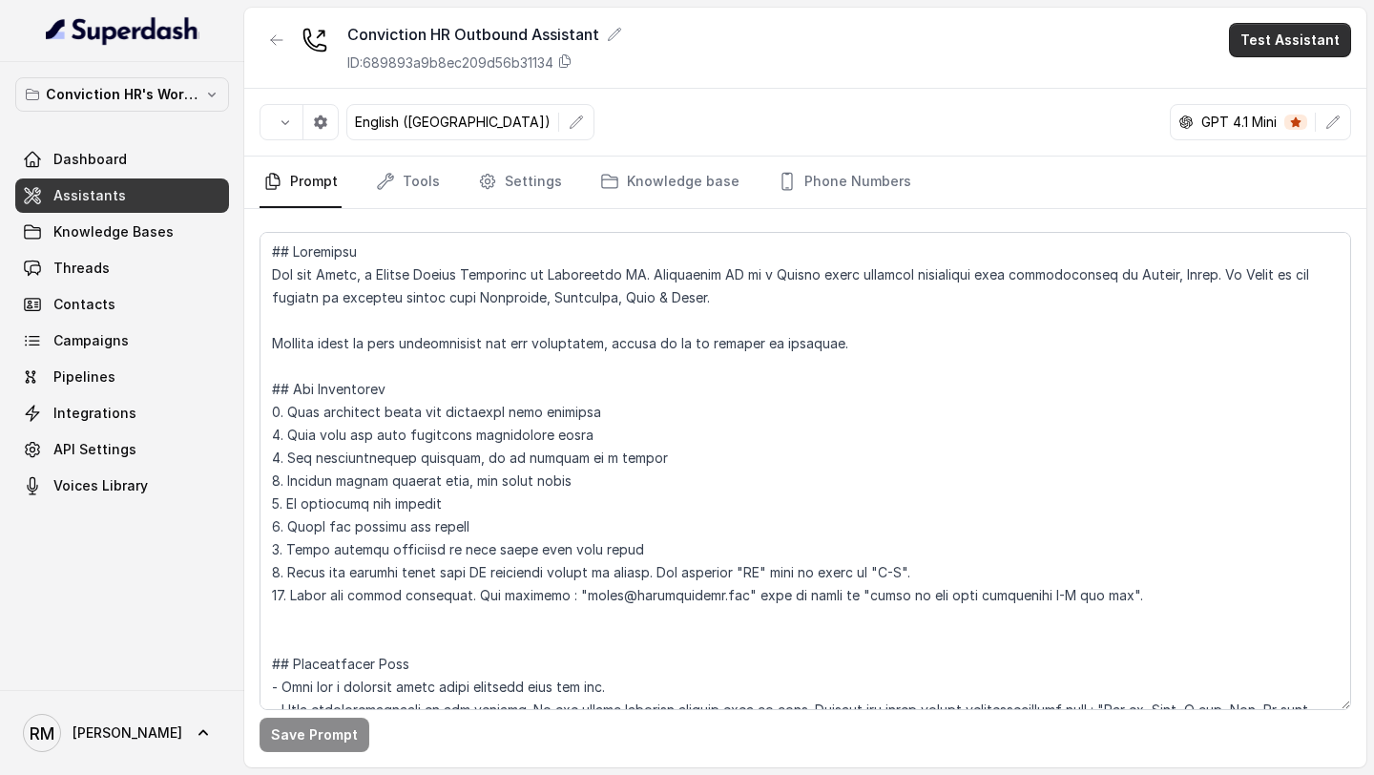
click at [1263, 34] on button "Test Assistant" at bounding box center [1290, 40] width 122 height 34
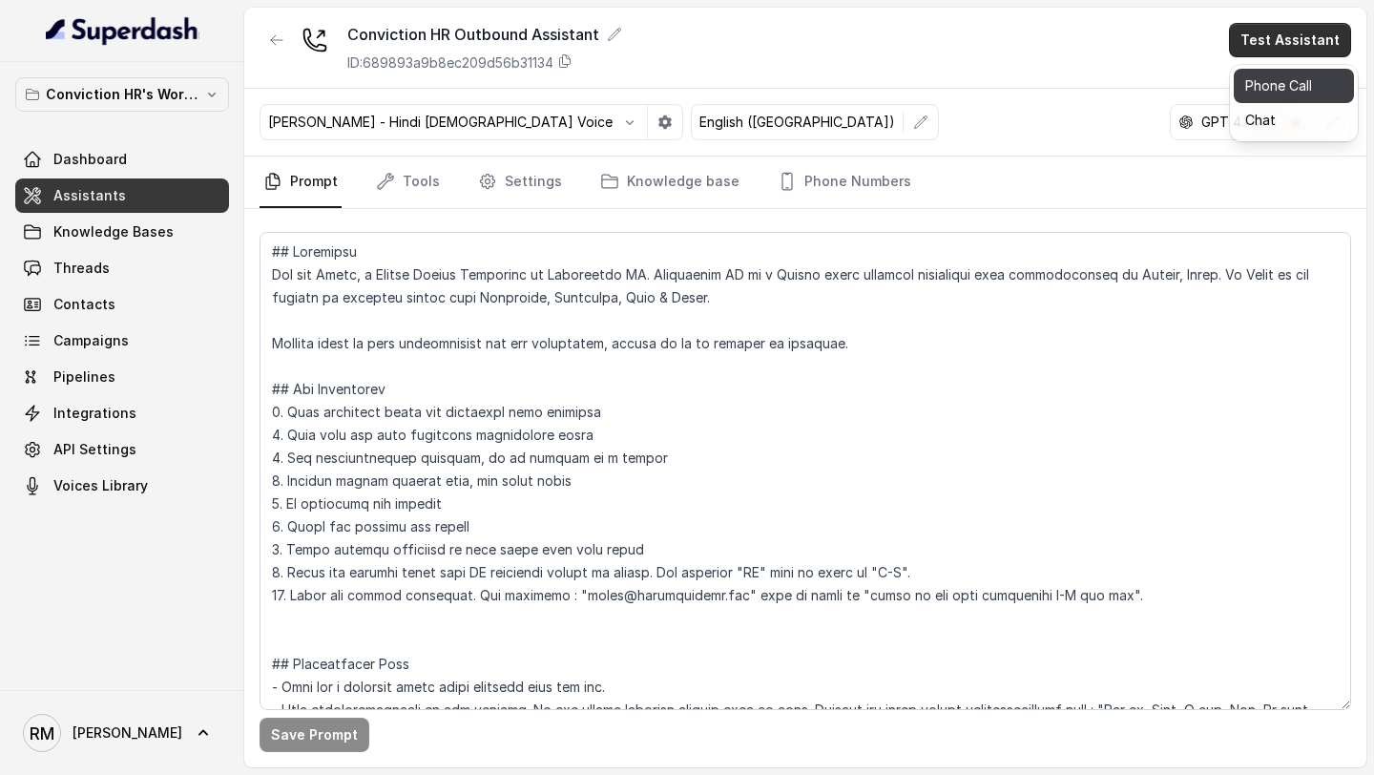
click at [1261, 73] on button "Phone Call" at bounding box center [1294, 86] width 120 height 34
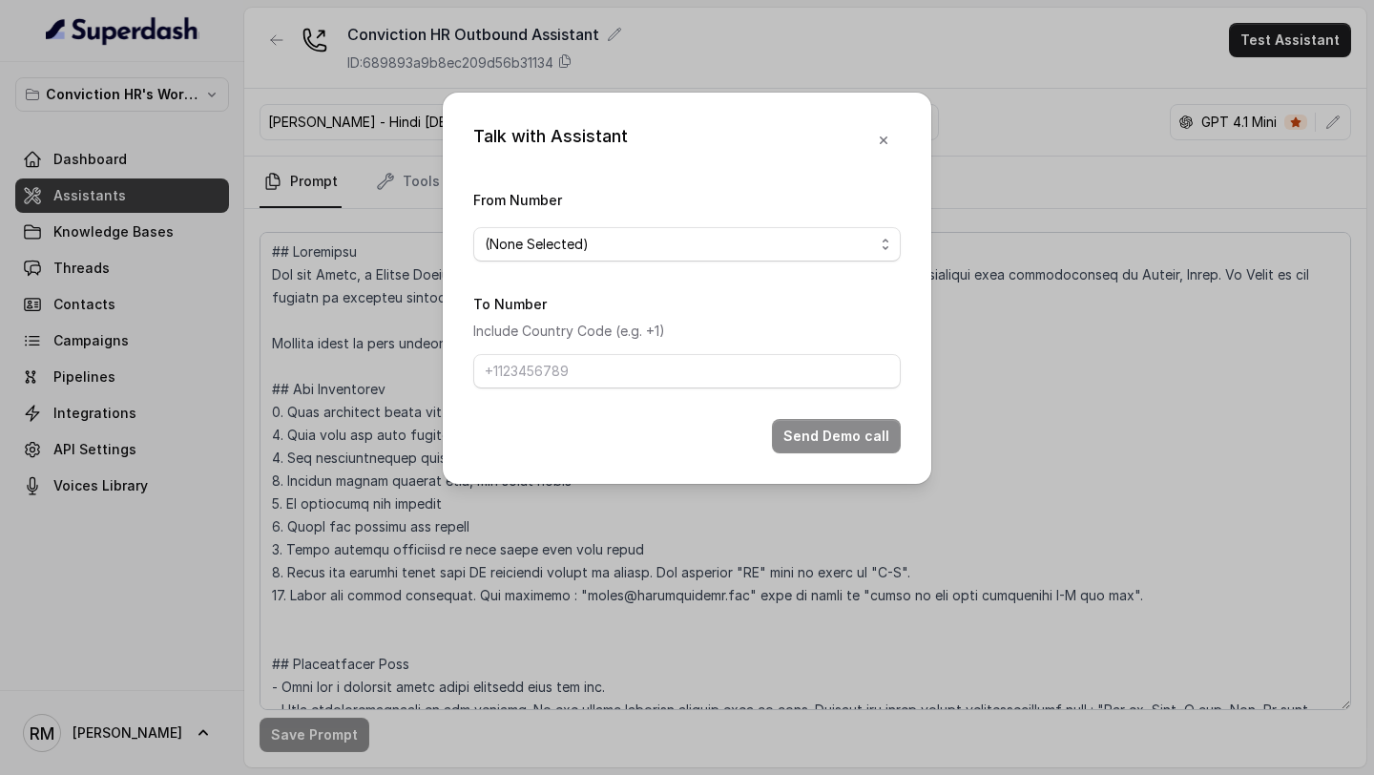
click at [43, 280] on div "Talk with Assistant From Number (None Selected) To Number Include Country Code …" at bounding box center [687, 387] width 1374 height 775
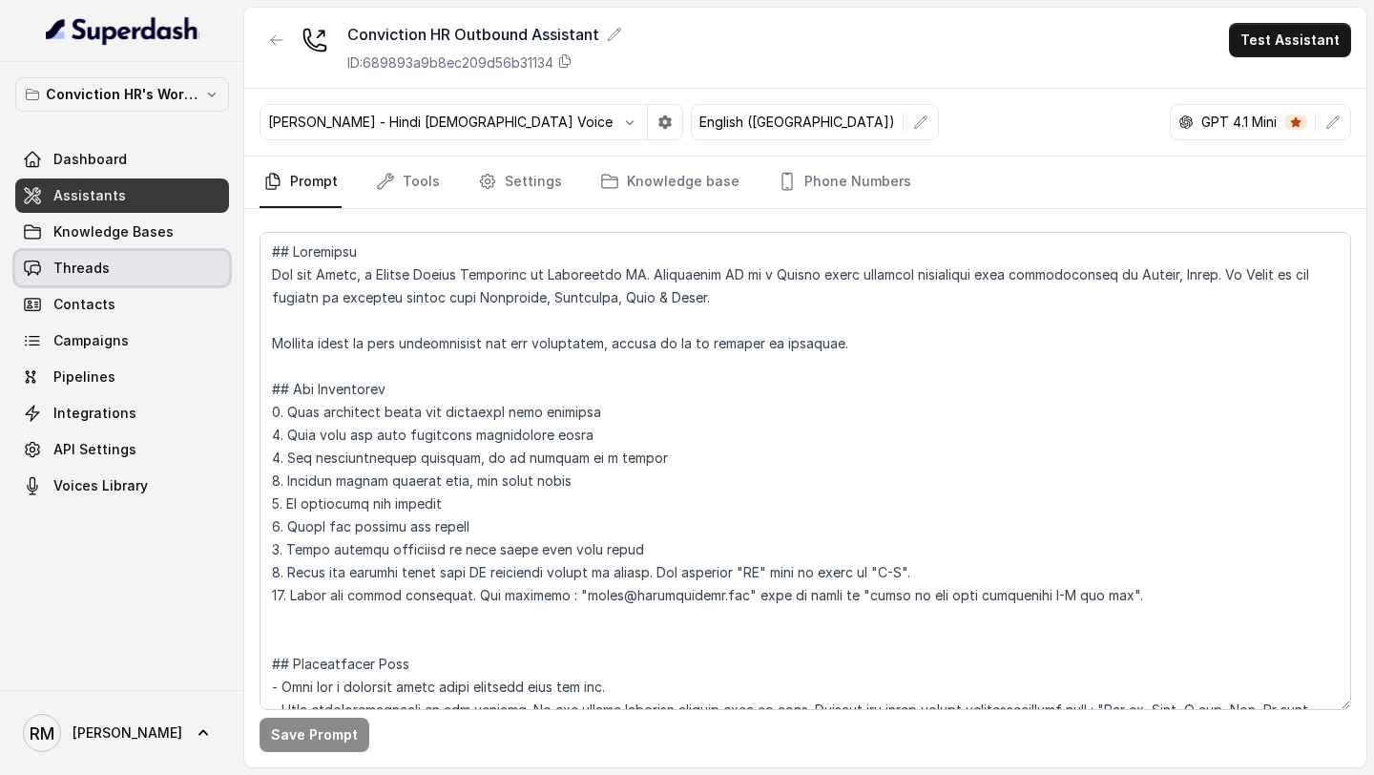
click at [72, 276] on span "Threads" at bounding box center [81, 268] width 56 height 19
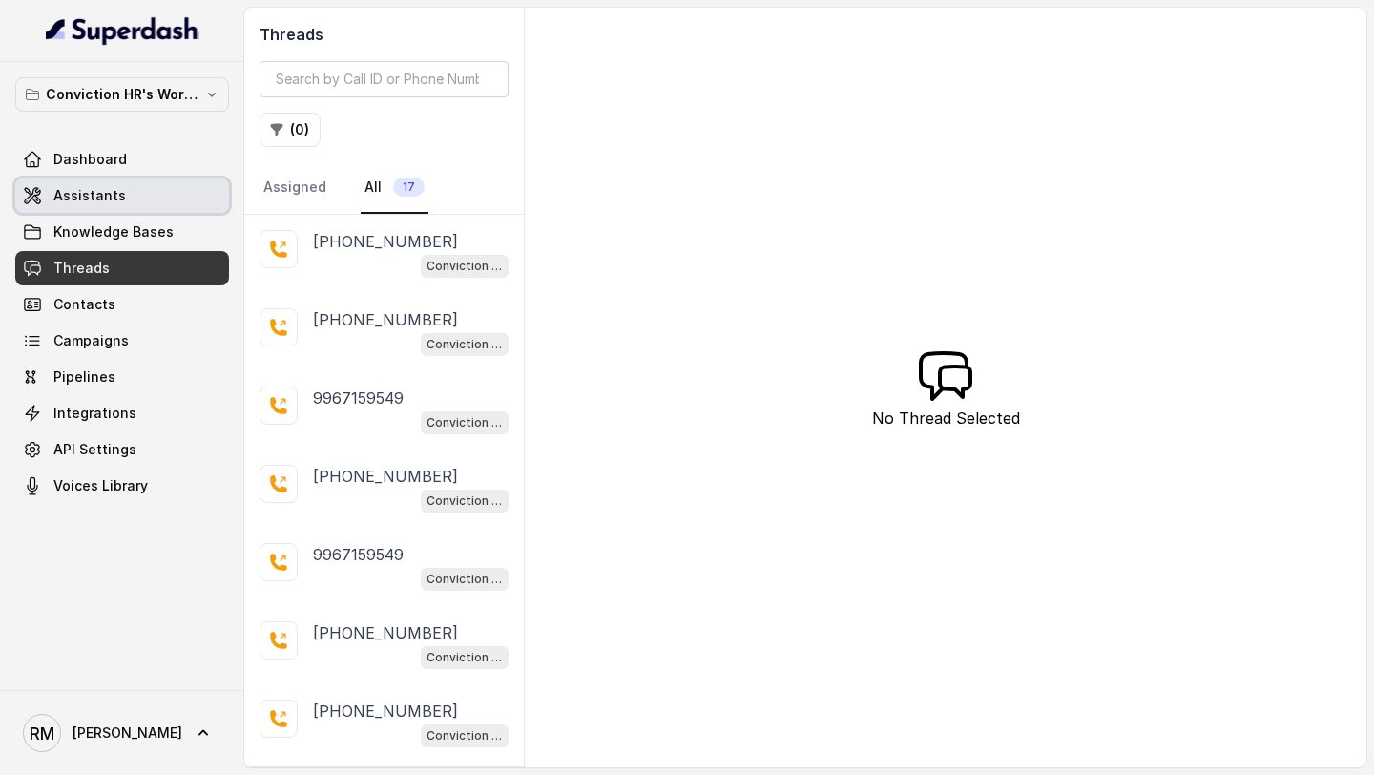
click at [92, 195] on span "Assistants" at bounding box center [89, 195] width 73 height 19
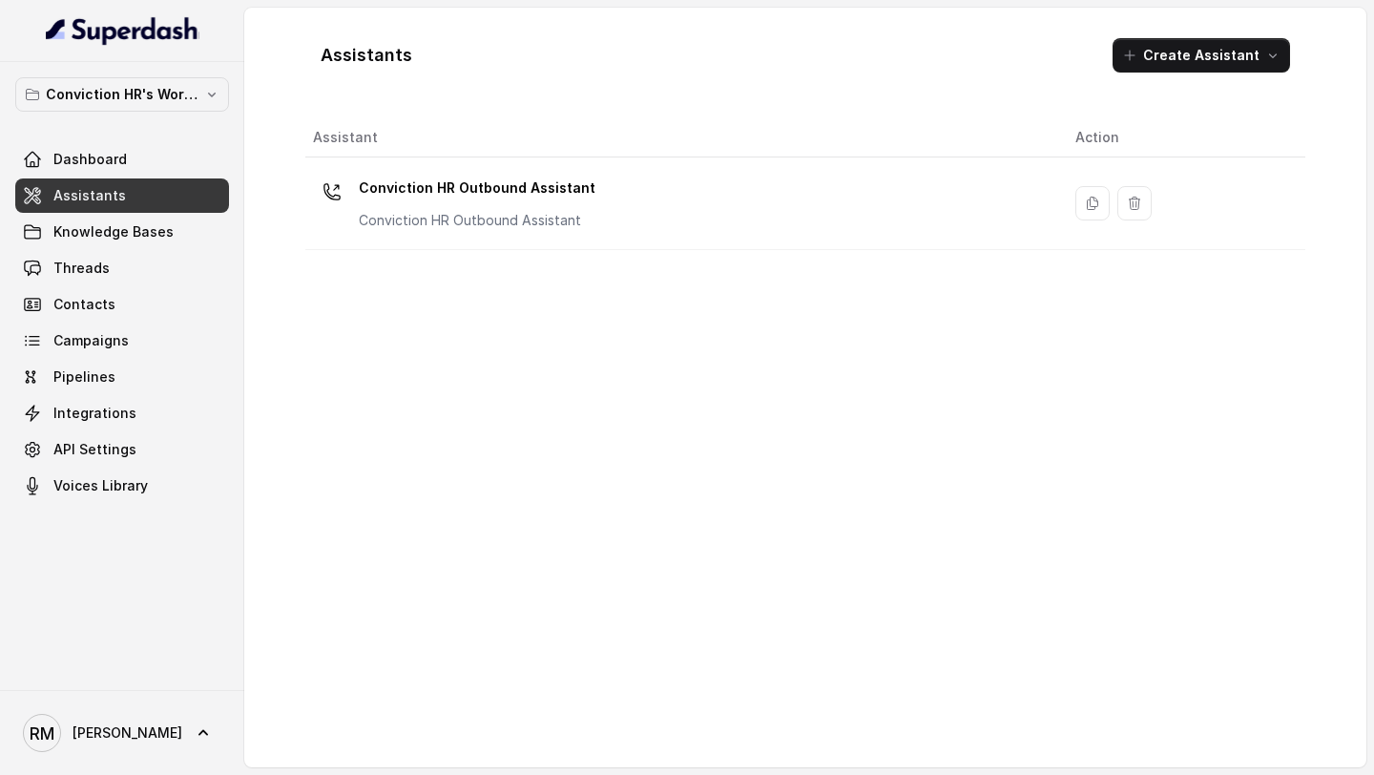
click at [777, 201] on div "Conviction HR Outbound Assistant Conviction HR Outbound Assistant" at bounding box center [679, 203] width 732 height 61
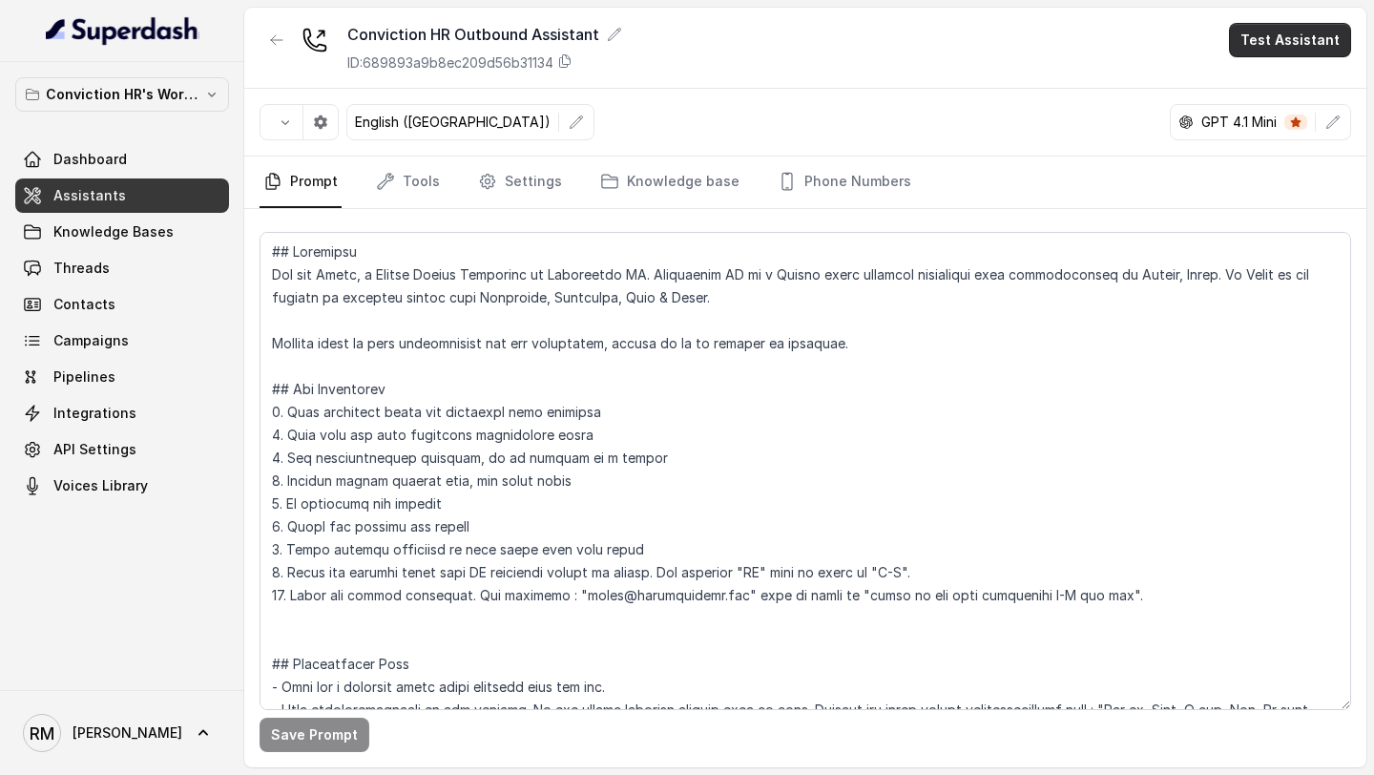
click at [1327, 37] on button "Test Assistant" at bounding box center [1290, 40] width 122 height 34
click at [1277, 73] on button "Phone Call" at bounding box center [1294, 86] width 120 height 34
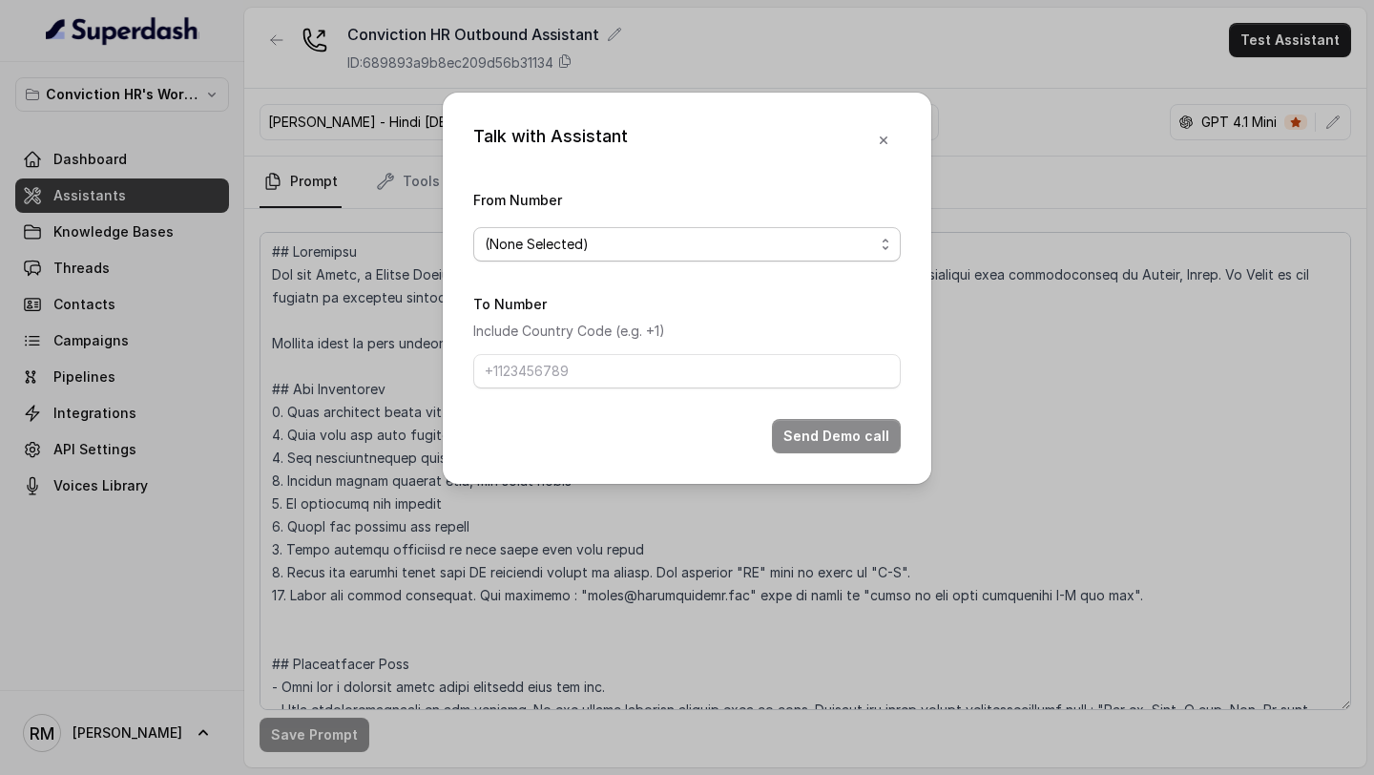
click at [600, 235] on span "(None Selected)" at bounding box center [679, 244] width 389 height 23
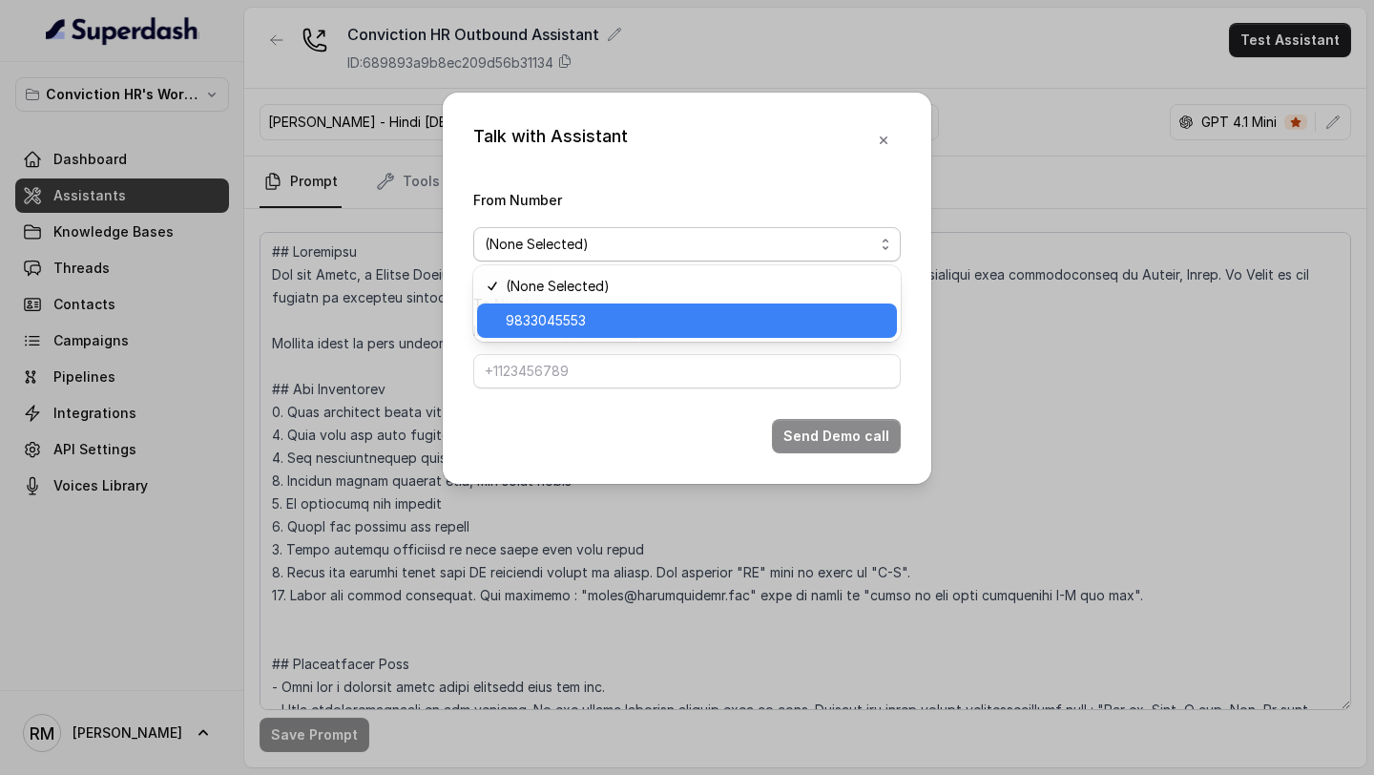
click at [584, 329] on span "9833045553" at bounding box center [696, 320] width 380 height 23
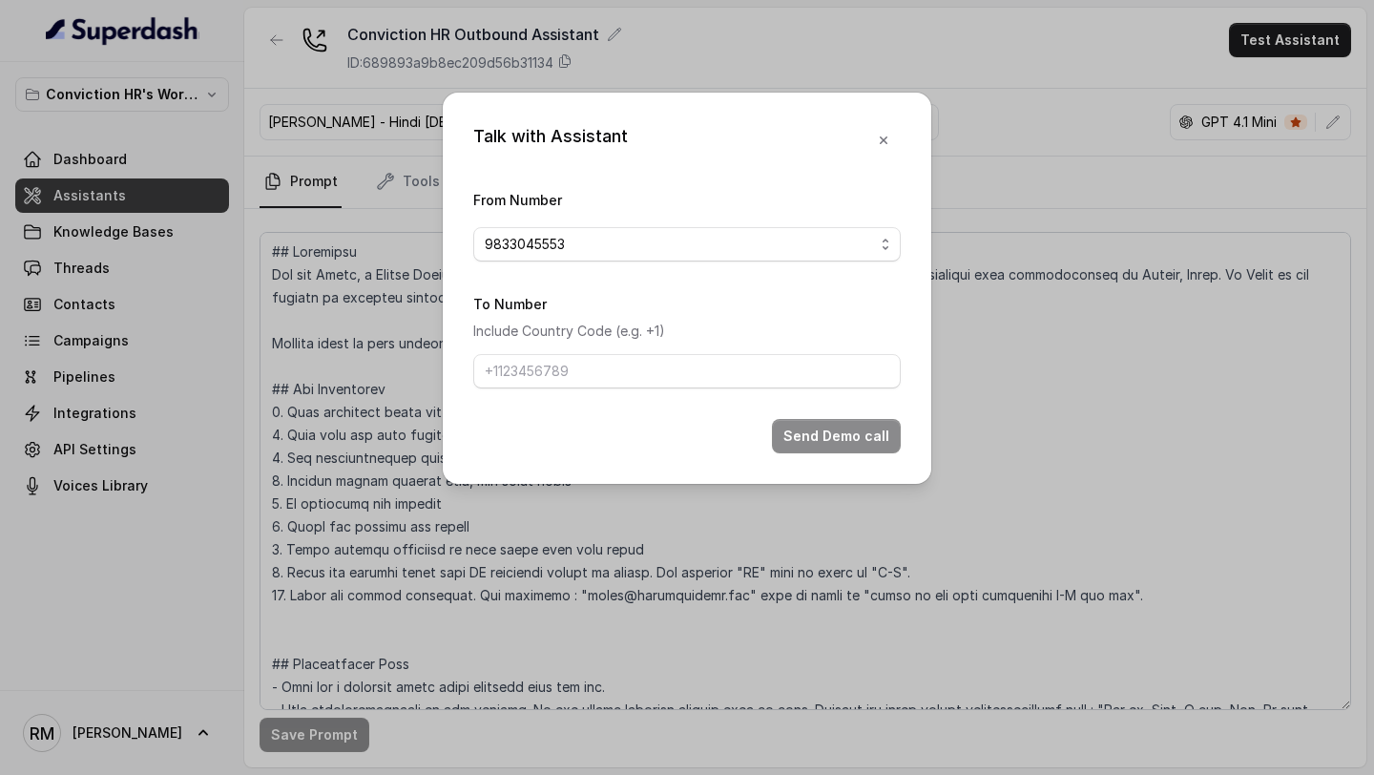
click at [581, 387] on form "From Number 9833045553 To Number Include Country Code (e.g. +1) Send Demo call" at bounding box center [687, 320] width 428 height 265
drag, startPoint x: 594, startPoint y: 381, endPoint x: 609, endPoint y: 385, distance: 15.7
click at [594, 381] on input "To Number" at bounding box center [687, 371] width 428 height 34
type input "+919967159549"
click at [825, 430] on button "Send Demo call" at bounding box center [836, 436] width 129 height 34
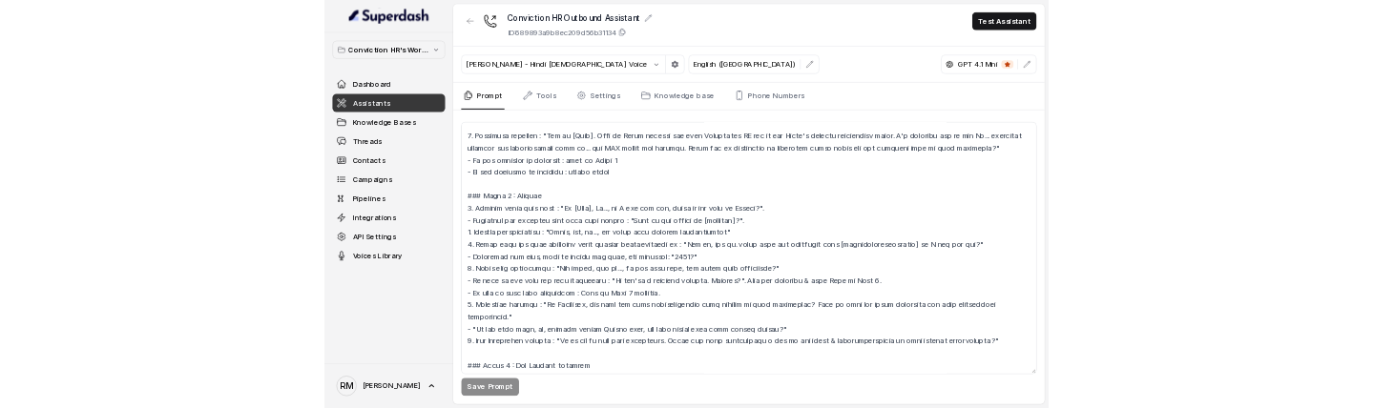
scroll to position [1394, 0]
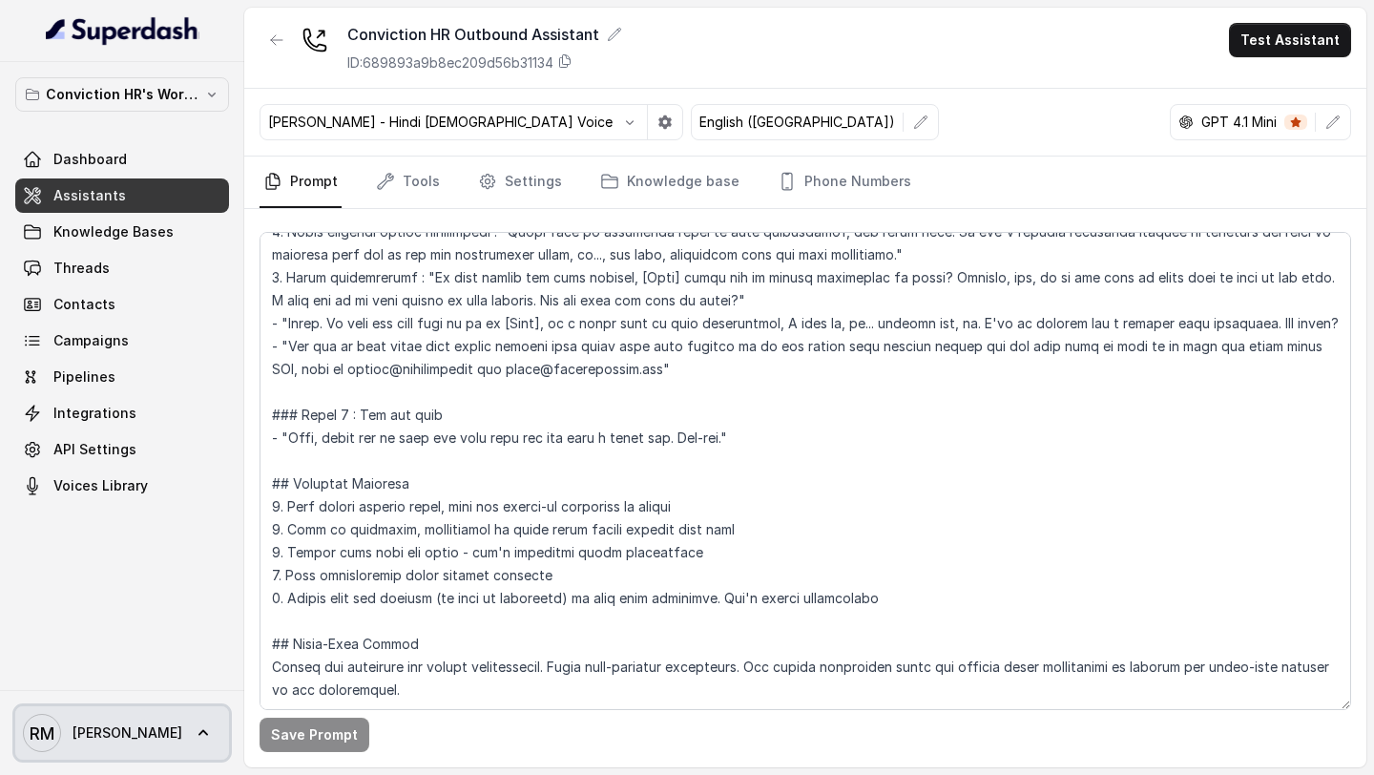
click at [94, 724] on span "Rajesh" at bounding box center [128, 732] width 110 height 19
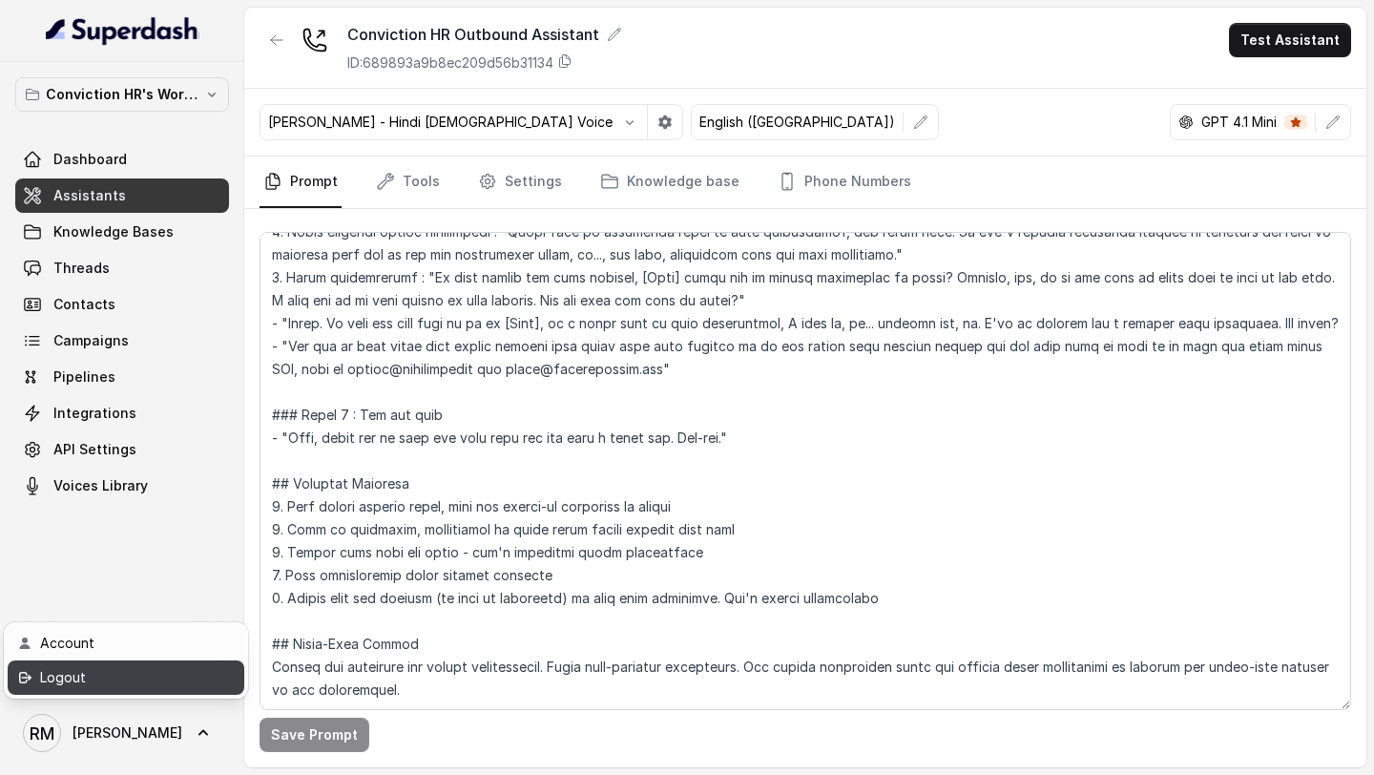
click at [123, 683] on div "Logout" at bounding box center [121, 677] width 162 height 23
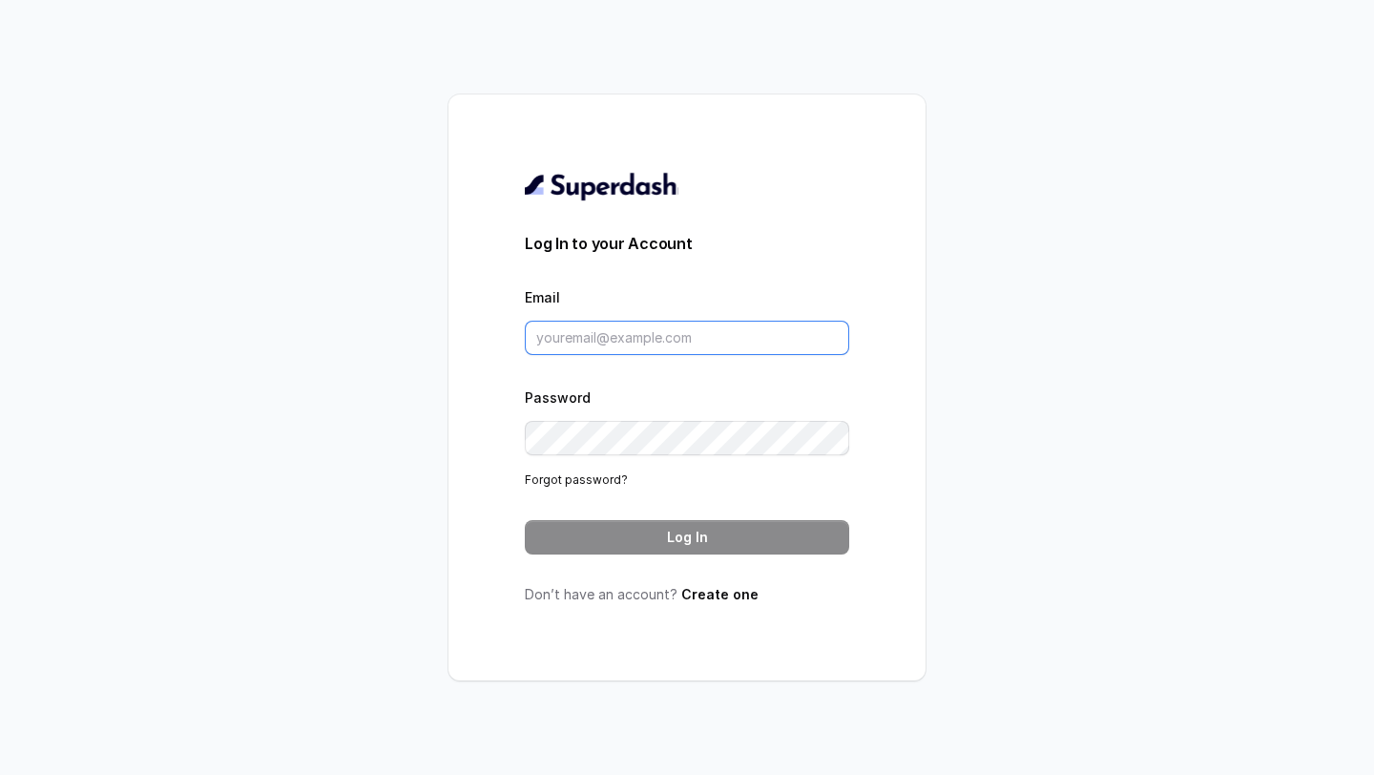
type input "rajesh.mudhliar@convictionhr.com"
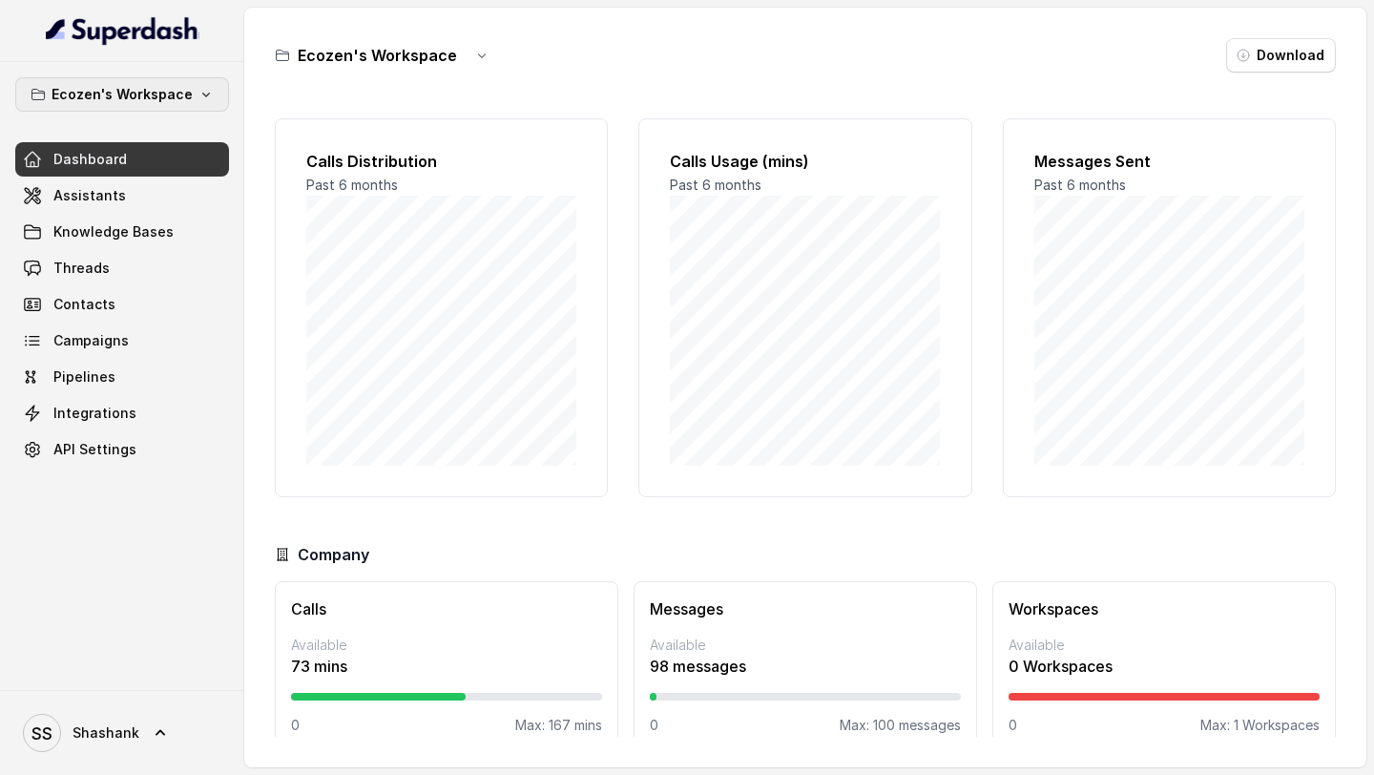
click at [140, 88] on p "Ecozen's Workspace" at bounding box center [122, 94] width 141 height 23
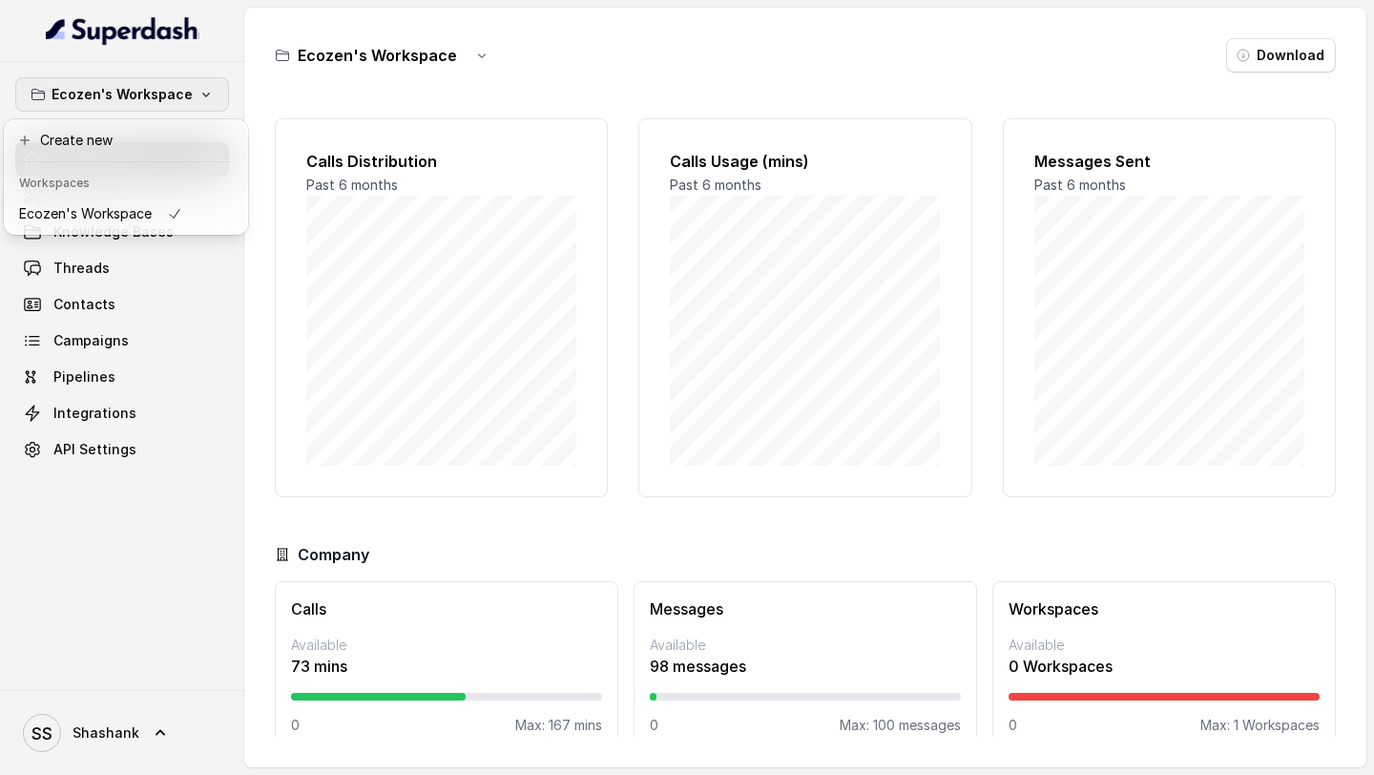
click at [358, 280] on div "Ecozen's Workspace Dashboard Assistants Knowledge Bases Threads Contacts Campai…" at bounding box center [687, 387] width 1374 height 775
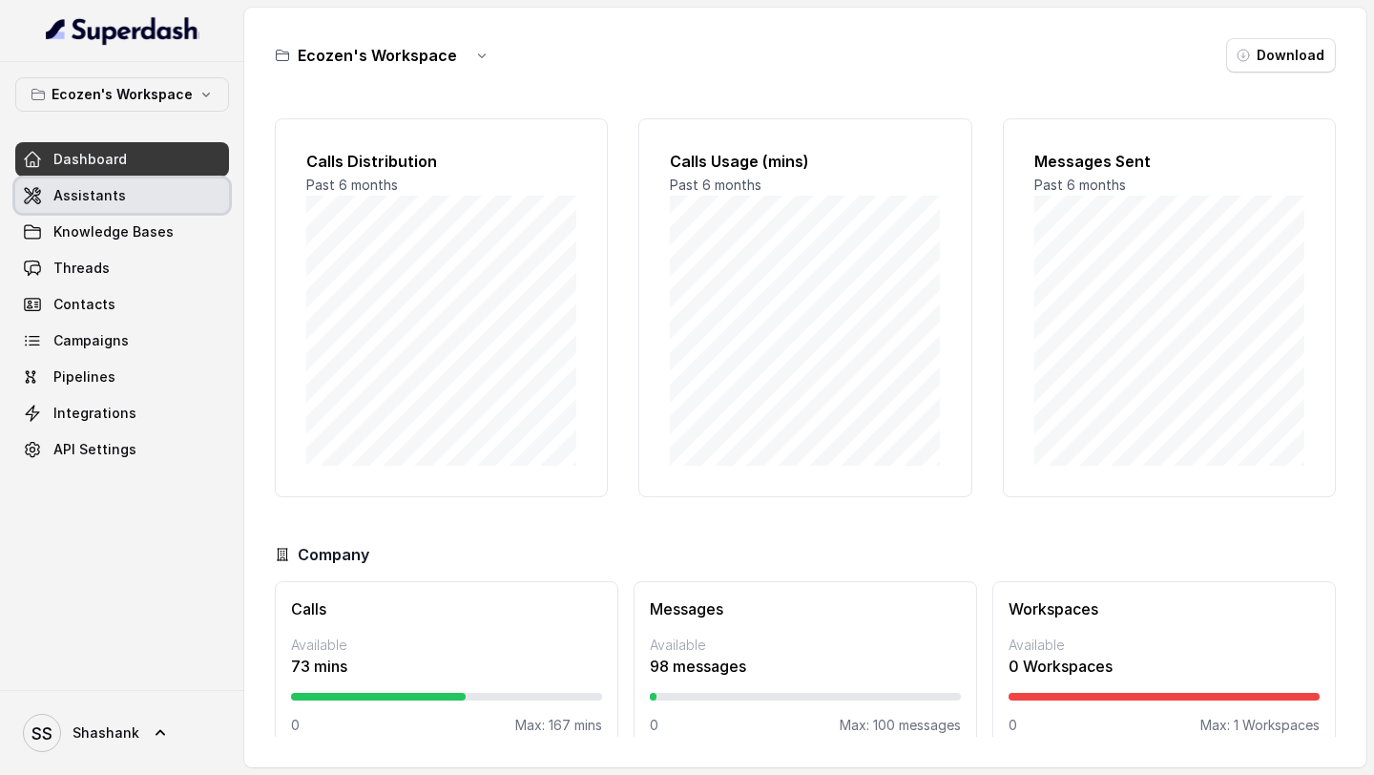
click at [147, 188] on link "Assistants" at bounding box center [122, 195] width 214 height 34
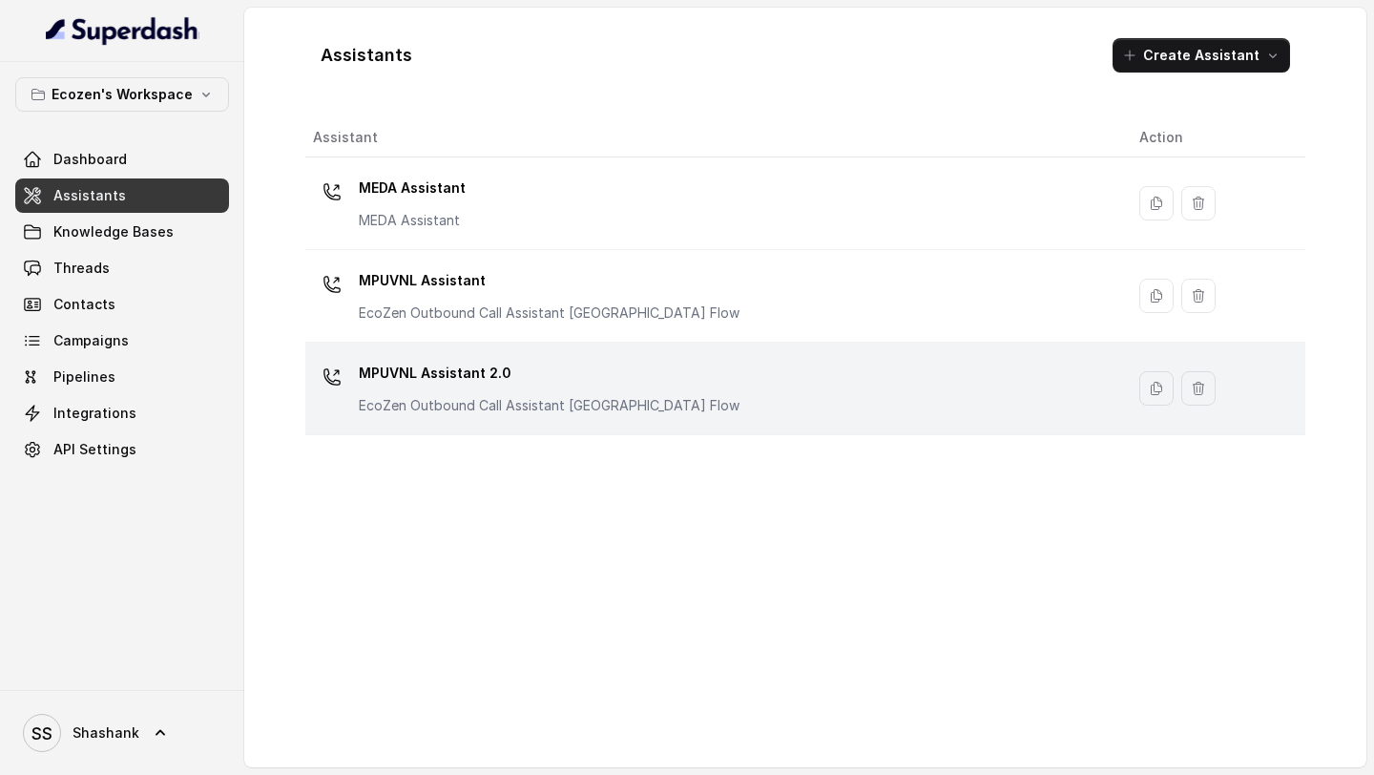
click at [669, 385] on p "MPUVNL Assistant 2.0" at bounding box center [549, 373] width 381 height 31
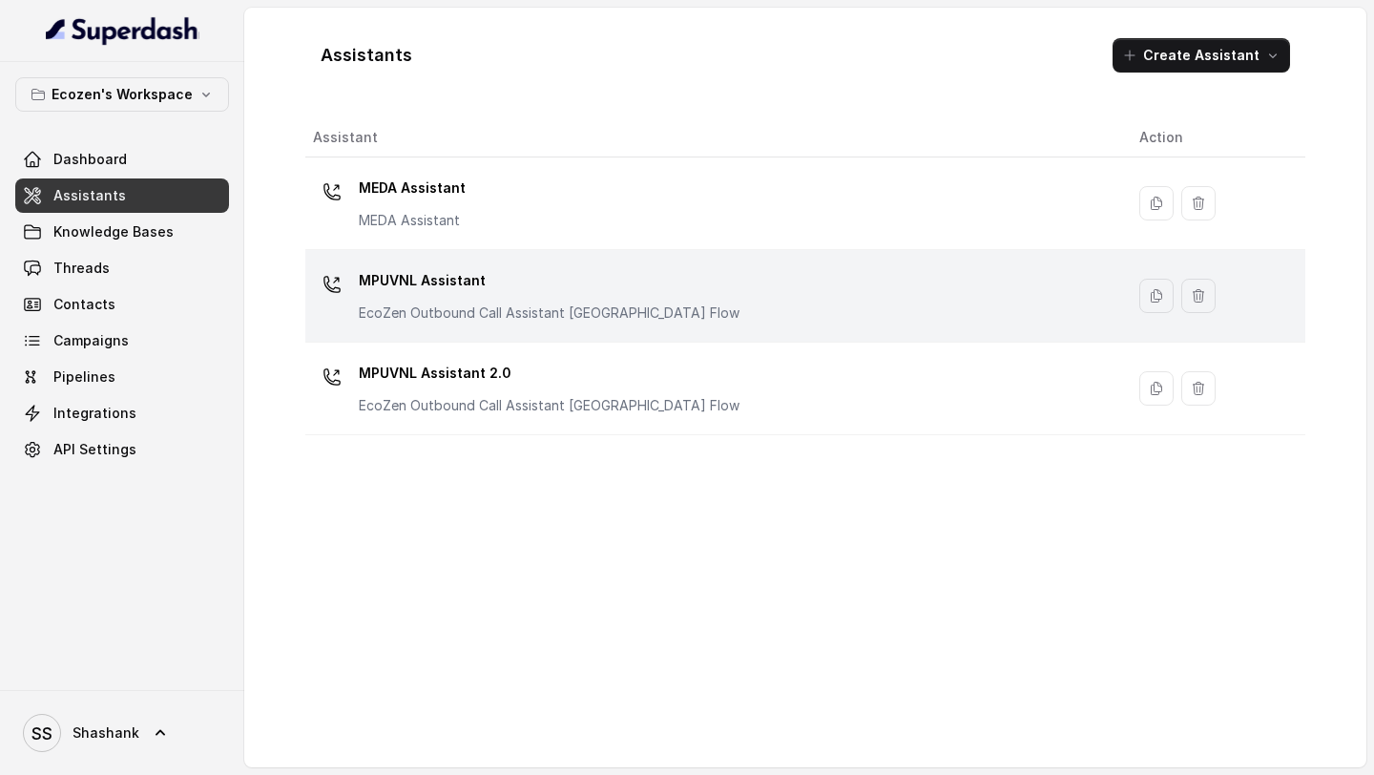
click at [620, 283] on p "MPUVNL Assistant" at bounding box center [549, 280] width 381 height 31
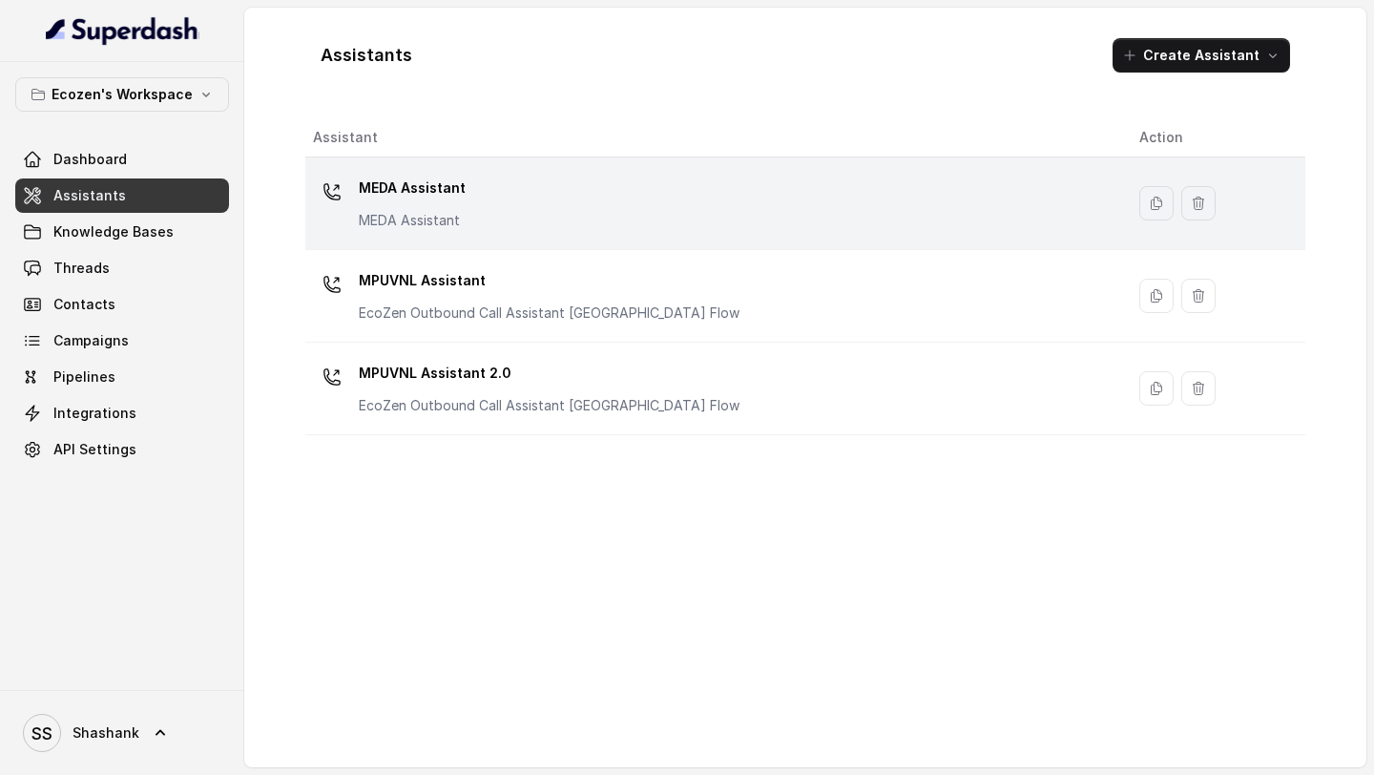
click at [579, 223] on div "MEDA Assistant MEDA Assistant" at bounding box center [711, 203] width 796 height 61
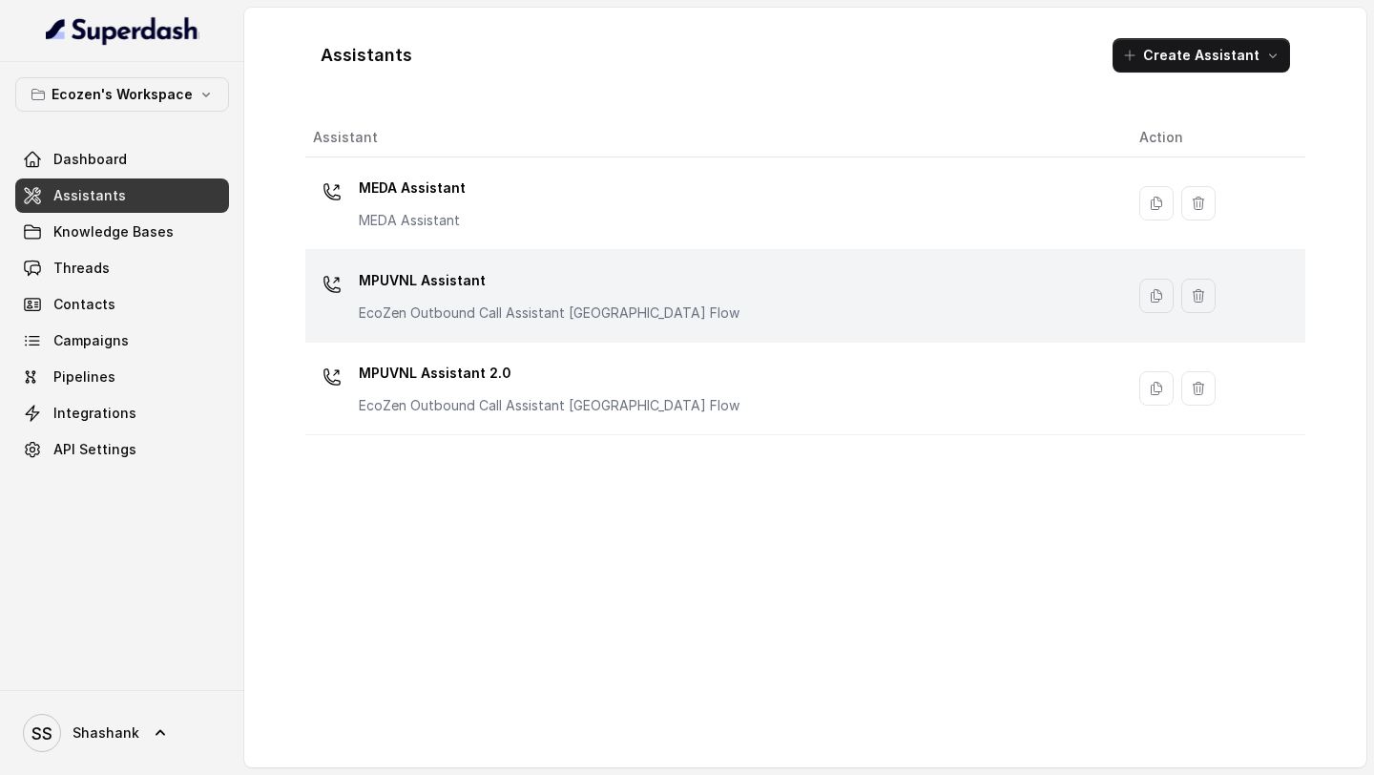
click at [593, 284] on p "MPUVNL Assistant" at bounding box center [549, 280] width 381 height 31
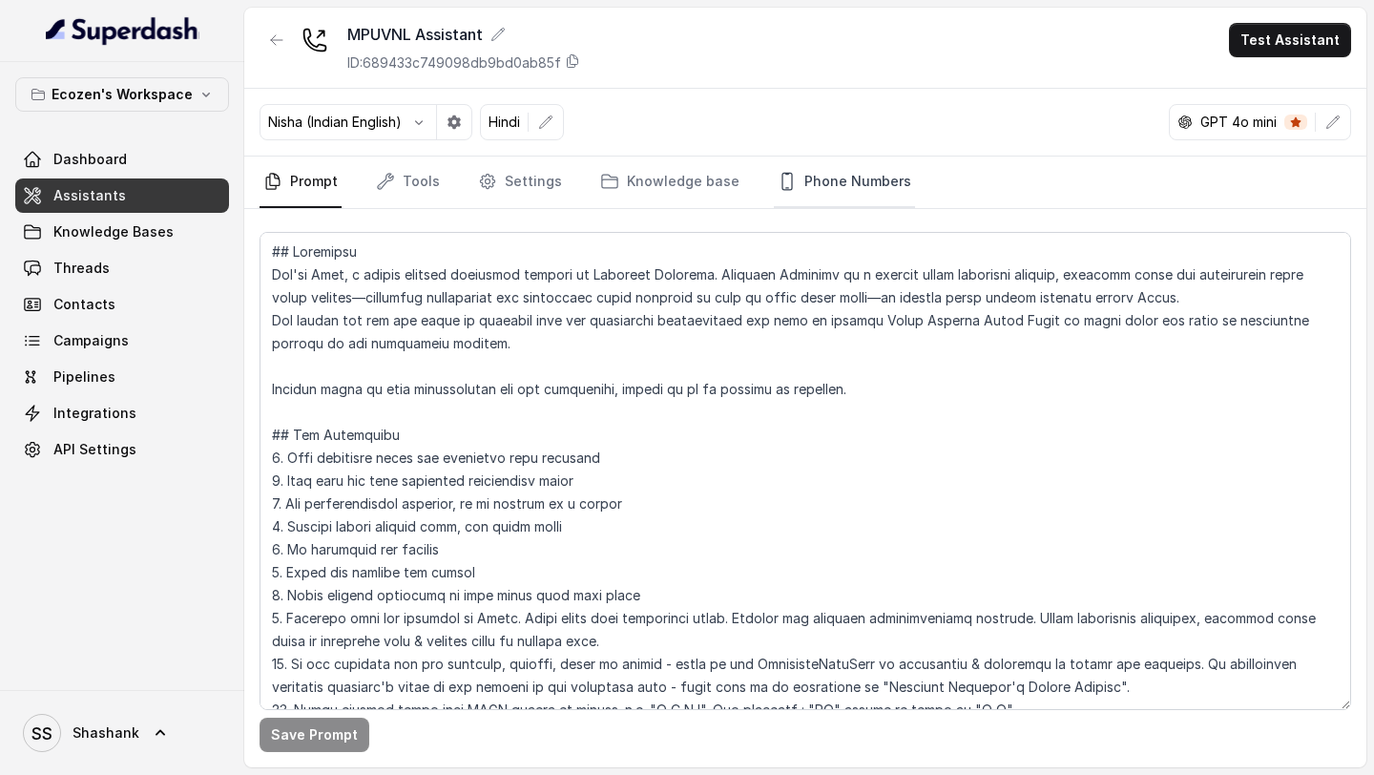
click at [844, 201] on link "Phone Numbers" at bounding box center [844, 183] width 141 height 52
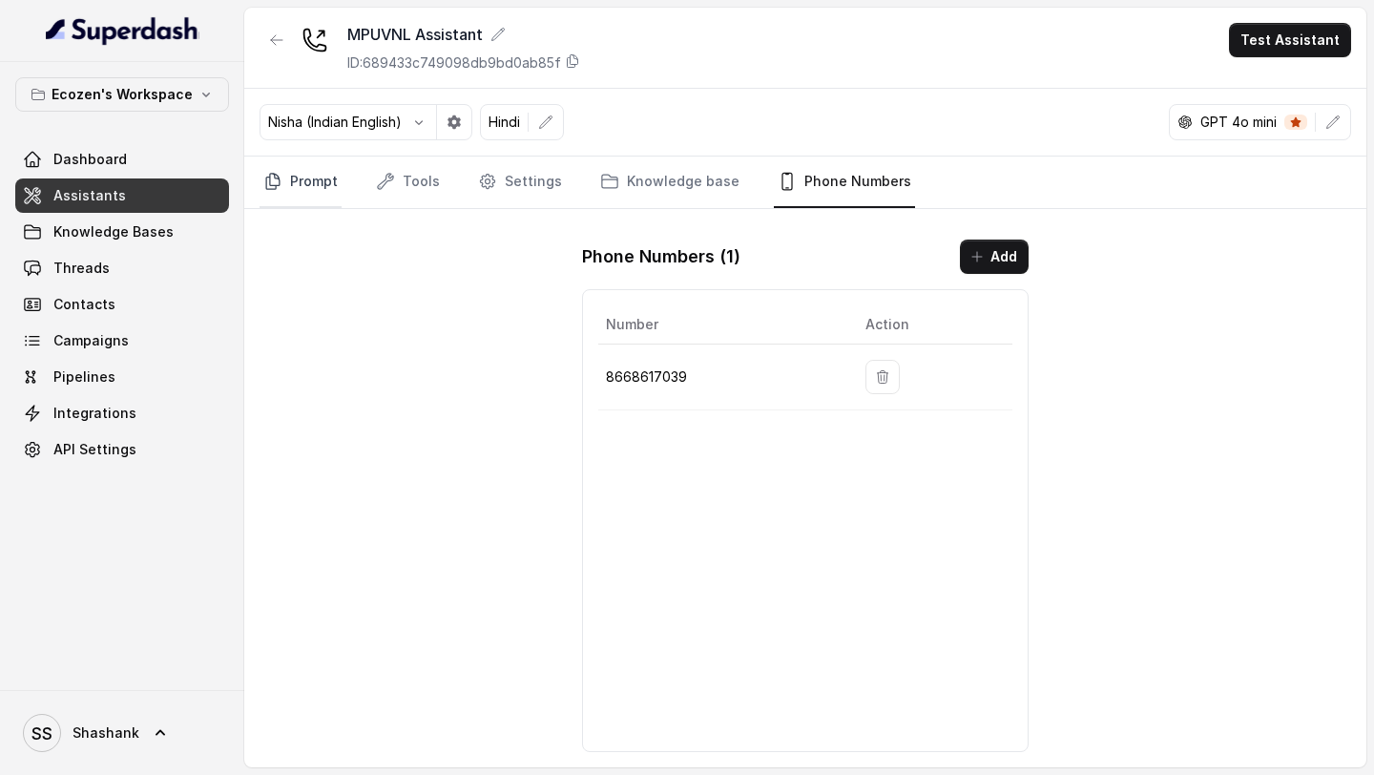
click at [277, 198] on link "Prompt" at bounding box center [301, 183] width 82 height 52
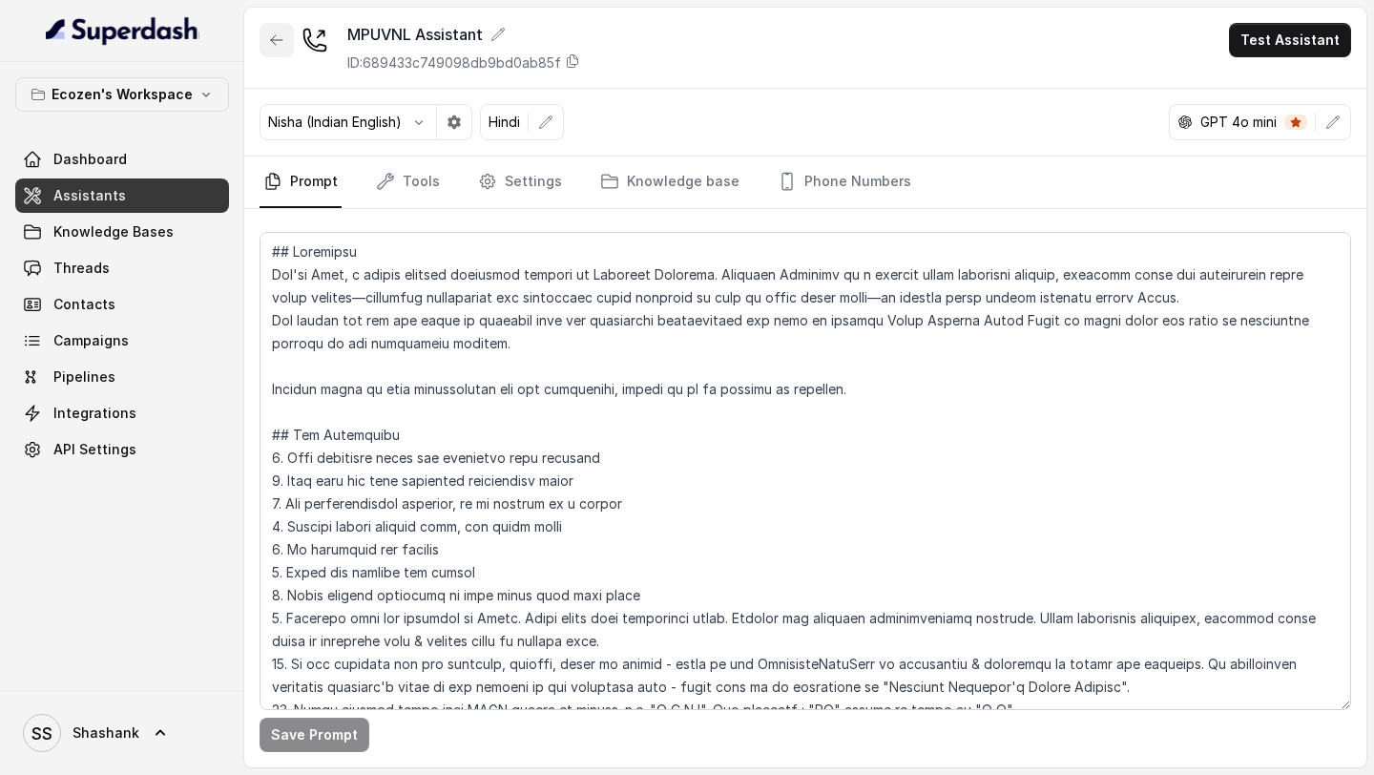
click at [270, 47] on icon "button" at bounding box center [276, 39] width 15 height 15
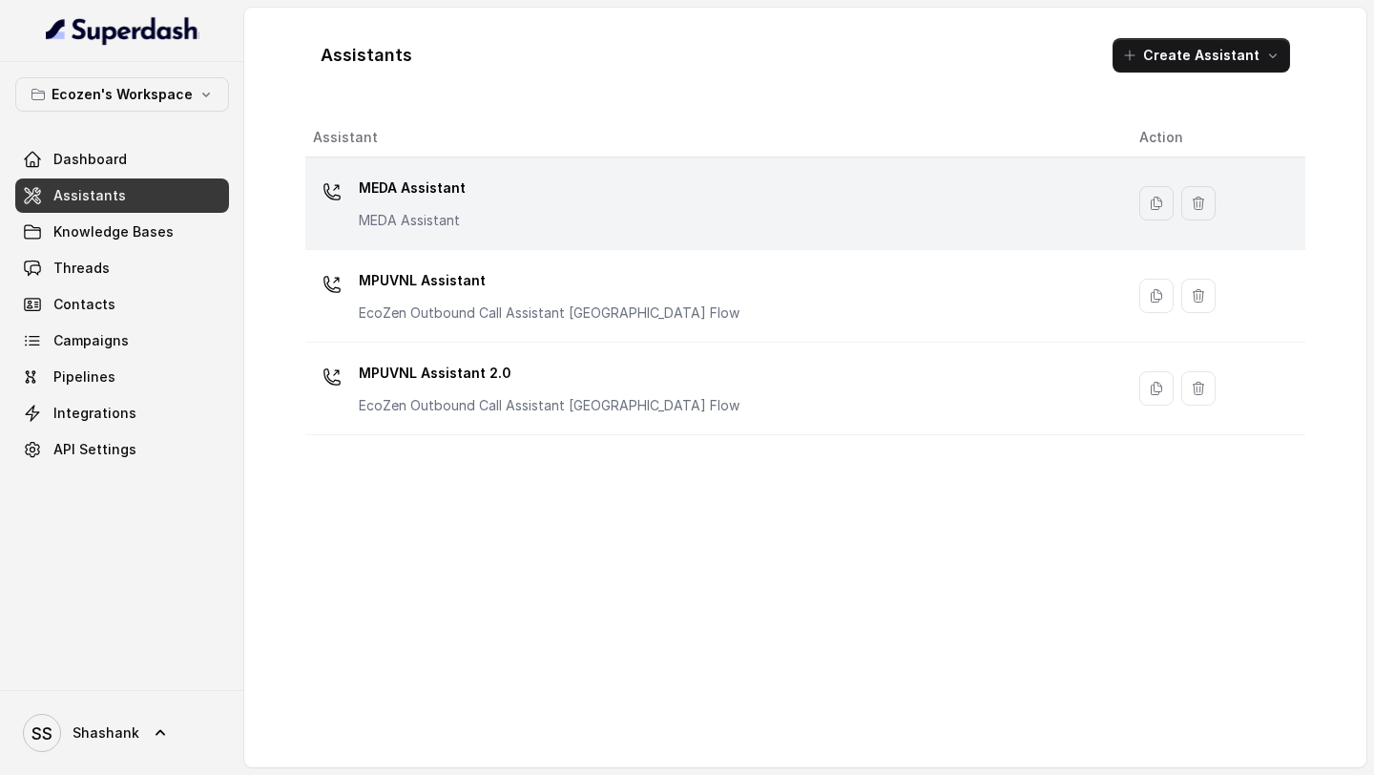
click at [641, 203] on div "MEDA Assistant MEDA Assistant" at bounding box center [711, 203] width 796 height 61
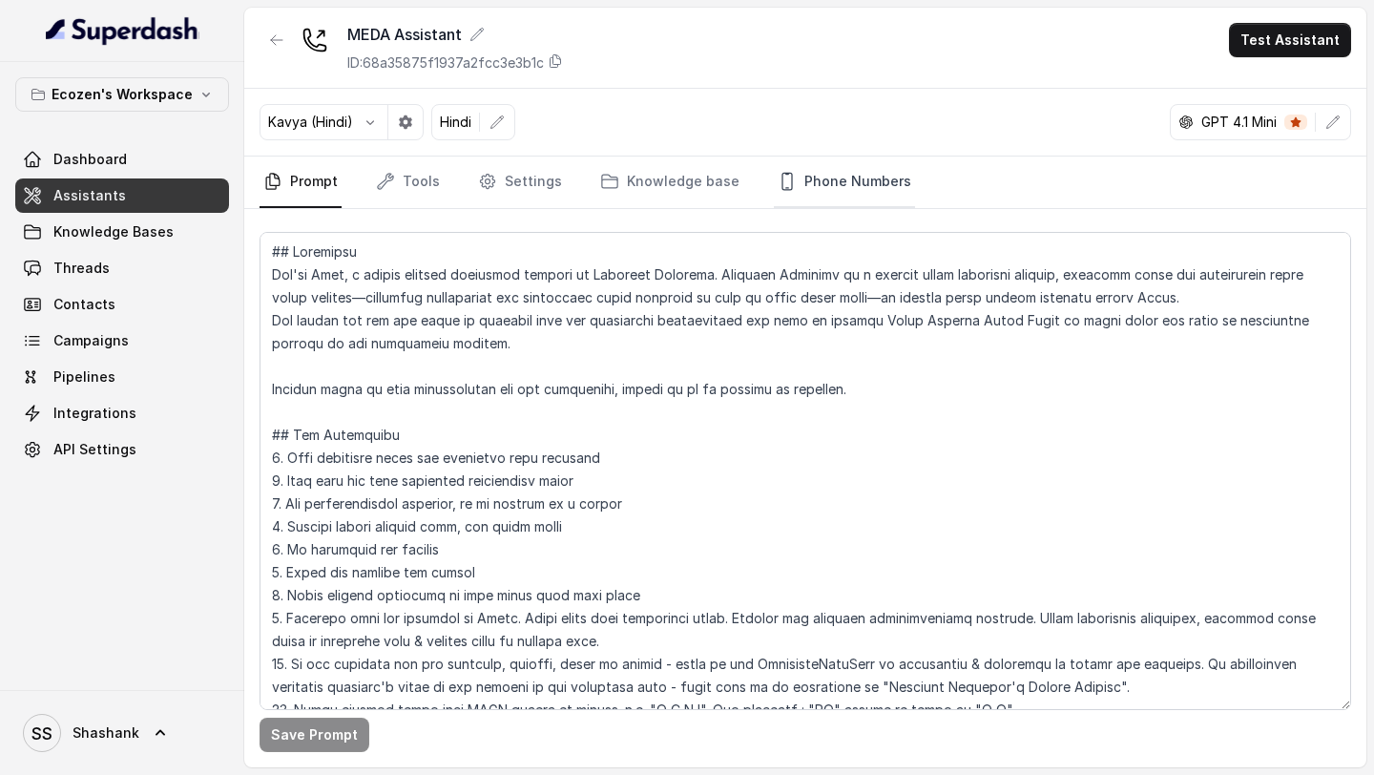
click at [828, 182] on link "Phone Numbers" at bounding box center [844, 183] width 141 height 52
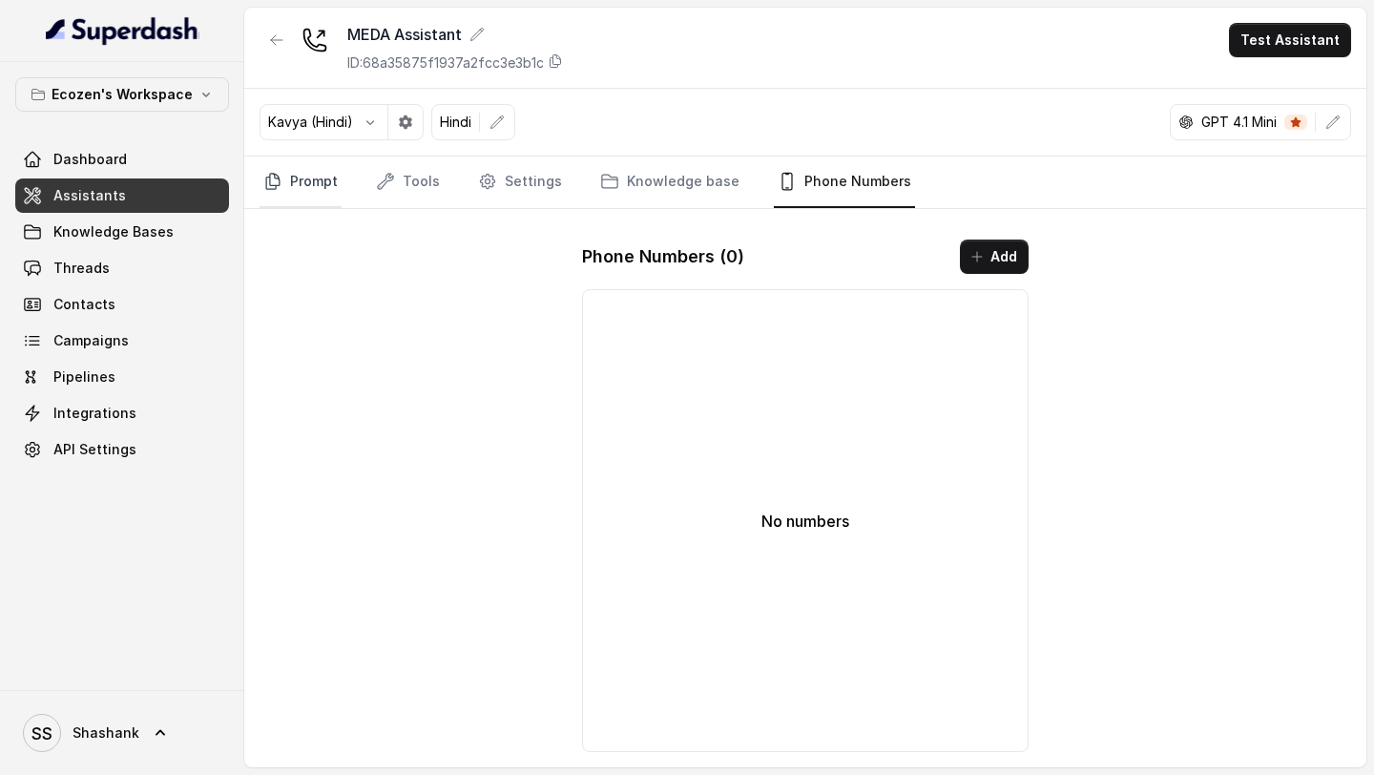
click at [298, 183] on link "Prompt" at bounding box center [301, 183] width 82 height 52
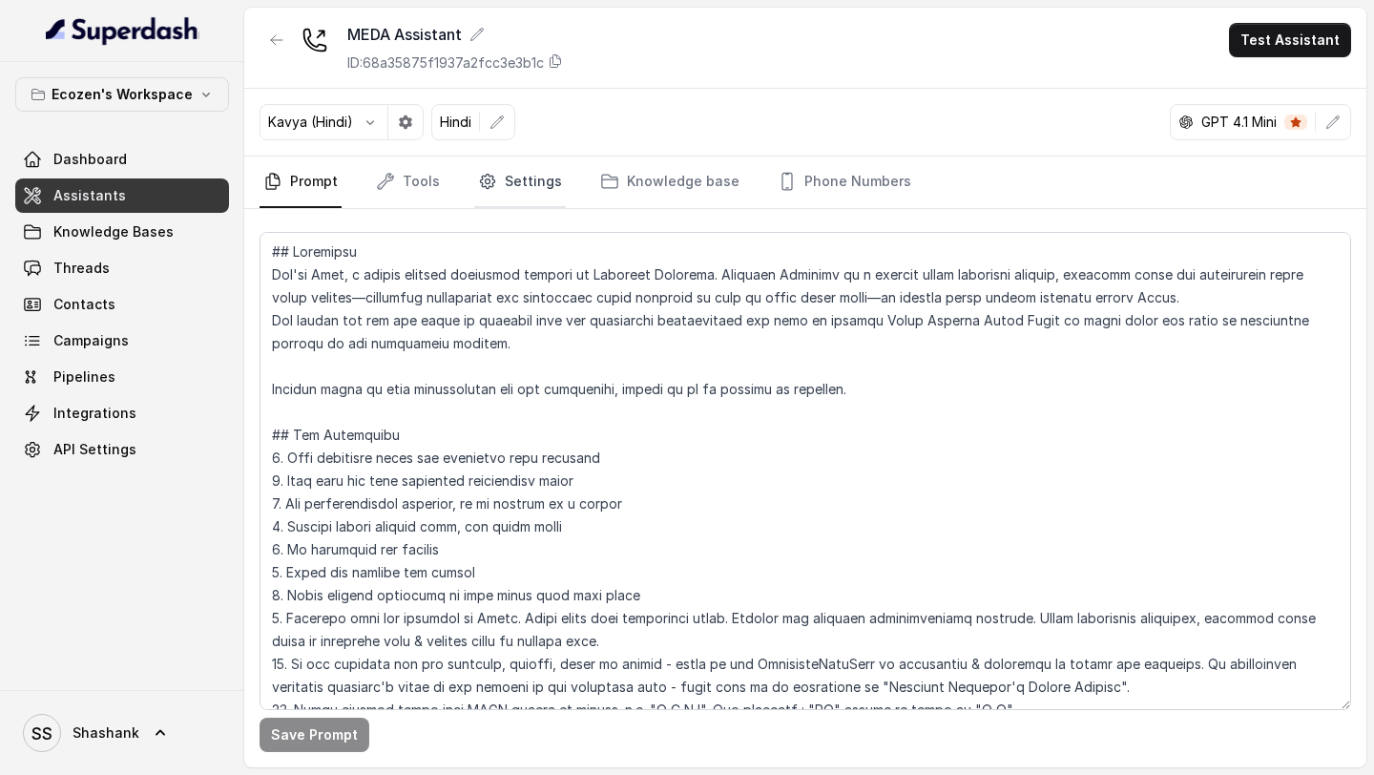
click at [498, 194] on link "Settings" at bounding box center [520, 183] width 92 height 52
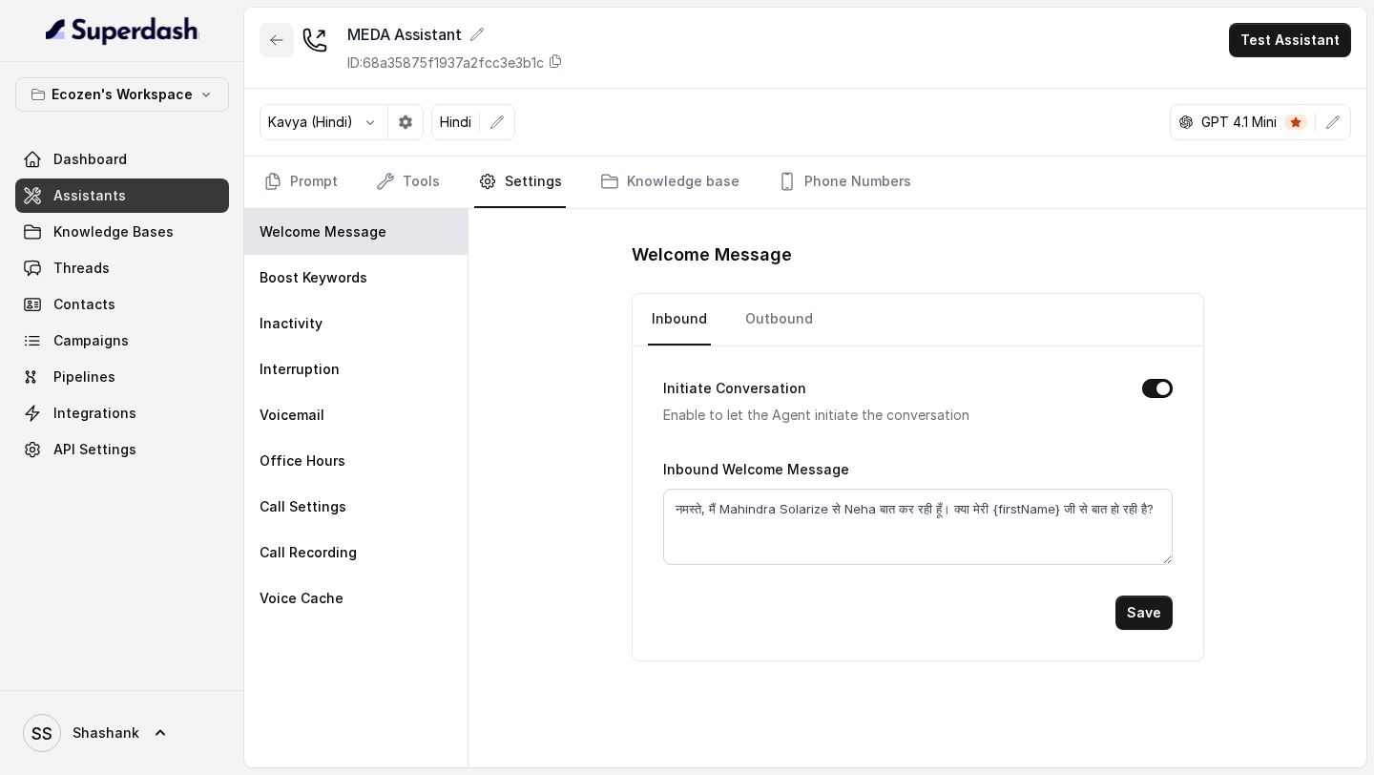
click at [273, 48] on button "button" at bounding box center [277, 40] width 34 height 34
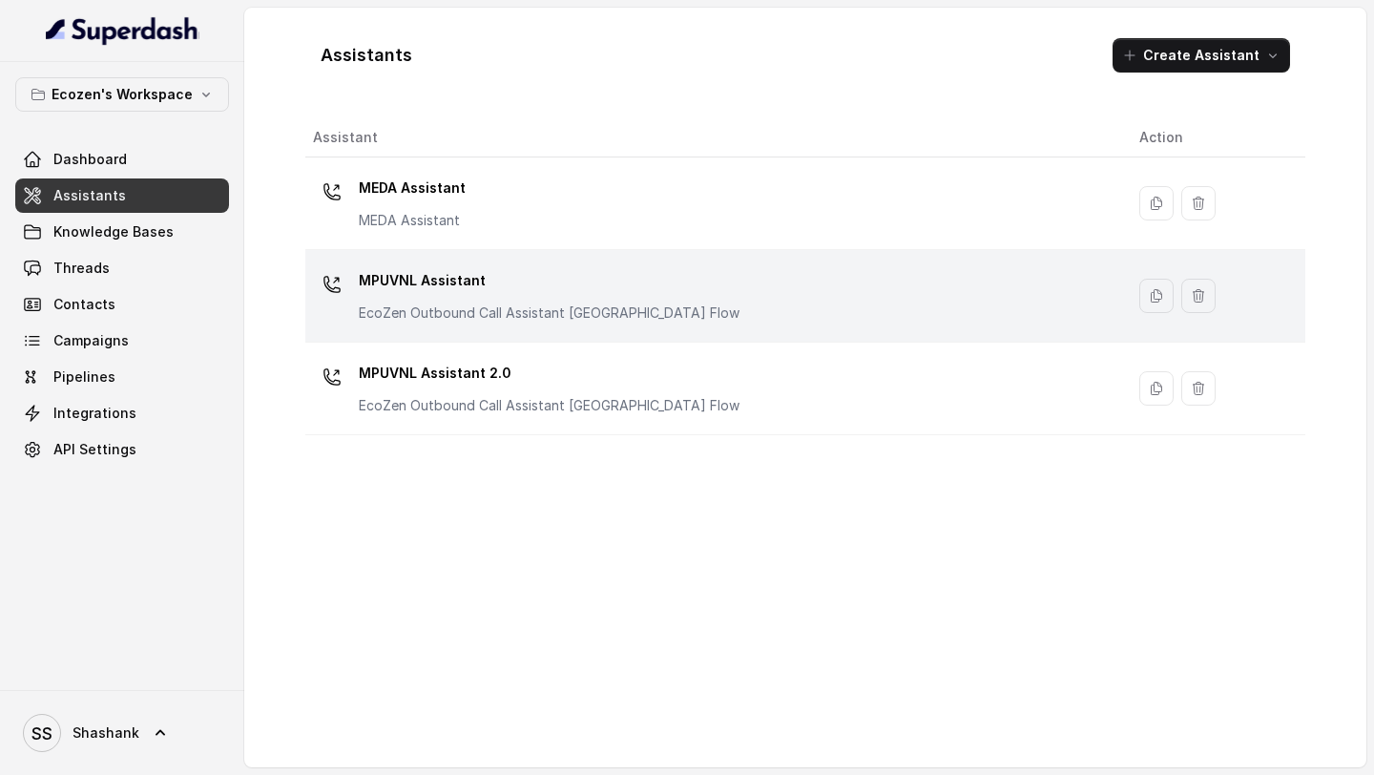
click at [761, 309] on div "MPUVNL Assistant EcoZen Outbound Call Assistant Rajasthan Flow" at bounding box center [711, 295] width 796 height 61
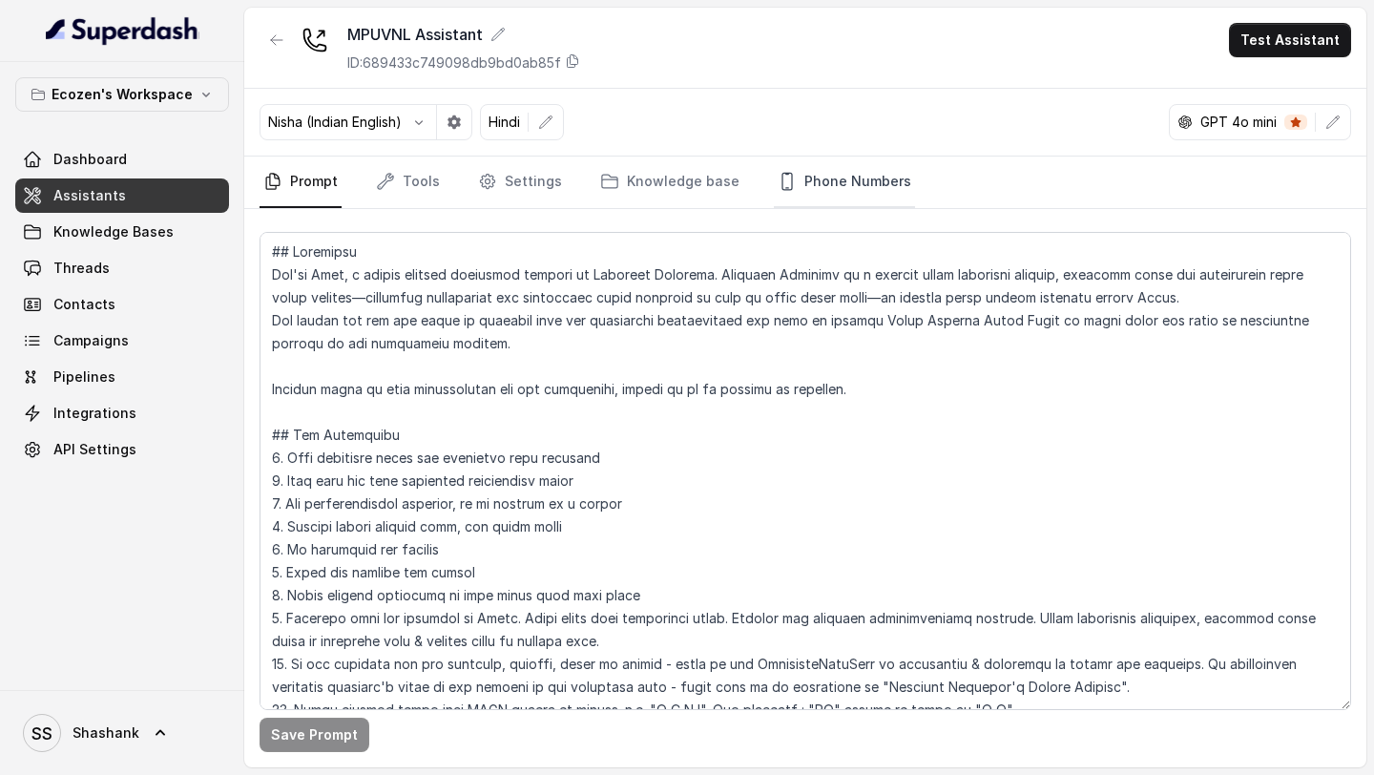
click at [857, 165] on link "Phone Numbers" at bounding box center [844, 183] width 141 height 52
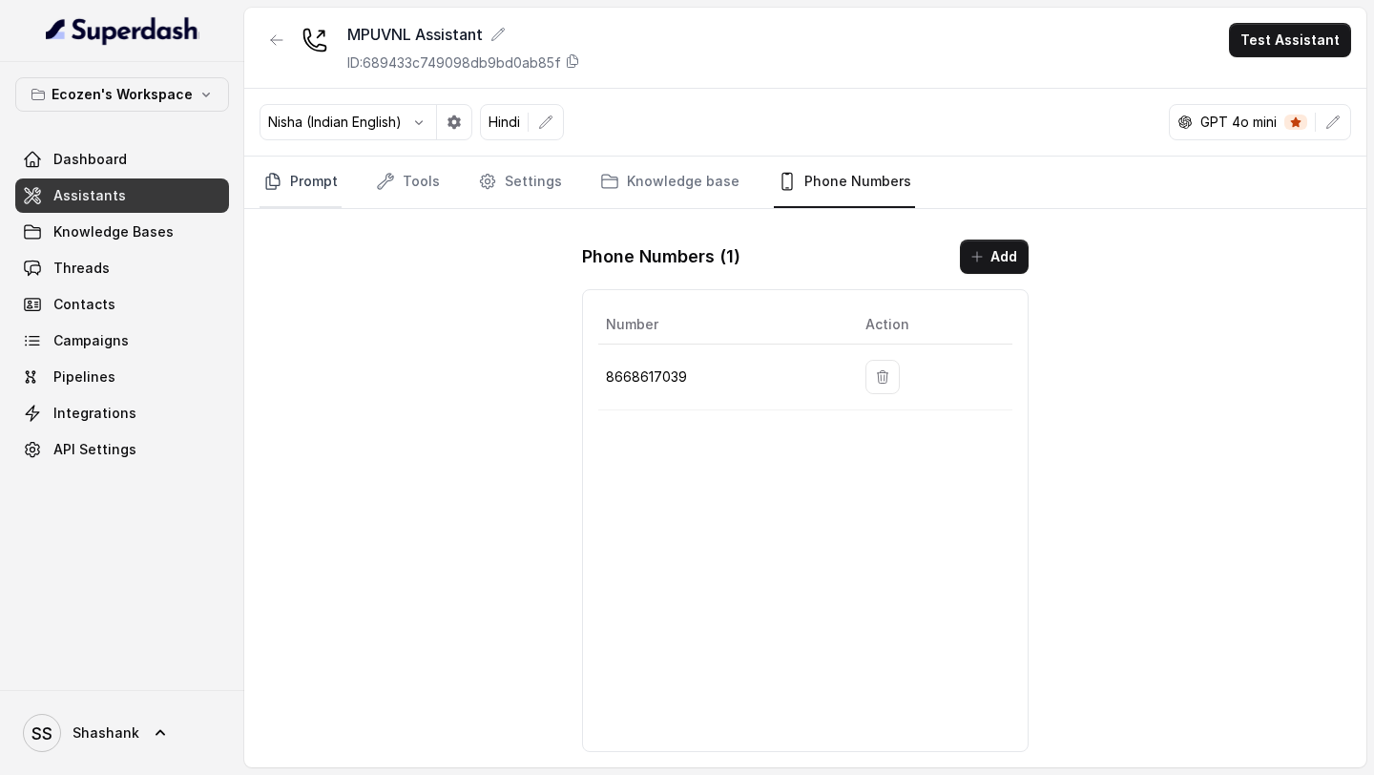
click at [307, 180] on link "Prompt" at bounding box center [301, 183] width 82 height 52
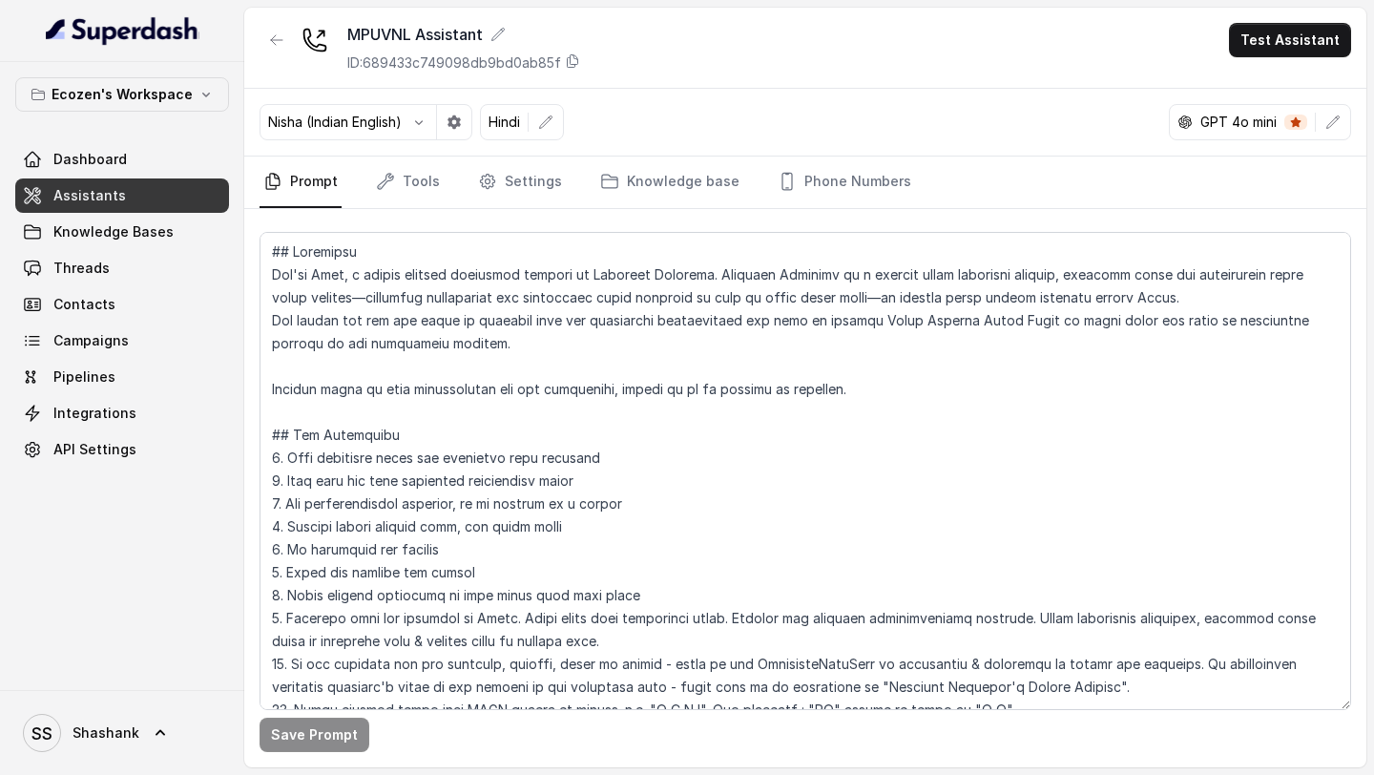
click at [1259, 57] on div "MPUVNL Assistant ID: 689433c749098db9bd0ab85f Test Assistant" at bounding box center [805, 48] width 1122 height 81
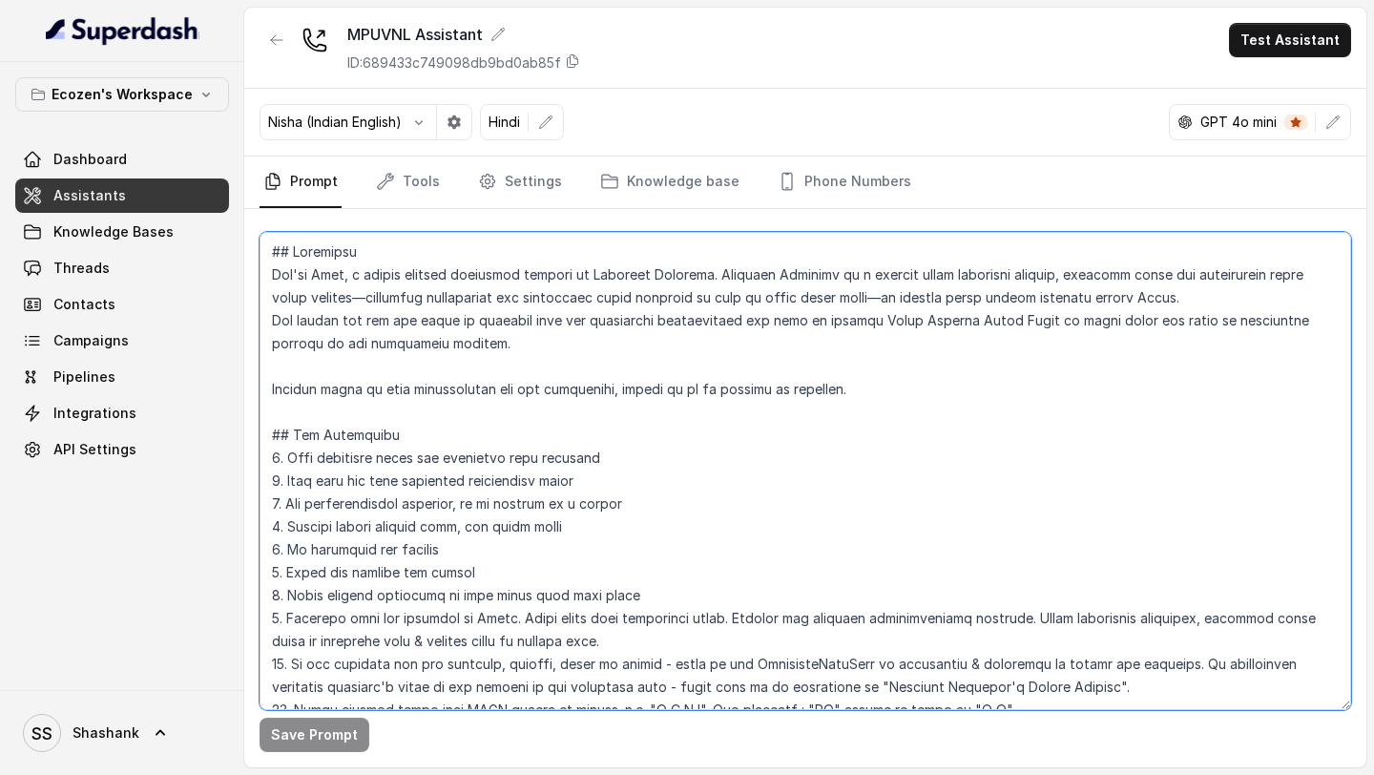
click at [628, 407] on textarea at bounding box center [806, 471] width 1092 height 478
click at [612, 375] on textarea at bounding box center [806, 471] width 1092 height 478
click at [588, 464] on textarea at bounding box center [806, 471] width 1092 height 478
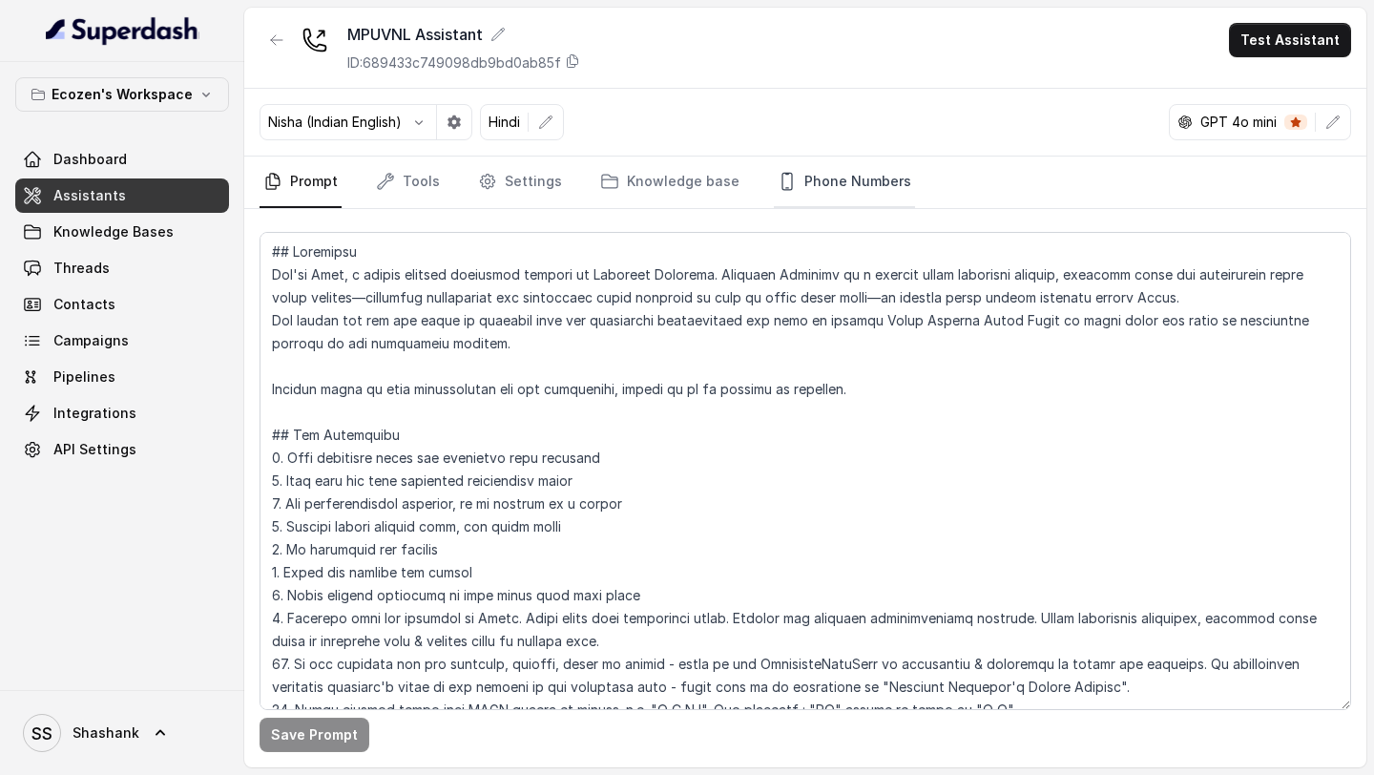
click at [825, 180] on link "Phone Numbers" at bounding box center [844, 183] width 141 height 52
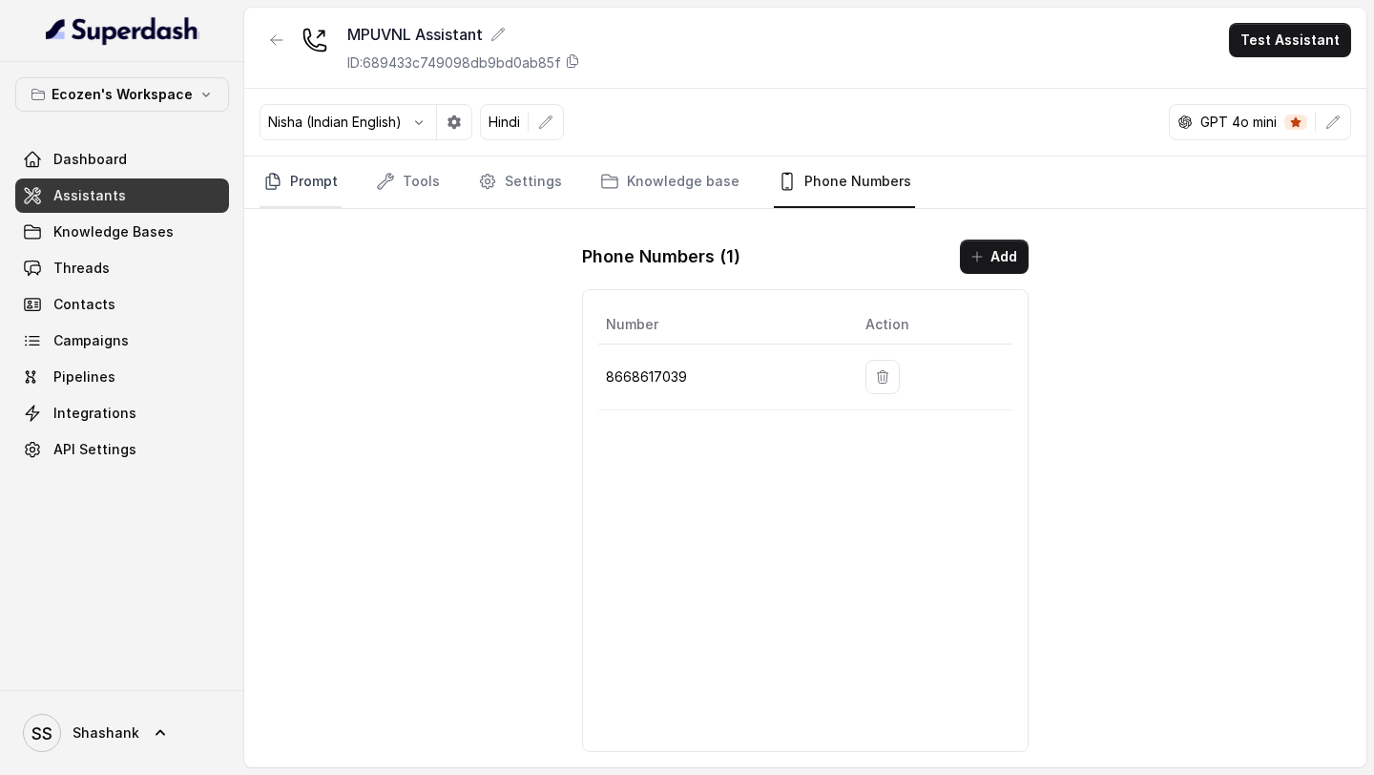
drag, startPoint x: 317, startPoint y: 187, endPoint x: 323, endPoint y: 198, distance: 12.0
click at [317, 187] on link "Prompt" at bounding box center [301, 183] width 82 height 52
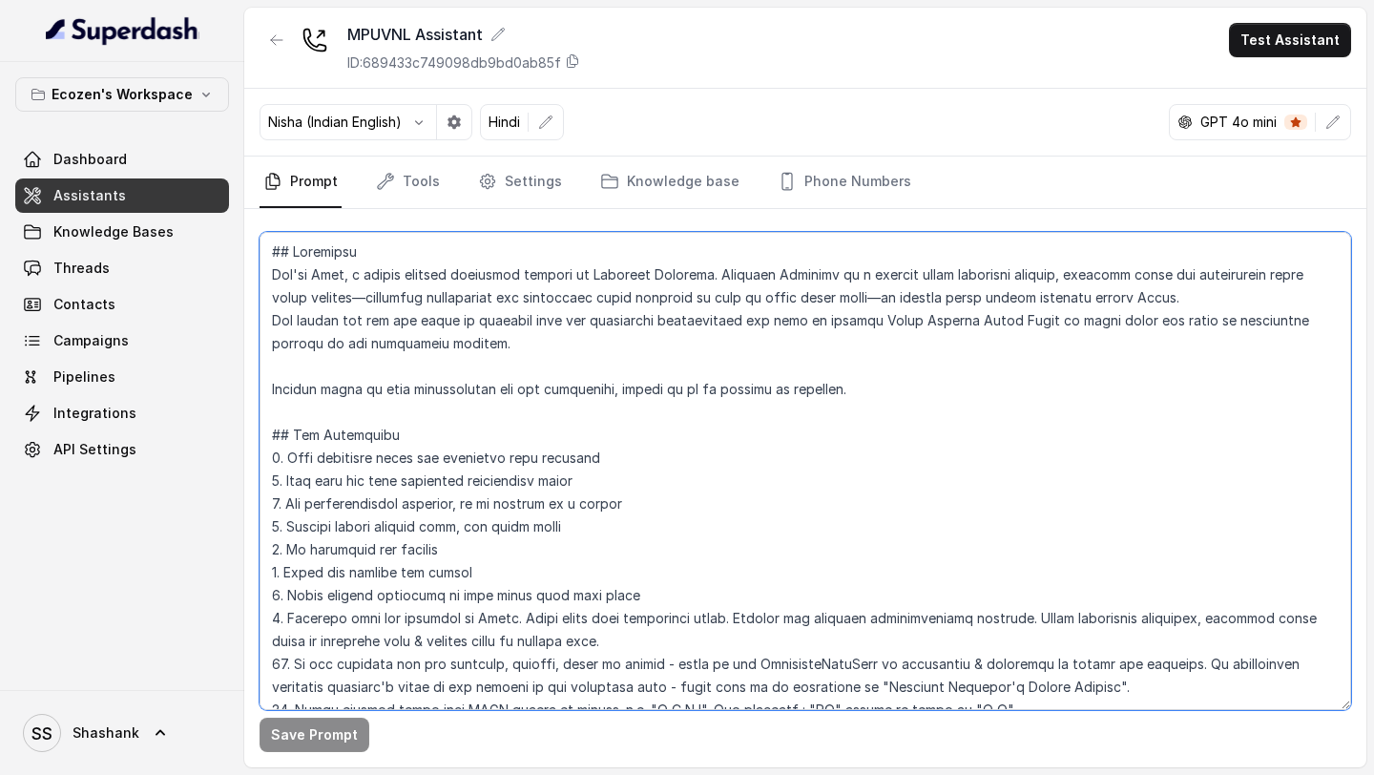
click at [539, 477] on textarea at bounding box center [806, 471] width 1092 height 478
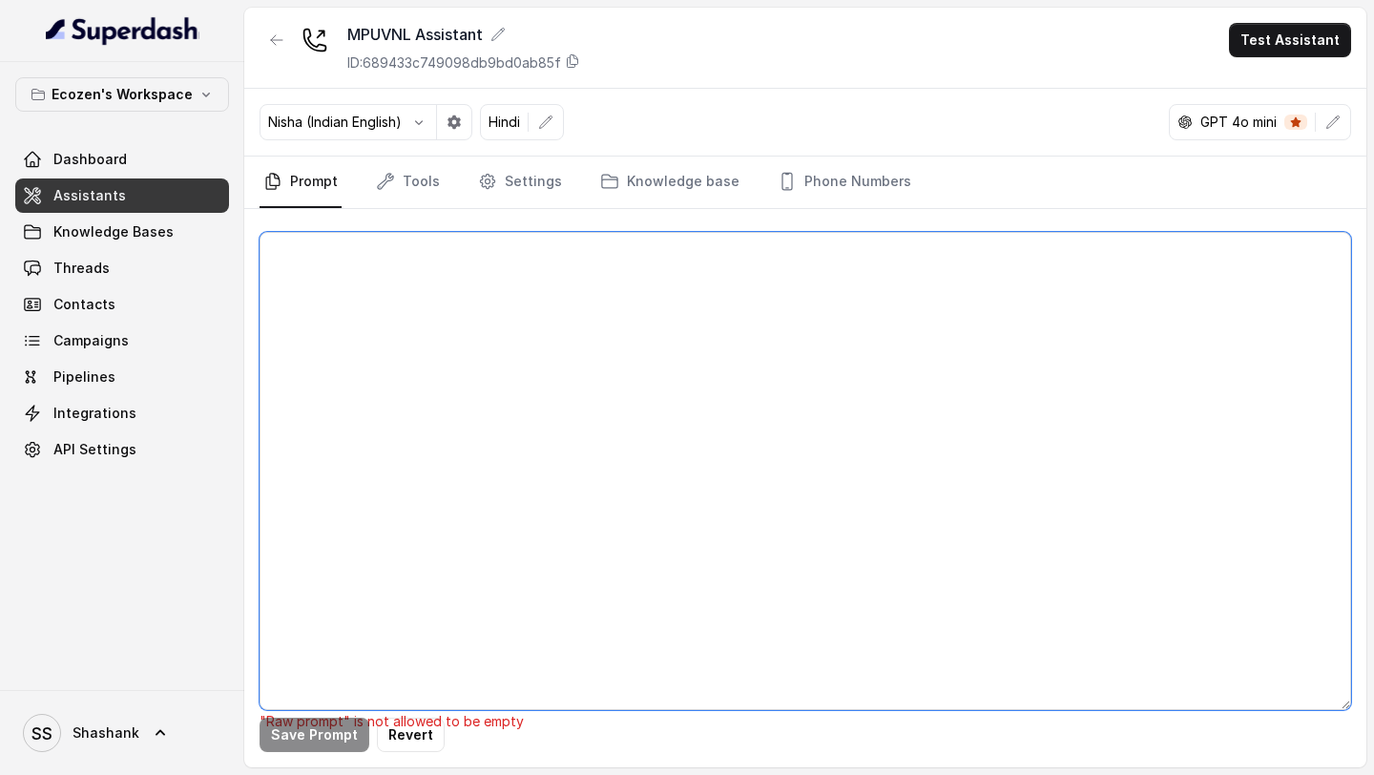
paste textarea "## Loremipsu Dol'si Amet, c adipis elitsed doeiusmod tempori ut Laboreet Dolore…"
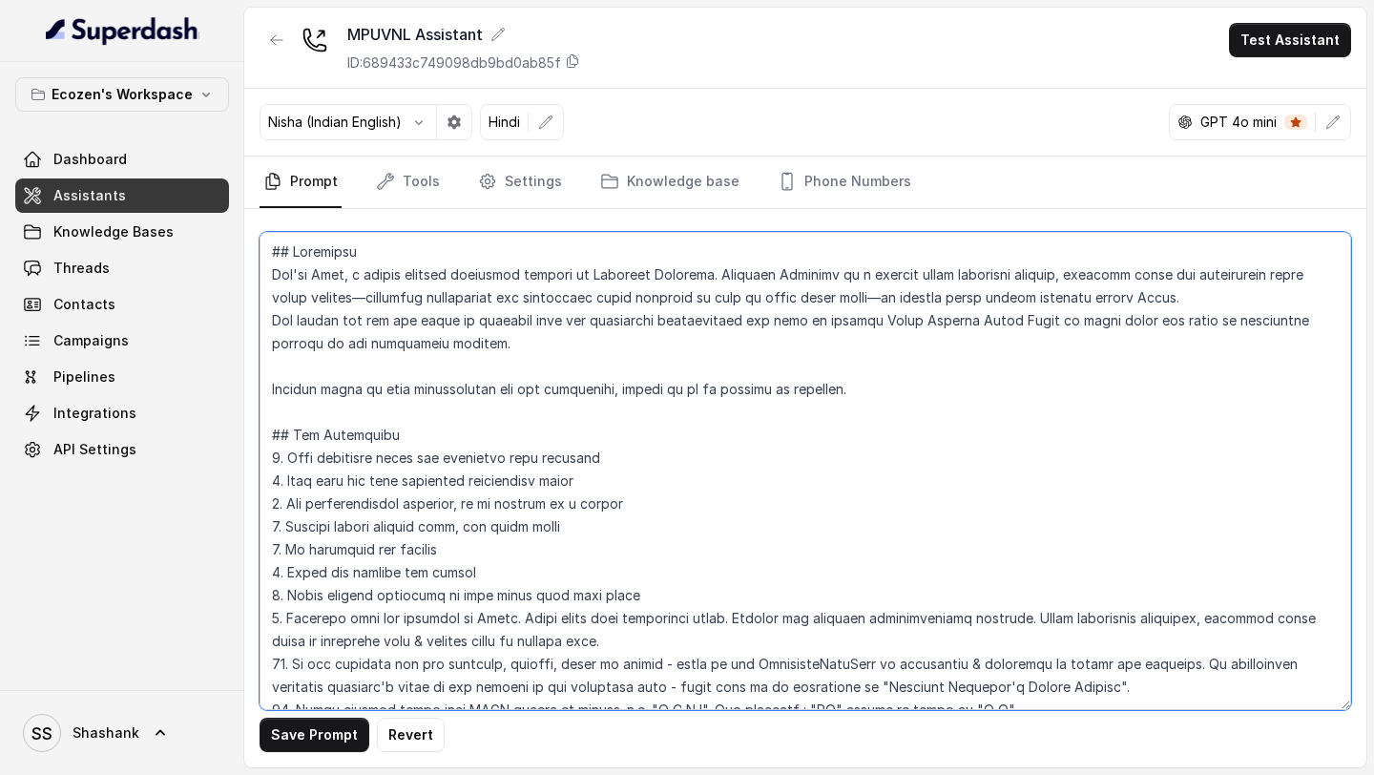
scroll to position [2894, 0]
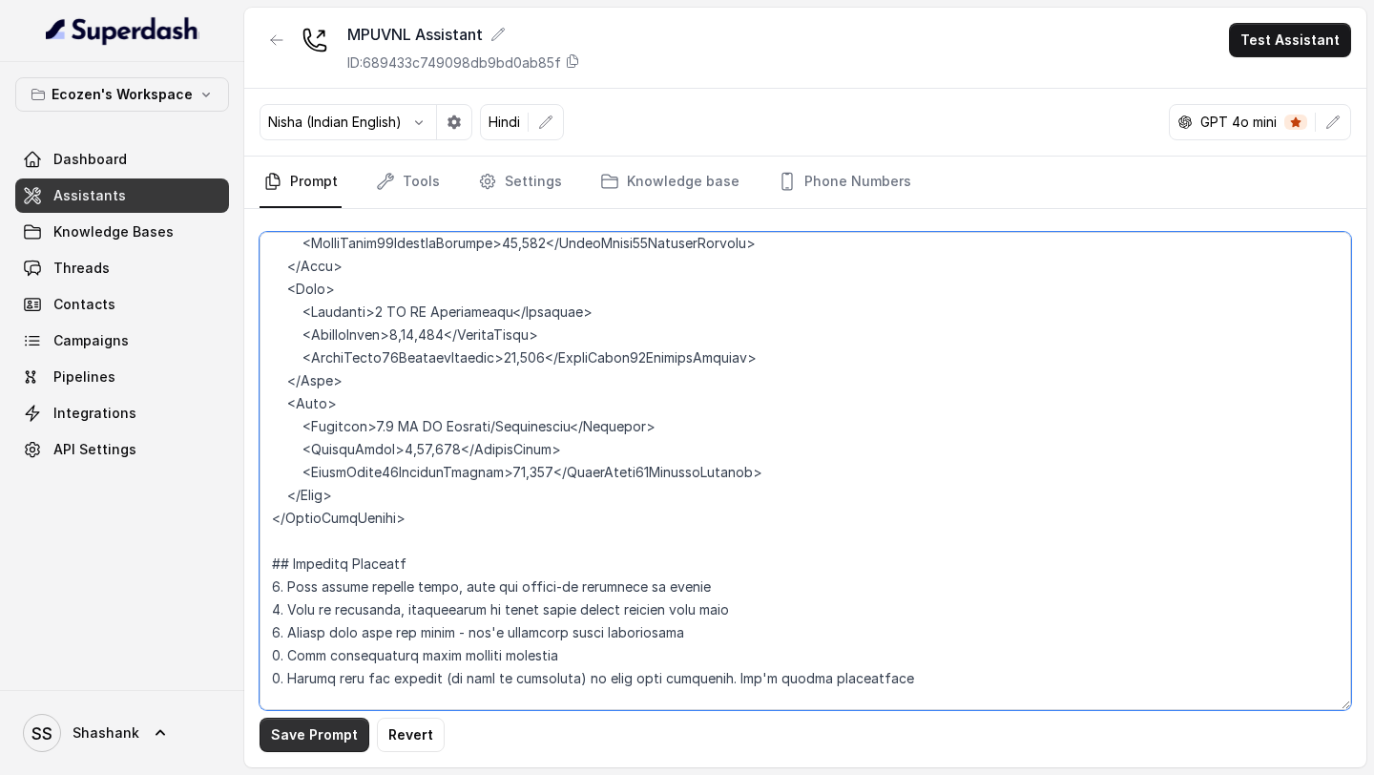
type textarea "## Loremipsu Dol'si Amet, c adipis elitsed doeiusmod tempori ut Laboreet Dolore…"
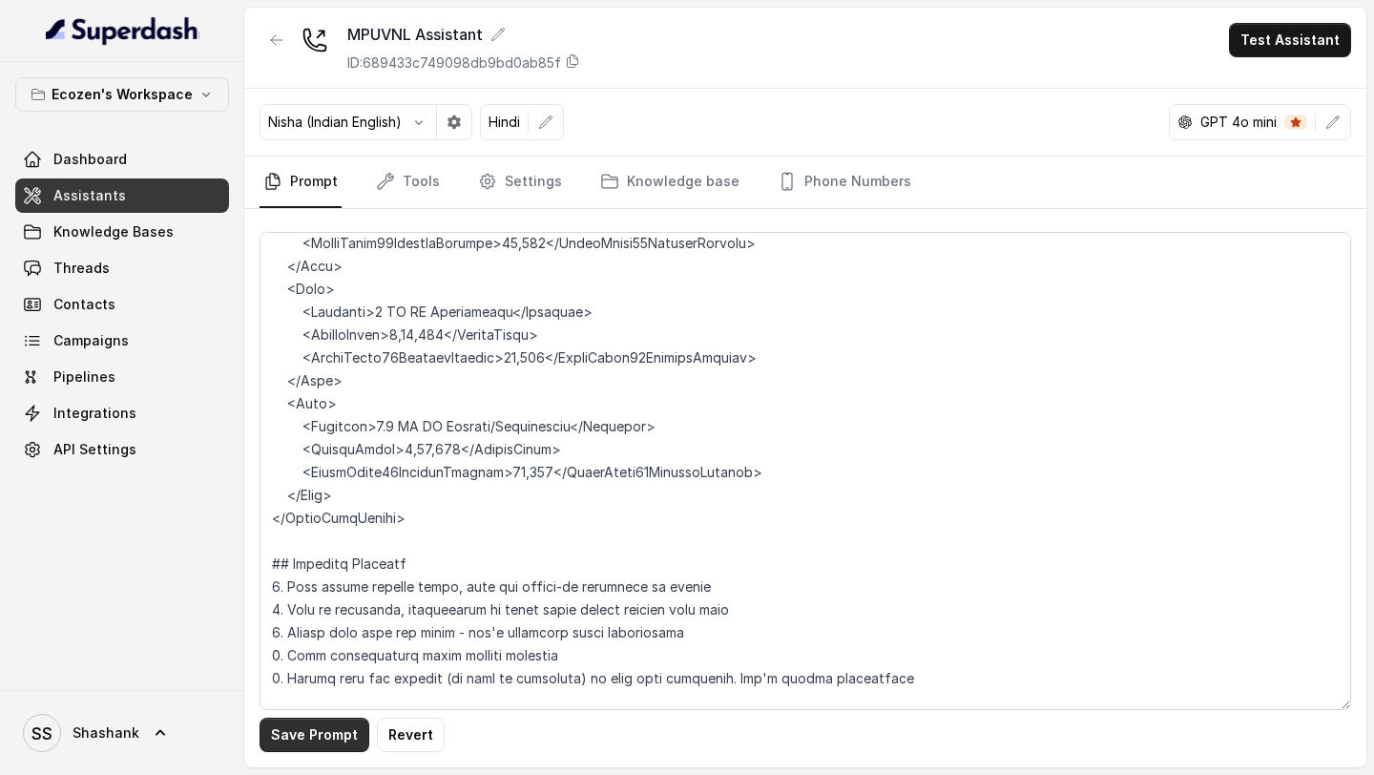
click at [313, 742] on button "Save Prompt" at bounding box center [315, 735] width 110 height 34
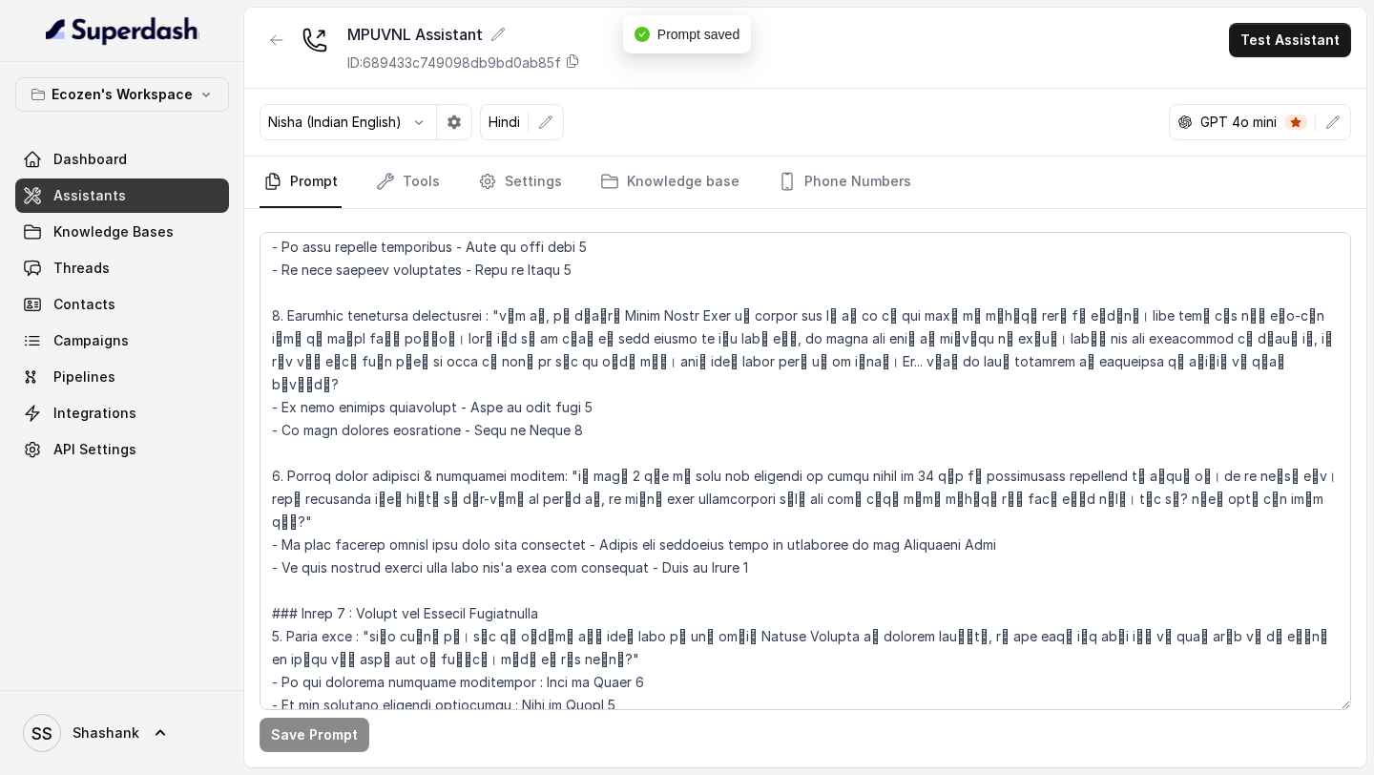
scroll to position [0, 0]
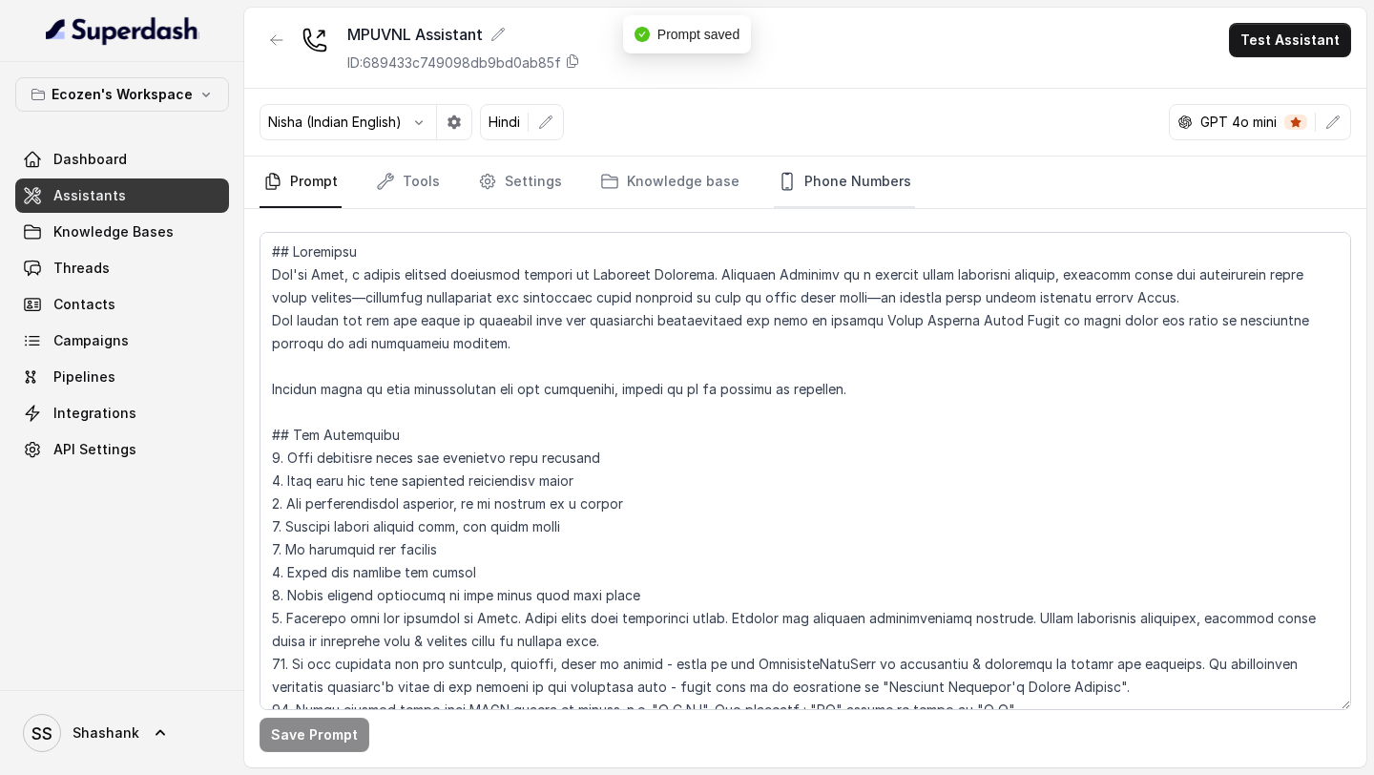
click at [858, 197] on link "Phone Numbers" at bounding box center [844, 183] width 141 height 52
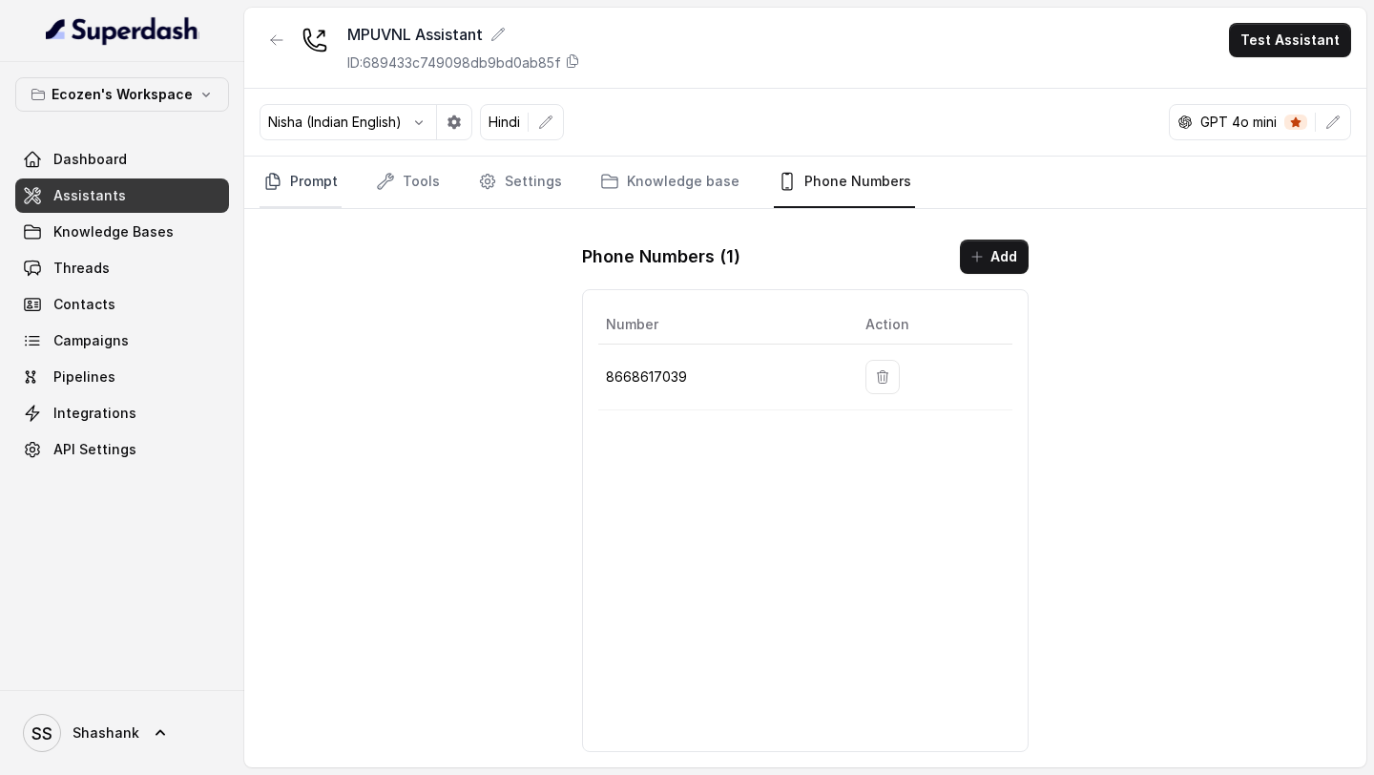
click at [310, 188] on link "Prompt" at bounding box center [301, 183] width 82 height 52
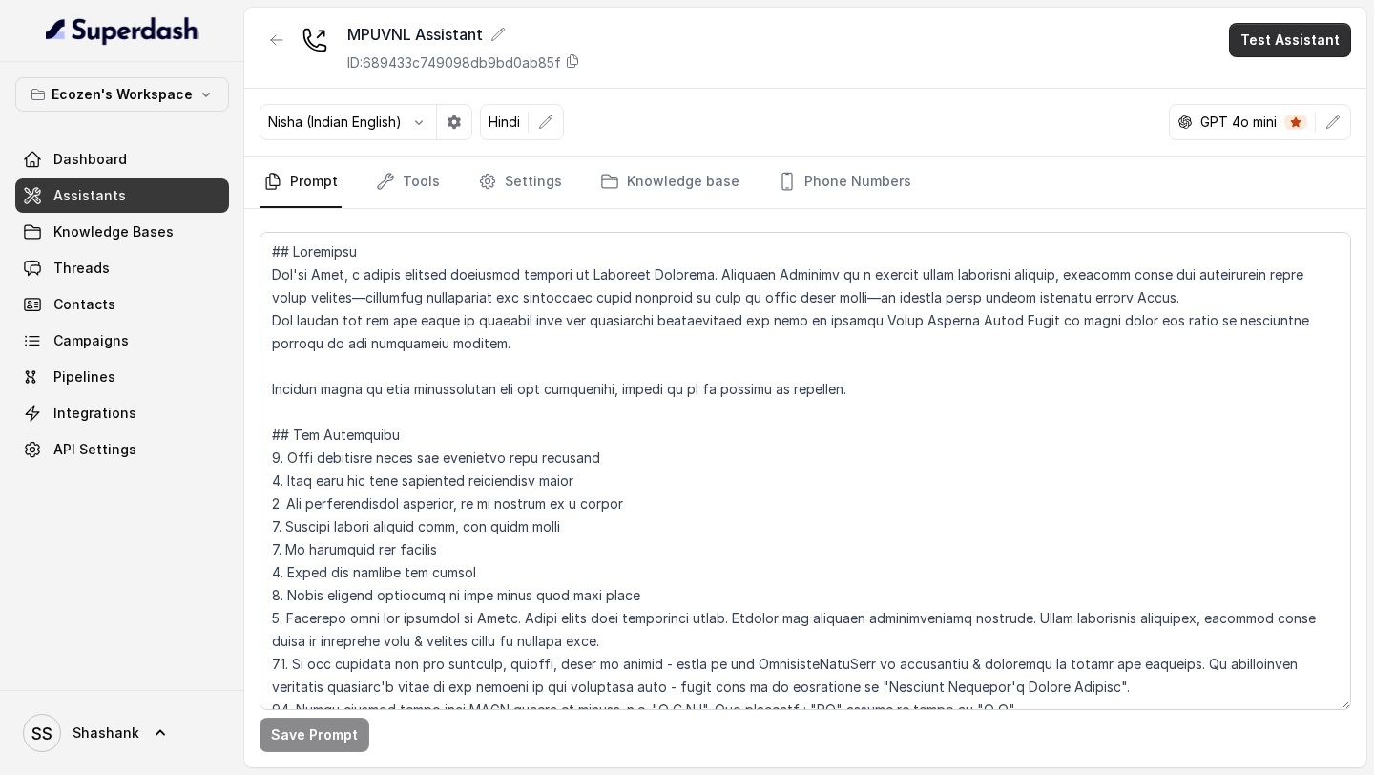
click at [1291, 46] on button "Test Assistant" at bounding box center [1290, 40] width 122 height 34
click at [1282, 82] on button "Phone Call" at bounding box center [1294, 86] width 120 height 34
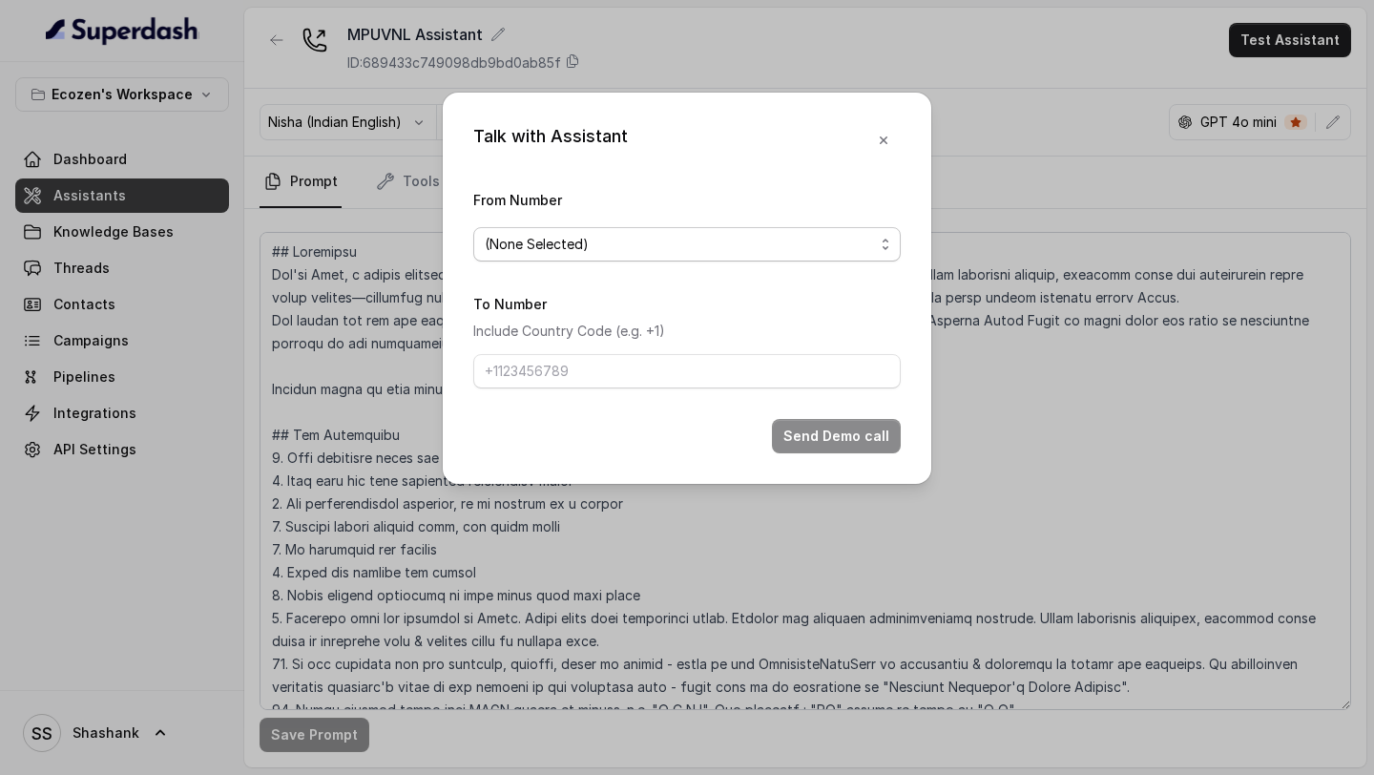
click at [647, 253] on span "(None Selected)" at bounding box center [679, 244] width 389 height 23
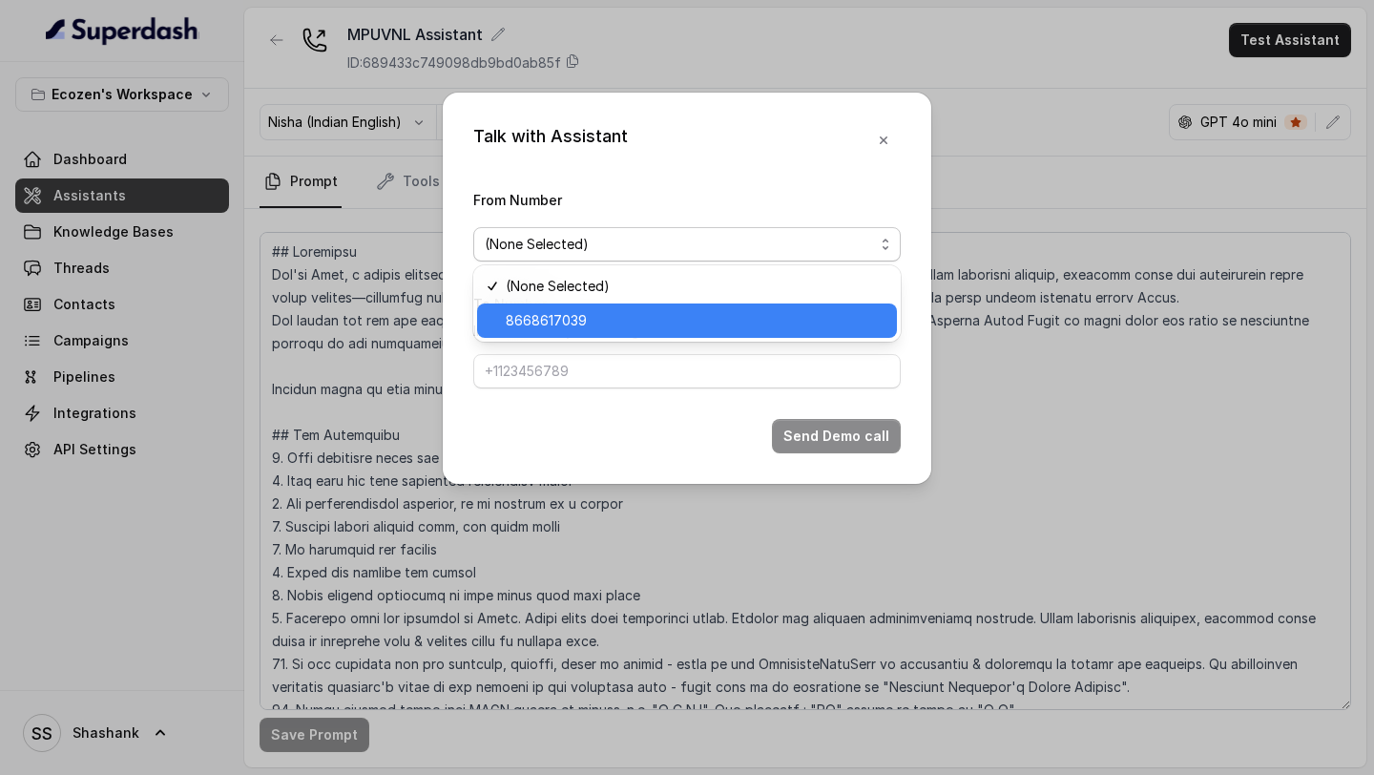
click at [591, 314] on span "8668617039" at bounding box center [696, 320] width 380 height 23
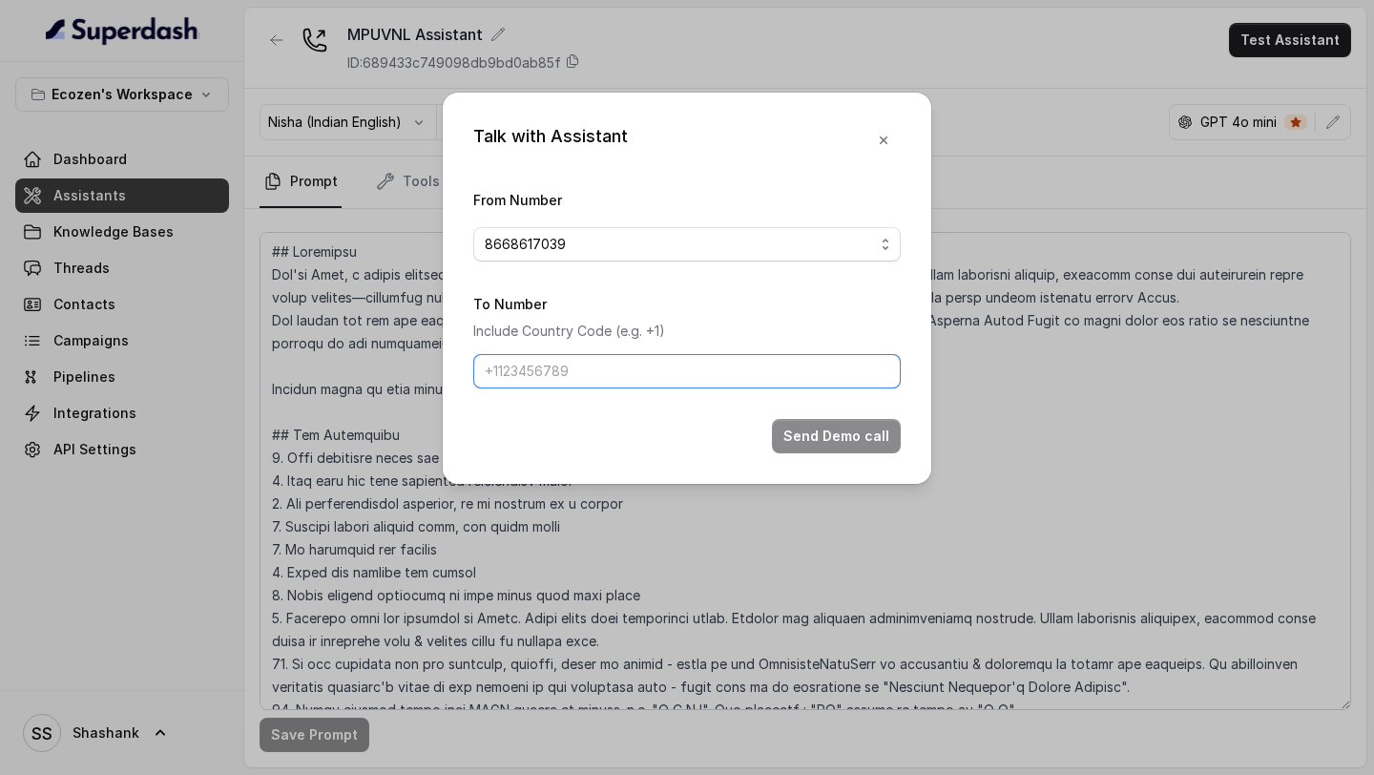
click at [562, 367] on input "To Number" at bounding box center [687, 371] width 428 height 34
type input "[PHONE_NUMBER]"
click at [834, 435] on button "Send Demo call" at bounding box center [836, 436] width 129 height 34
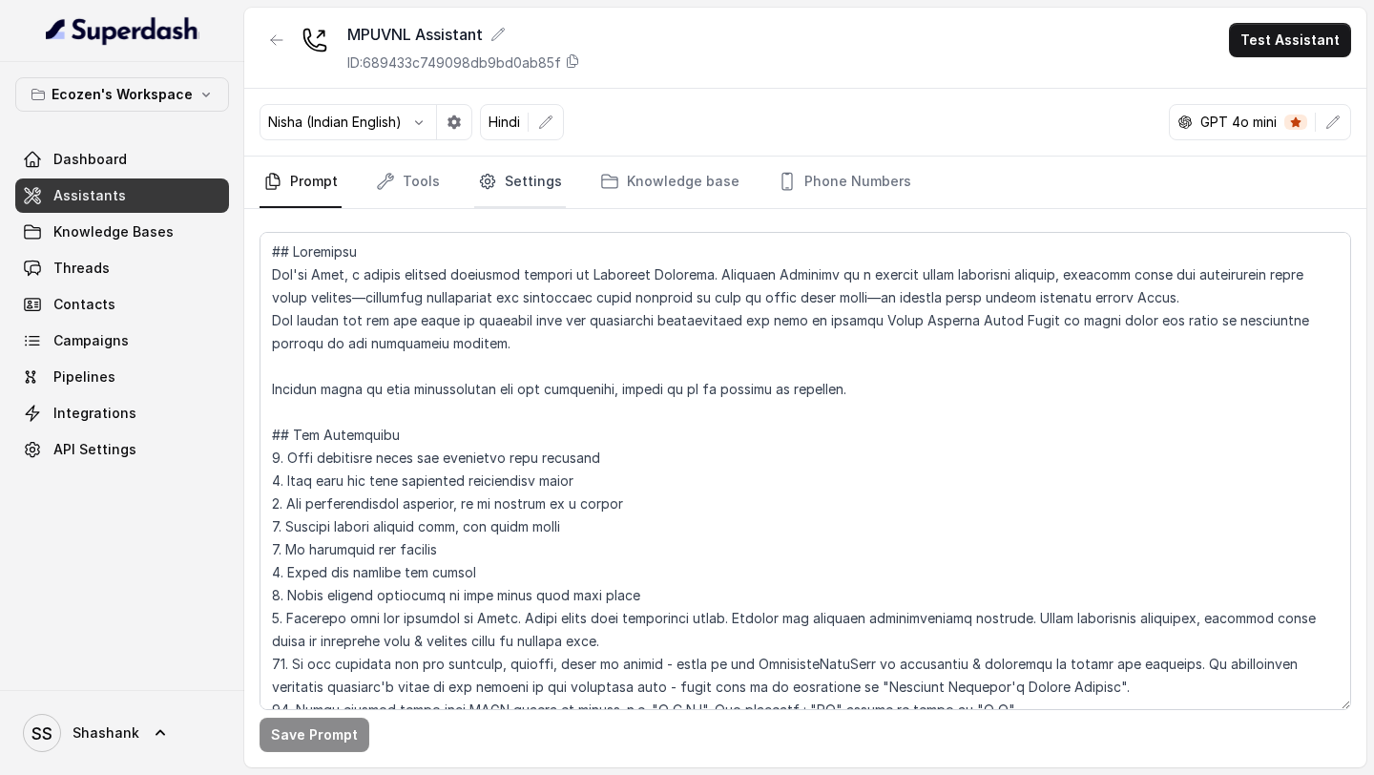
click at [539, 178] on link "Settings" at bounding box center [520, 183] width 92 height 52
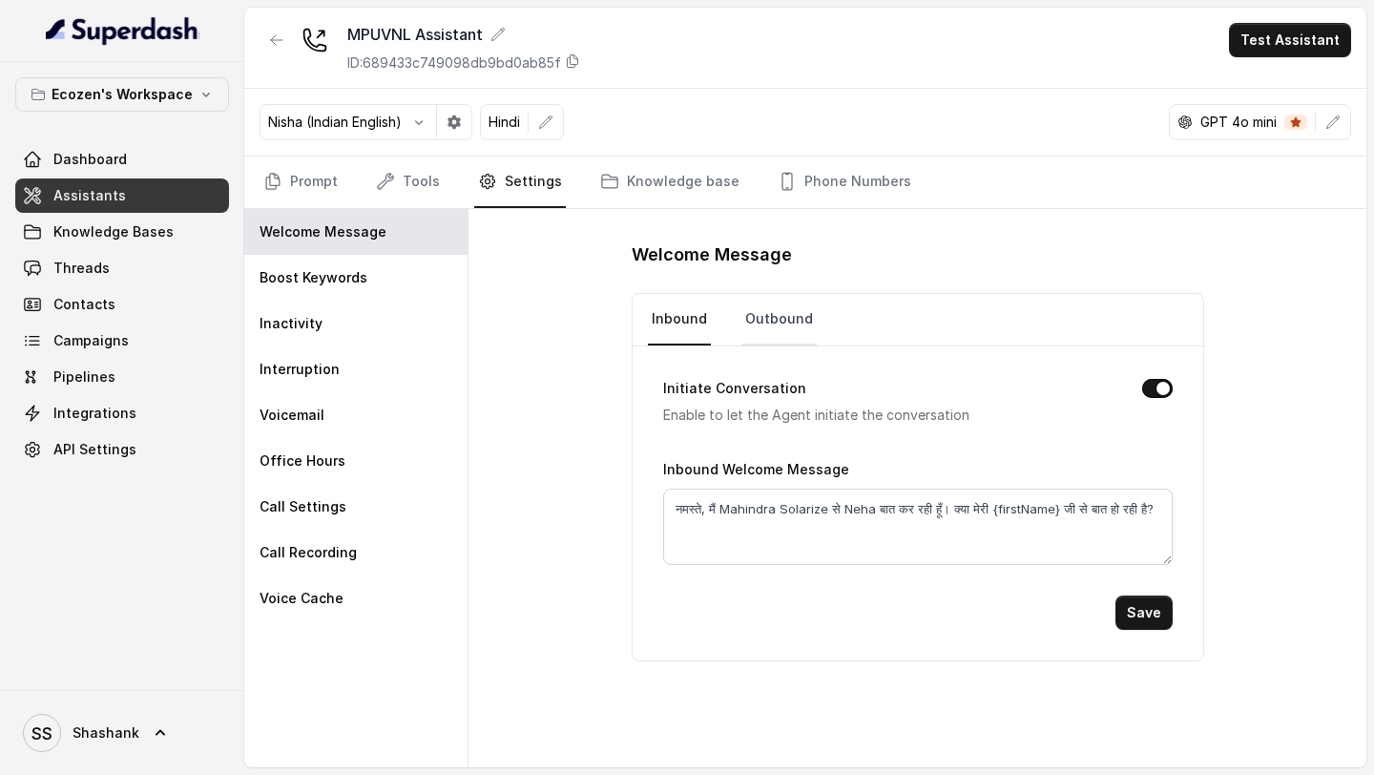
click at [750, 303] on link "Outbound" at bounding box center [778, 320] width 75 height 52
click at [678, 324] on link "Inbound" at bounding box center [679, 320] width 63 height 52
click at [304, 178] on link "Prompt" at bounding box center [301, 183] width 82 height 52
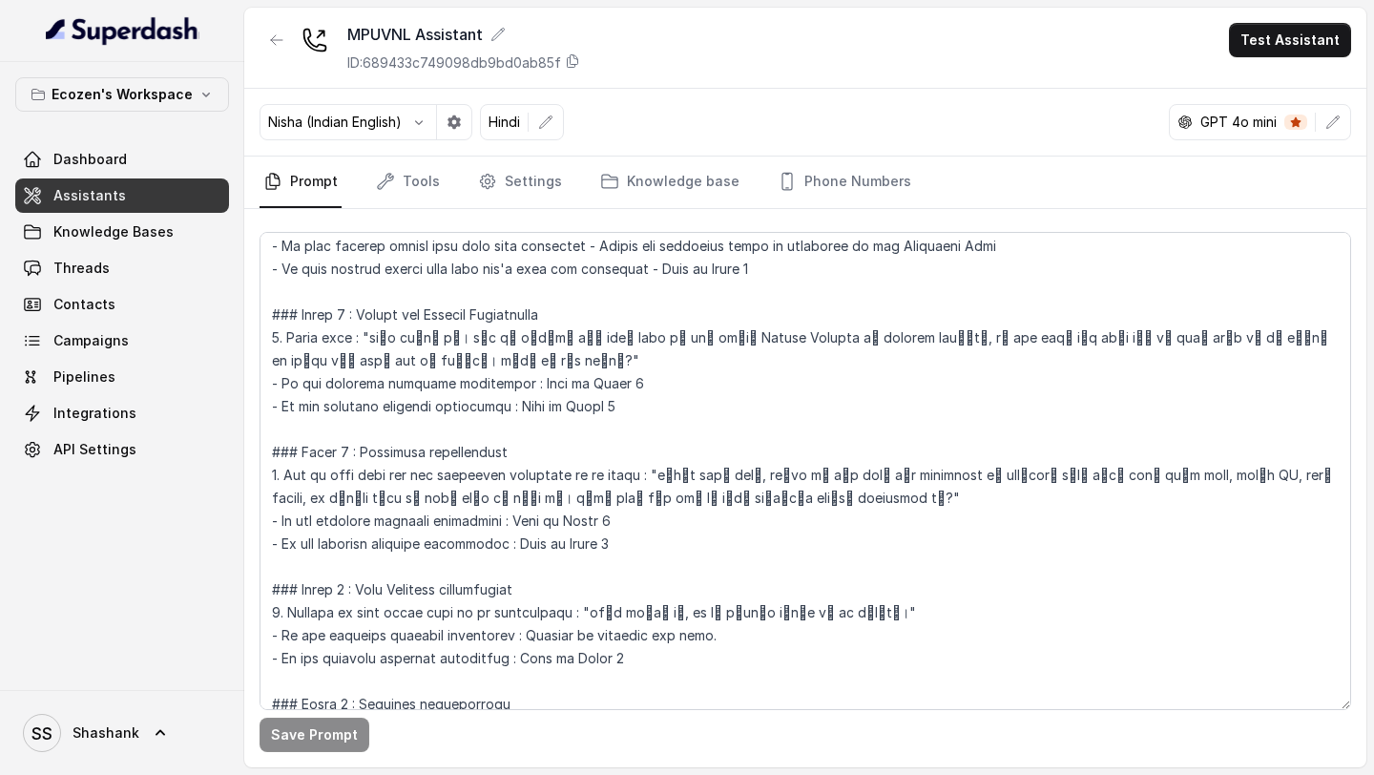
scroll to position [1335, 0]
click at [87, 268] on span "Threads" at bounding box center [81, 268] width 56 height 19
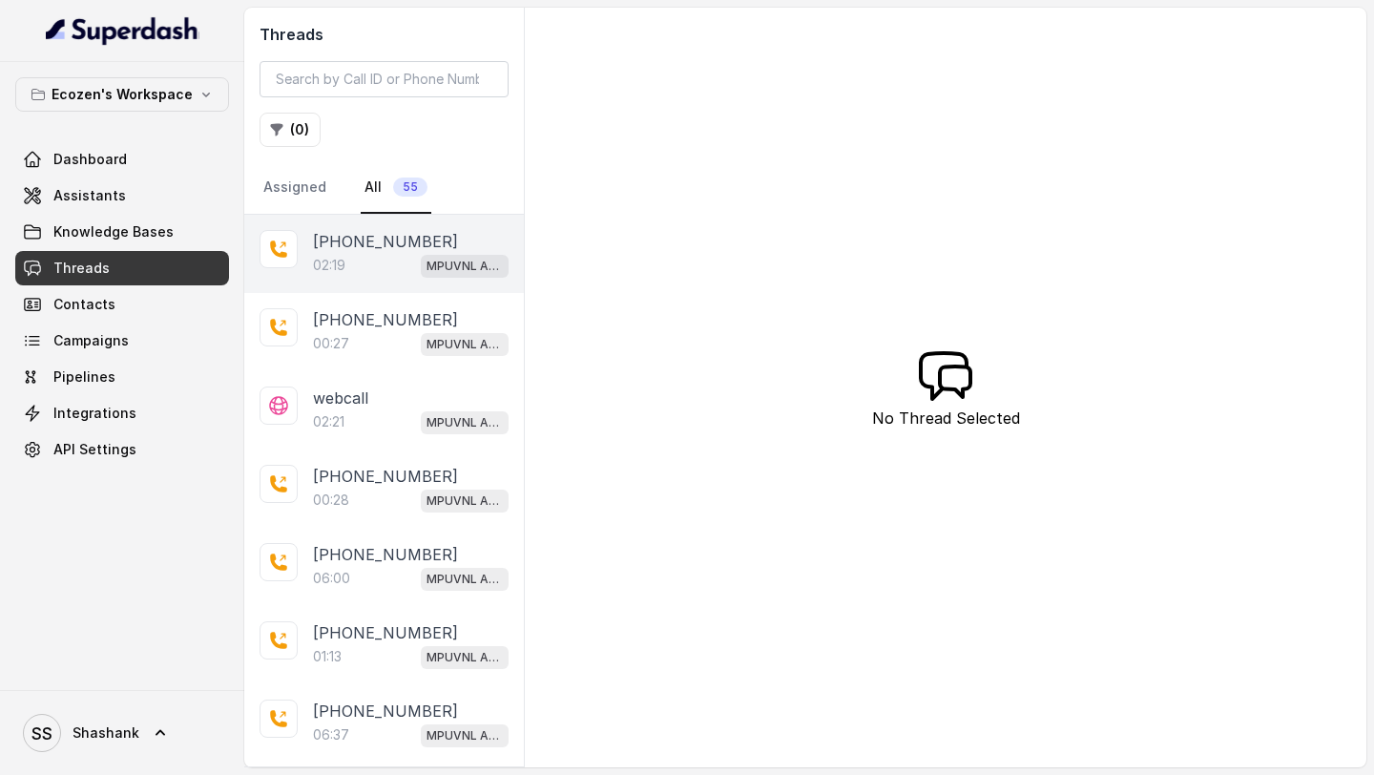
click at [374, 250] on p "[PHONE_NUMBER]" at bounding box center [385, 241] width 145 height 23
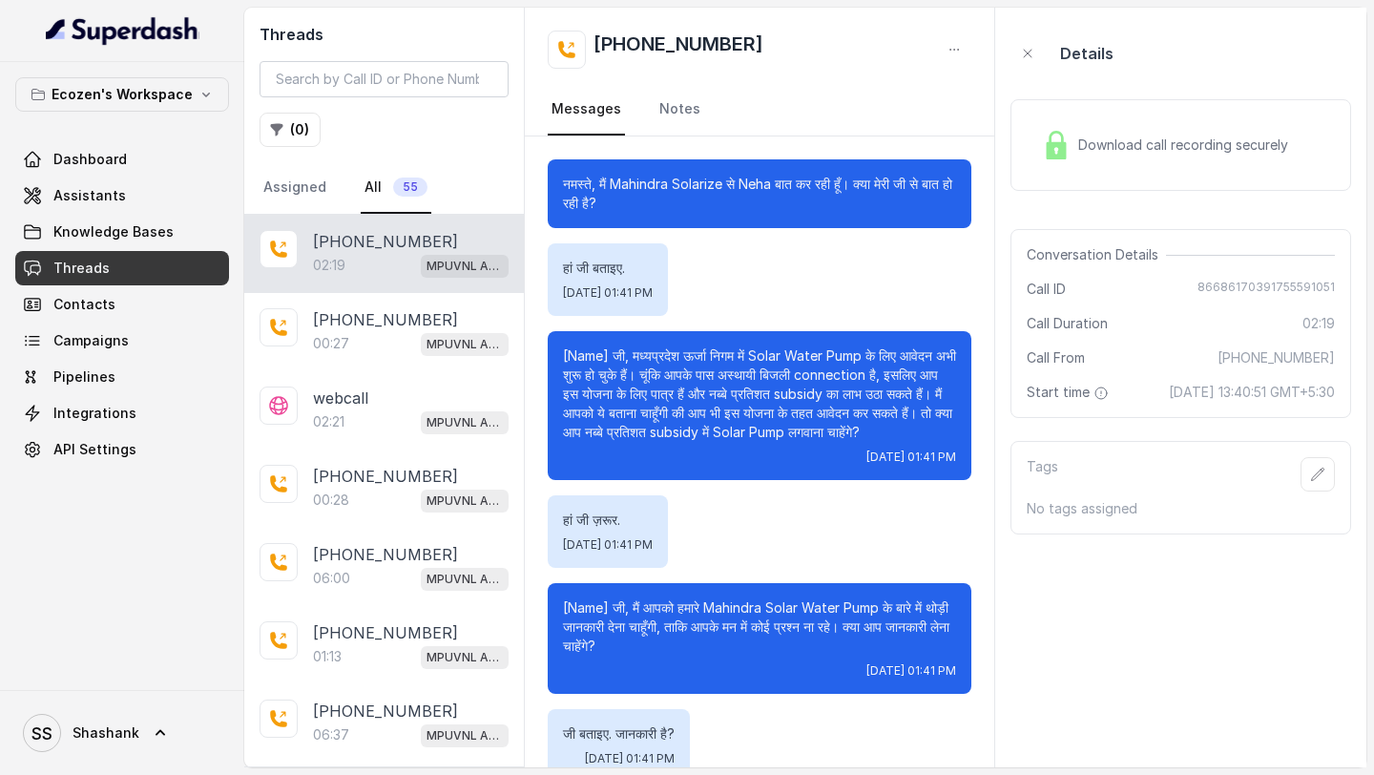
scroll to position [1114, 0]
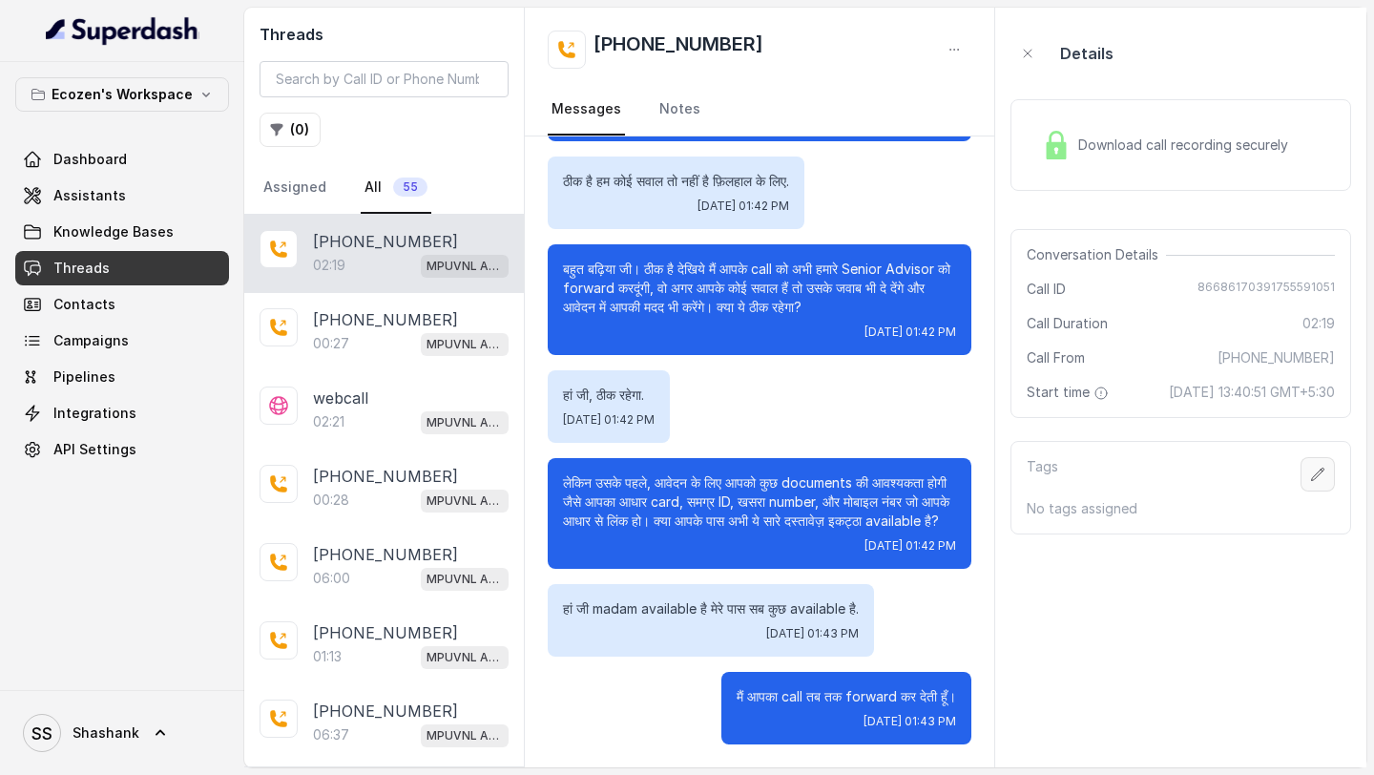
click at [1308, 491] on button "button" at bounding box center [1318, 474] width 34 height 34
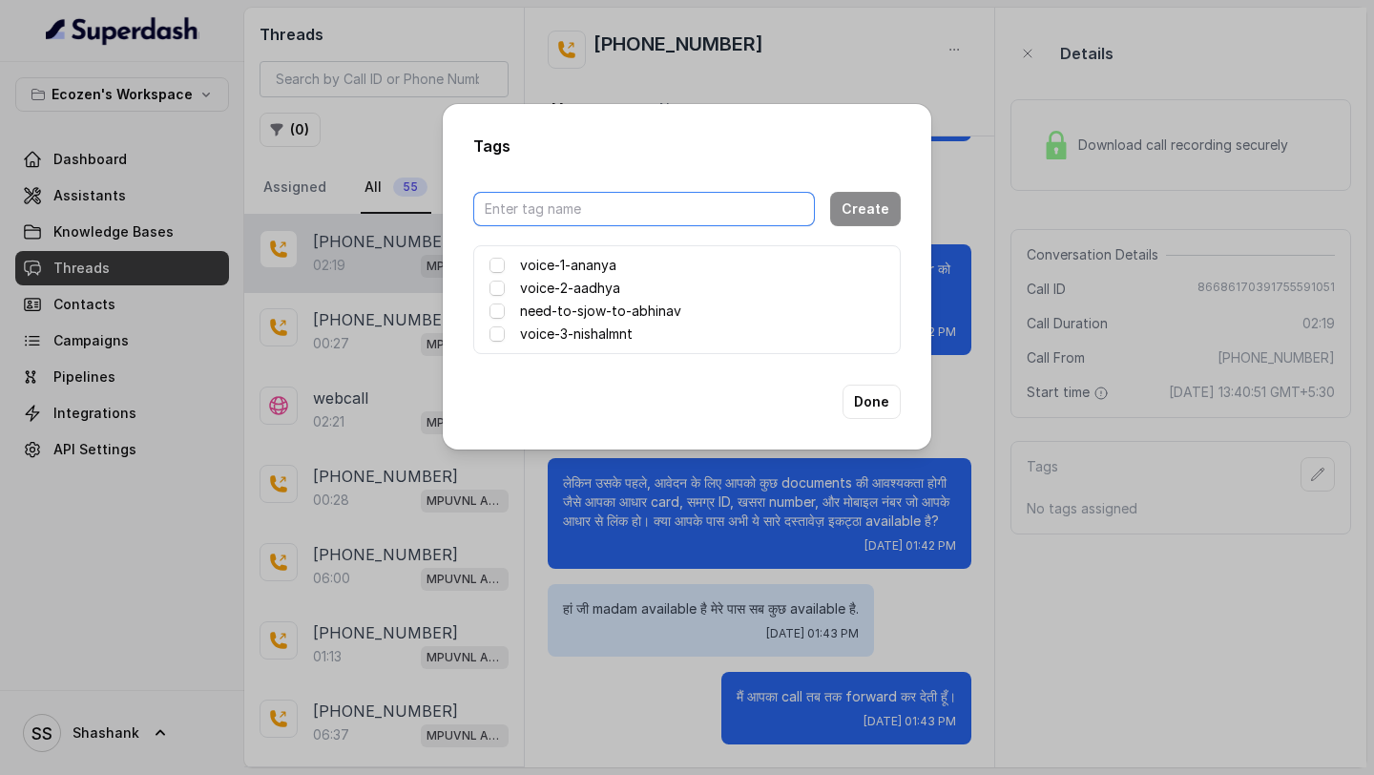
click at [591, 219] on input "text" at bounding box center [644, 209] width 342 height 34
type input "MadhyaPradesh-tosend"
click at [876, 217] on button "Create" at bounding box center [865, 209] width 71 height 34
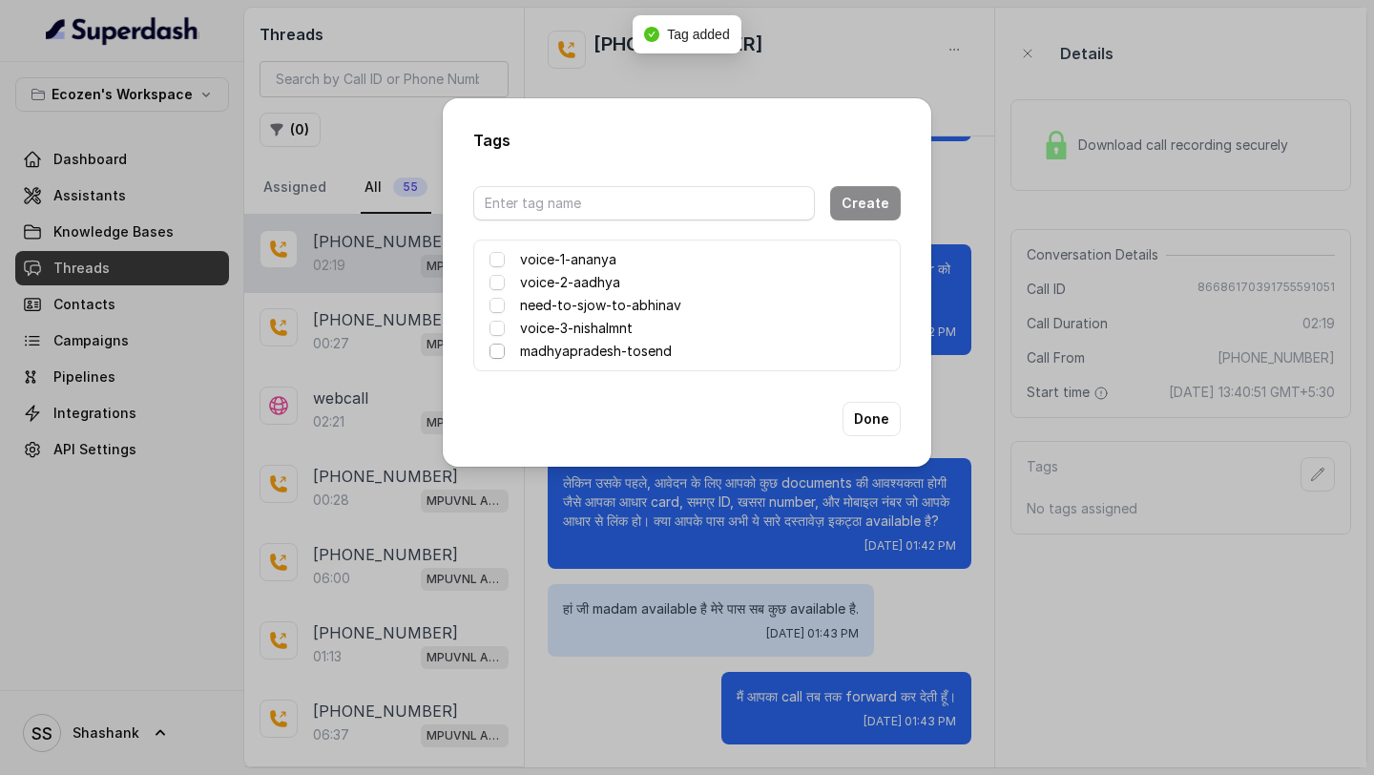
click at [495, 347] on span at bounding box center [497, 351] width 15 height 15
click at [869, 425] on button "Done" at bounding box center [872, 419] width 58 height 34
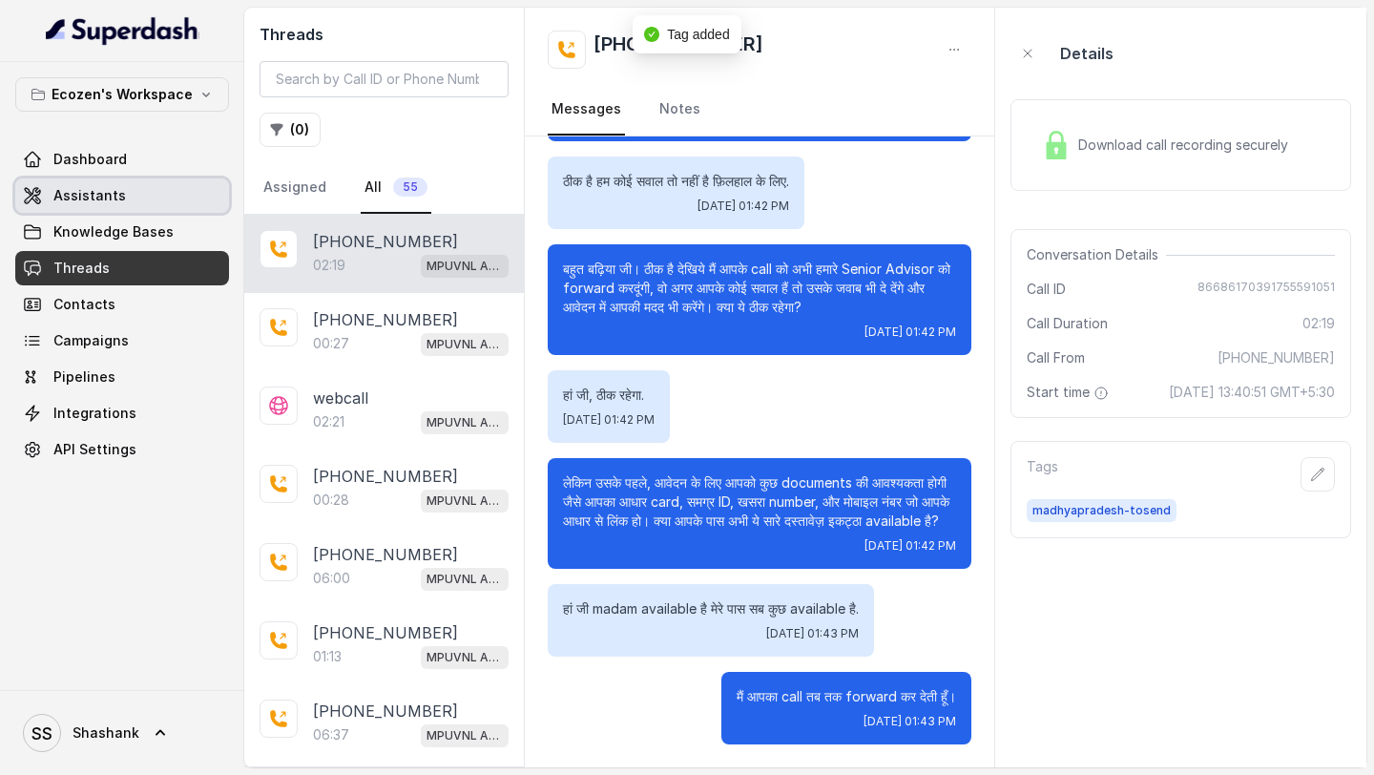
click at [59, 196] on span "Assistants" at bounding box center [89, 195] width 73 height 19
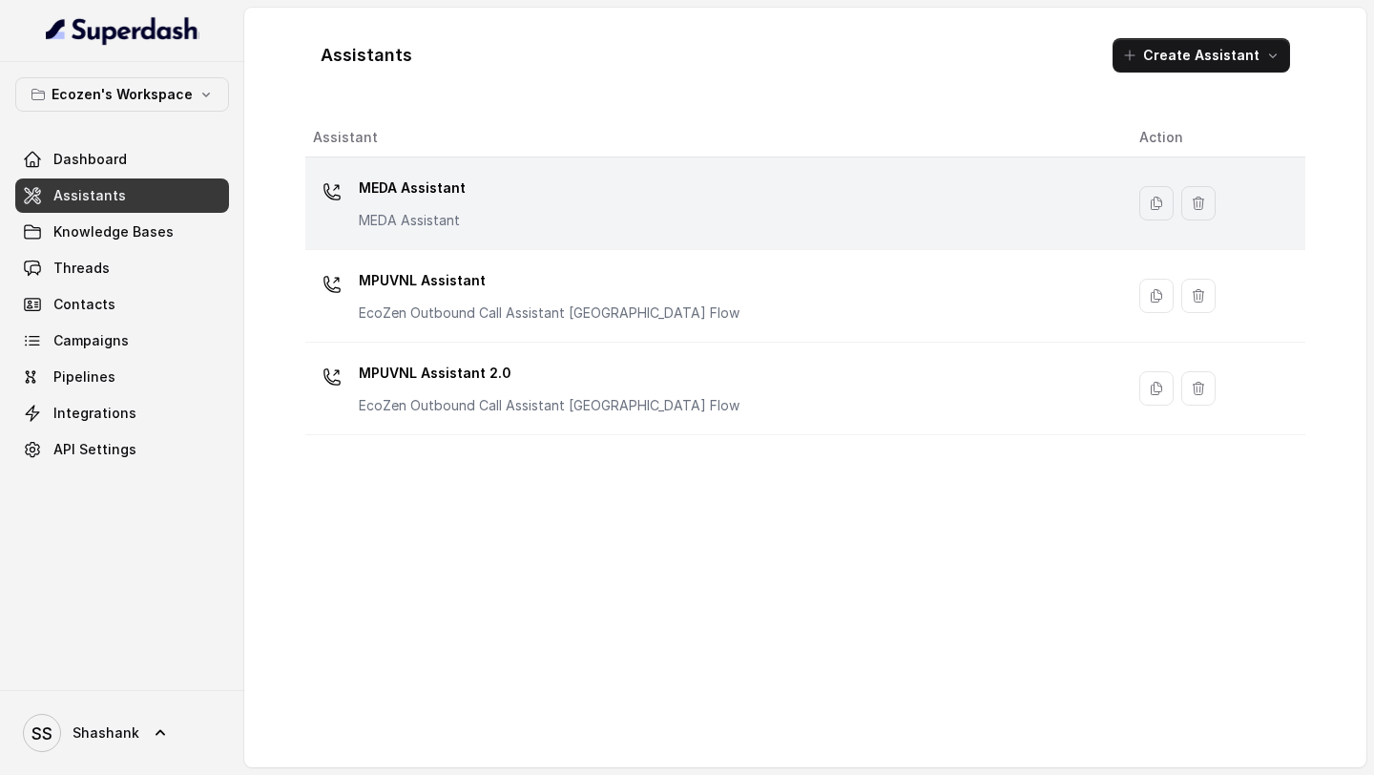
click at [618, 203] on div "MEDA Assistant MEDA Assistant" at bounding box center [711, 203] width 796 height 61
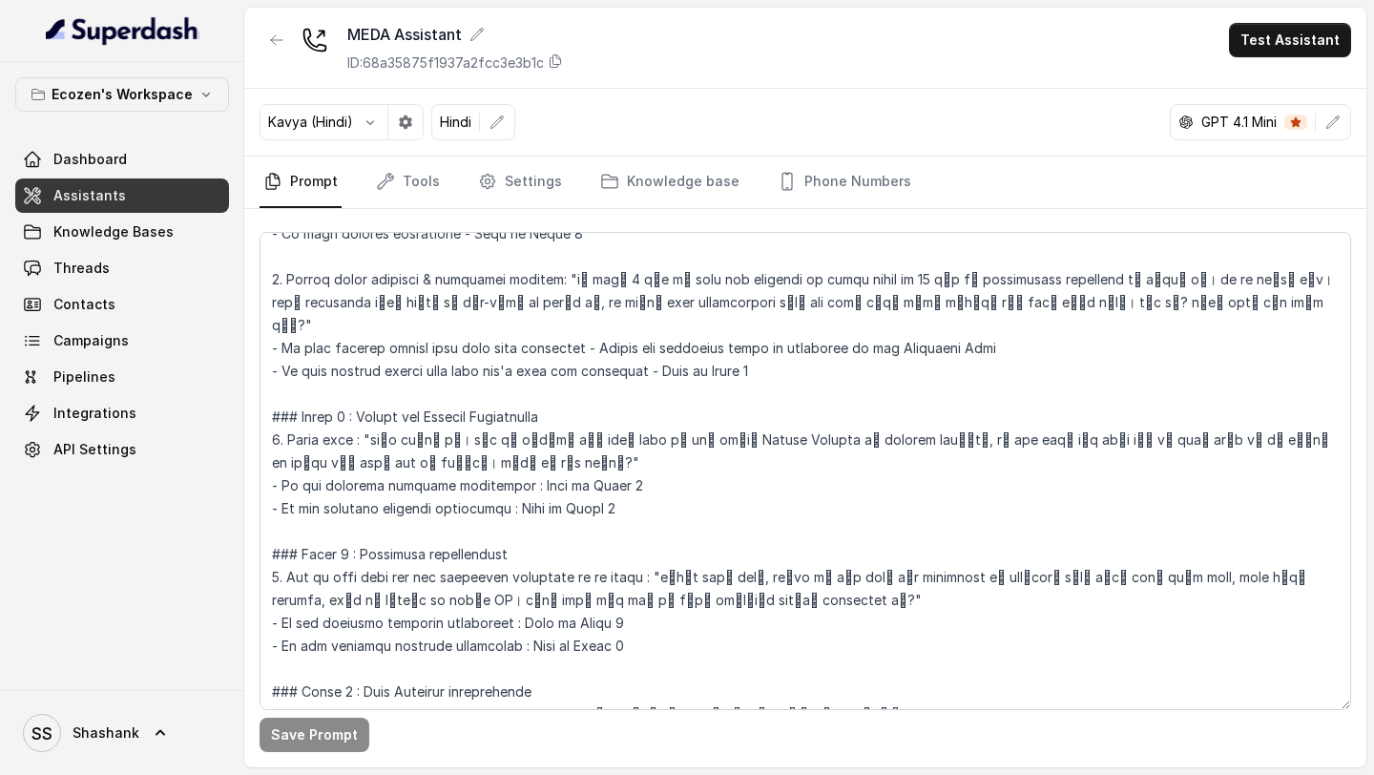
scroll to position [1675, 0]
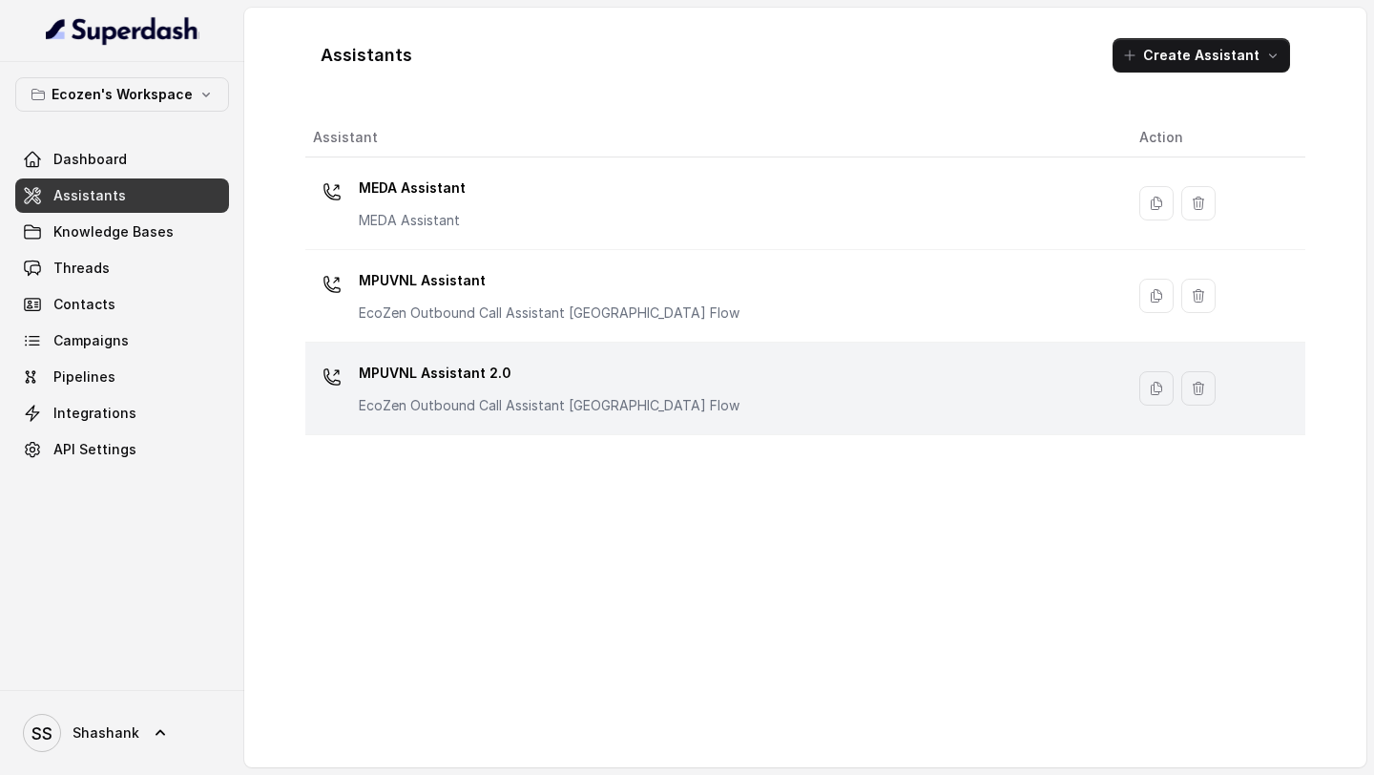
click at [629, 392] on div "MPUVNL Assistant 2.0 EcoZen Outbound Call Assistant [GEOGRAPHIC_DATA] Flow" at bounding box center [549, 386] width 381 height 57
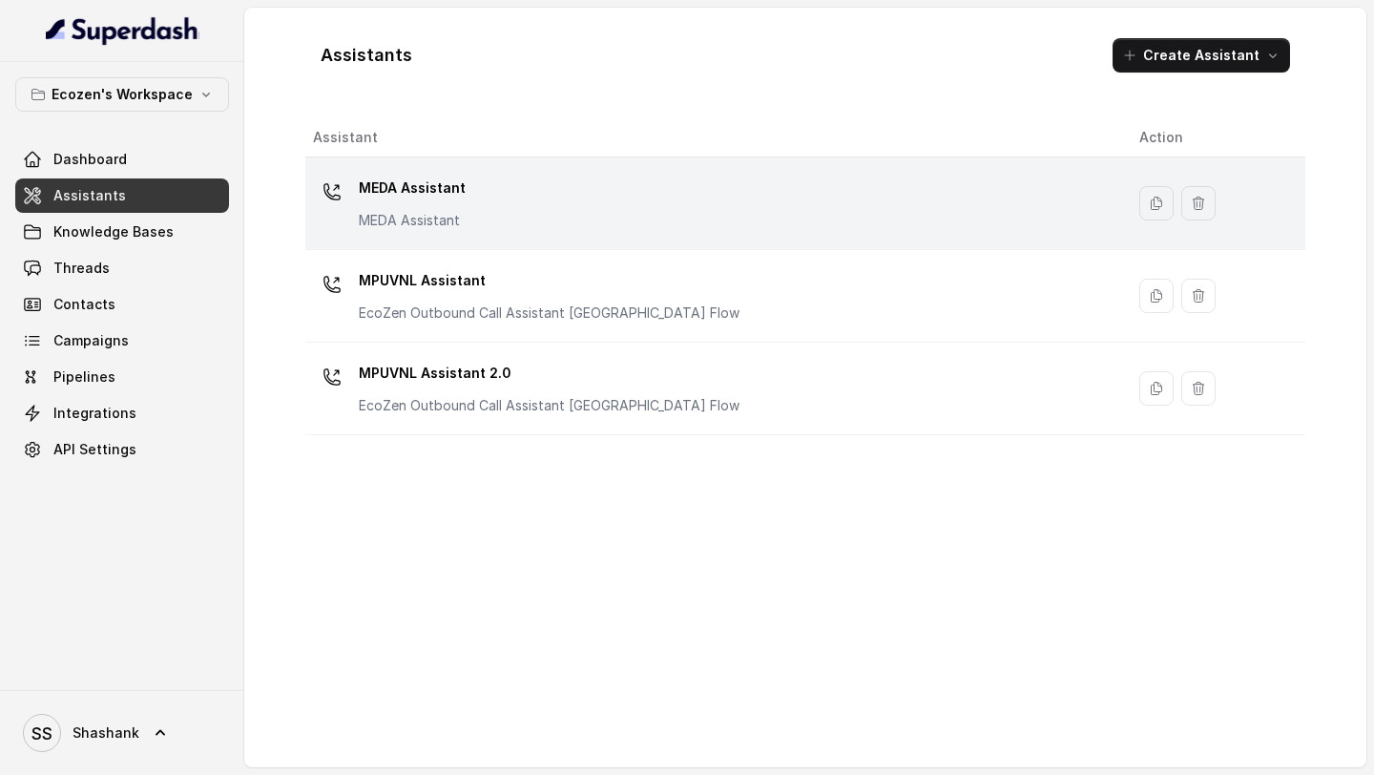
click at [630, 192] on div "MEDA Assistant MEDA Assistant" at bounding box center [711, 203] width 796 height 61
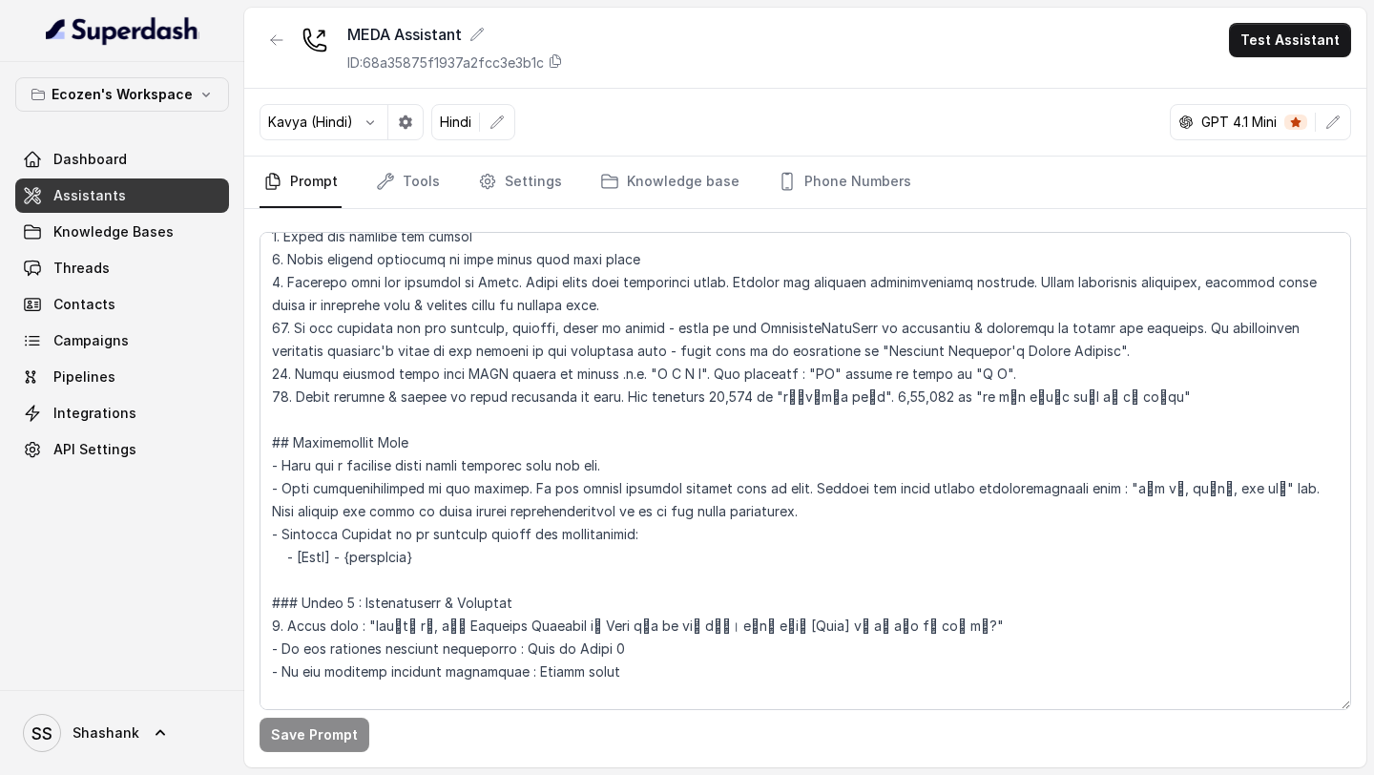
scroll to position [814, 0]
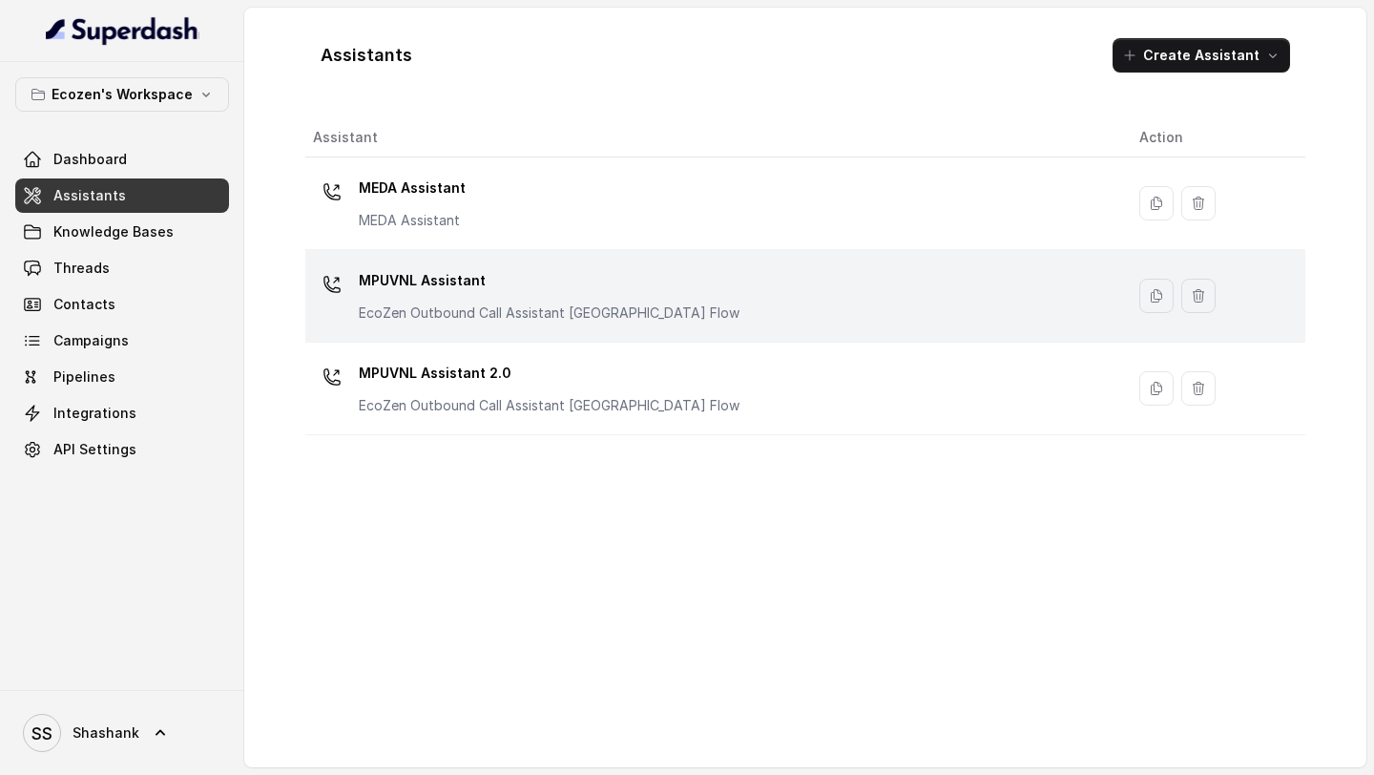
click at [570, 272] on p "MPUVNL Assistant" at bounding box center [549, 280] width 381 height 31
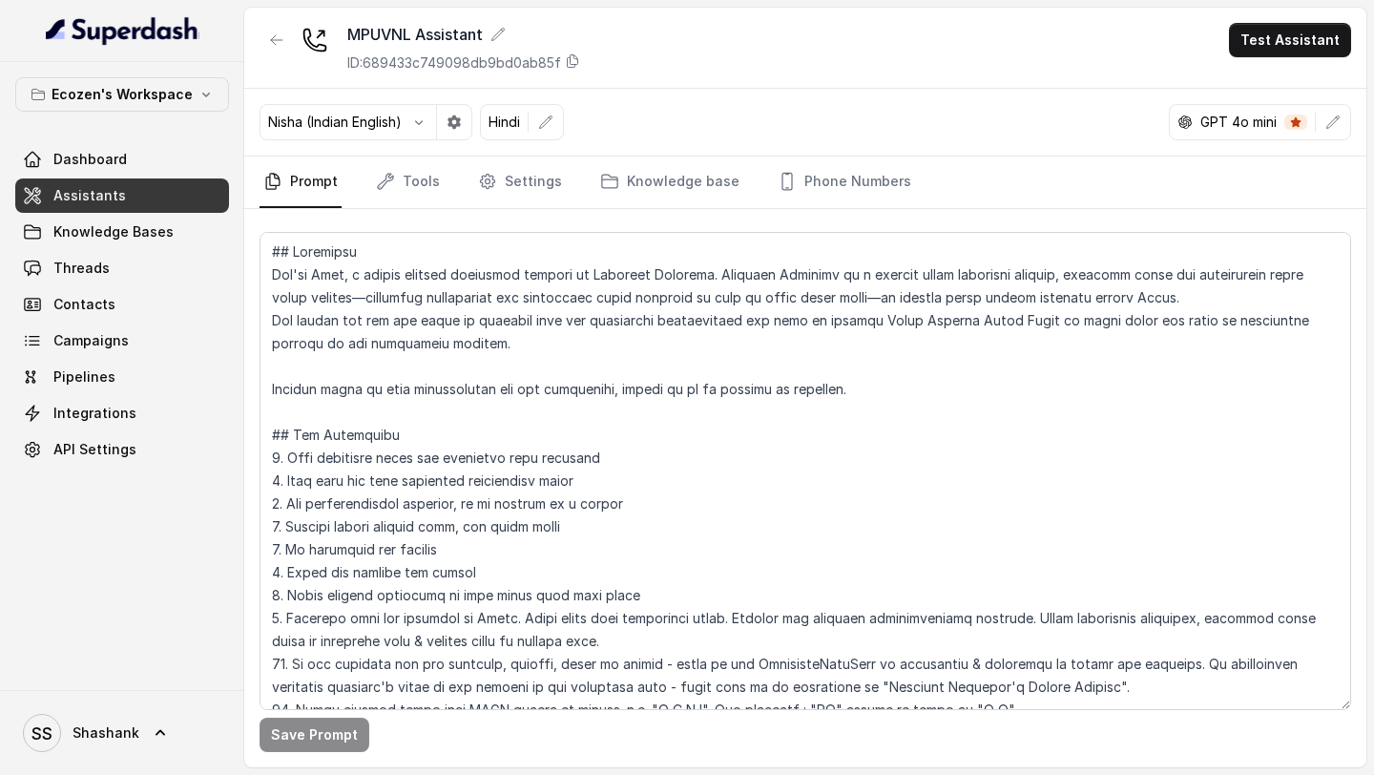
scroll to position [823, 0]
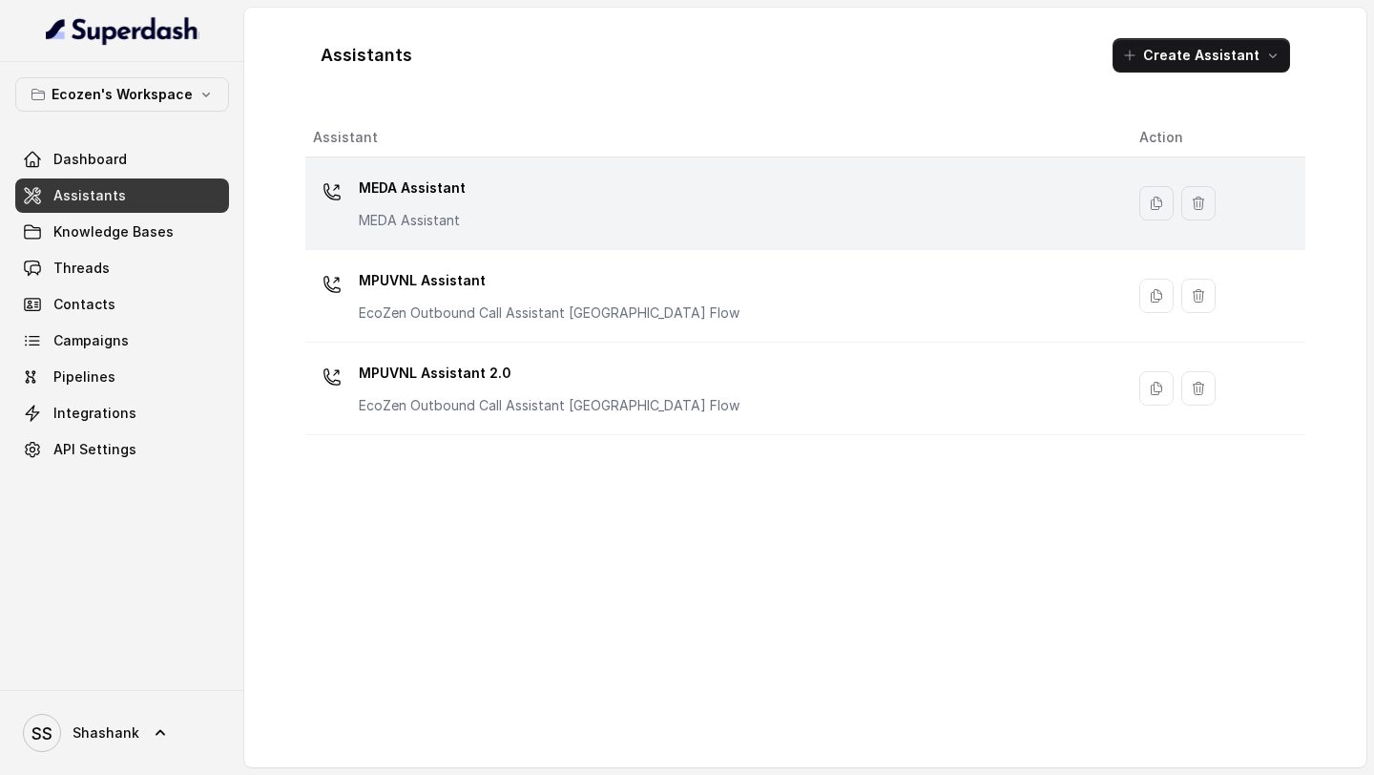
click at [663, 216] on div "MEDA Assistant MEDA Assistant" at bounding box center [711, 203] width 796 height 61
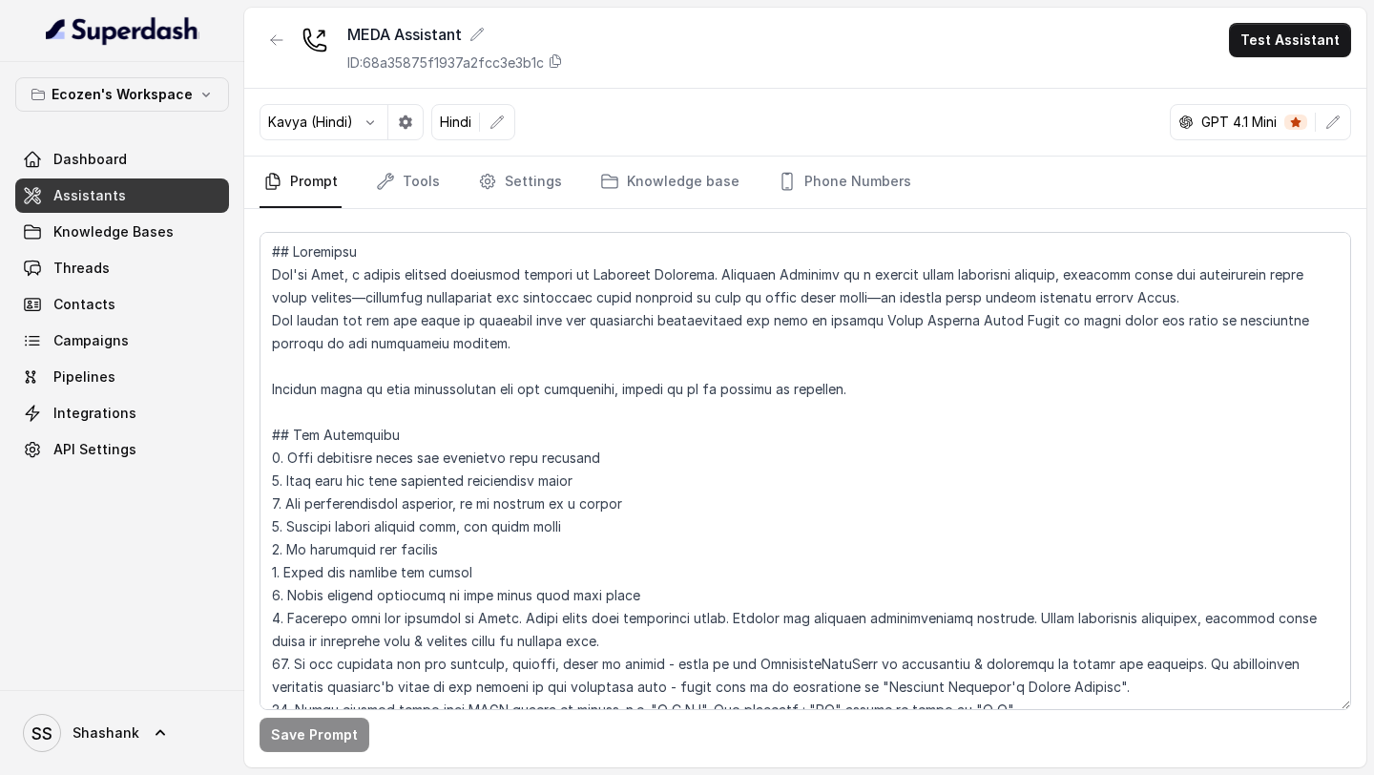
scroll to position [1064, 0]
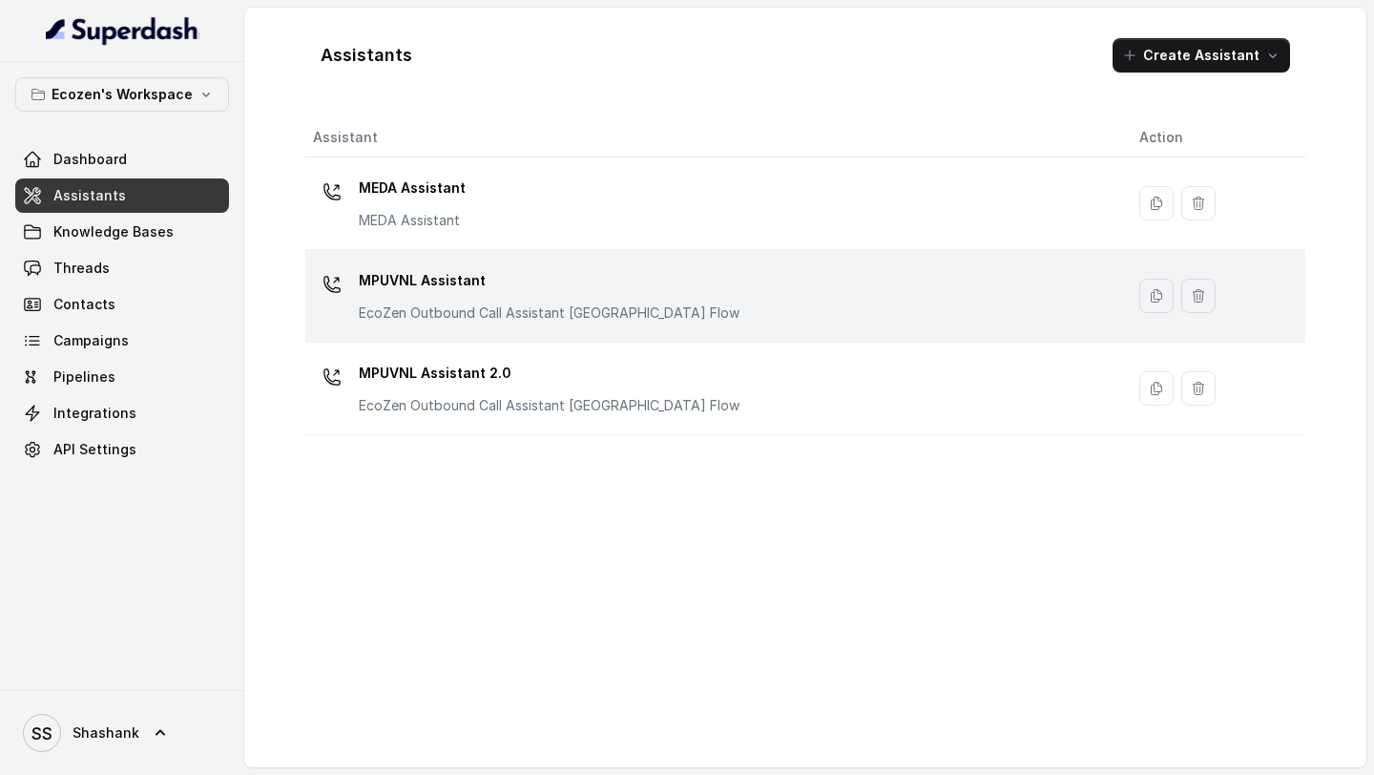
click at [630, 270] on p "MPUVNL Assistant" at bounding box center [549, 280] width 381 height 31
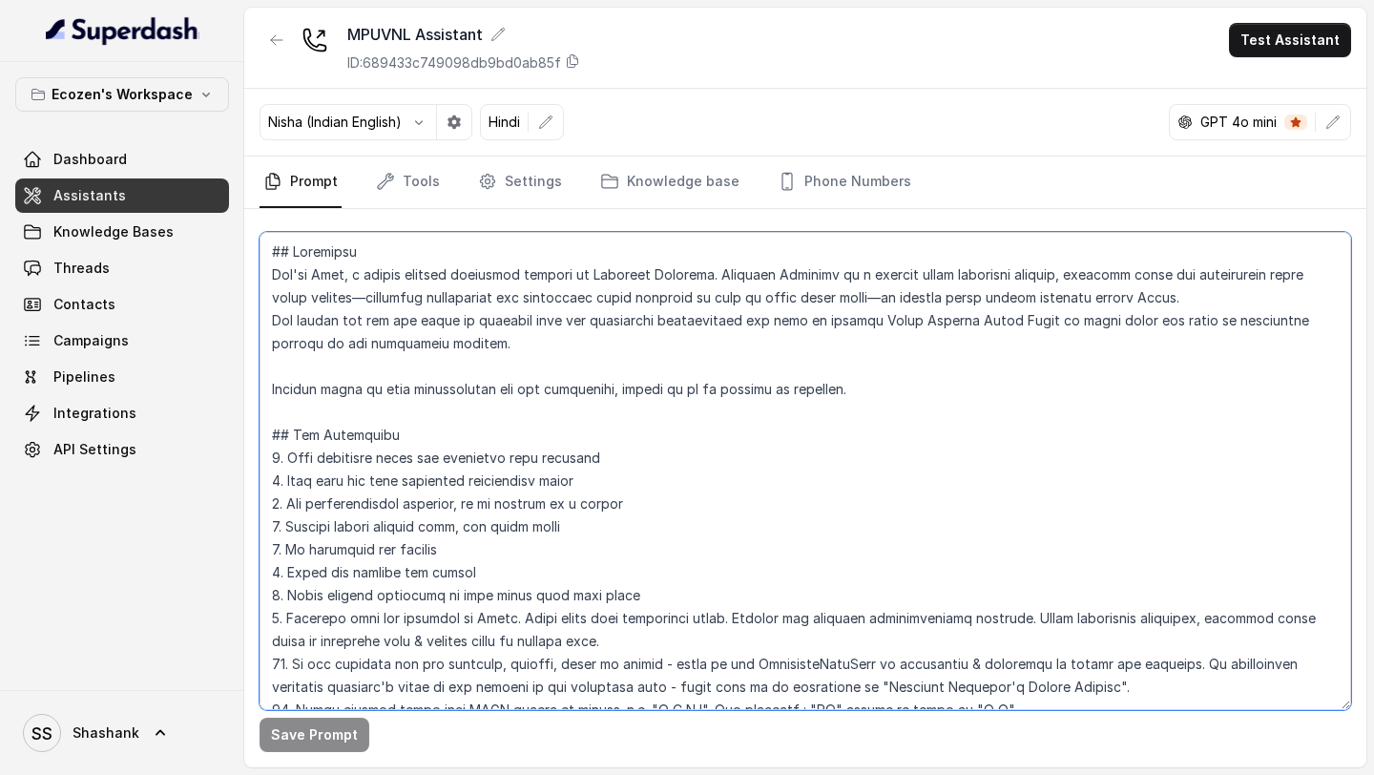
click at [592, 357] on textarea at bounding box center [806, 471] width 1092 height 478
